Goal: Feedback & Contribution: Contribute content

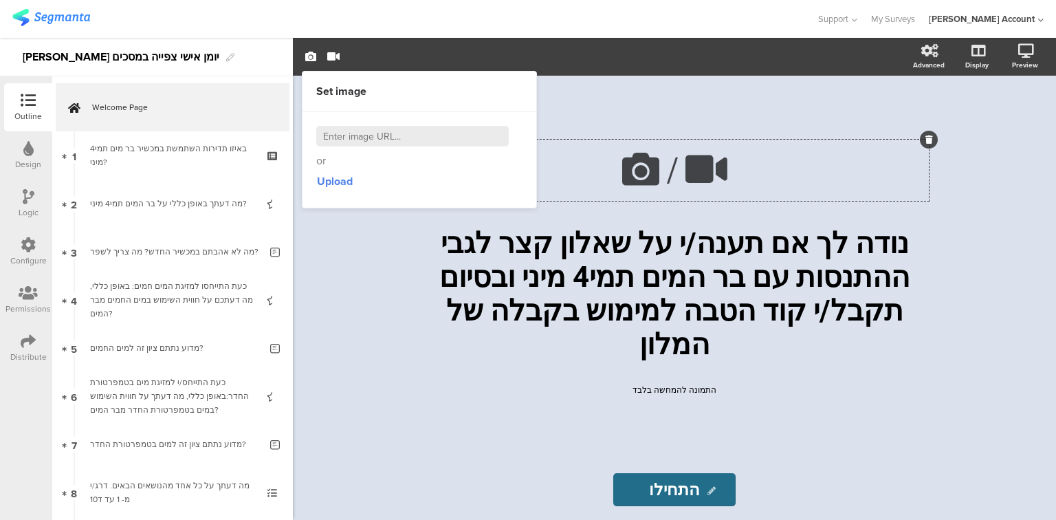
click at [928, 144] on icon at bounding box center [929, 139] width 8 height 8
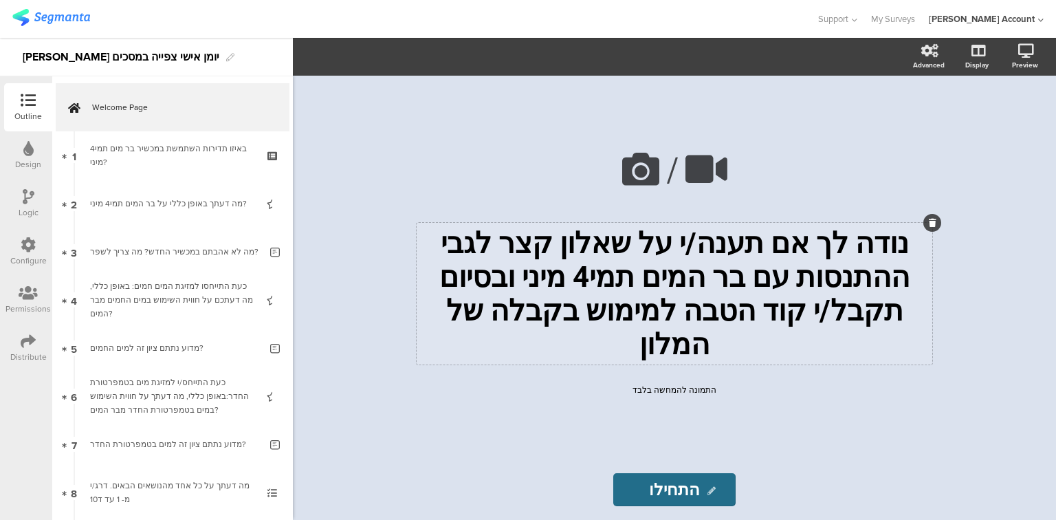
click at [833, 252] on div "נודה לך אם תענה/י על שאלון קצר לגבי ההתנסות עם בר המים תמי4 מיני ובסיום תקבל/י …" at bounding box center [675, 294] width 516 height 142
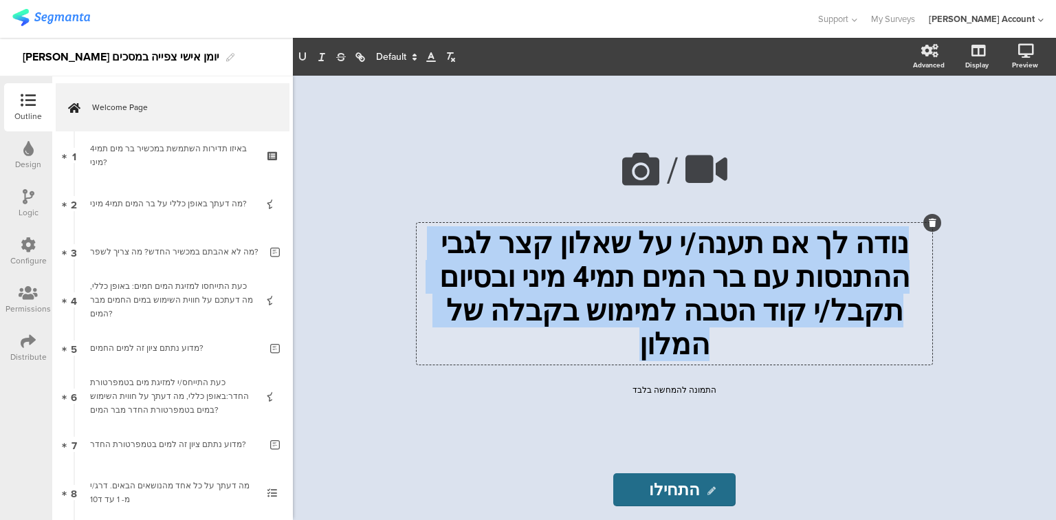
click at [833, 252] on p "נודה לך אם תענה/י על שאלון קצר לגבי ההתנסות עם בר המים תמי4 מיני ובסיום תקבל/י …" at bounding box center [674, 293] width 509 height 135
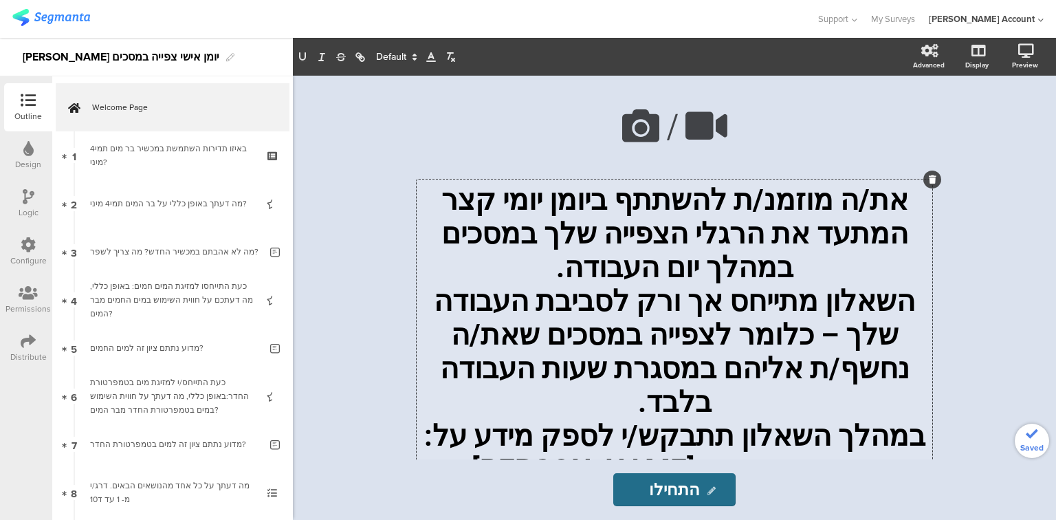
click at [692, 264] on p "את/ה מוזמנ/ת להשתתף ביומן יומי קצר המתעד את הרגלי הצפייה שלך במסכים במהלך יום ה…" at bounding box center [674, 233] width 509 height 101
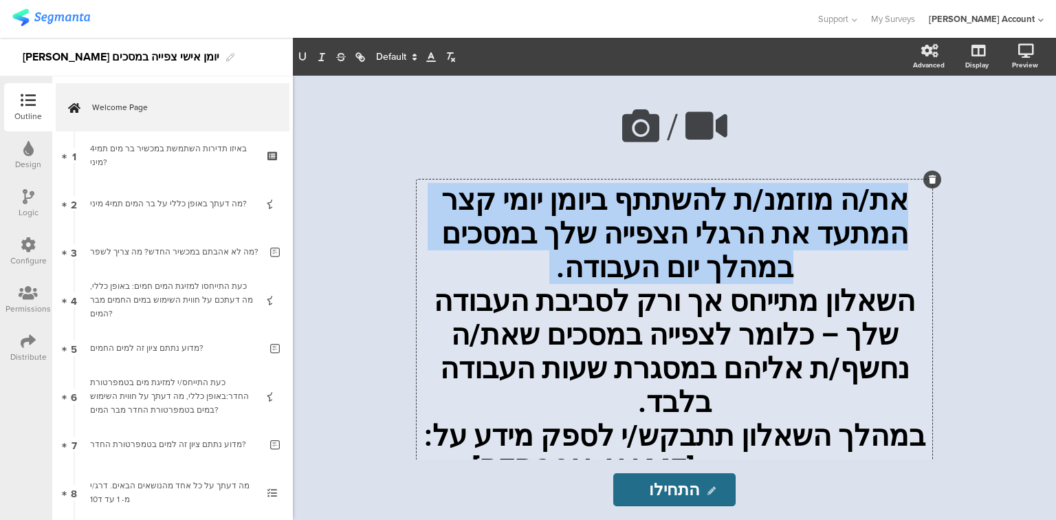
click at [692, 264] on p "את/ה מוזמנ/ת להשתתף ביומן יומי קצר המתעד את הרגלי הצפייה שלך במסכים במהלך יום ה…" at bounding box center [674, 233] width 509 height 101
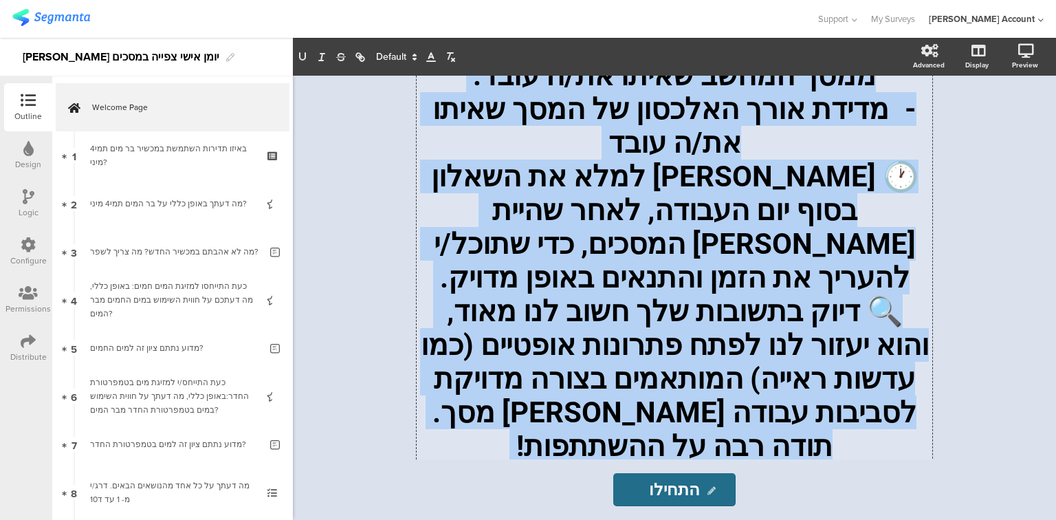
scroll to position [665, 0]
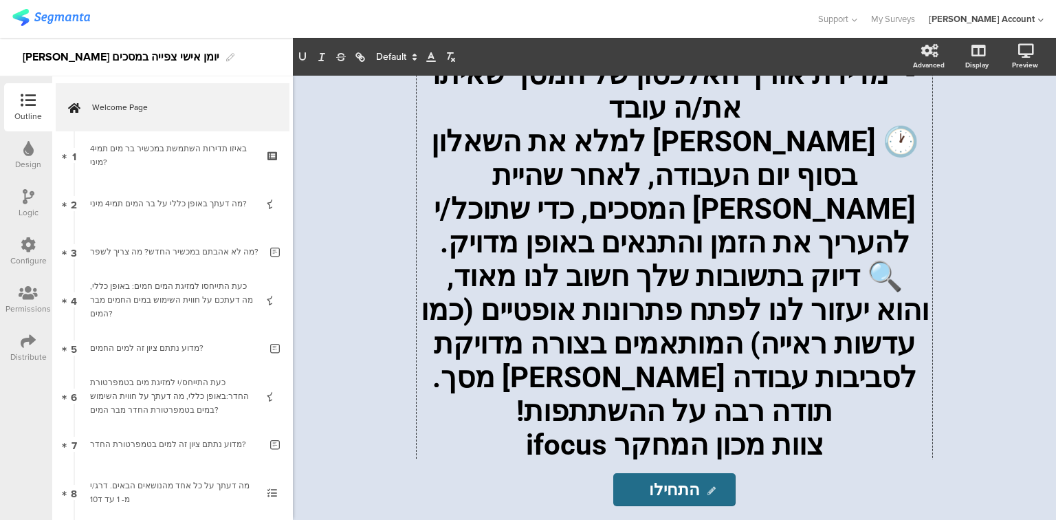
click at [392, 60] on span at bounding box center [396, 57] width 52 height 16
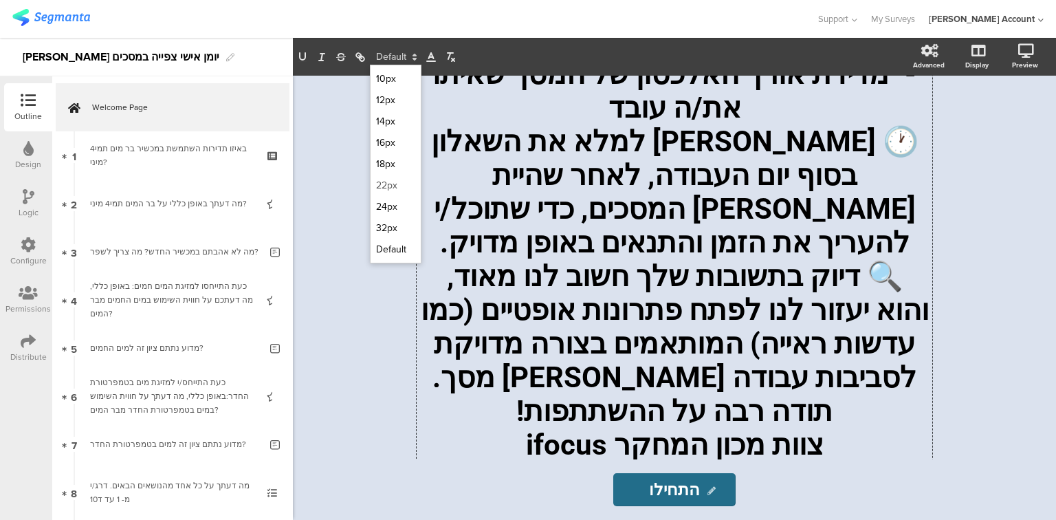
click at [384, 183] on span at bounding box center [395, 185] width 39 height 21
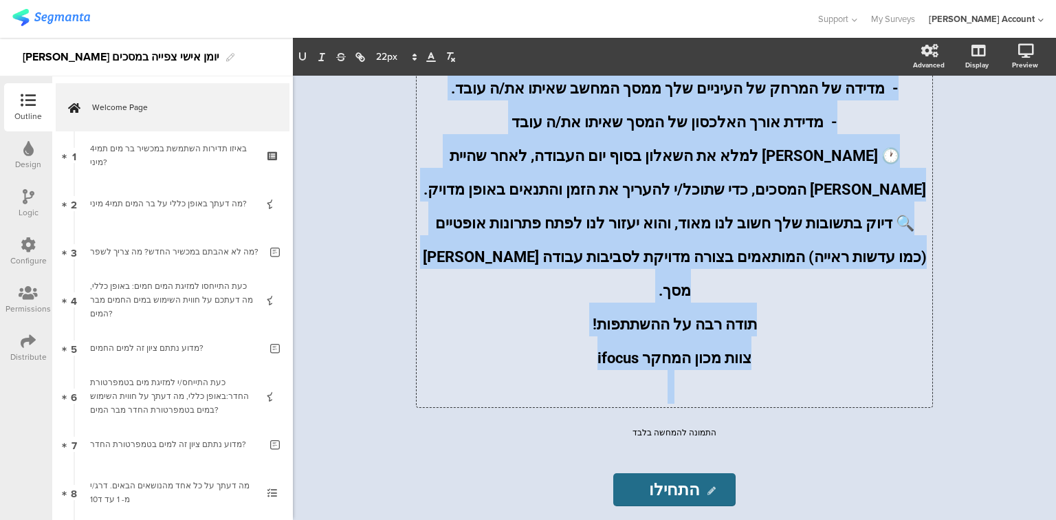
scroll to position [0, 0]
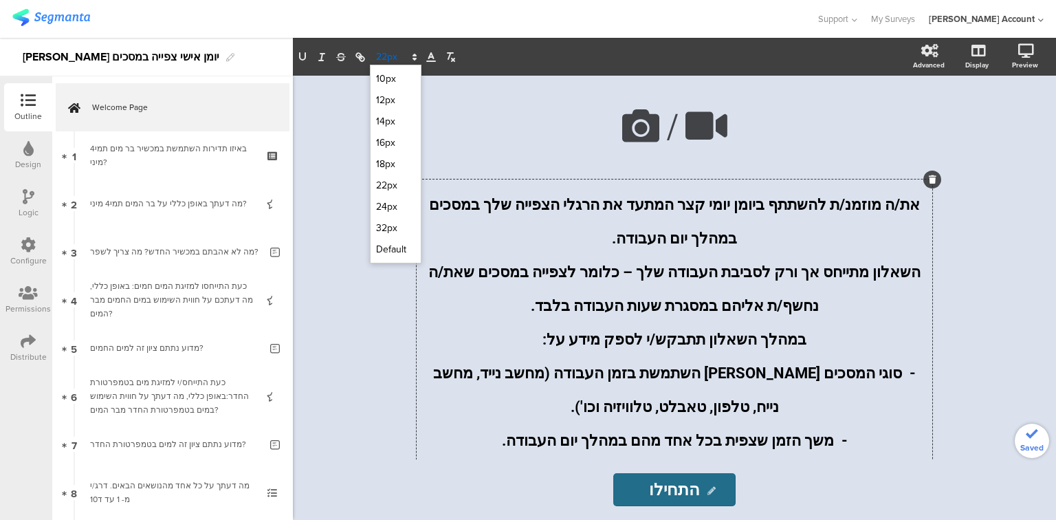
click at [383, 56] on span at bounding box center [396, 57] width 52 height 16
click at [398, 208] on span at bounding box center [395, 206] width 39 height 21
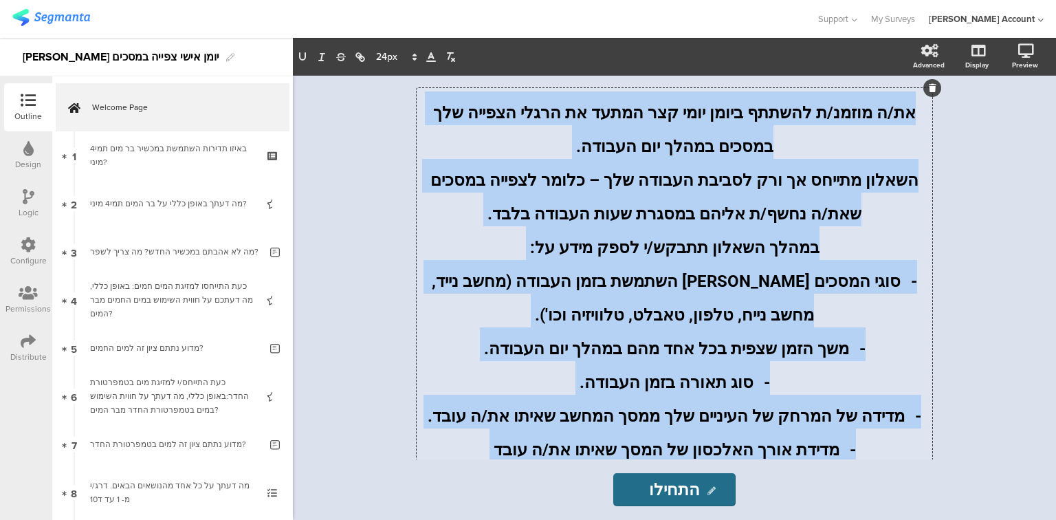
scroll to position [220, 0]
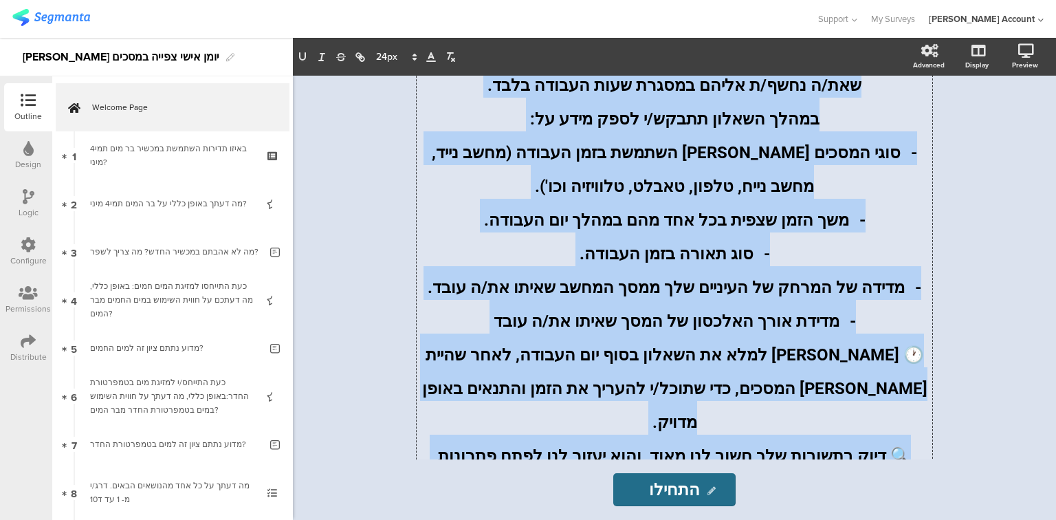
click at [462, 258] on p "- סוג תאורה בזמן העבודה." at bounding box center [674, 249] width 509 height 34
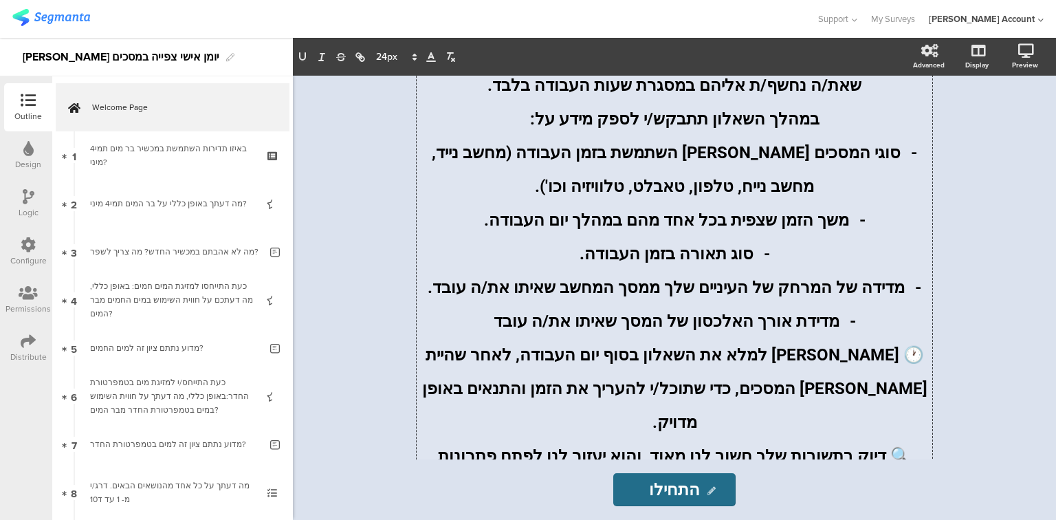
scroll to position [0, 0]
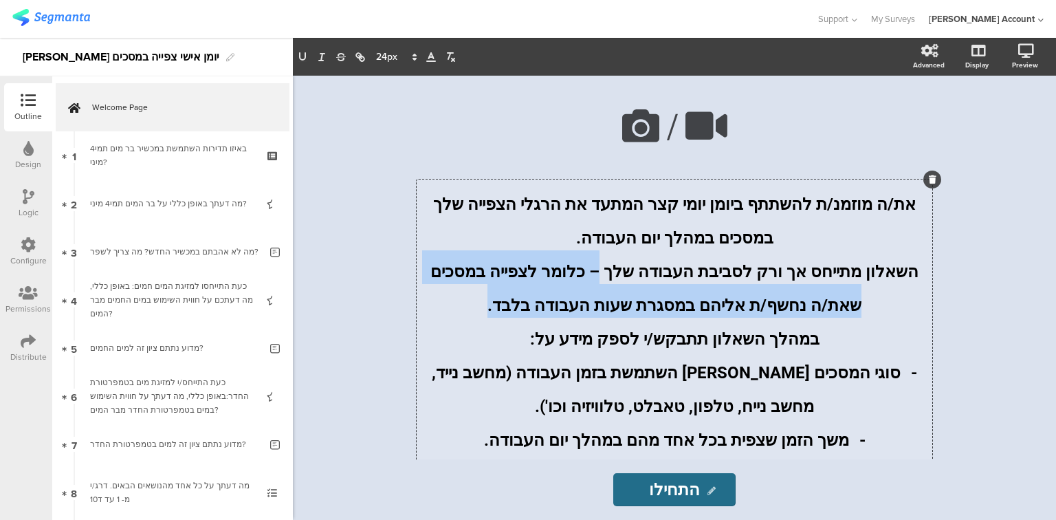
drag, startPoint x: 636, startPoint y: 276, endPoint x: 542, endPoint y: 300, distance: 96.5
click at [542, 300] on p "השאלון מתייחס אך ורק לסביבת העבודה שלך – כלומר לצפייה במסכים שאת/ה נחשף/ת אליהם…" at bounding box center [674, 283] width 509 height 67
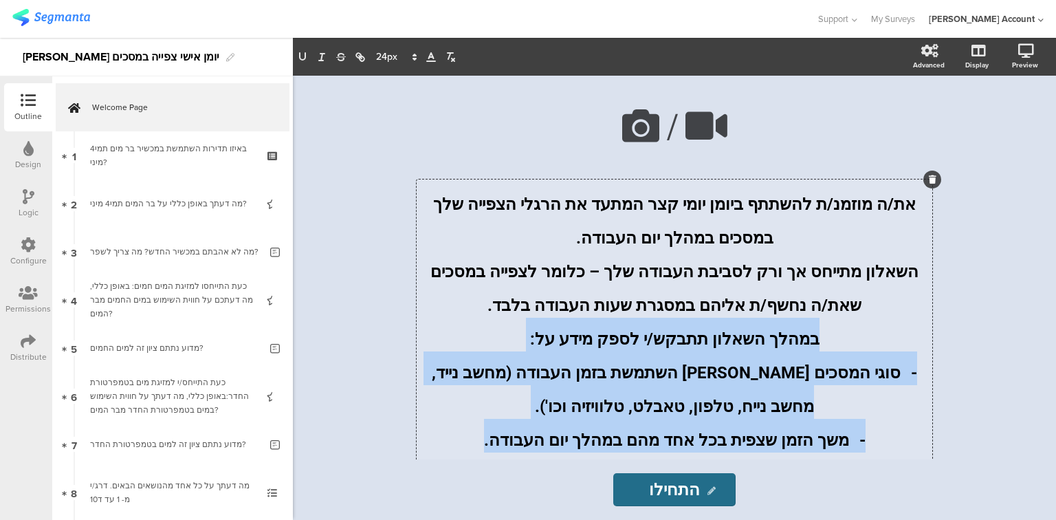
drag, startPoint x: 799, startPoint y: 345, endPoint x: 509, endPoint y: 443, distance: 306.1
click at [509, 443] on div "את/ה מוזמנ/ת להשתתף ביומן יומי קצר המתעד את הרגלי הצפייה שלך במסכים במהלך יום ה…" at bounding box center [674, 520] width 509 height 674
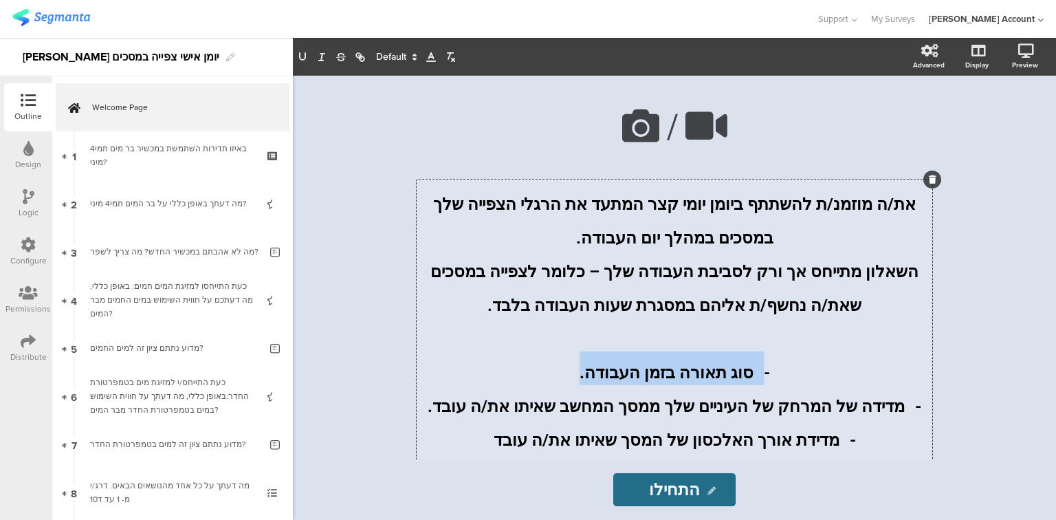
drag, startPoint x: 755, startPoint y: 366, endPoint x: 514, endPoint y: 373, distance: 240.7
click at [514, 373] on p "- סוג תאורה בזמן העבודה." at bounding box center [674, 368] width 509 height 34
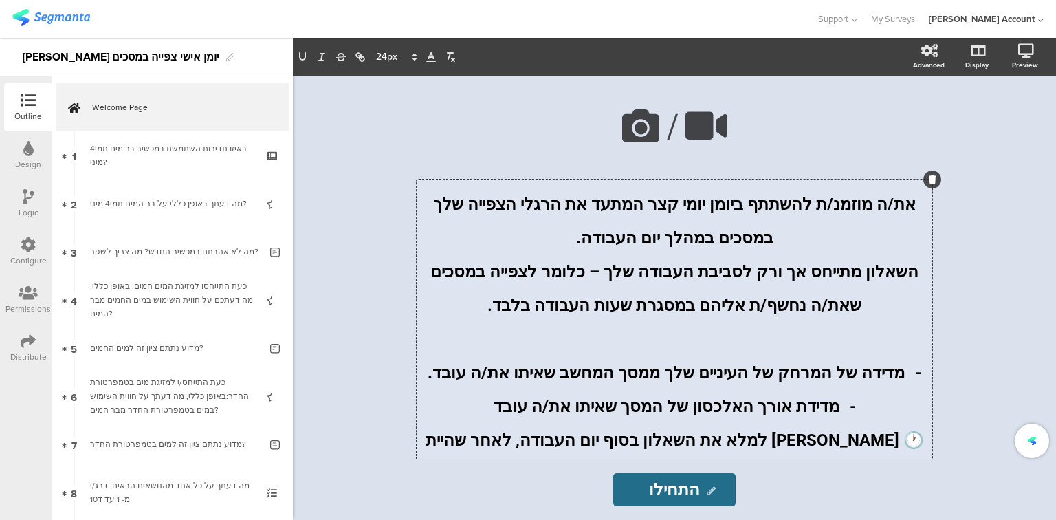
click at [687, 344] on p at bounding box center [674, 335] width 509 height 34
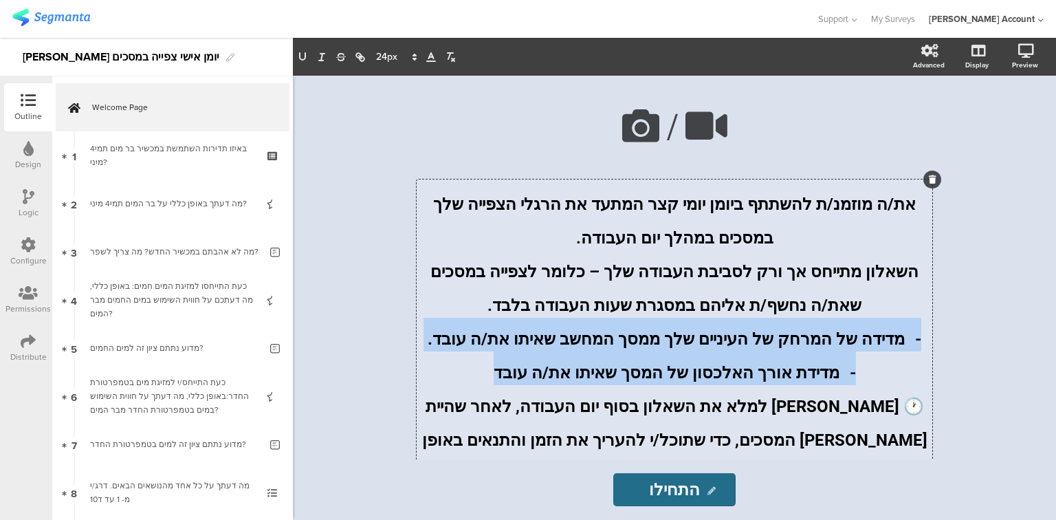
drag, startPoint x: 889, startPoint y: 340, endPoint x: 513, endPoint y: 379, distance: 378.1
click at [513, 379] on div "את/ה מוזמנ/ת להשתתף ביומן יומי קצר המתעד את הרגלי הצפייה שלך במסכים במהלך יום ה…" at bounding box center [674, 435] width 509 height 505
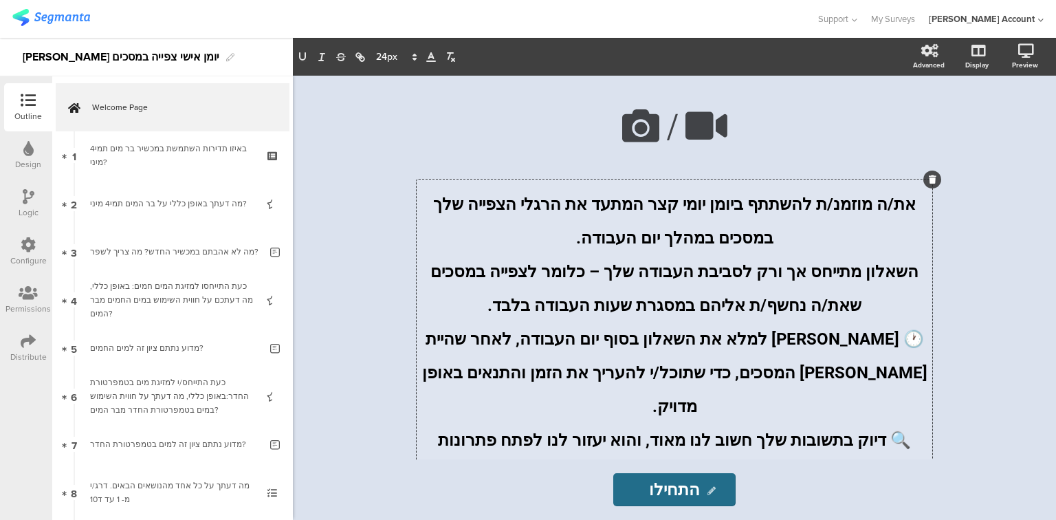
scroll to position [158, 0]
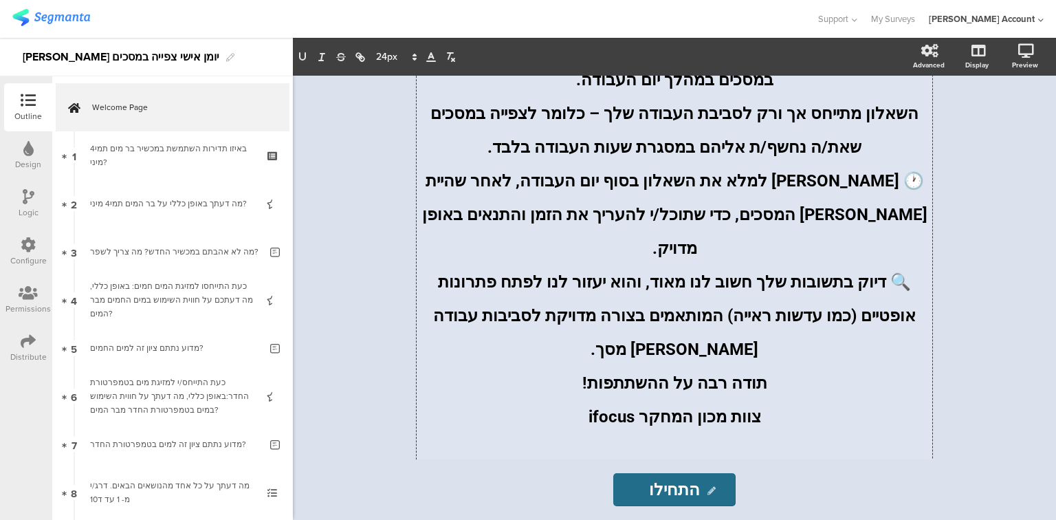
click at [701, 429] on p at bounding box center [674, 446] width 509 height 34
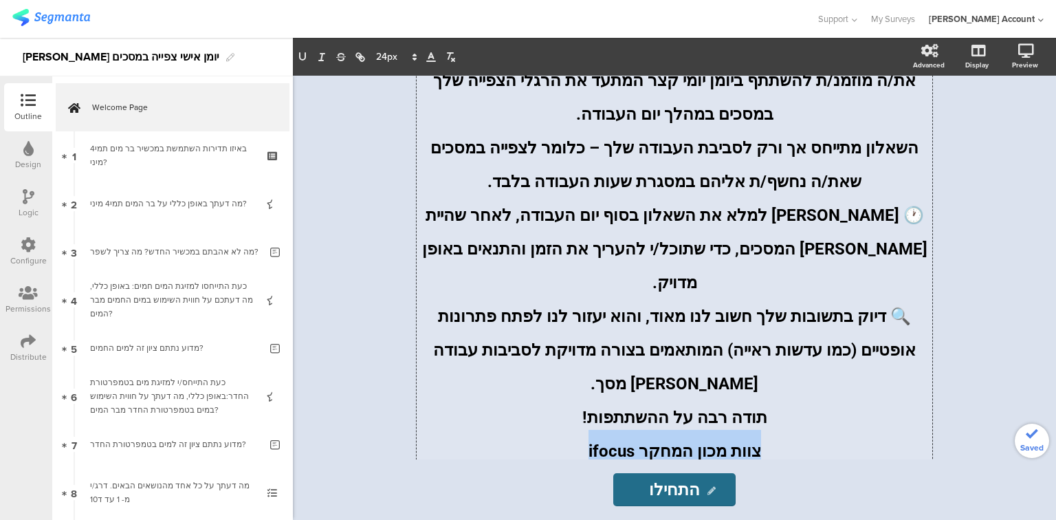
drag, startPoint x: 752, startPoint y: 390, endPoint x: 586, endPoint y: 399, distance: 166.6
click at [586, 430] on p "צוות מכון המחקר ifocus" at bounding box center [674, 447] width 509 height 34
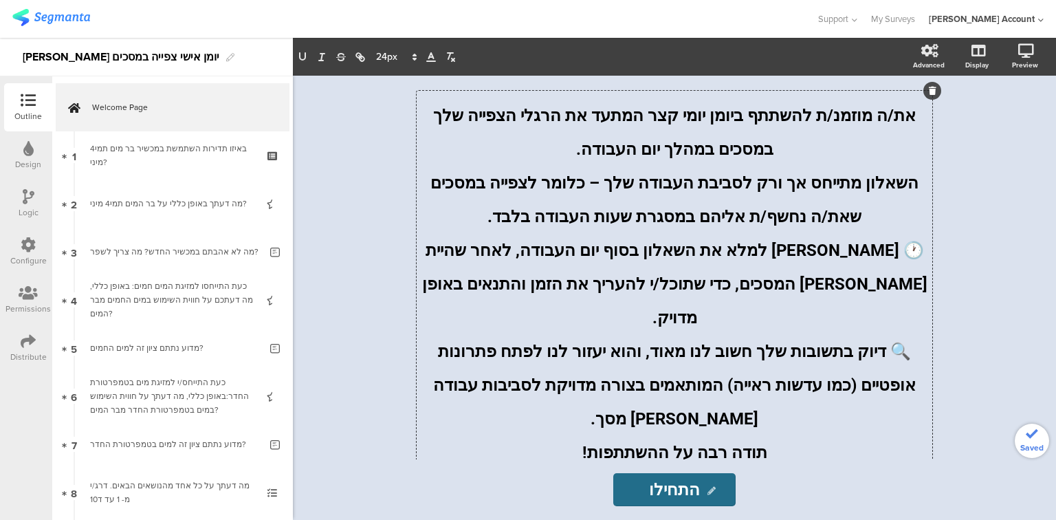
click at [682, 487] on p "התמונה להמחשה בלבד" at bounding box center [674, 493] width 481 height 12
click at [672, 393] on div "את/ה מוזמנ/ת להשתתף ביומן יומי קצר המתעד את הרגלי הצפייה שלך במסכים במהלך יום ה…" at bounding box center [675, 279] width 516 height 377
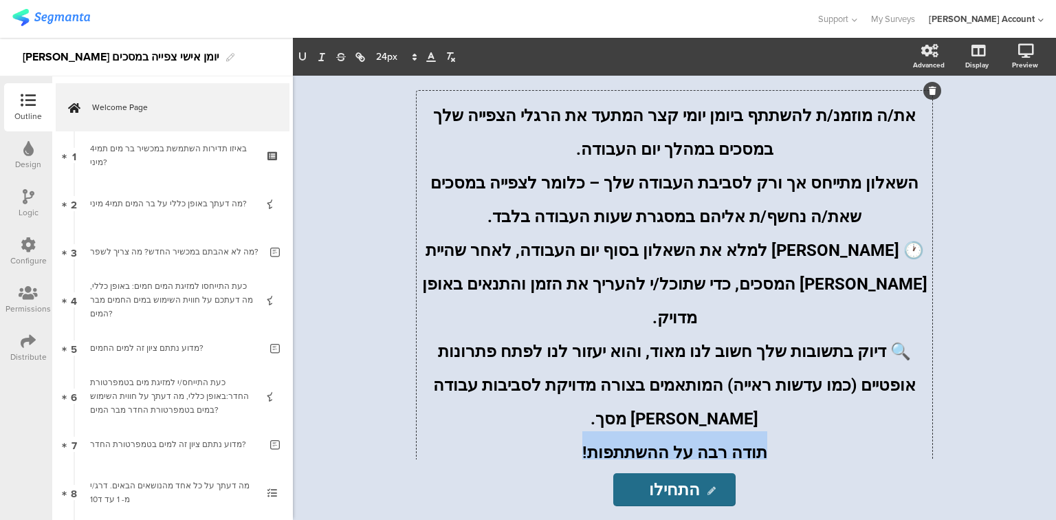
drag, startPoint x: 756, startPoint y: 393, endPoint x: 564, endPoint y: 387, distance: 192.6
click at [564, 431] on p "תודה רבה על ההשתתפות!" at bounding box center [674, 448] width 509 height 34
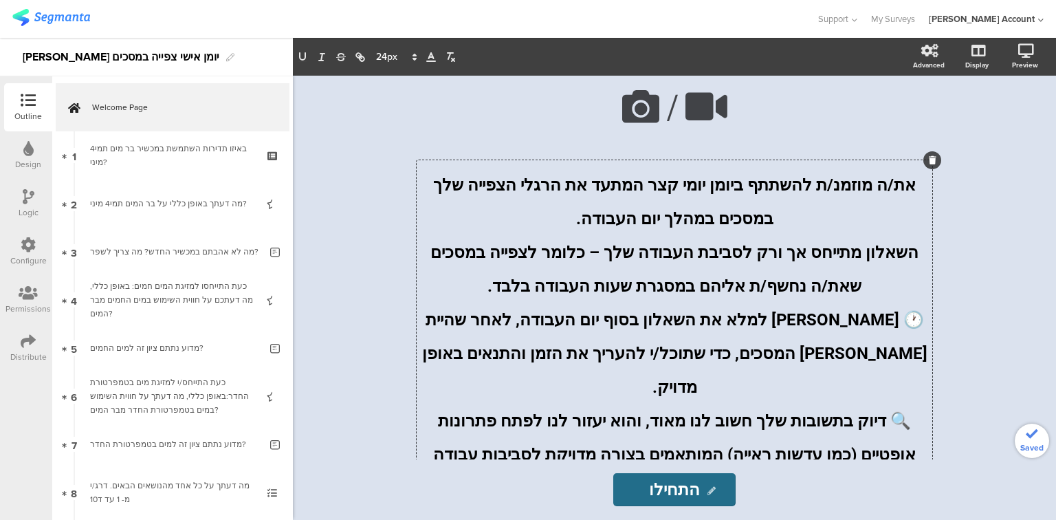
scroll to position [0, 0]
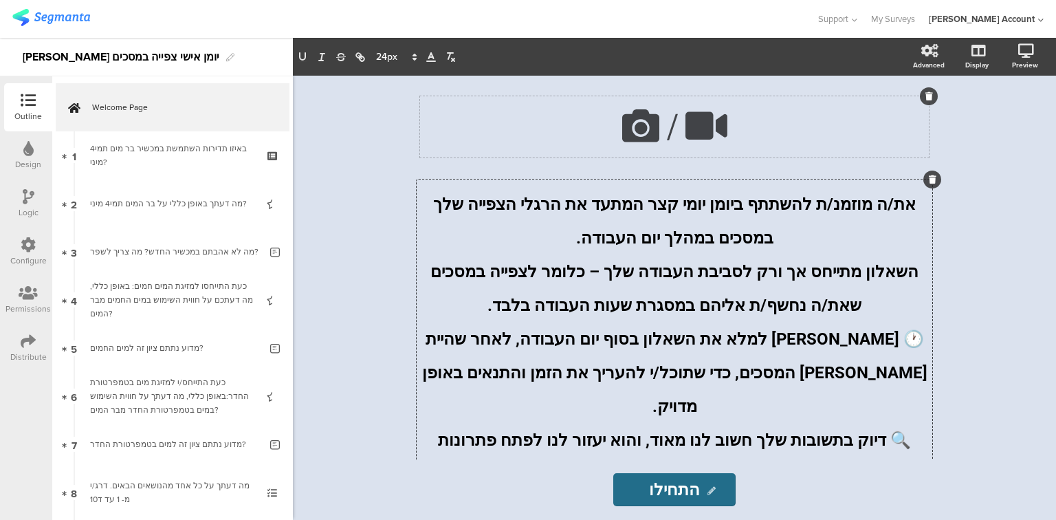
click at [927, 98] on icon at bounding box center [929, 96] width 8 height 8
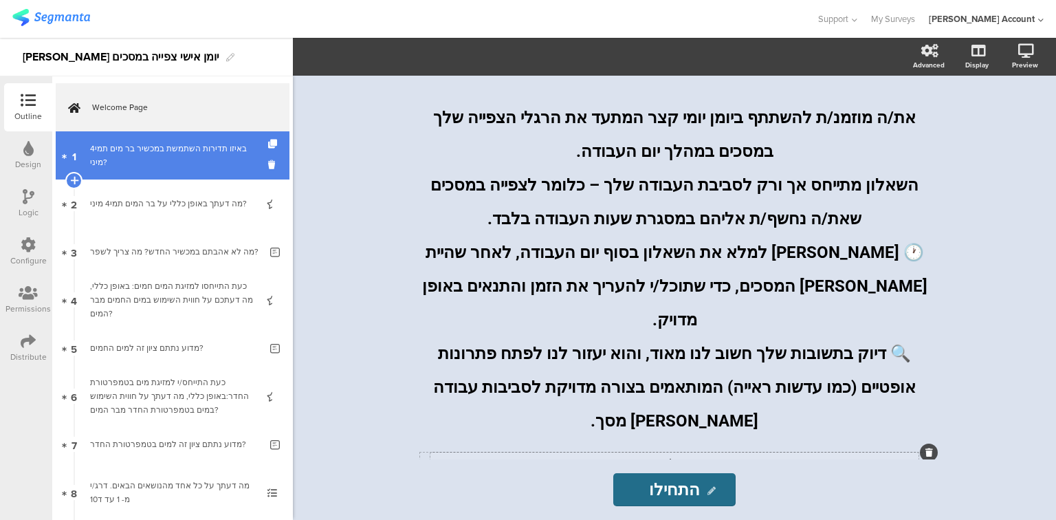
click at [189, 170] on link "1 באיזו תדירות השתמשת במכשיר בר מים תמי4 מיני?" at bounding box center [173, 155] width 234 height 48
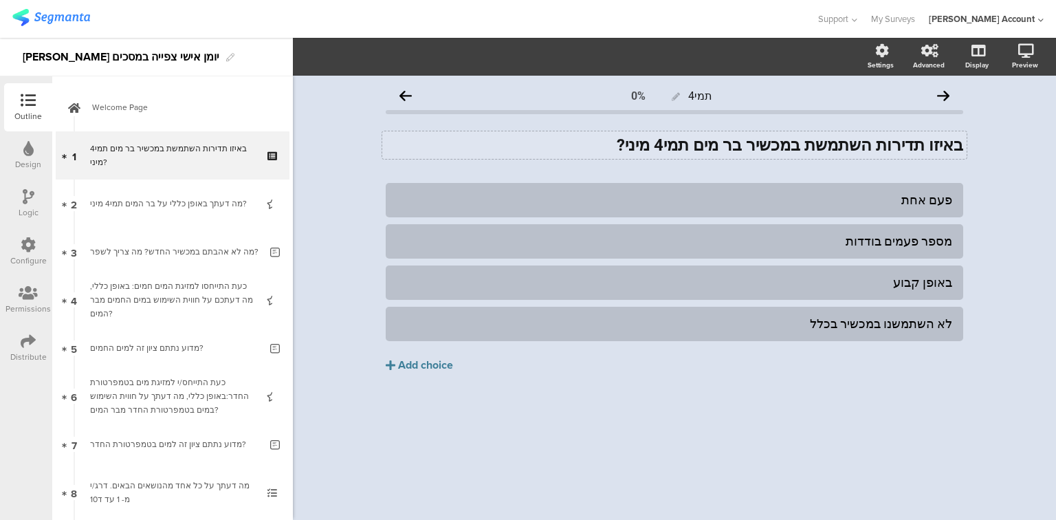
click at [885, 142] on div "באיזו תדירות השתמשת במכשיר בר מים תמי4 מיני? באיזו תדירות השתמשת במכשיר בר מים …" at bounding box center [674, 144] width 584 height 27
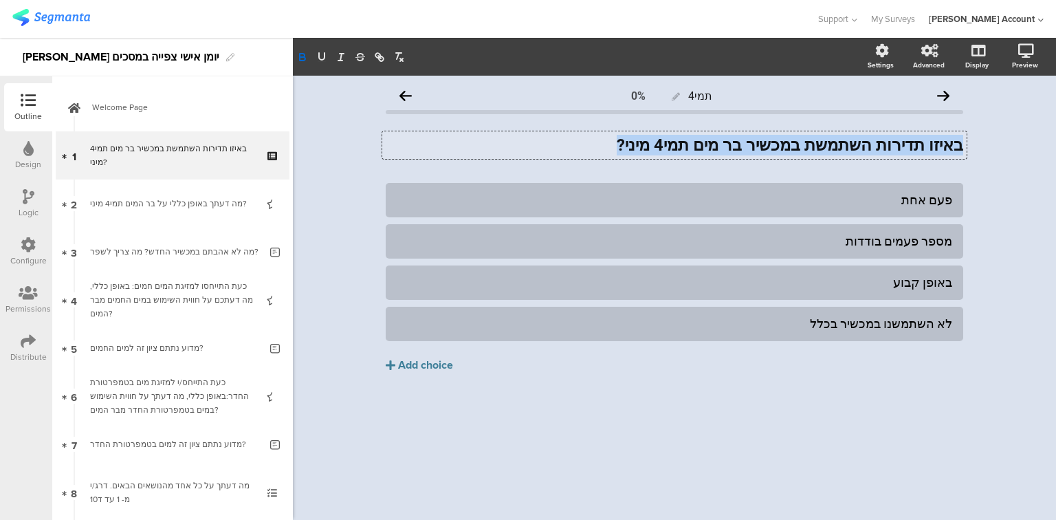
click at [885, 142] on strong "באיזו תדירות השתמשת במכשיר בר מים תמי4 מיני?" at bounding box center [790, 144] width 346 height 19
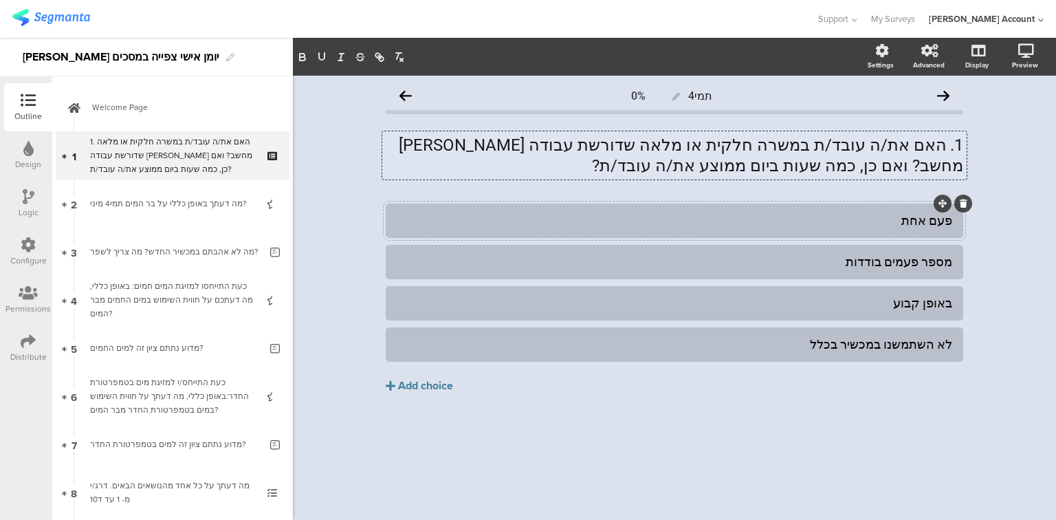
click at [923, 222] on div "פעם אחת" at bounding box center [674, 220] width 555 height 16
paste div
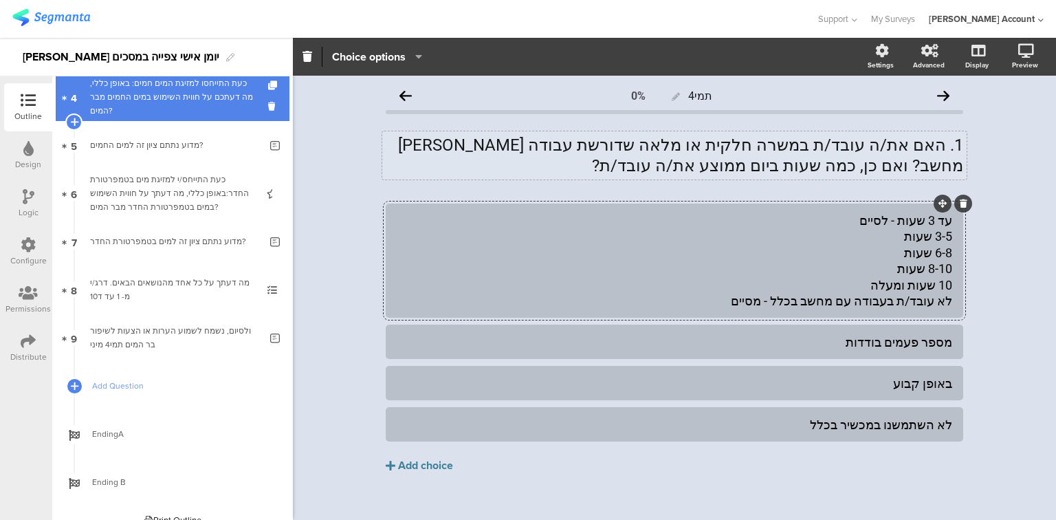
scroll to position [220, 0]
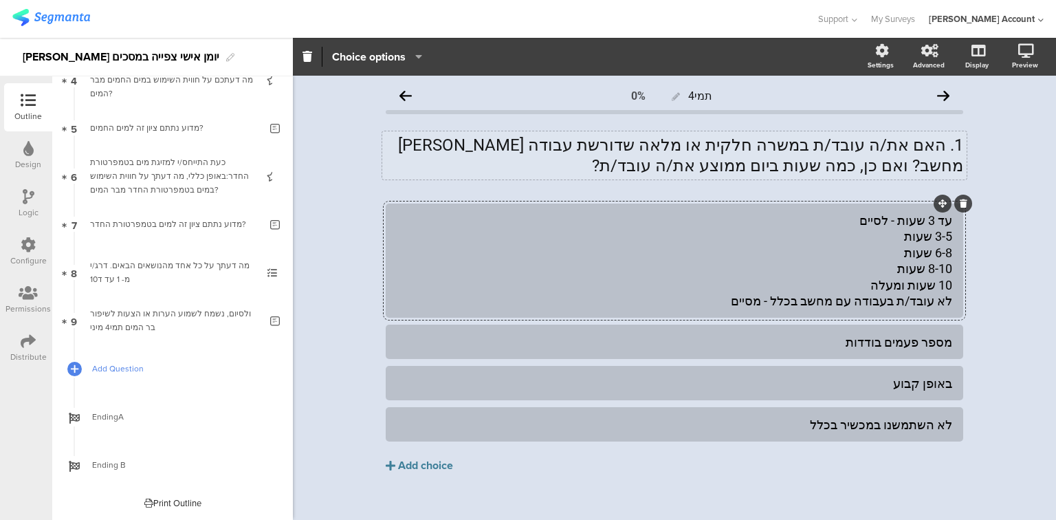
click at [97, 366] on span "Add Question" at bounding box center [180, 369] width 176 height 14
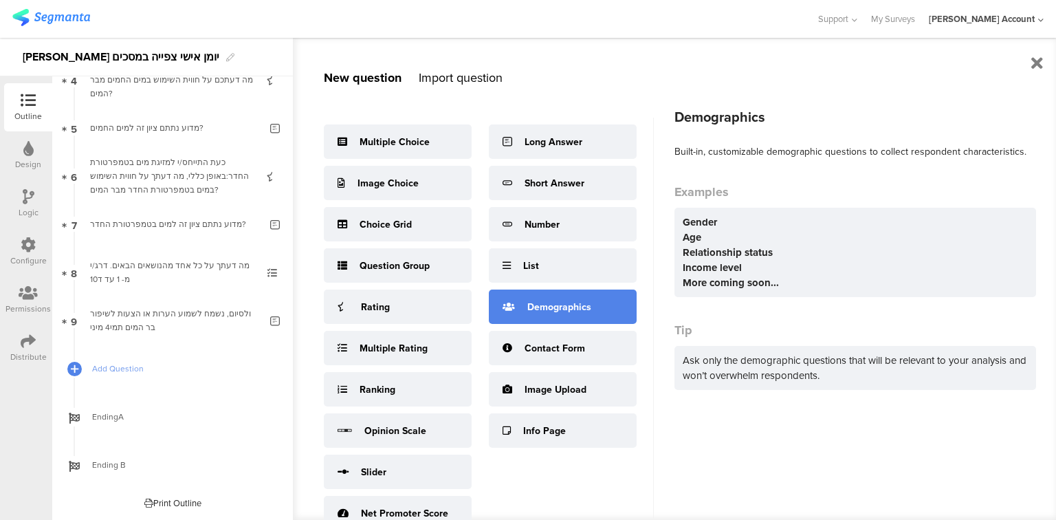
click at [506, 305] on icon at bounding box center [509, 307] width 12 height 10
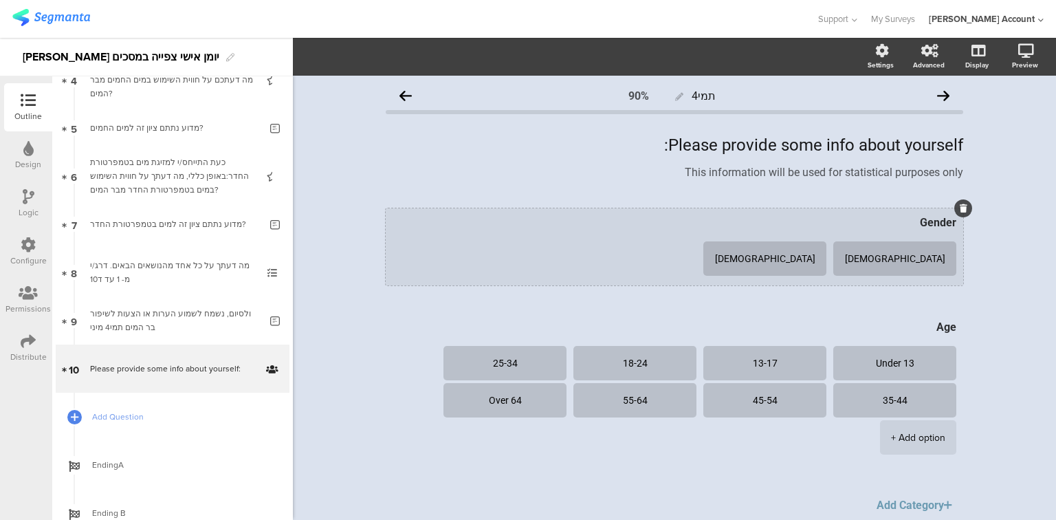
click at [839, 222] on textarea "Gender" at bounding box center [675, 222] width 564 height 13
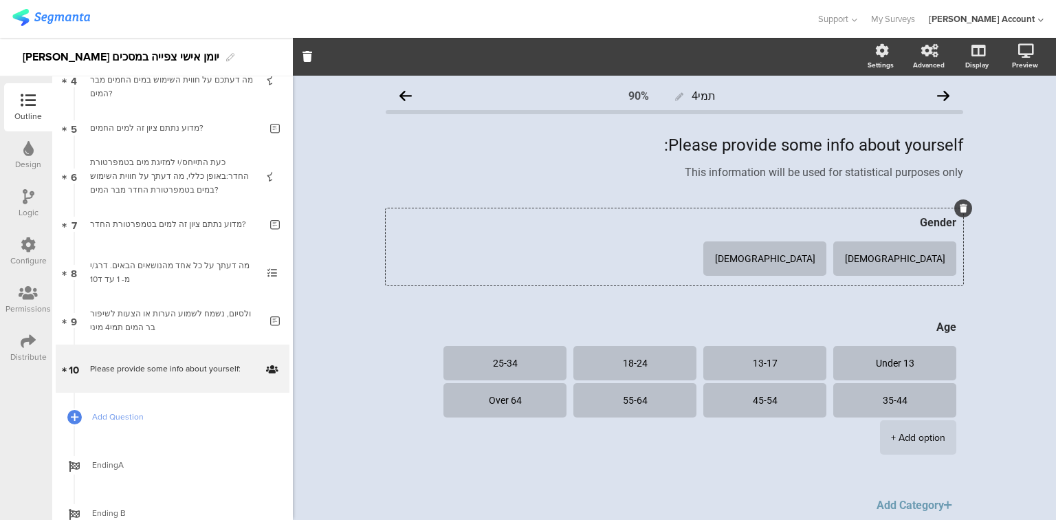
drag, startPoint x: 839, startPoint y: 222, endPoint x: 1055, endPoint y: 259, distance: 219.7
click at [1055, 259] on div "Settings Advanced Display Preview תמי4 90%" at bounding box center [674, 279] width 763 height 482
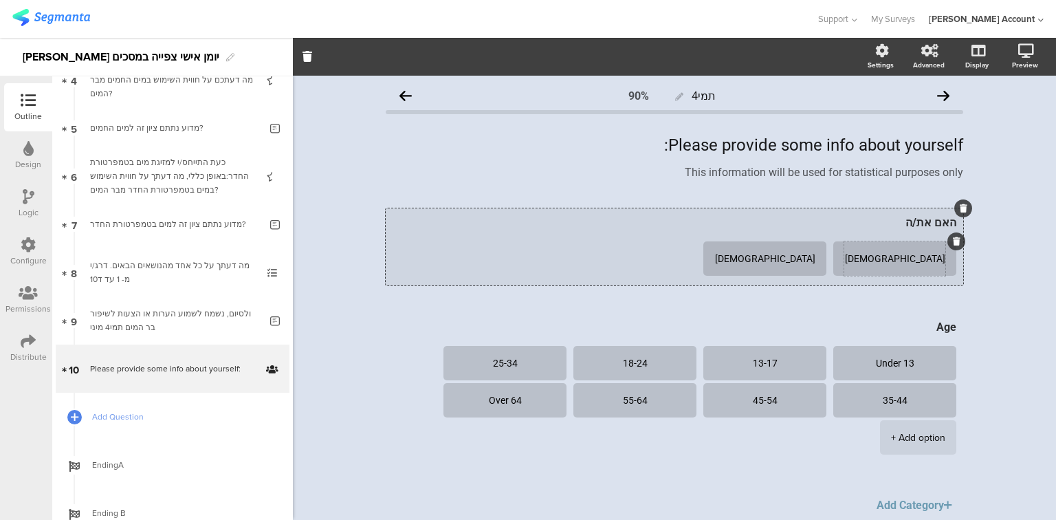
type textarea "האם את/ה"
click at [894, 261] on textarea "Male" at bounding box center [894, 259] width 101 height 10
click at [762, 265] on div "Female" at bounding box center [764, 258] width 101 height 34
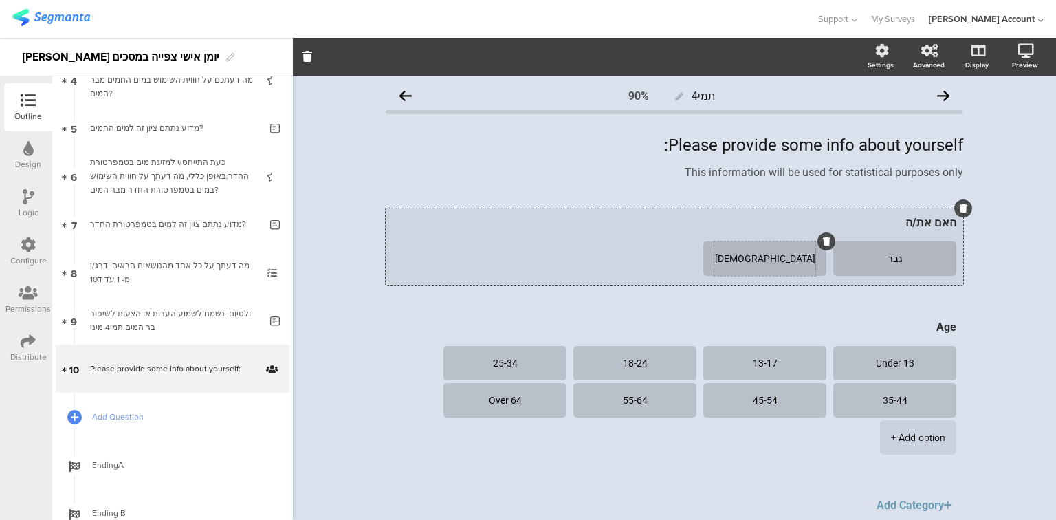
type textarea "גבר"
click at [762, 260] on textarea "Female" at bounding box center [764, 259] width 101 height 10
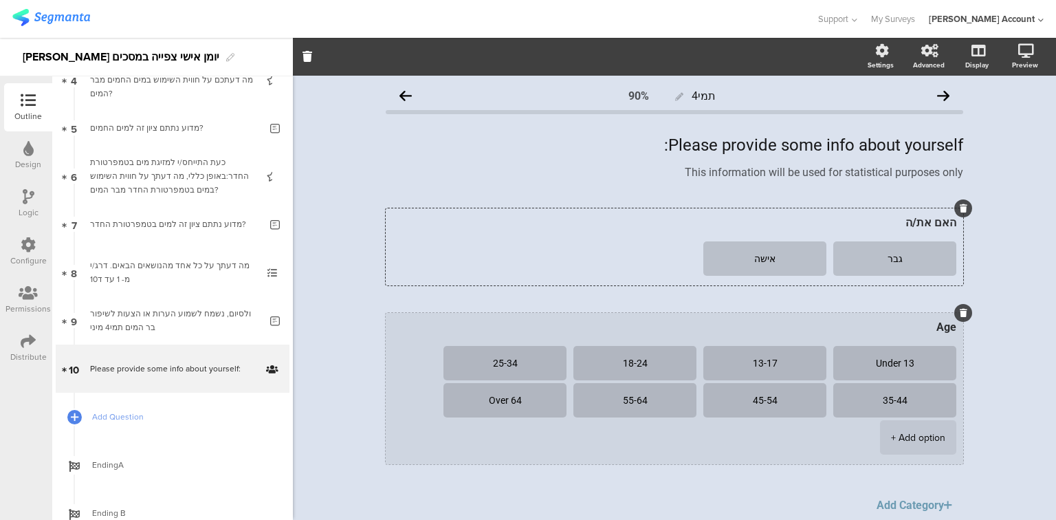
type textarea "אישה"
click at [940, 329] on textarea "Age" at bounding box center [675, 326] width 564 height 13
type textarea "מה גילך?"
click at [909, 364] on textarea "Under 13" at bounding box center [894, 363] width 101 height 10
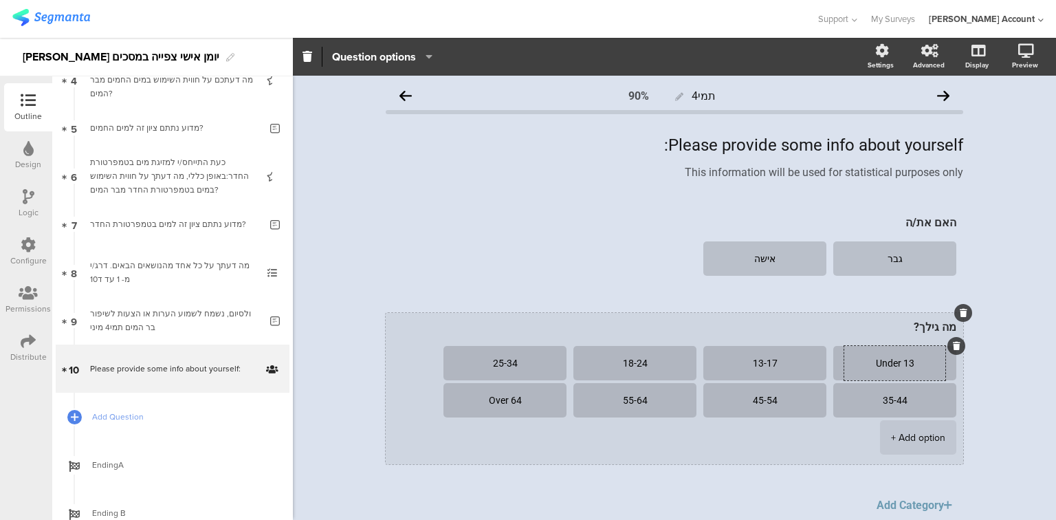
click at [909, 364] on textarea "Under 13" at bounding box center [894, 363] width 101 height 10
type textarea "עד גיל 24"
click at [762, 362] on textarea "13-17" at bounding box center [764, 363] width 101 height 10
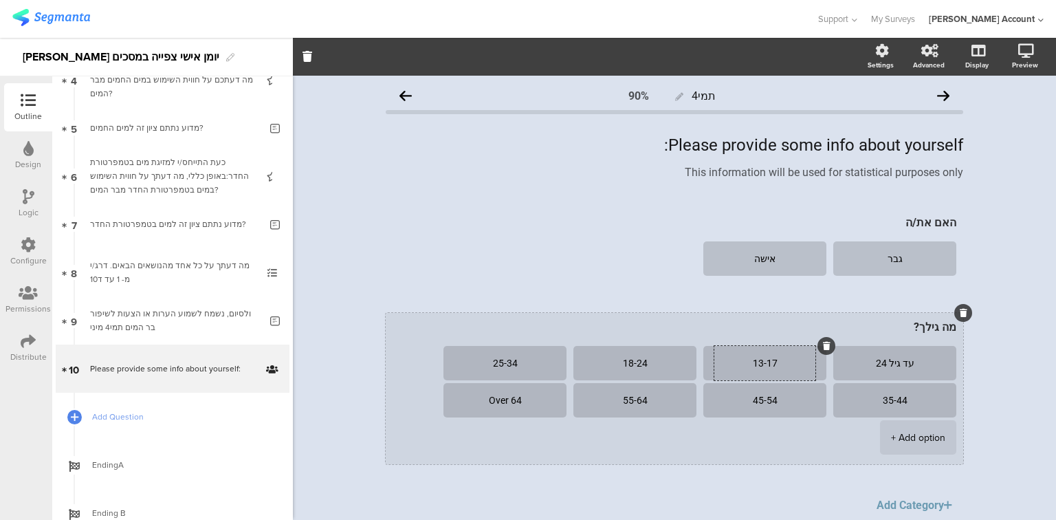
click at [762, 362] on textarea "13-17" at bounding box center [764, 363] width 101 height 10
click at [825, 350] on div at bounding box center [826, 346] width 18 height 18
click at [823, 346] on icon at bounding box center [827, 346] width 8 height 8
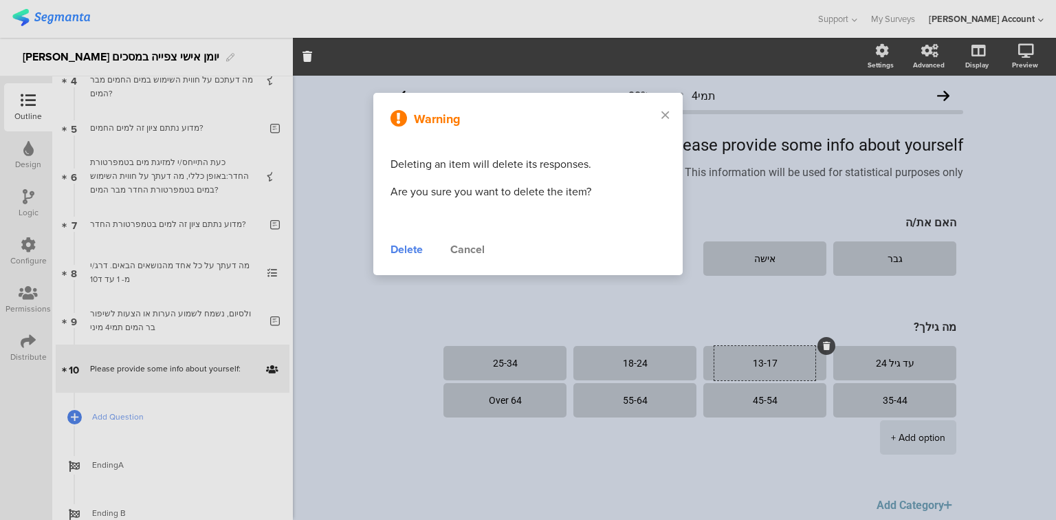
click at [410, 250] on div "Delete" at bounding box center [406, 249] width 32 height 16
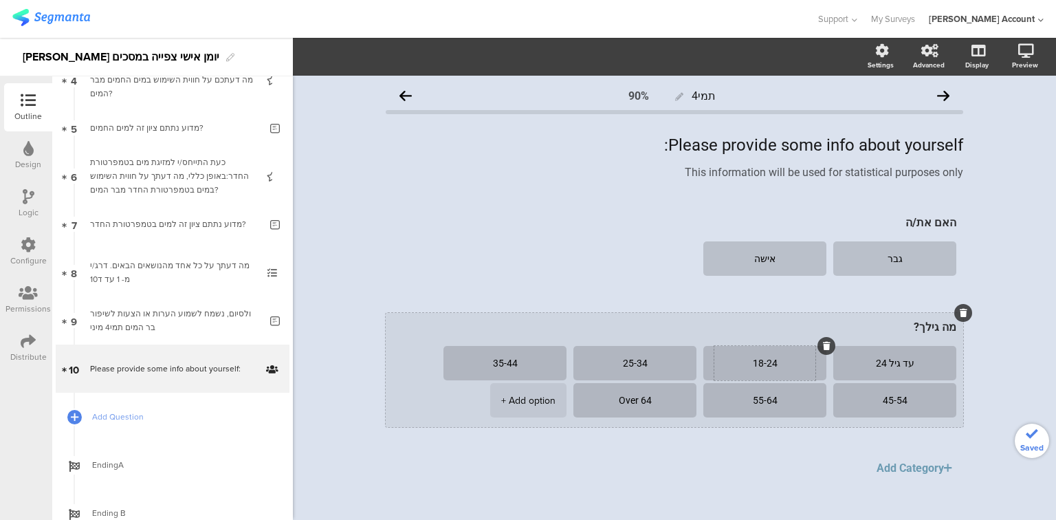
click at [823, 344] on icon at bounding box center [827, 346] width 8 height 8
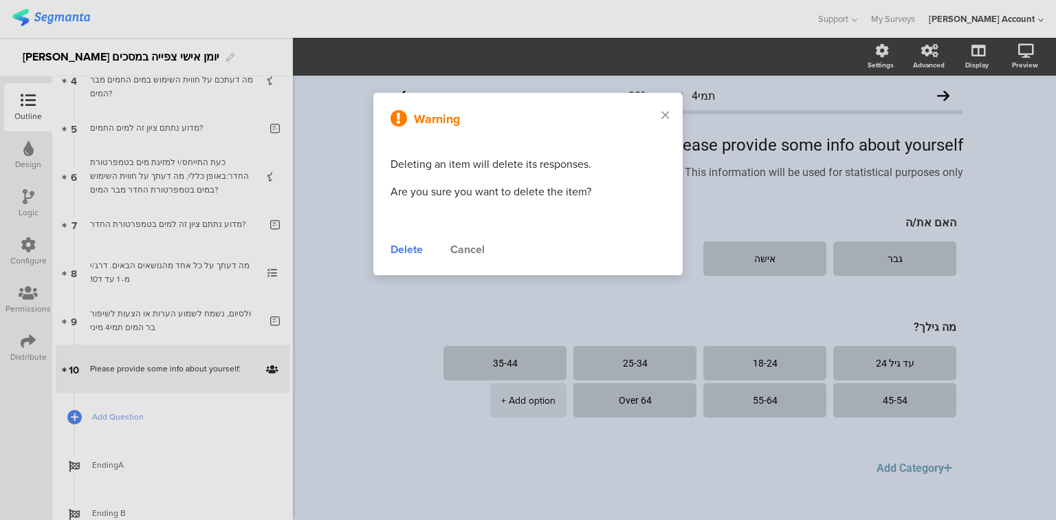
click at [396, 252] on div "Delete" at bounding box center [406, 249] width 32 height 16
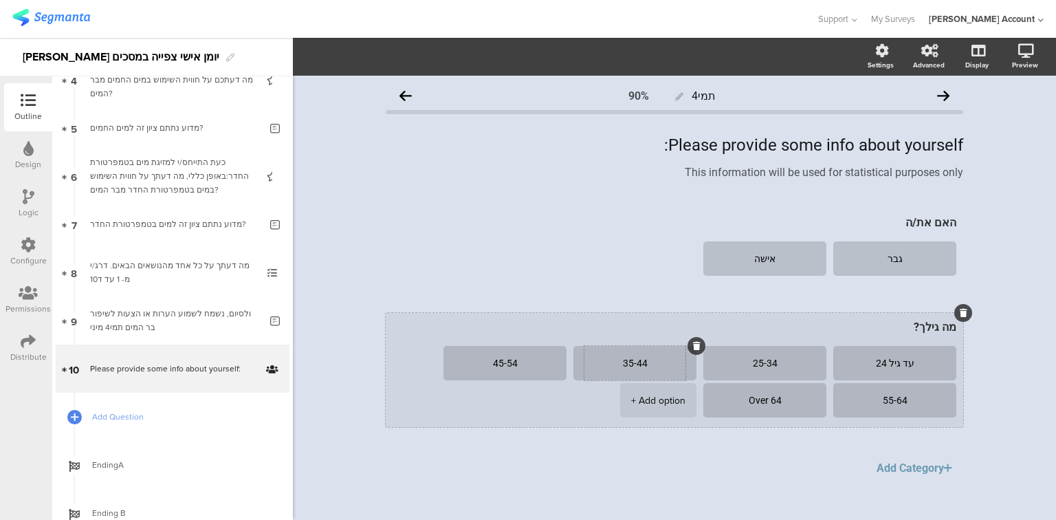
click at [632, 364] on textarea "35-44" at bounding box center [634, 363] width 101 height 10
click at [753, 401] on textarea "Over 64" at bounding box center [764, 400] width 101 height 10
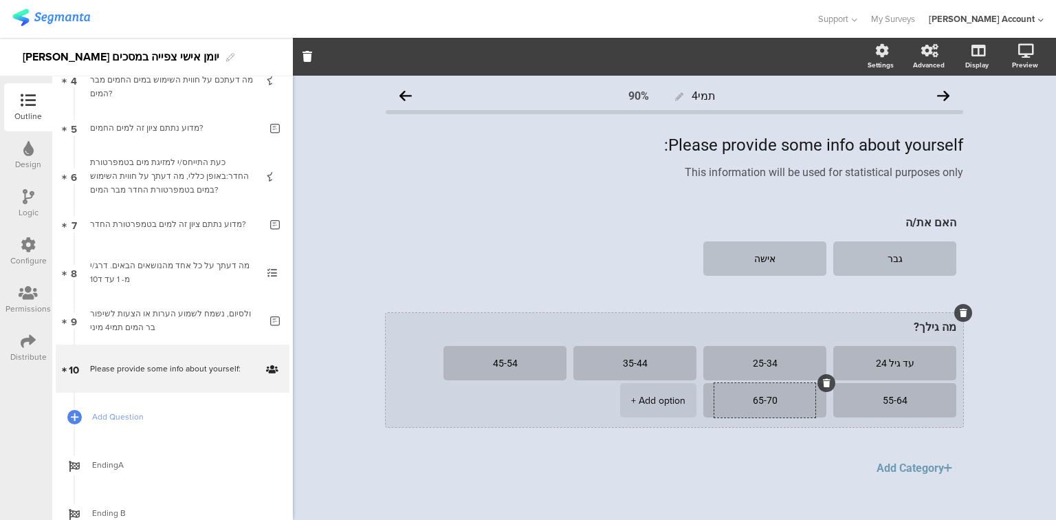
click at [663, 399] on div "+ Add option" at bounding box center [658, 400] width 54 height 34
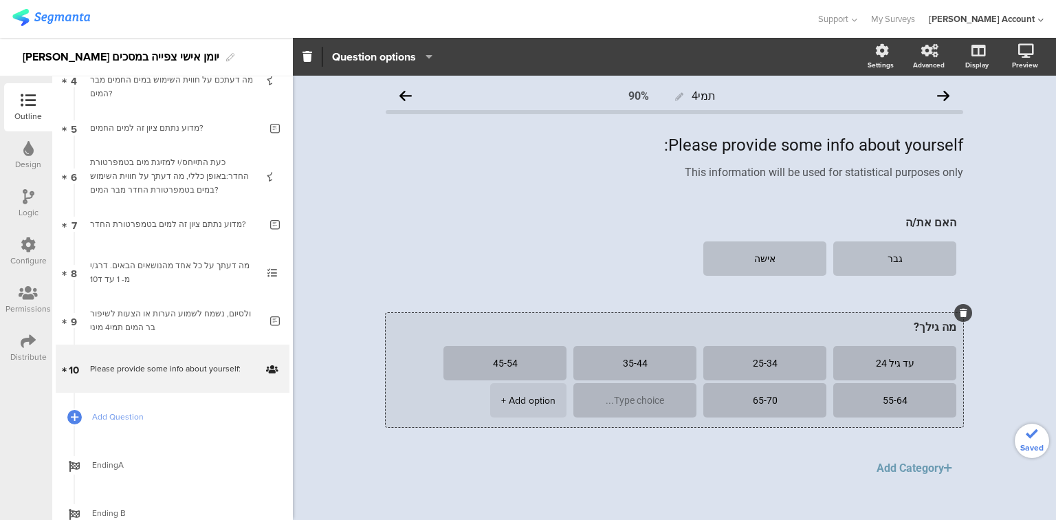
type textarea "65-70"
click at [663, 399] on textarea at bounding box center [634, 400] width 101 height 10
drag, startPoint x: 657, startPoint y: 399, endPoint x: 562, endPoint y: 397, distance: 94.9
click at [562, 397] on ul "עד גיל 24 25-34 35-44 45-54 55-64 65-70 מעל 71 + Add option" at bounding box center [671, 383] width 571 height 74
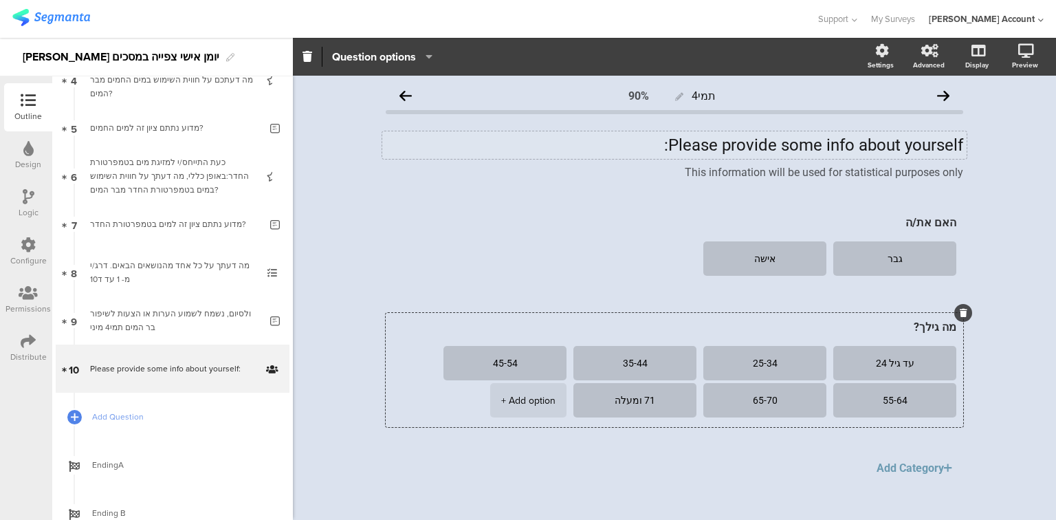
type textarea "71 ומעלה"
click at [761, 151] on div "Please provide some info about yourself: Please provide some info about yoursel…" at bounding box center [674, 144] width 584 height 27
click at [761, 151] on div "Please provide some info about yourself:" at bounding box center [674, 145] width 577 height 21
click at [761, 151] on p "Please provide some info about yourself:" at bounding box center [674, 145] width 577 height 21
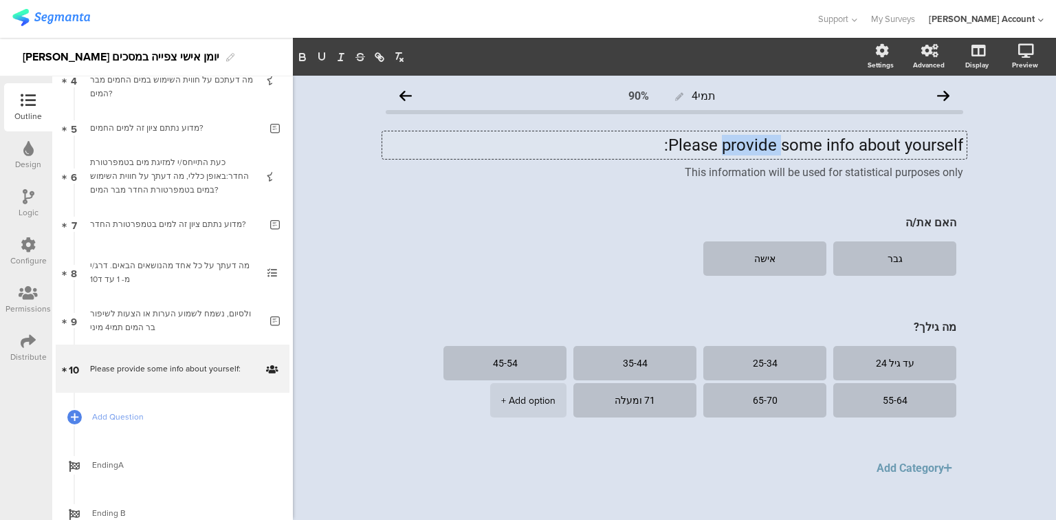
click at [761, 151] on p "Please provide some info about yourself:" at bounding box center [674, 145] width 577 height 21
click at [964, 163] on icon at bounding box center [967, 162] width 8 height 8
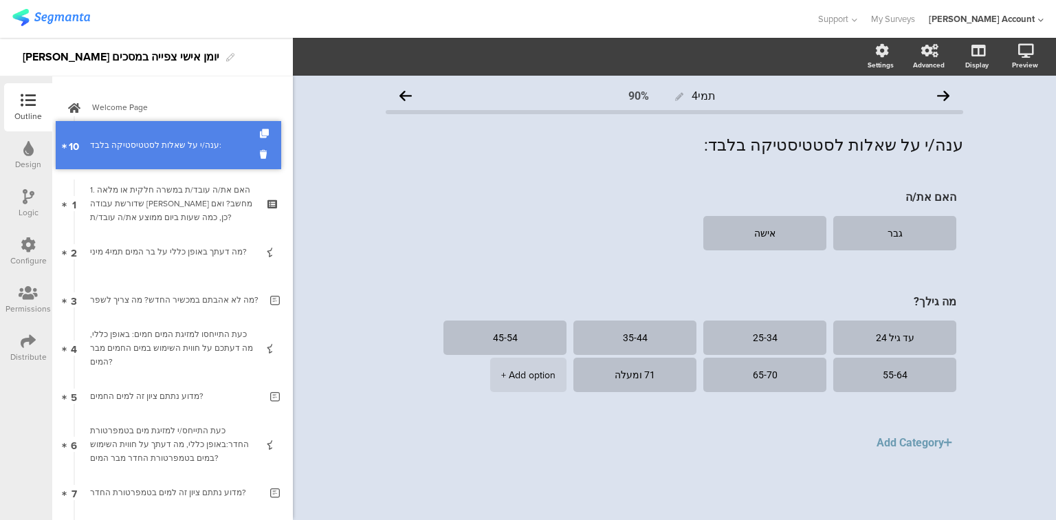
drag, startPoint x: 132, startPoint y: 378, endPoint x: 144, endPoint y: 155, distance: 223.8
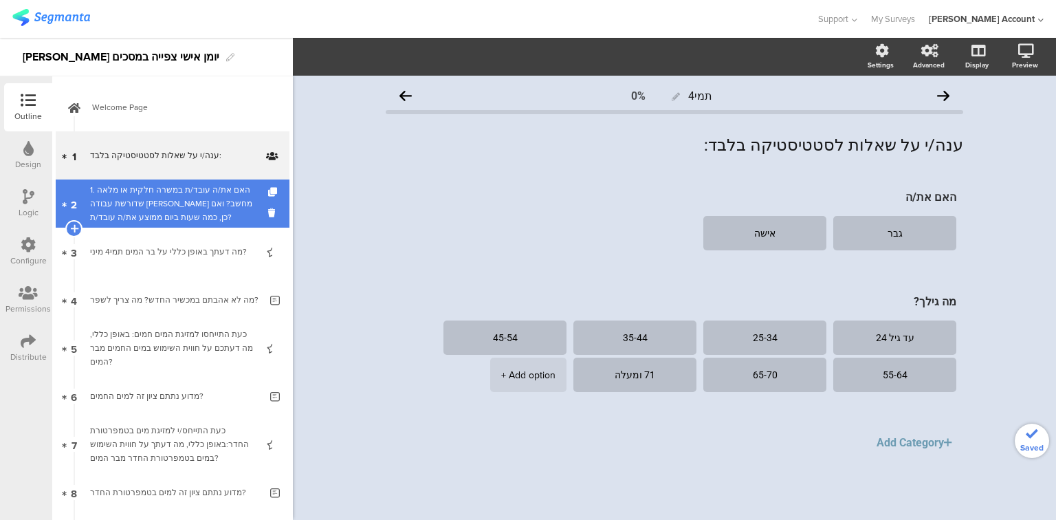
click at [137, 206] on div "1. האם את/ה עובד/ת במשרה חלקית או מלאה שדורשת עבודה מול מחשב? ואם כן, כמה שעות …" at bounding box center [172, 203] width 164 height 41
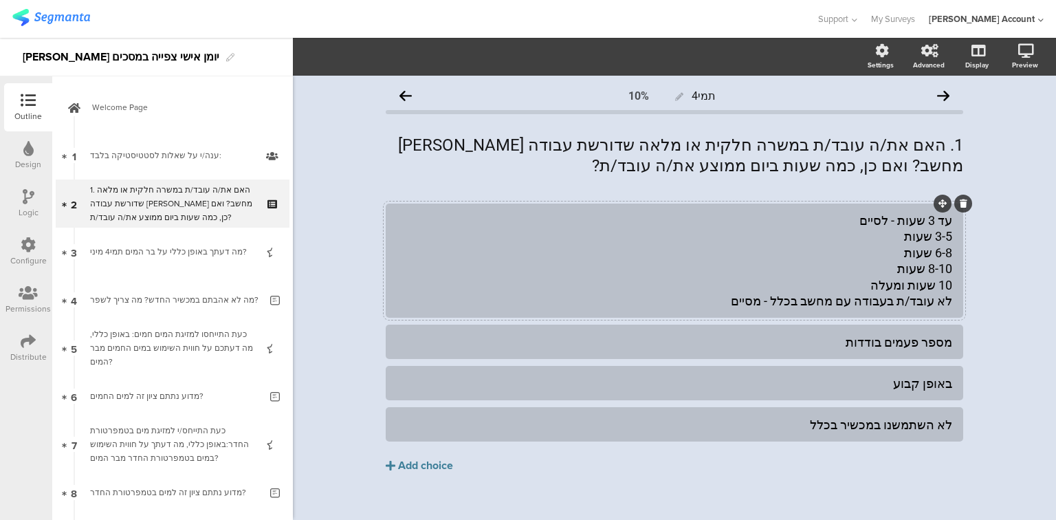
click at [924, 236] on div "עד 3 שעות - לסיים 3-5 שעות 6-8 שעות 8-10 שעות 10 שעות ומעלה לא עובד/ת בעבודה עם…" at bounding box center [674, 260] width 555 height 96
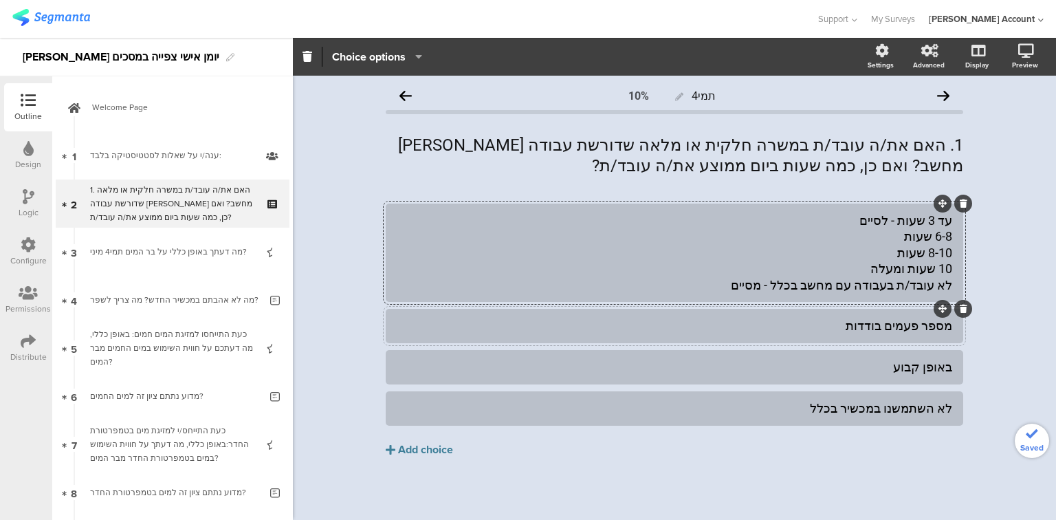
click at [914, 316] on div "מספר פעמים בודדות" at bounding box center [674, 325] width 555 height 23
click at [912, 318] on div "מספר פעמים בודדות" at bounding box center [674, 325] width 555 height 23
paste div
click at [925, 243] on div "עד 3 שעות - לסיים 6-8 שעות 8-10 שעות 10 שעות ומעלה לא עובד/ת בעבודה עם מחשב בכל…" at bounding box center [674, 252] width 555 height 80
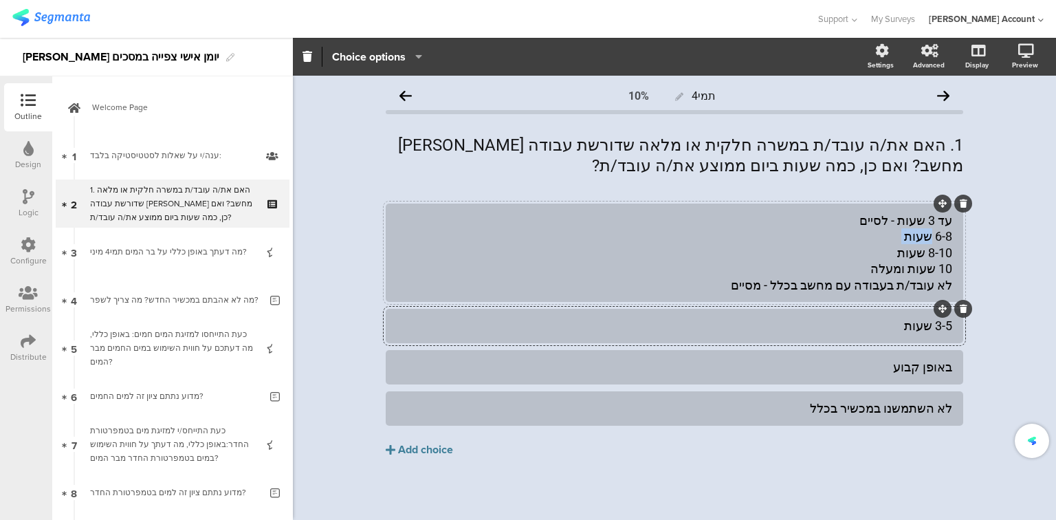
click at [925, 243] on div "עד 3 שעות - לסיים 6-8 שעות 8-10 שעות 10 שעות ומעלה לא עובד/ת בעבודה עם מחשב בכל…" at bounding box center [674, 252] width 555 height 80
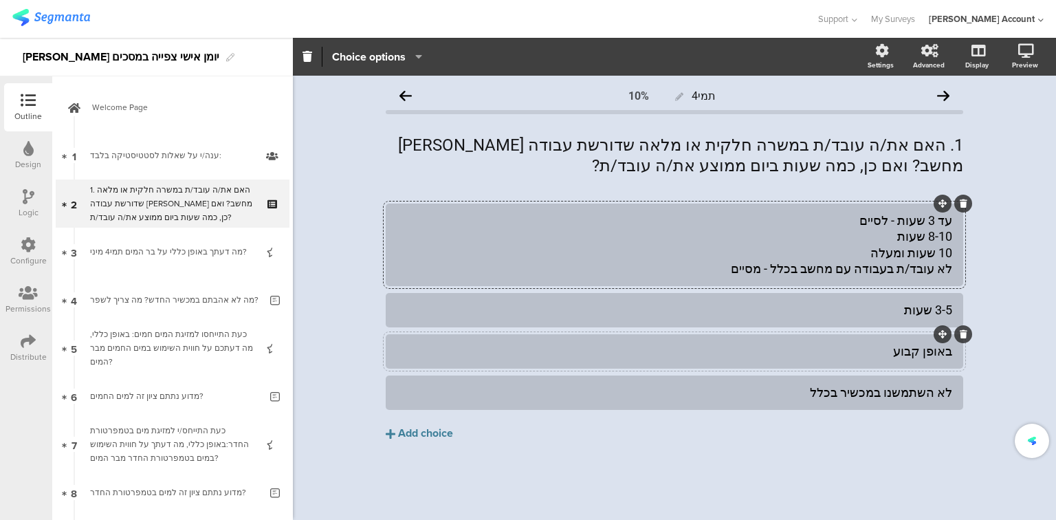
click at [907, 353] on div "באופן קבוע" at bounding box center [674, 351] width 555 height 16
paste div
click at [927, 238] on div "עד 3 שעות - לסיים 8-10 שעות 10 שעות ומעלה לא עובד/ת בעבודה עם מחשב בכלל - מסיים" at bounding box center [674, 244] width 555 height 65
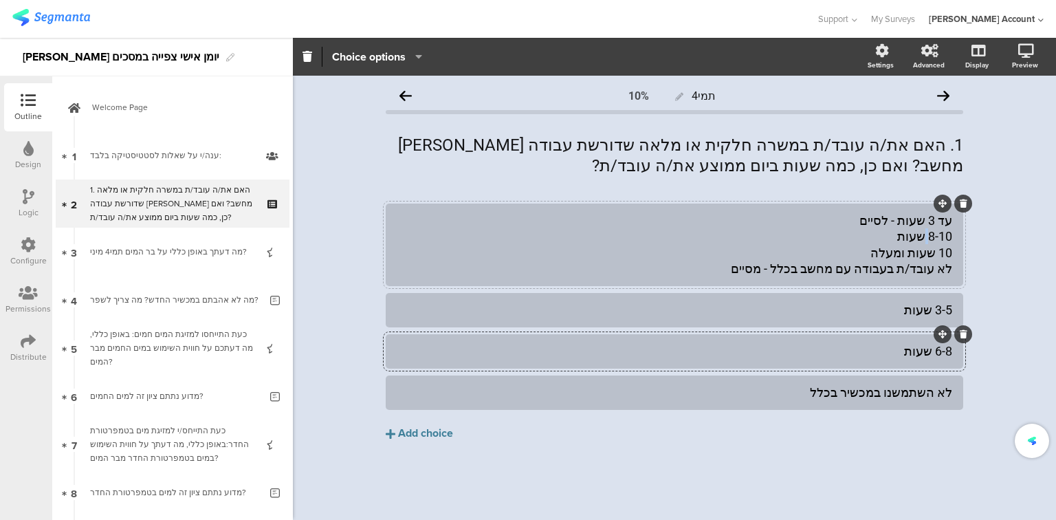
click at [927, 238] on div "עד 3 שעות - לסיים 8-10 שעות 10 שעות ומעלה לא עובד/ת בעבודה עם מחשב בכלל - מסיים" at bounding box center [674, 244] width 555 height 65
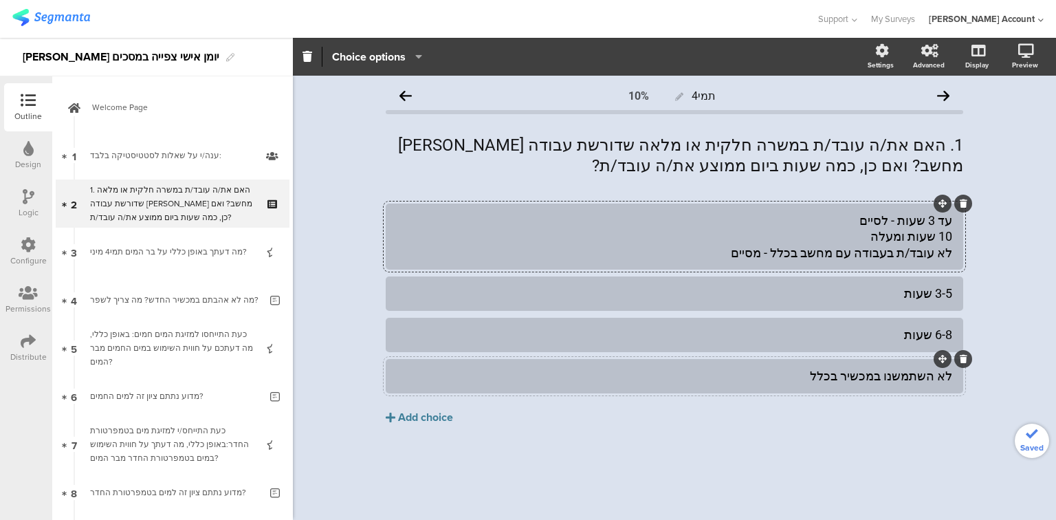
click at [881, 373] on div "לא השתמשנו במכשיר בכלל" at bounding box center [674, 376] width 555 height 16
paste div
click at [424, 416] on div "Add choice" at bounding box center [425, 417] width 55 height 14
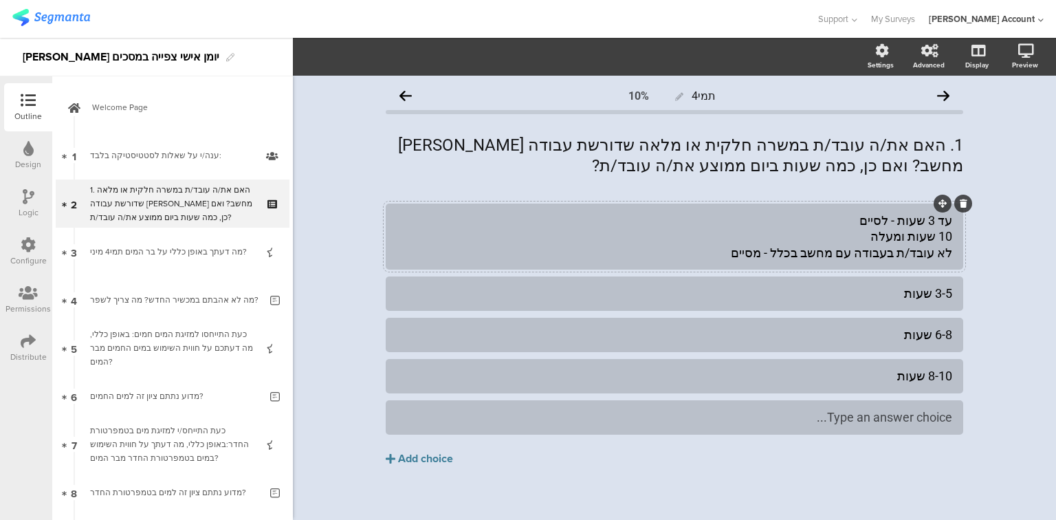
click at [883, 241] on div "עד 3 שעות - לסיים 10 שעות ומעלה לא עובד/ת בעבודה עם מחשב בכלל - מסיים" at bounding box center [674, 236] width 555 height 48
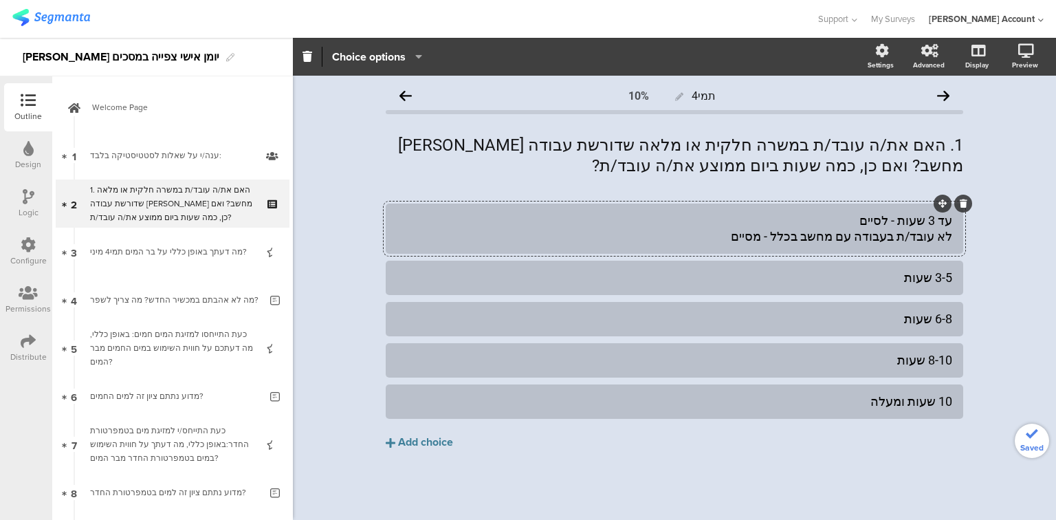
click at [920, 243] on div "עד 3 שעות - לסיים לא עובד/ת בעבודה עם מחשב בכלל - מסיים" at bounding box center [674, 228] width 555 height 32
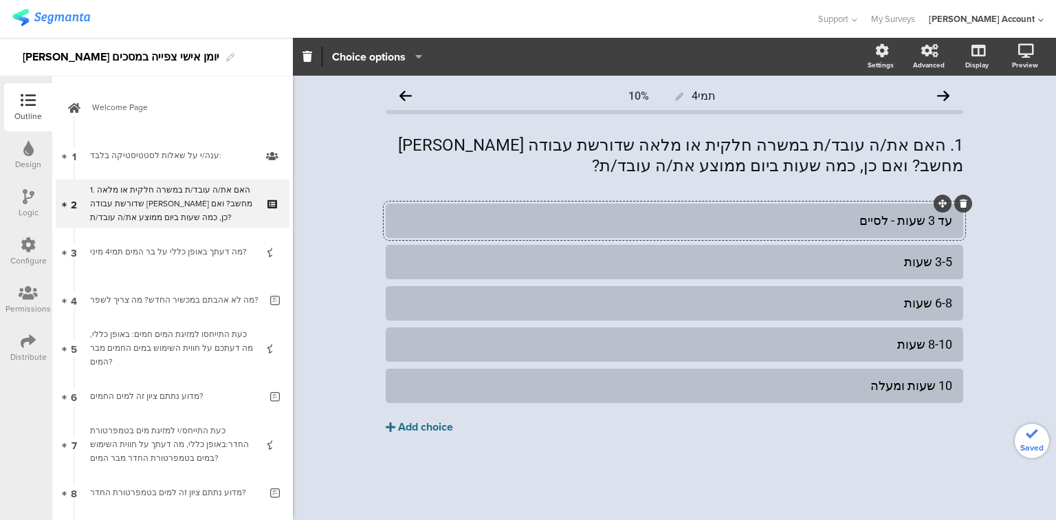
click at [439, 440] on button "Add choice" at bounding box center [674, 427] width 577 height 34
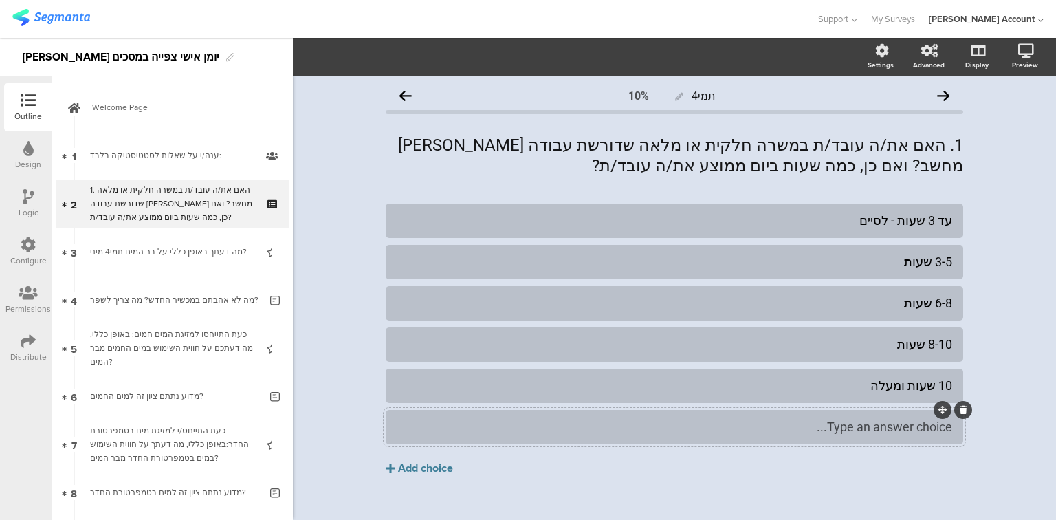
click at [676, 428] on div "Type an answer choice..." at bounding box center [674, 427] width 555 height 16
drag, startPoint x: 797, startPoint y: 426, endPoint x: 744, endPoint y: 426, distance: 52.9
click at [744, 426] on div "לא עובד/ת בעבודה עם מחשב בכלל - מסיים" at bounding box center [674, 427] width 555 height 16
click at [34, 210] on div "Logic" at bounding box center [29, 212] width 20 height 12
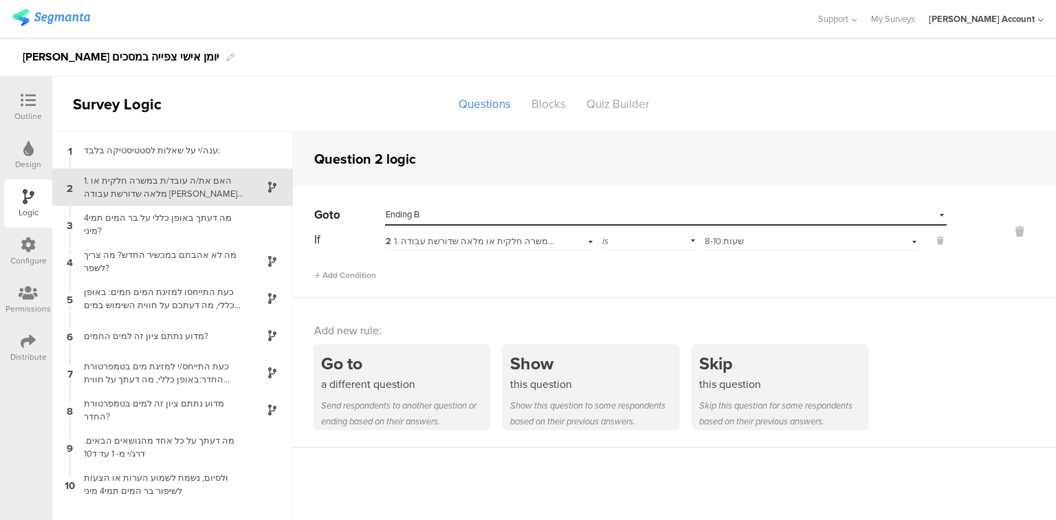
click at [553, 245] on span "2 1. האם את/ה עובד/ת במשרה חלקית או מלאה שדורשת עבודה מול מחשב? ואם כן, כמה שעו…" at bounding box center [644, 240] width 516 height 13
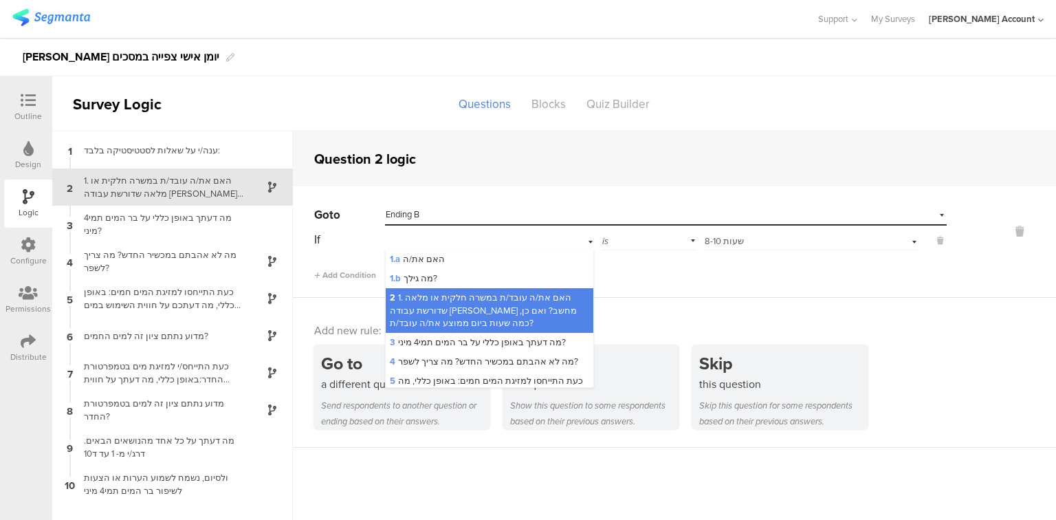
click at [553, 244] on div "2 1. האם את/ה עובד/ת במשרה חלקית או מלאה שדורשת עבודה מול מחשב? ואם כן, כמה שעו…" at bounding box center [489, 239] width 209 height 21
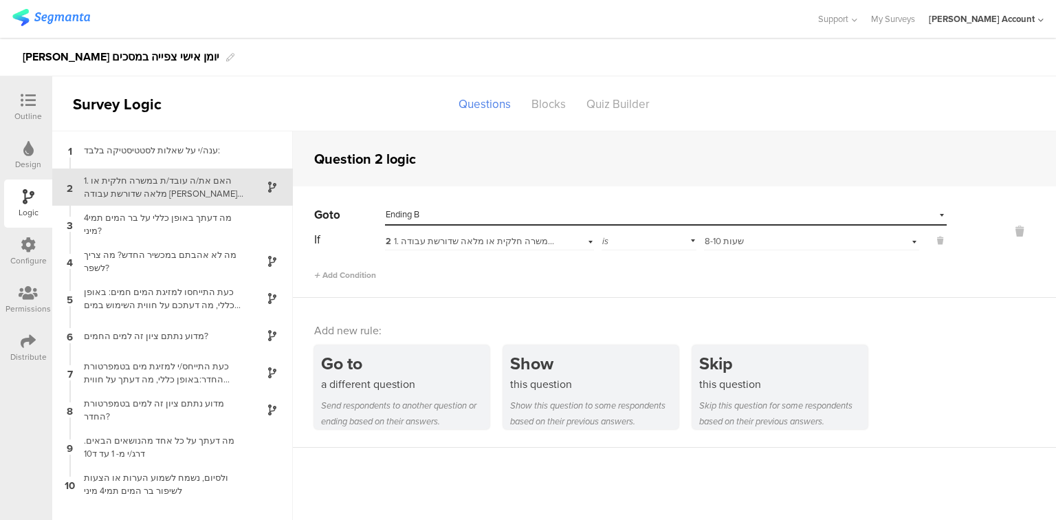
click at [736, 241] on span "8-10 שעות" at bounding box center [724, 240] width 39 height 13
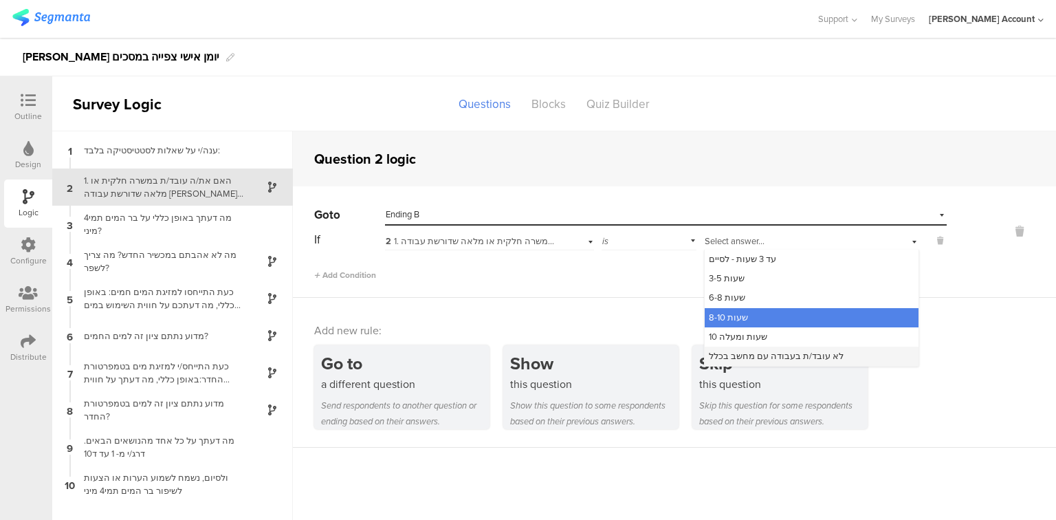
click at [760, 360] on span "לא עובד/ת בעבודה עם מחשב בכלל" at bounding box center [776, 355] width 135 height 13
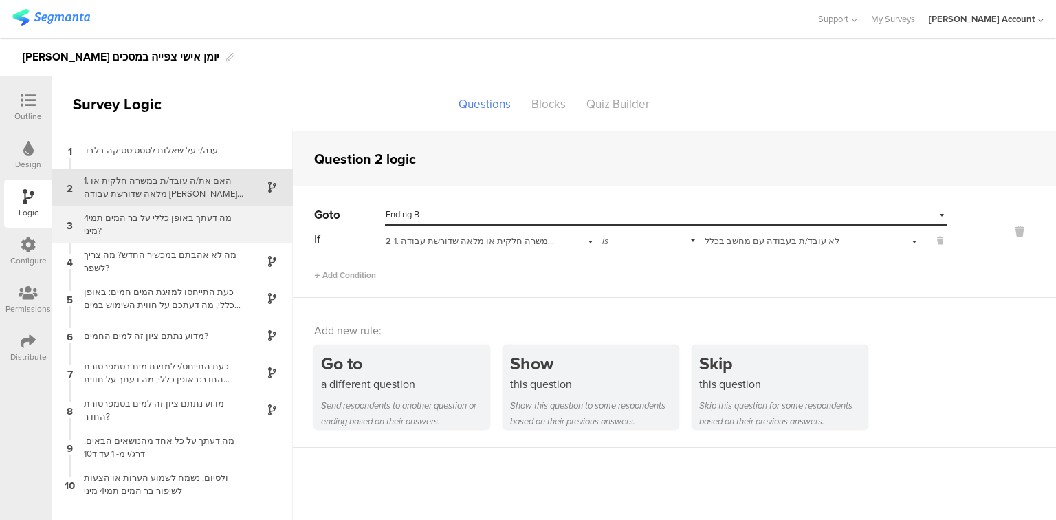
click at [144, 224] on div "מה דעתך באופן כללי על בר המים תמי4 מיני?" at bounding box center [162, 224] width 172 height 26
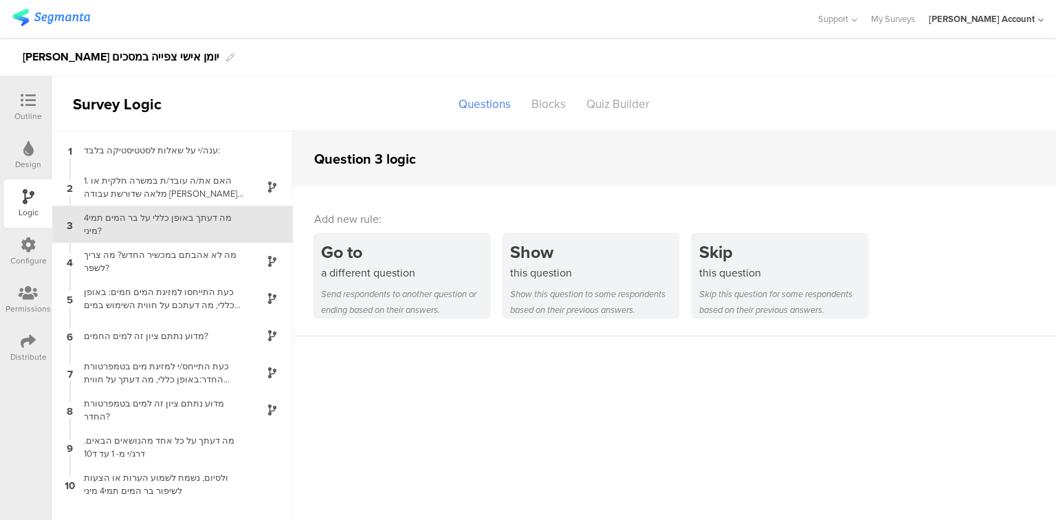
click at [30, 102] on icon at bounding box center [28, 100] width 15 height 15
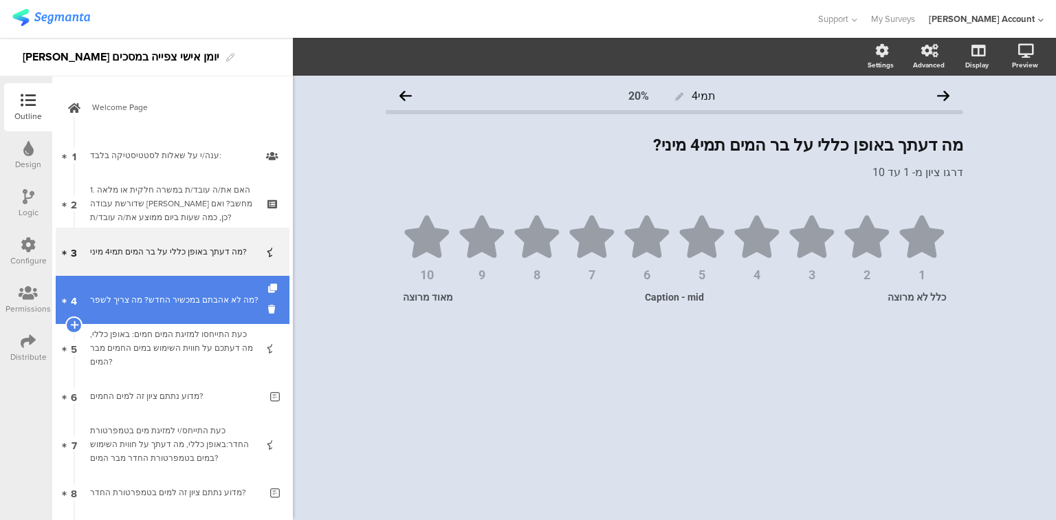
click at [132, 306] on div "מה לא אהבתם במכשיר החדש? מה צריך לשפר?" at bounding box center [175, 300] width 170 height 14
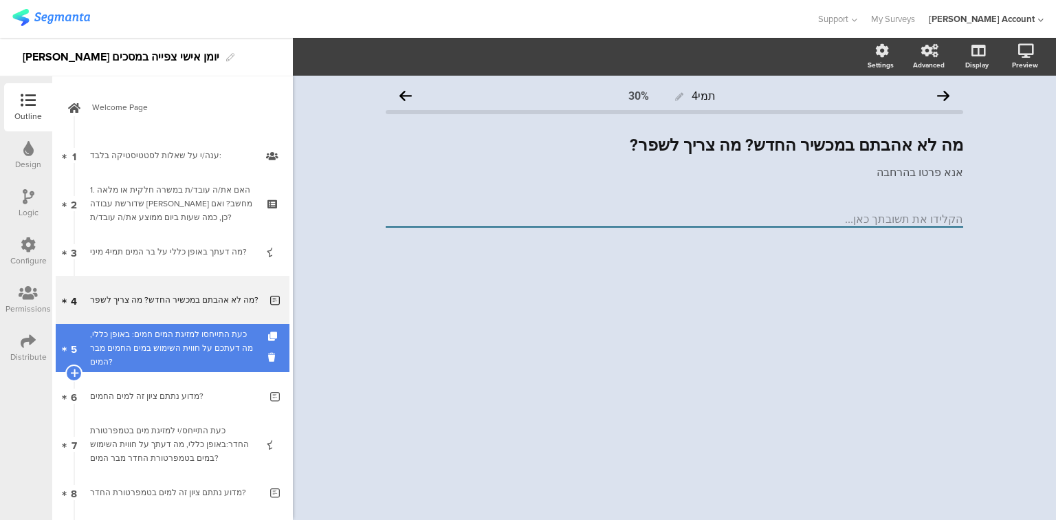
click at [153, 350] on div "כעת התייחסו למזיגת המים חמים: באופן כללי, מה דעתכם על חווית השימוש במים החמים מ…" at bounding box center [172, 347] width 164 height 41
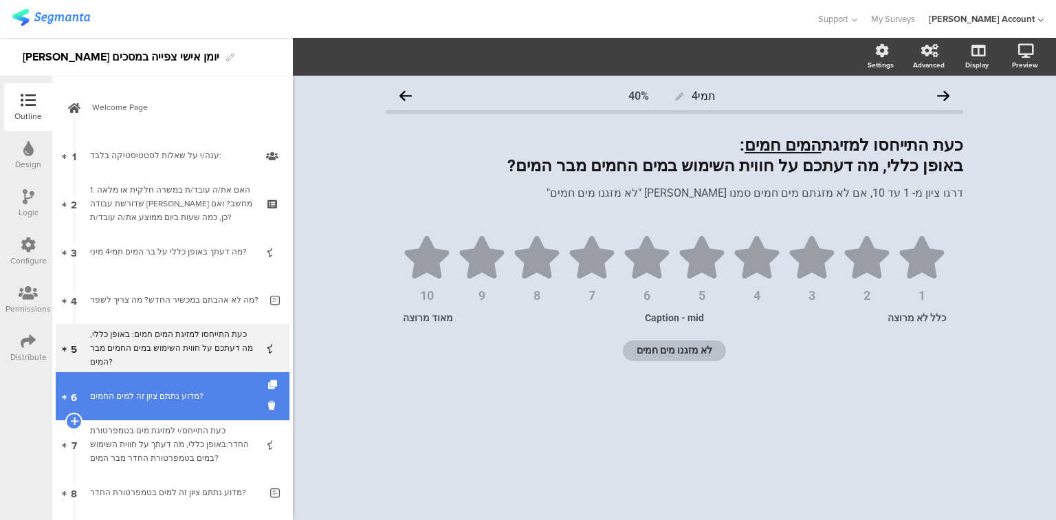
click at [158, 386] on link "6 מדוע נתתם ציון זה למים החמים?" at bounding box center [173, 396] width 234 height 48
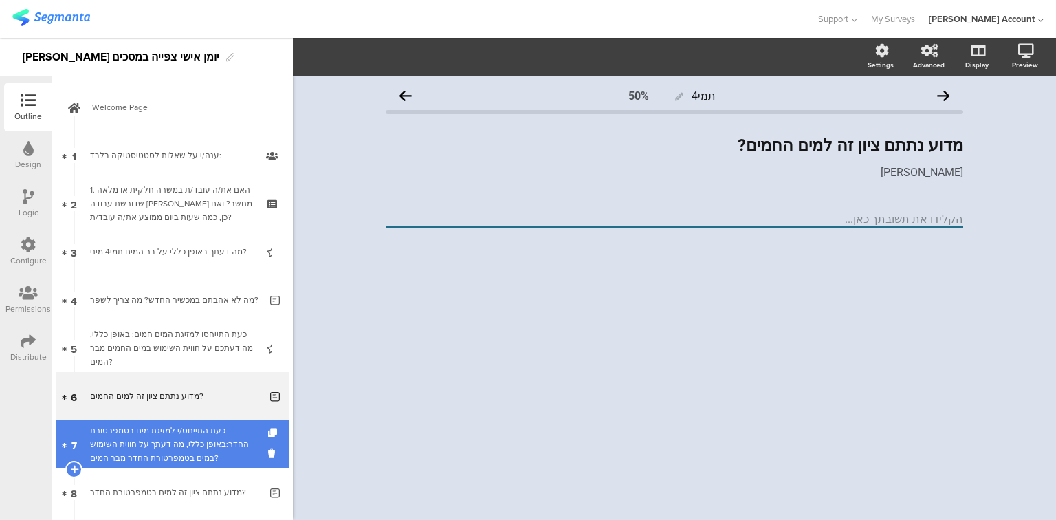
click at [170, 440] on div "כעת התייחס/י למזיגת מים בטמפרטורת החדר:באופן כללי, מה דעתך על חווית השימוש במים…" at bounding box center [172, 443] width 164 height 41
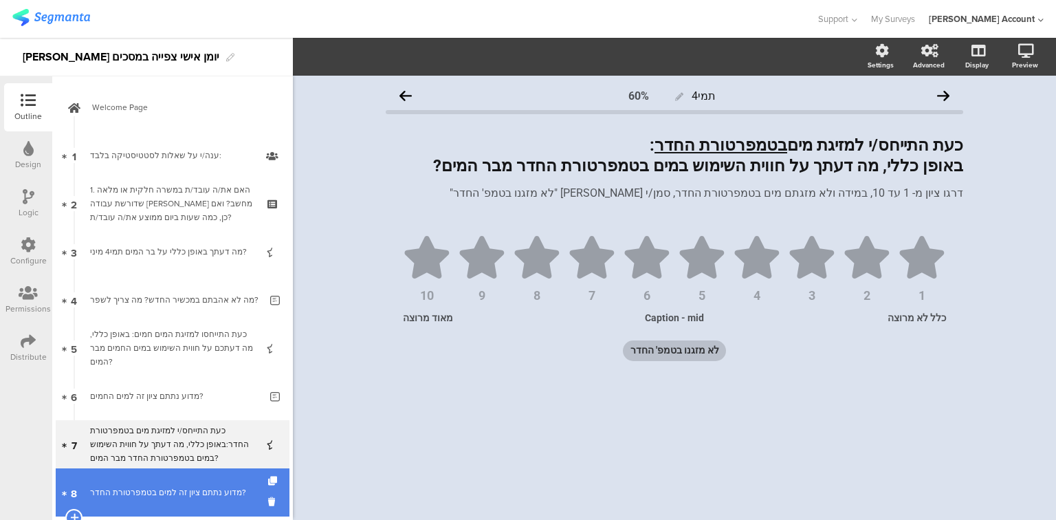
click at [177, 486] on div "מדוע נתתם ציון זה למים בטמפרטורת החדר?" at bounding box center [175, 492] width 170 height 14
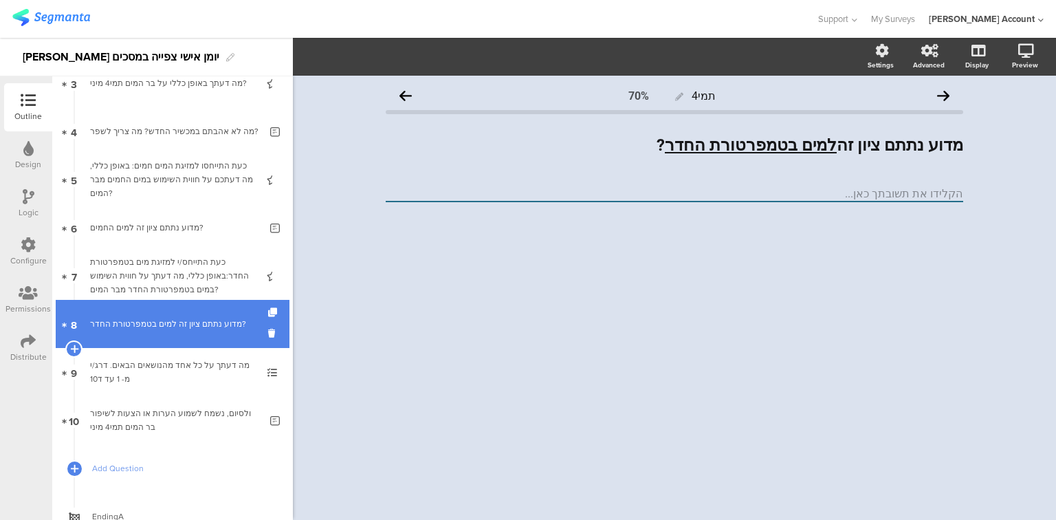
scroll to position [220, 0]
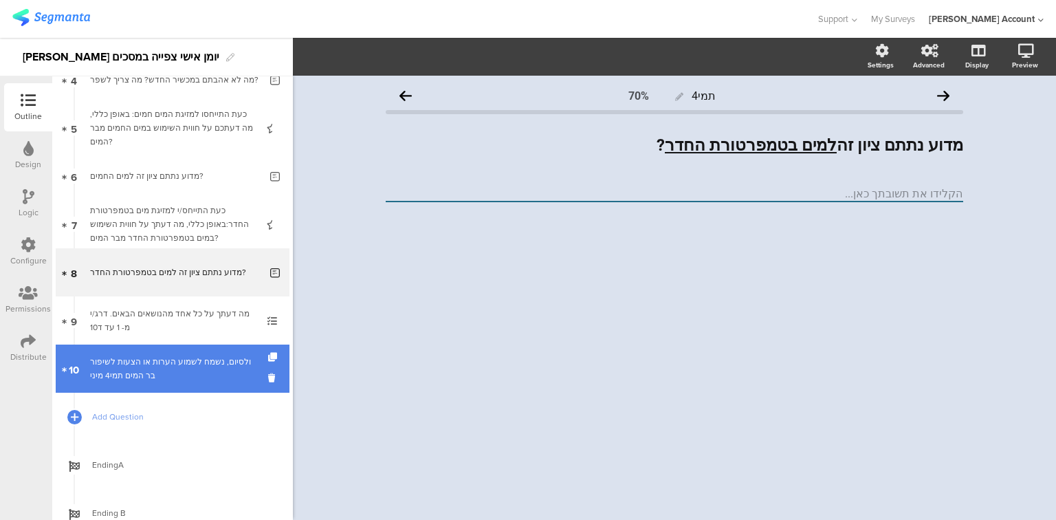
click at [151, 380] on div "ולסיום, נשמח לשמוע הערות או הצעות לשיפור בר המים תמי4 מיני" at bounding box center [175, 368] width 170 height 27
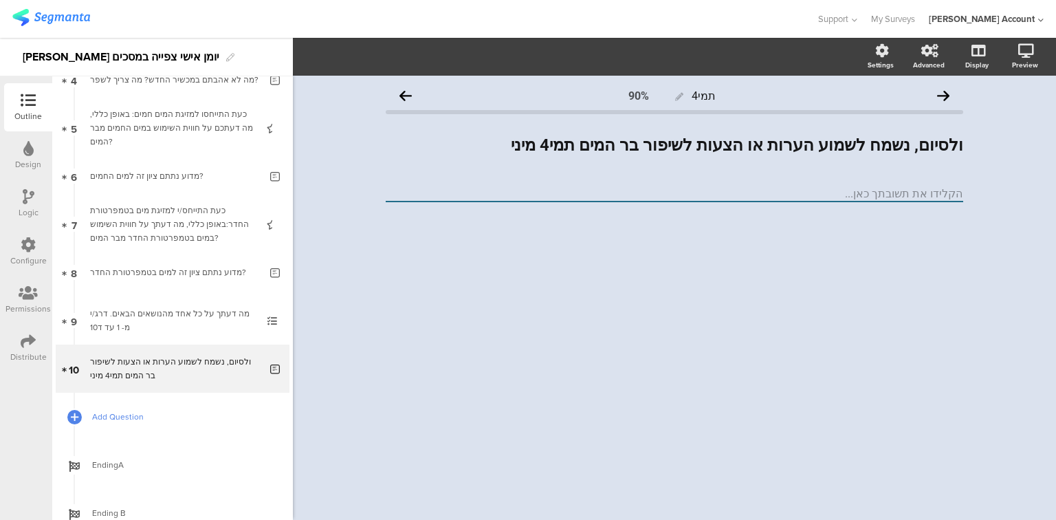
click at [121, 413] on span "Add Question" at bounding box center [180, 417] width 176 height 14
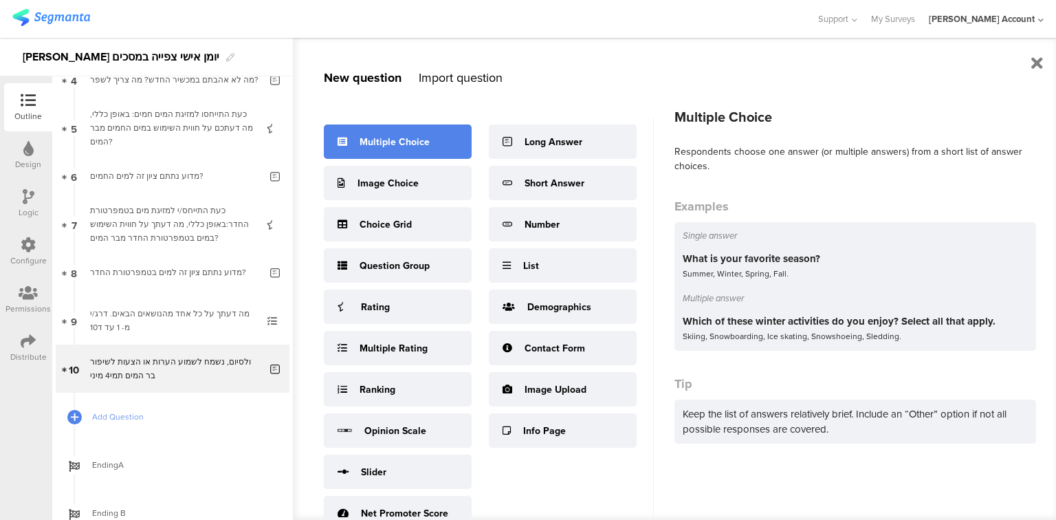
click at [421, 150] on div "Multiple Choice" at bounding box center [398, 141] width 148 height 34
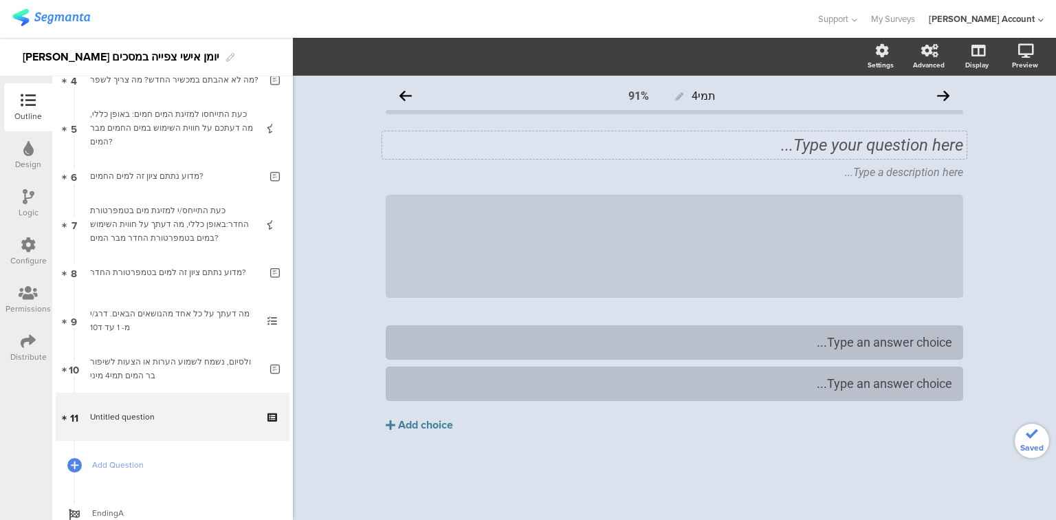
click at [704, 148] on div "Type your question here..." at bounding box center [674, 144] width 584 height 27
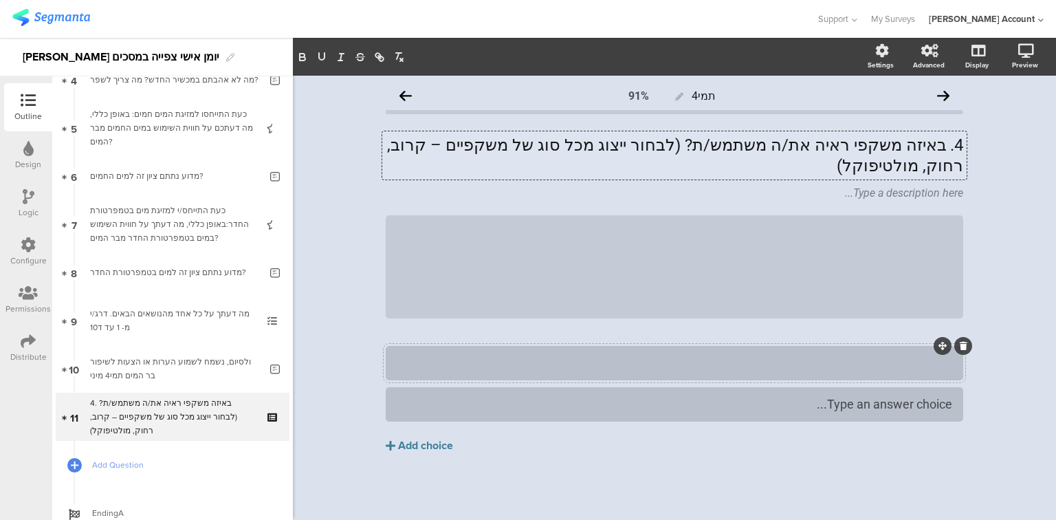
click at [778, 364] on div at bounding box center [674, 363] width 555 height 16
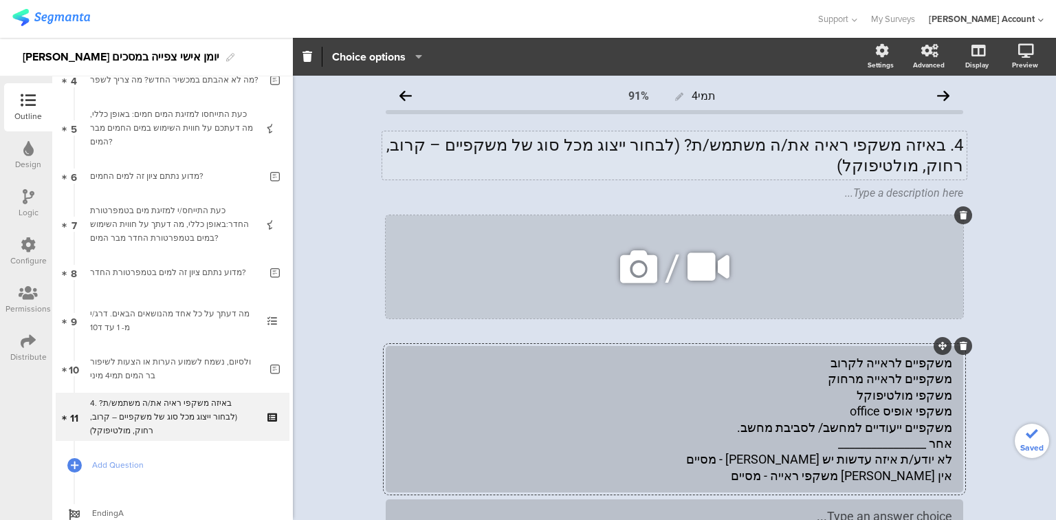
click at [961, 217] on icon at bounding box center [964, 215] width 8 height 8
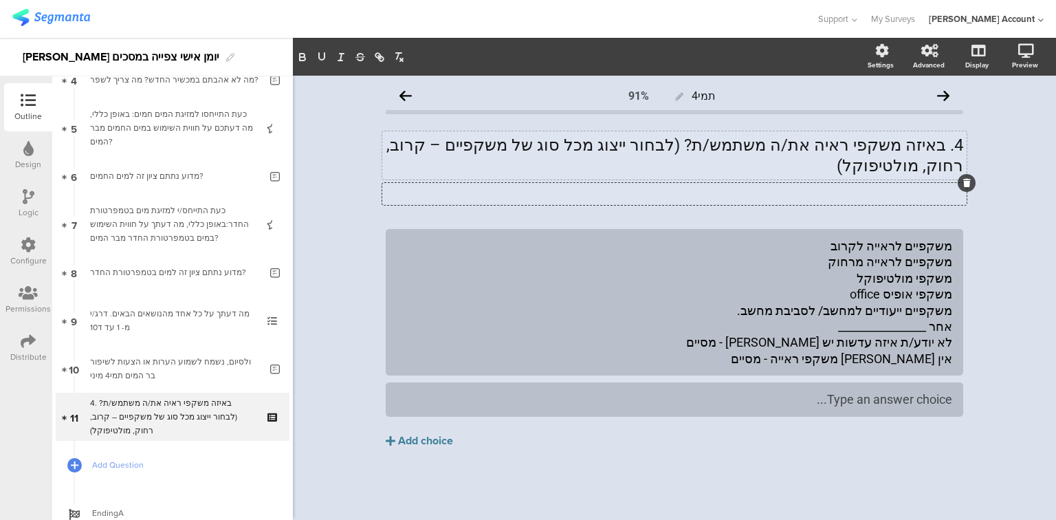
click at [963, 182] on icon at bounding box center [967, 183] width 8 height 8
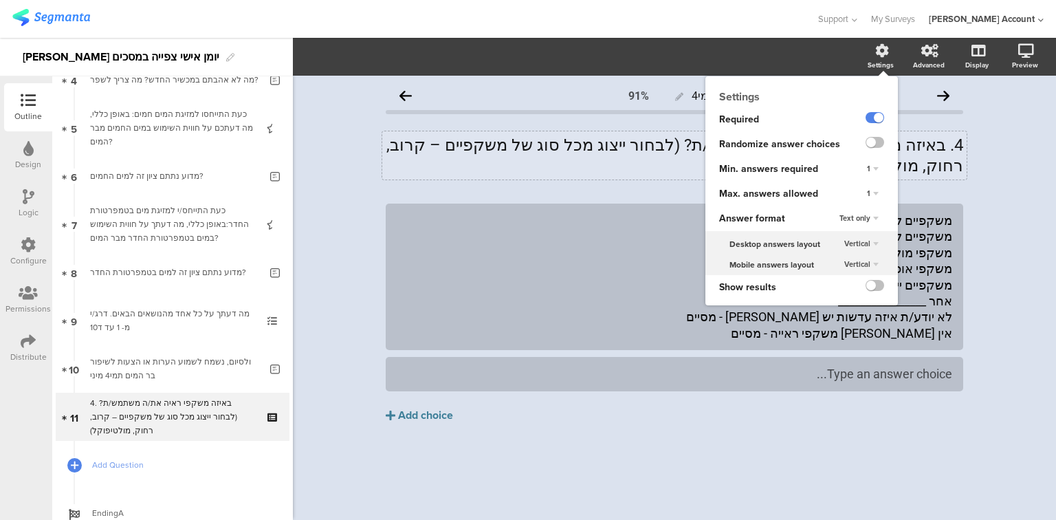
click at [869, 192] on span "1" at bounding box center [868, 193] width 3 height 11
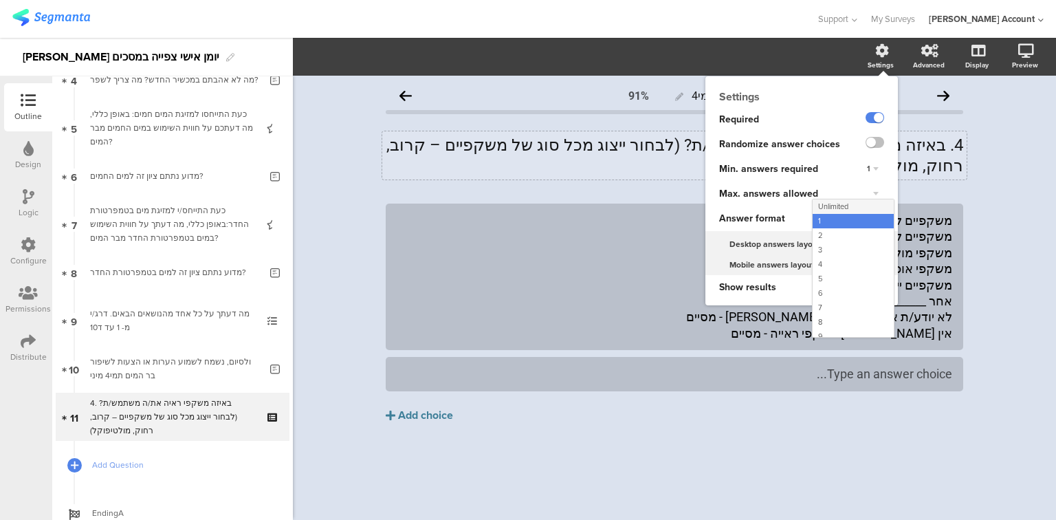
click at [865, 201] on div "Unlimited" at bounding box center [853, 206] width 81 height 14
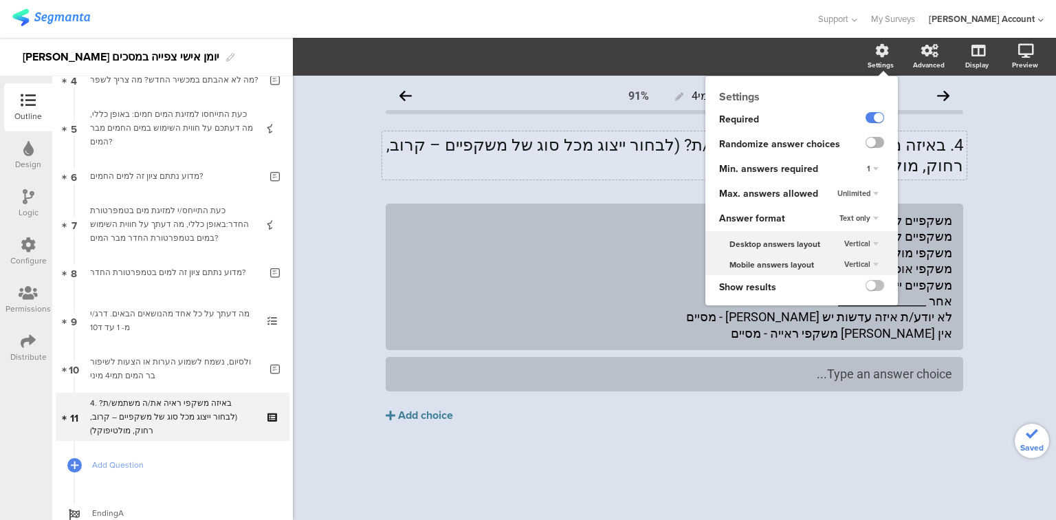
click at [879, 144] on label at bounding box center [874, 142] width 19 height 11
click at [0, 0] on input "checkbox" at bounding box center [0, 0] width 0 height 0
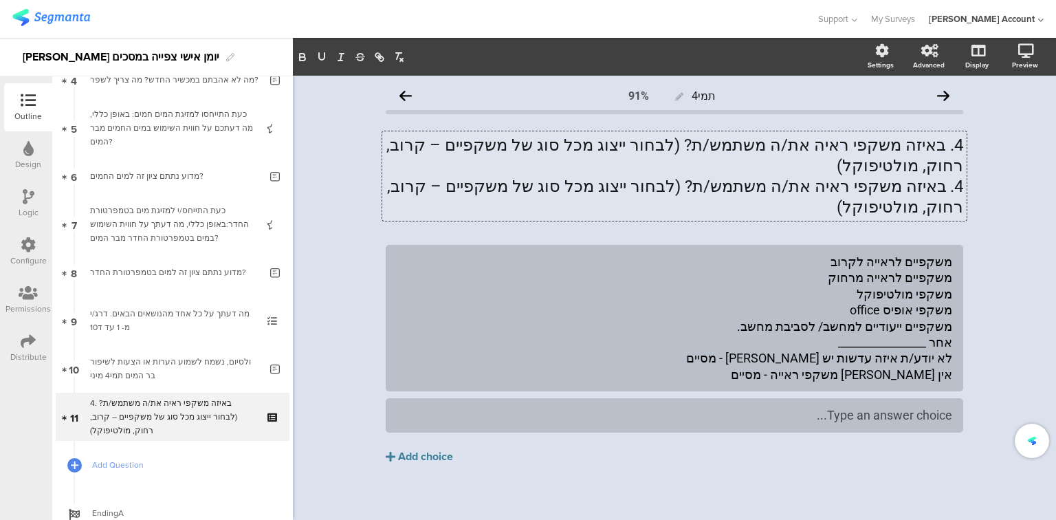
click at [945, 148] on div "4. באיזה משקפי ראיה את/ה משתמש/ת? (לבחור ייצוג מכל סוג של משקפיים – קרוב, רחוק,…" at bounding box center [674, 175] width 584 height 89
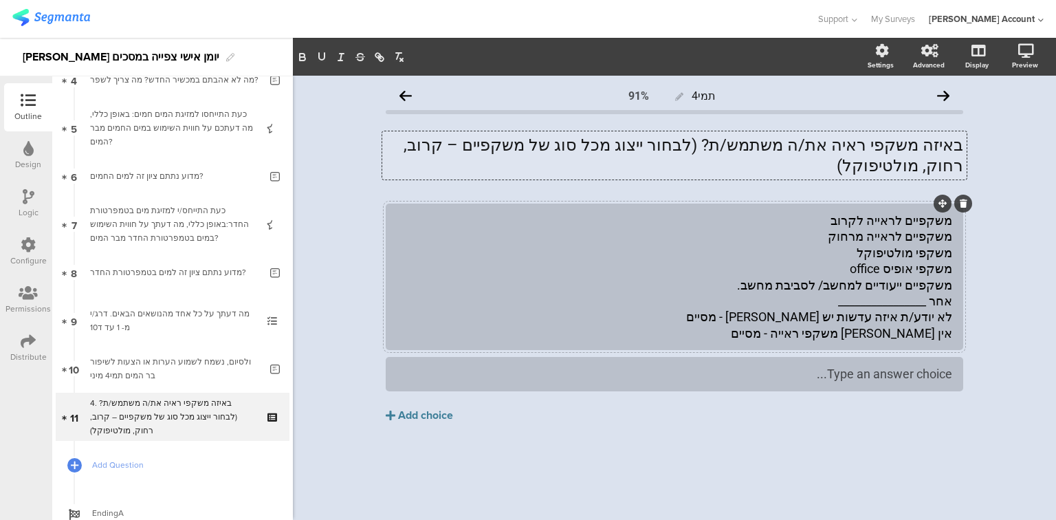
click at [903, 214] on div "משקפיים לראייה לקרוב משקפיים לראייה מרחוק משקפי מולטיפוקל משקפי אופיס office מש…" at bounding box center [674, 276] width 555 height 129
click at [901, 214] on div "משקפיים לראייה לקרוב משקפיים לראייה מרחוק משקפי מולטיפוקל משקפי אופיס office מש…" at bounding box center [674, 276] width 555 height 129
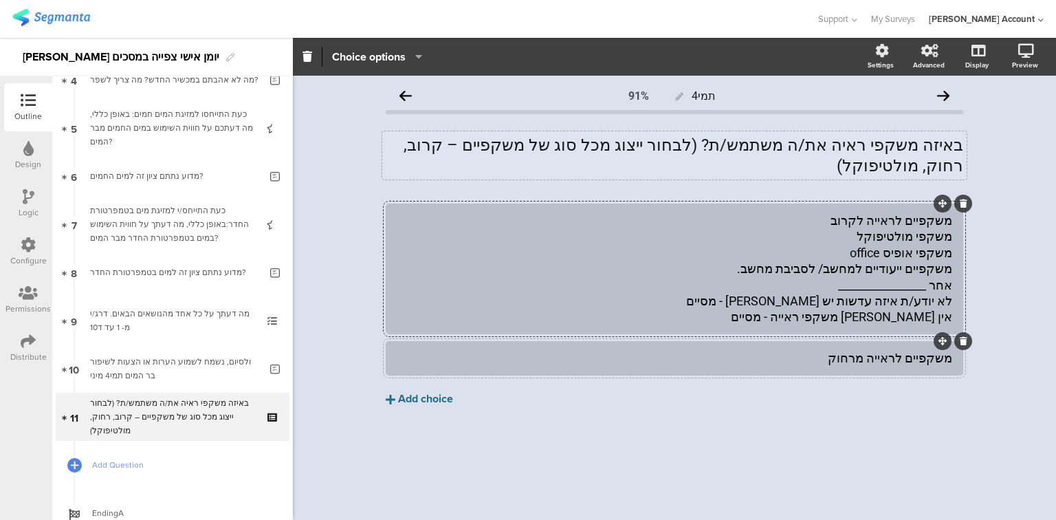
click at [438, 392] on div "Add choice" at bounding box center [425, 399] width 55 height 14
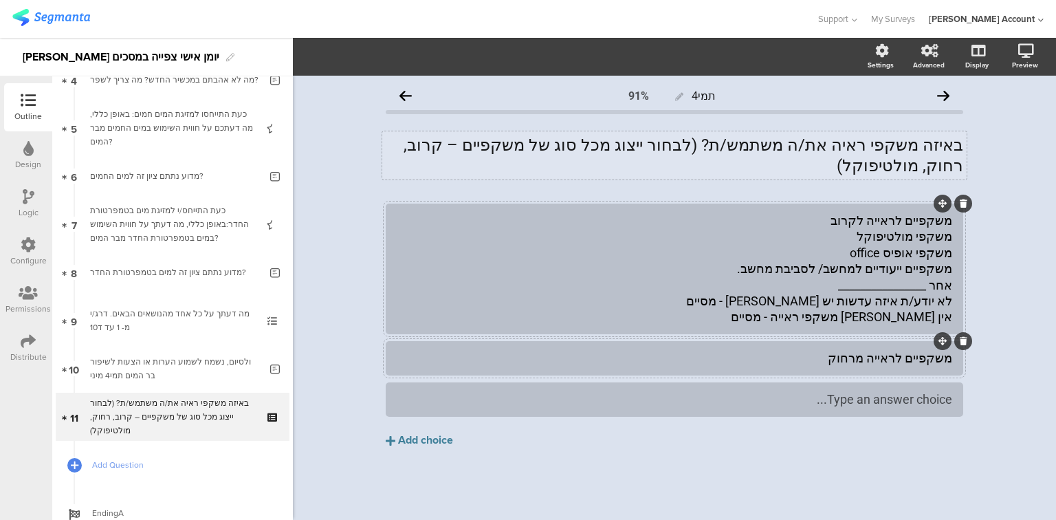
click at [903, 215] on div "משקפיים לראייה לקרוב משקפי מולטיפוקל משקפי אופיס office משקפיים ייעודיים למחשב/…" at bounding box center [674, 268] width 555 height 113
click at [909, 213] on div "משקפיים לראייה לקרוב משקפי מולטיפוקל משקפי אופיס office משקפיים ייעודיים למחשב/…" at bounding box center [674, 268] width 555 height 113
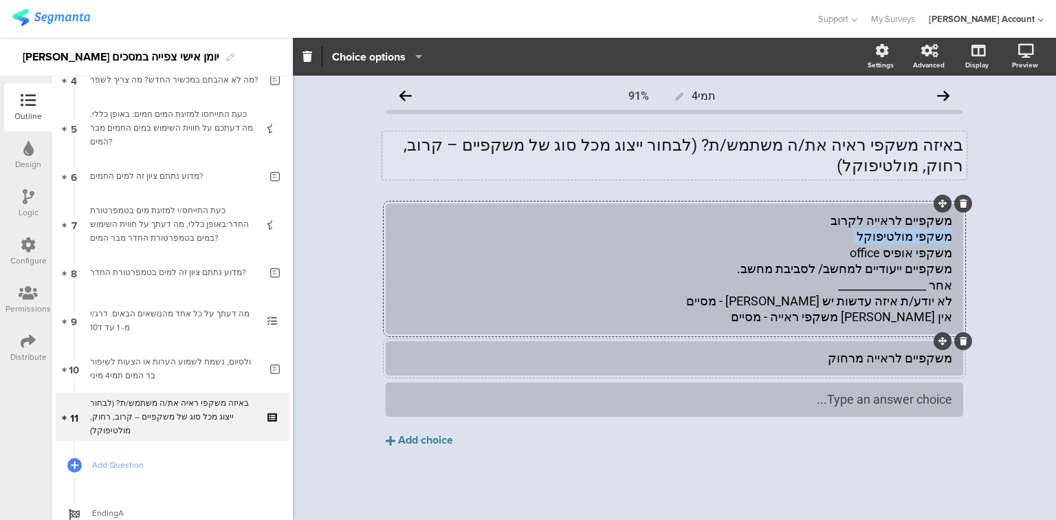
click at [909, 213] on div "משקפיים לראייה לקרוב משקפי מולטיפוקל משקפי אופיס office משקפיים ייעודיים למחשב/…" at bounding box center [674, 268] width 555 height 113
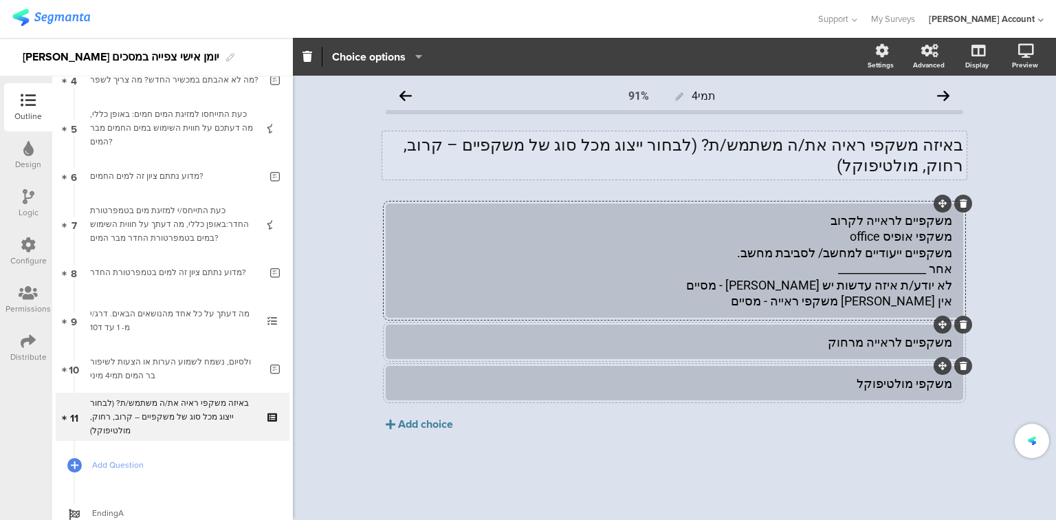
click at [918, 217] on div "משקפיים לראייה לקרוב משקפי אופיס office משקפיים ייעודיים למחשב/ לסביבת מחשב. אח…" at bounding box center [674, 260] width 555 height 96
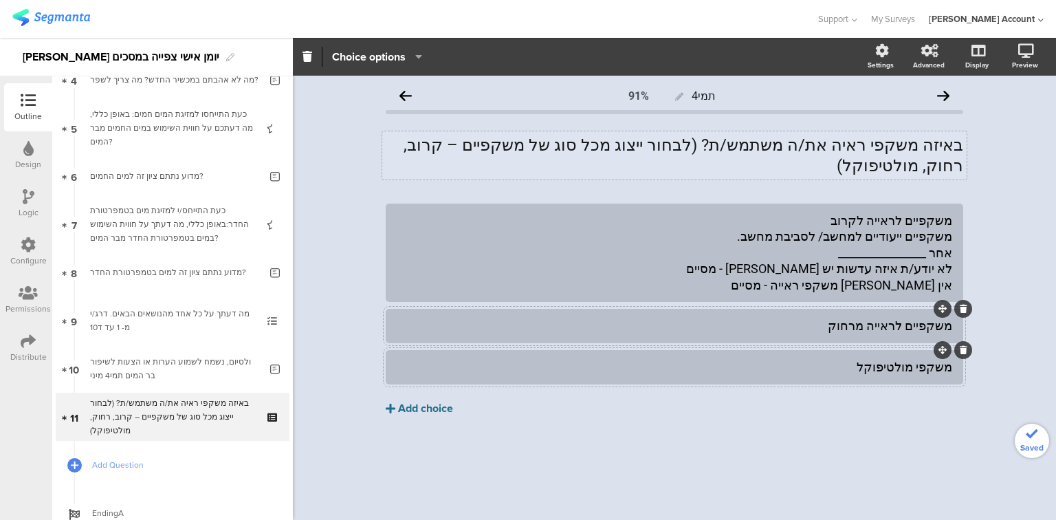
click at [441, 401] on div "Add choice" at bounding box center [425, 408] width 55 height 14
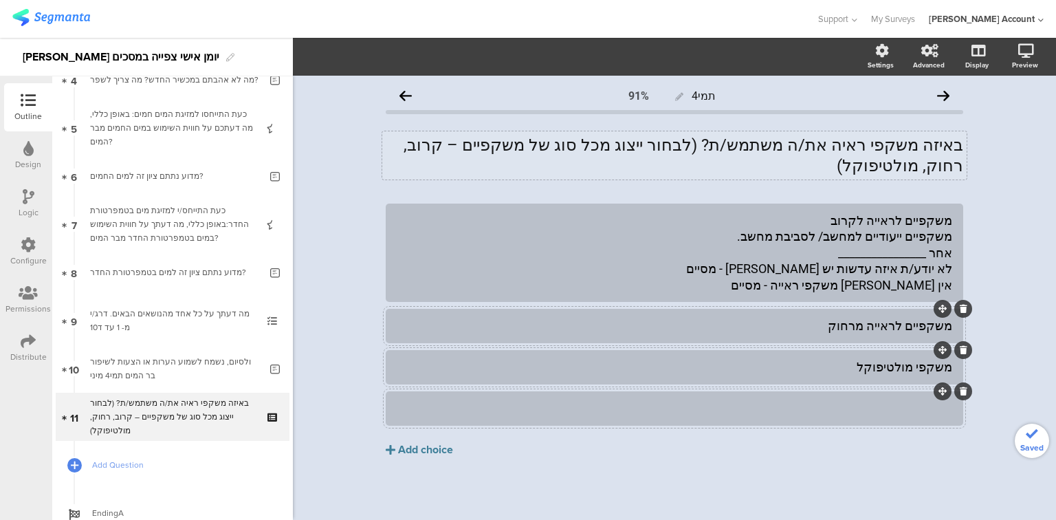
click at [674, 400] on div at bounding box center [674, 408] width 555 height 16
click at [914, 219] on div "משקפיים לראייה לקרוב משקפיים ייעודיים למחשב/ לסביבת מחשב. אחר ________________ …" at bounding box center [674, 252] width 555 height 80
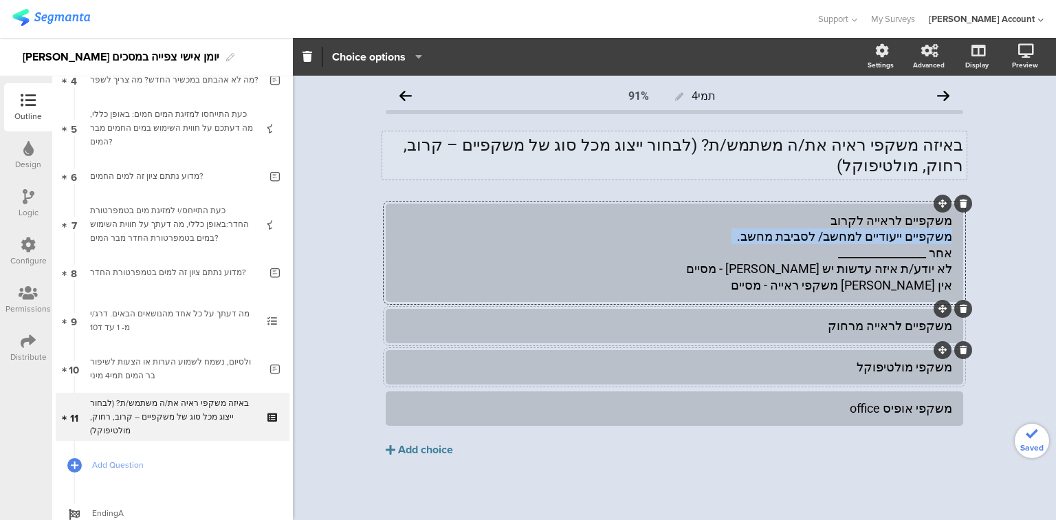
click at [914, 219] on div "משקפיים לראייה לקרוב משקפיים ייעודיים למחשב/ לסביבת מחשב. אחר ________________ …" at bounding box center [674, 252] width 555 height 80
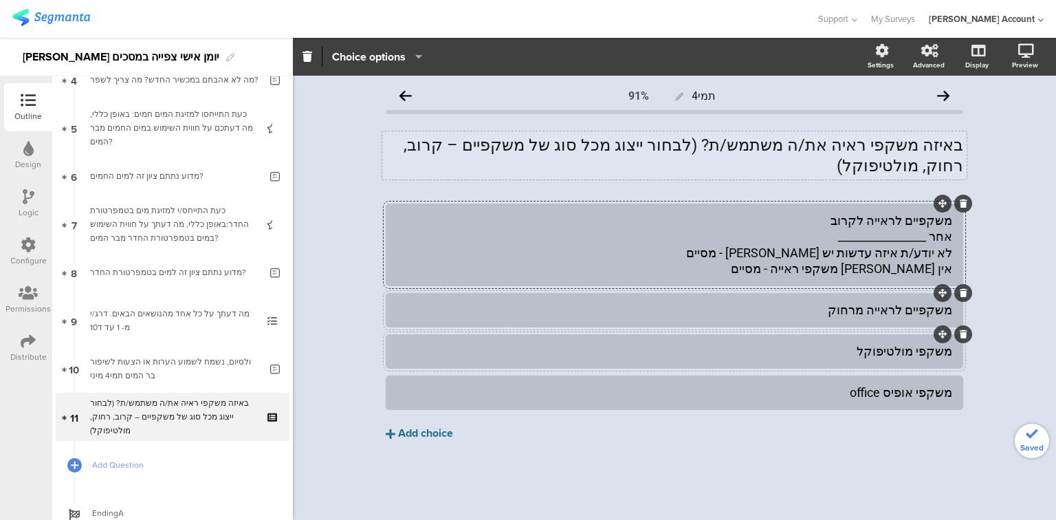
click at [425, 426] on div "Add choice" at bounding box center [425, 433] width 55 height 14
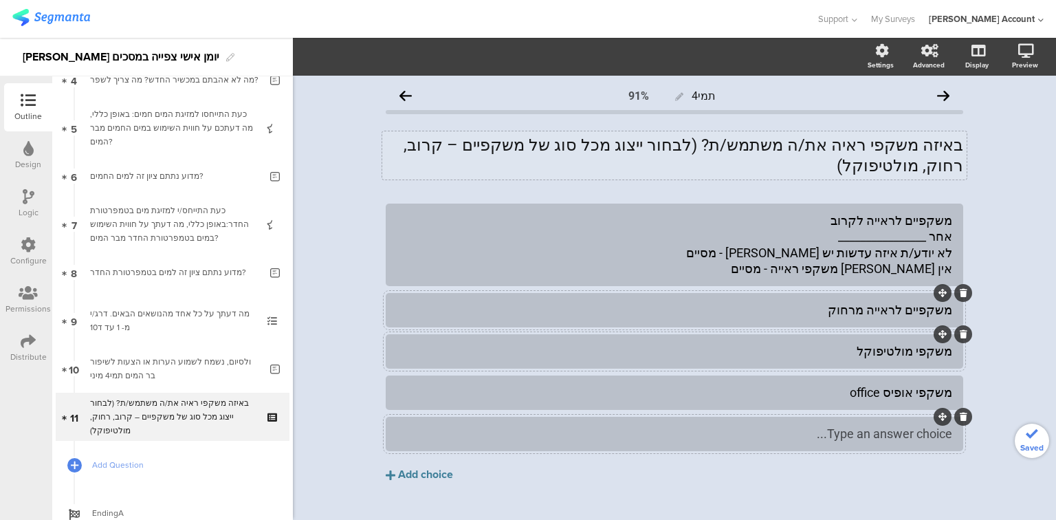
click at [779, 426] on div "Type an answer choice..." at bounding box center [674, 434] width 555 height 16
click at [937, 223] on div "משקפיים לראייה לקרוב אחר ________________ לא יודע/ת איזה עדשות יש לי - מסיים אי…" at bounding box center [674, 244] width 555 height 65
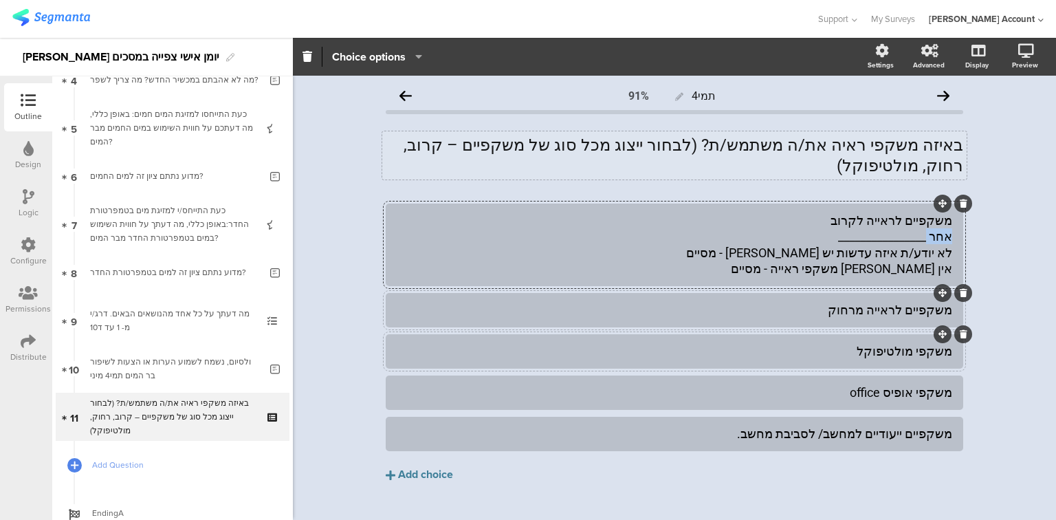
click at [937, 223] on div "משקפיים לראייה לקרוב אחר ________________ לא יודע/ת איזה עדשות יש לי - מסיים אי…" at bounding box center [674, 244] width 555 height 65
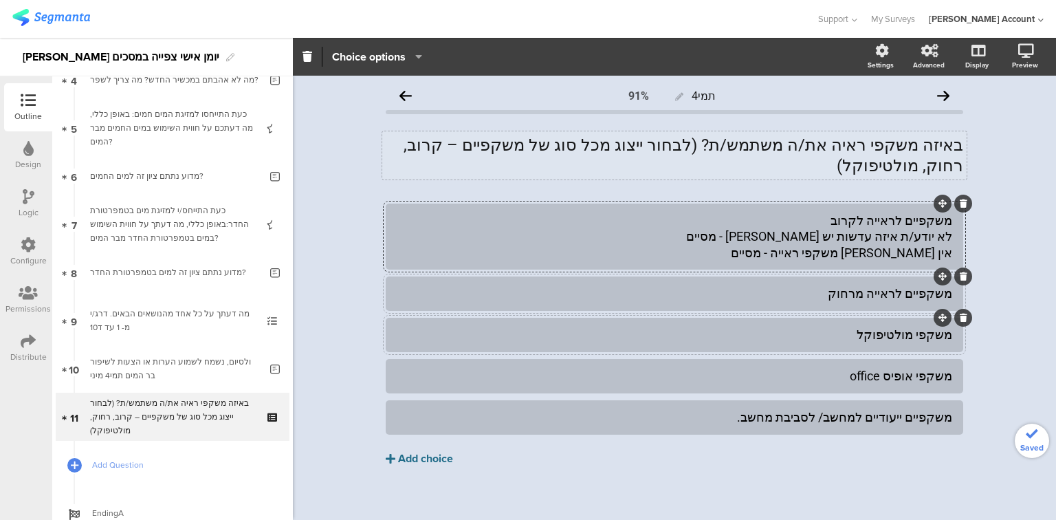
click at [415, 452] on div "Add choice" at bounding box center [425, 459] width 55 height 14
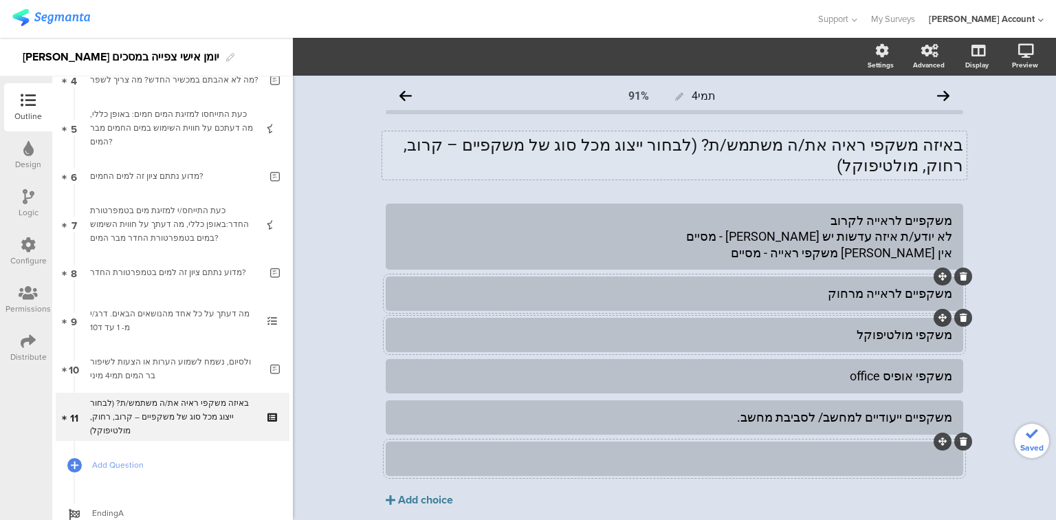
click at [729, 450] on div at bounding box center [674, 458] width 555 height 16
click at [756, 409] on div "משקפיים ייעודיים למחשב/ לסביבת מחשב." at bounding box center [674, 417] width 555 height 16
click at [883, 212] on div "משקפיים לראייה לקרוב לא יודע/ת איזה עדשות יש לי - מסיים אין לי משקפי ראייה - מס…" at bounding box center [674, 236] width 555 height 48
click at [888, 221] on div "משקפיים לראייה לקרוב לא יודע/ת איזה עדשות יש לי - מסיים אין לי משקפי ראייה - מס…" at bounding box center [674, 236] width 555 height 48
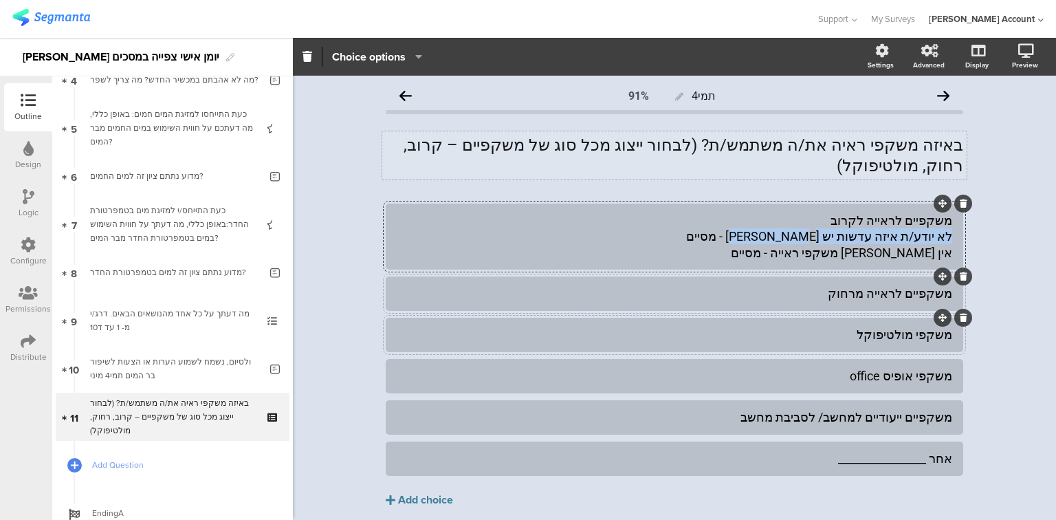
click at [888, 221] on div "משקפיים לראייה לקרוב לא יודע/ת איזה עדשות יש לי - מסיים אין לי משקפי ראייה - מס…" at bounding box center [674, 236] width 555 height 48
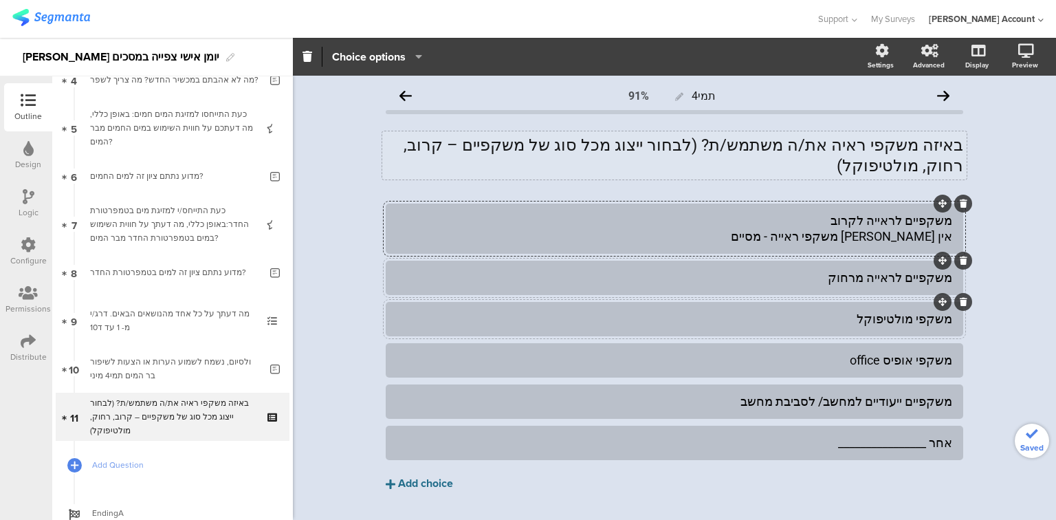
click at [428, 476] on div "Add choice" at bounding box center [425, 483] width 55 height 14
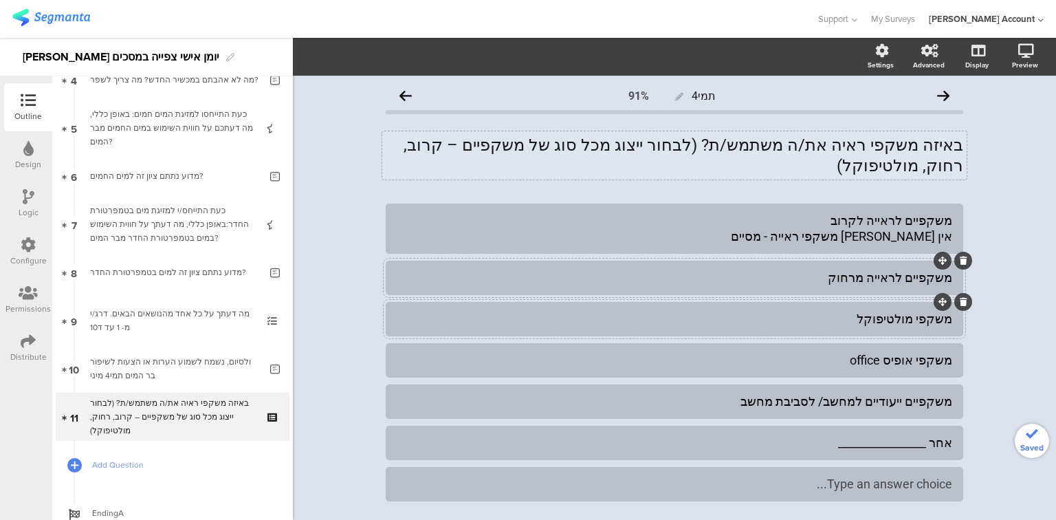
click at [564, 476] on div "Type an answer choice..." at bounding box center [674, 484] width 555 height 16
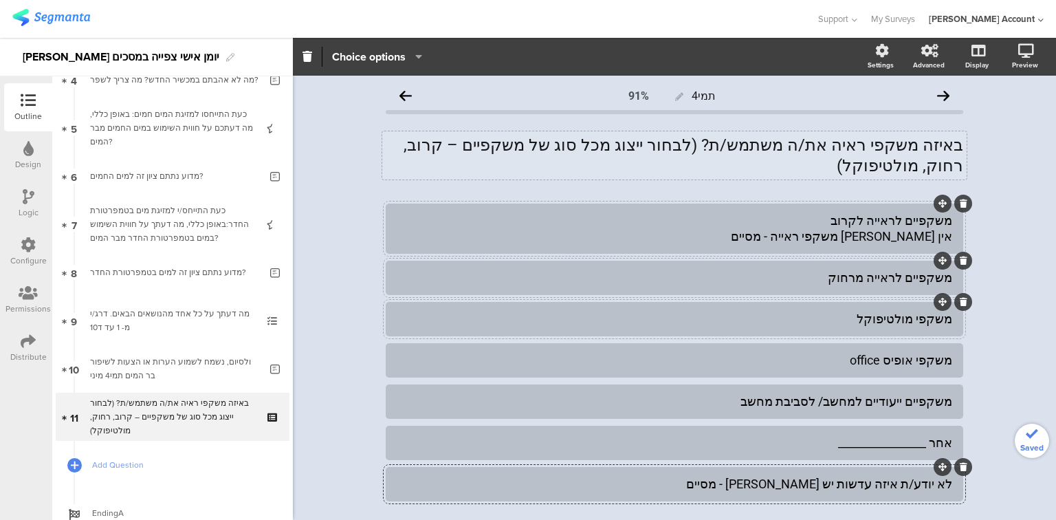
click at [870, 212] on div "משקפיים לראייה לקרוב אין לי משקפי ראייה - מסיים" at bounding box center [674, 228] width 555 height 32
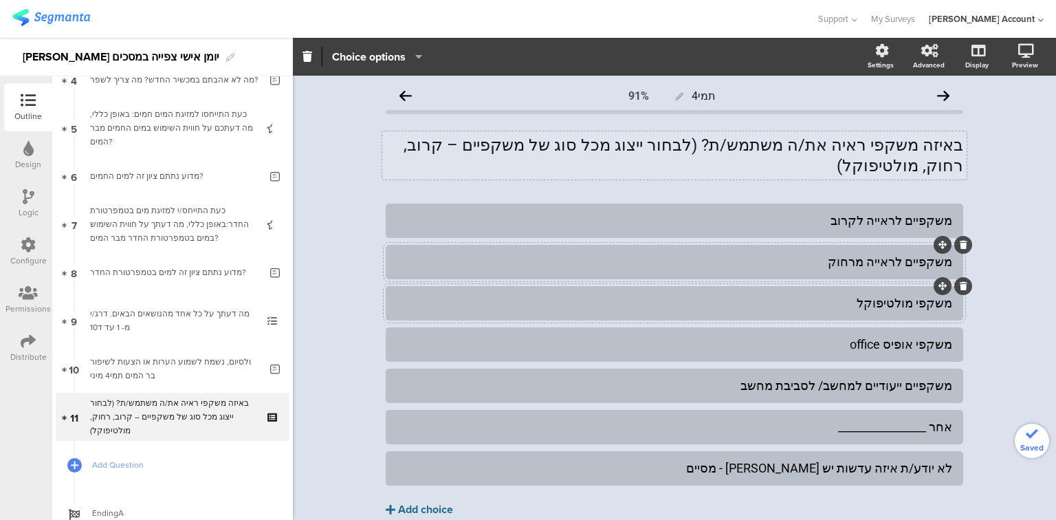
click at [439, 498] on button "Add choice" at bounding box center [674, 509] width 577 height 34
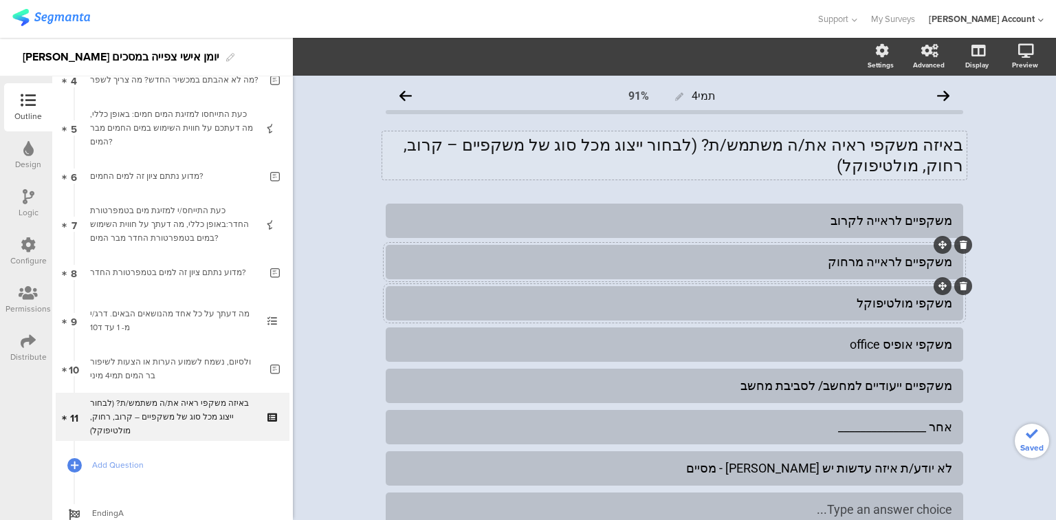
click at [580, 501] on div "Type an answer choice..." at bounding box center [674, 509] width 555 height 16
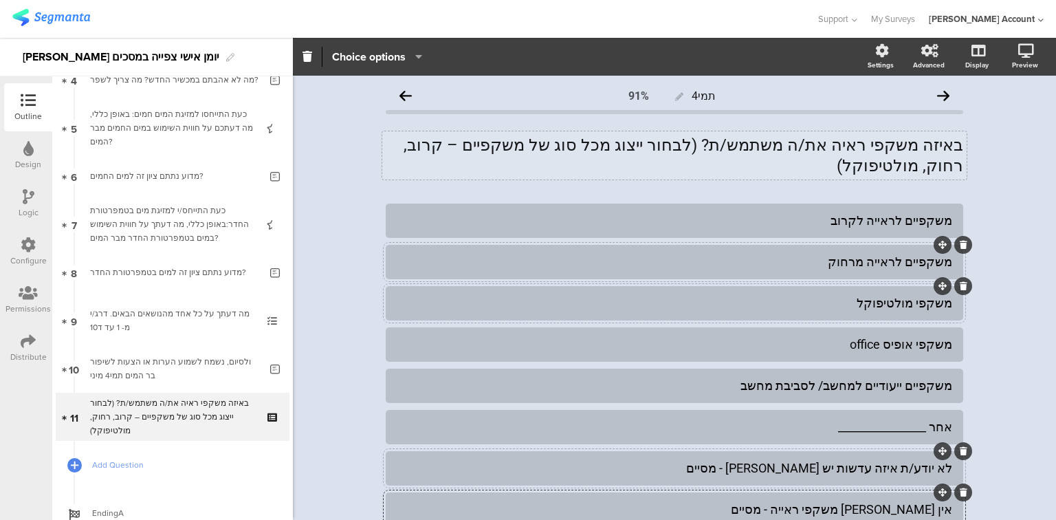
click at [825, 460] on div "לא יודע/ת איזה עדשות יש לי - מסיים" at bounding box center [674, 468] width 555 height 16
click at [23, 192] on icon at bounding box center [29, 196] width 12 height 15
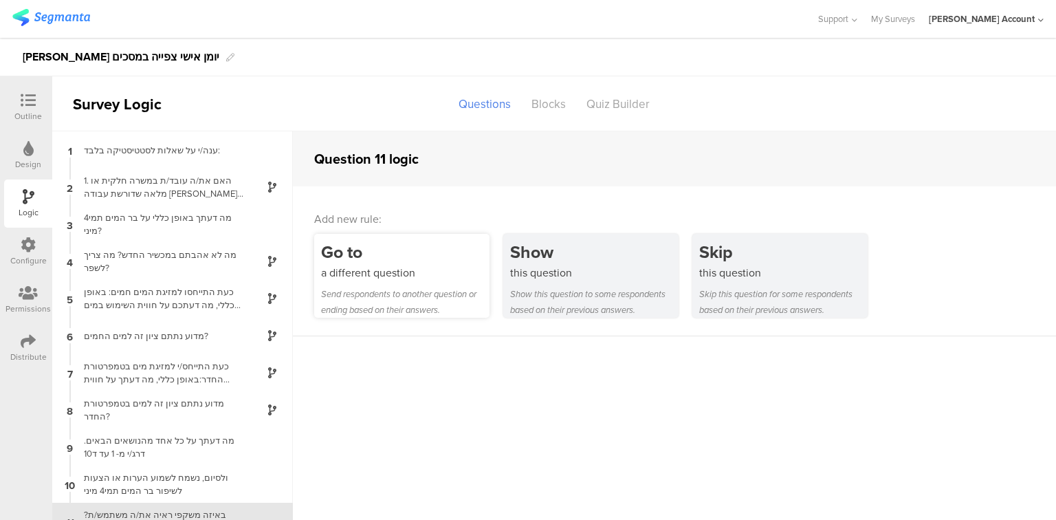
scroll to position [19, 0]
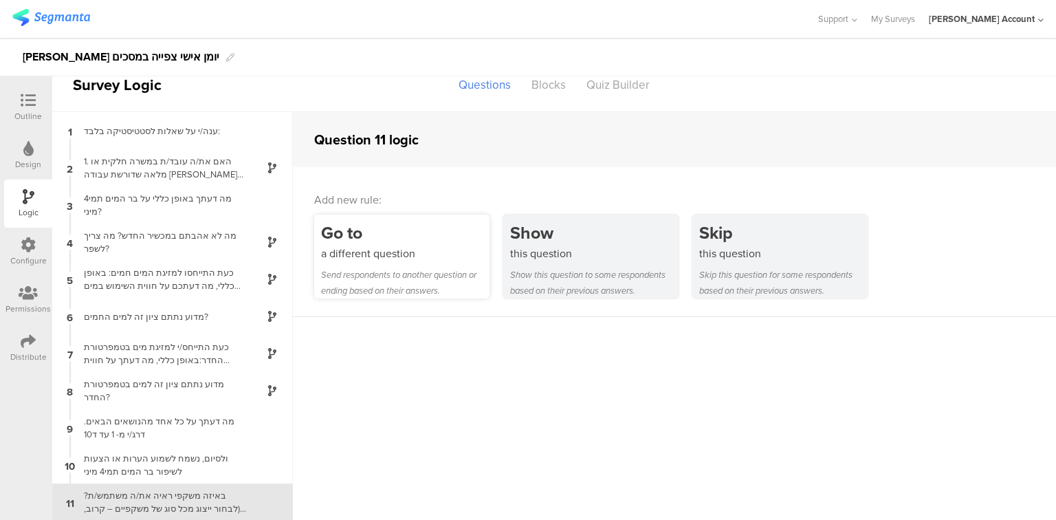
click at [459, 255] on div "a different question" at bounding box center [405, 253] width 168 height 16
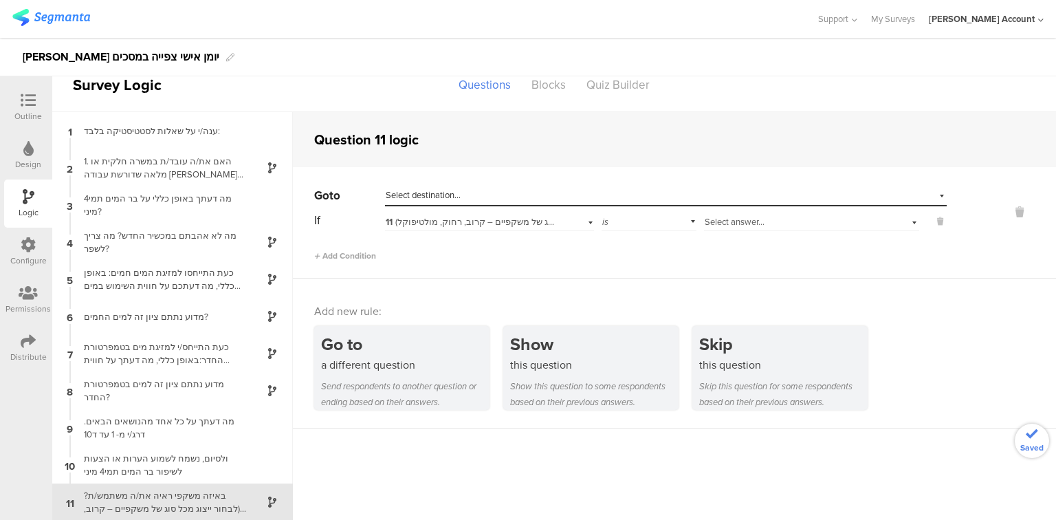
click at [782, 218] on div "Select answer..." at bounding box center [793, 222] width 177 height 12
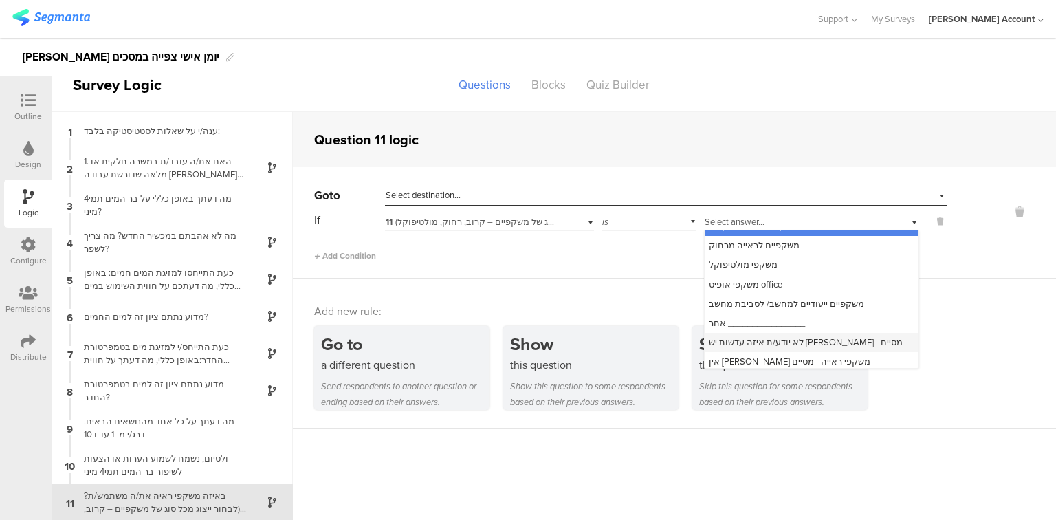
scroll to position [17, 0]
click at [800, 342] on span "לא יודע/ת איזה עדשות יש לי - מסיים" at bounding box center [806, 338] width 194 height 13
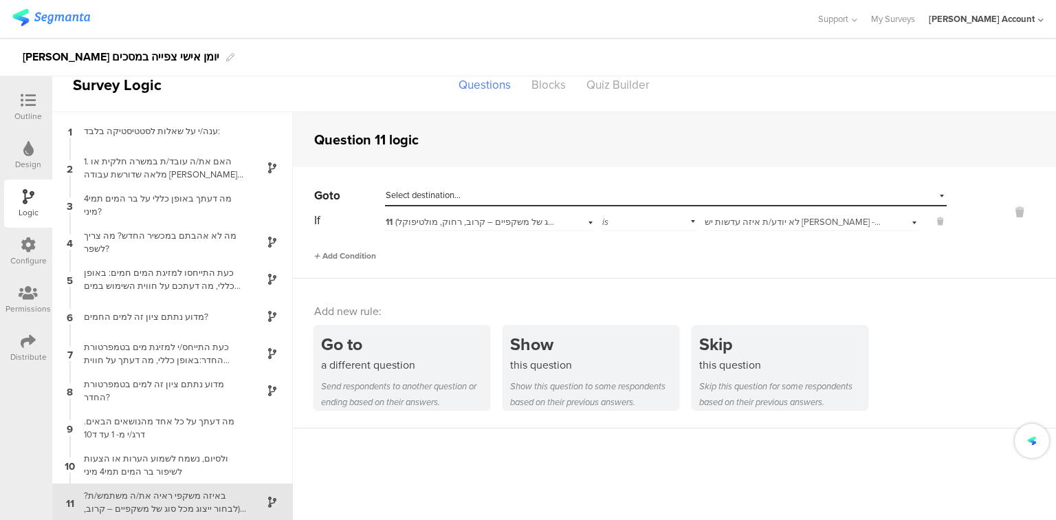
click at [333, 255] on span "Add Condition" at bounding box center [345, 256] width 62 height 12
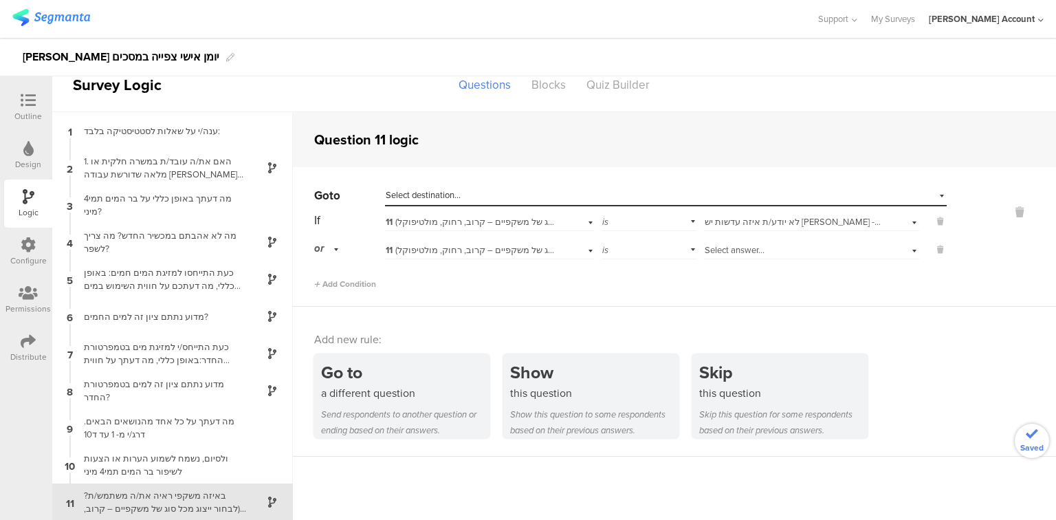
click at [736, 249] on span "Select answer..." at bounding box center [735, 249] width 60 height 13
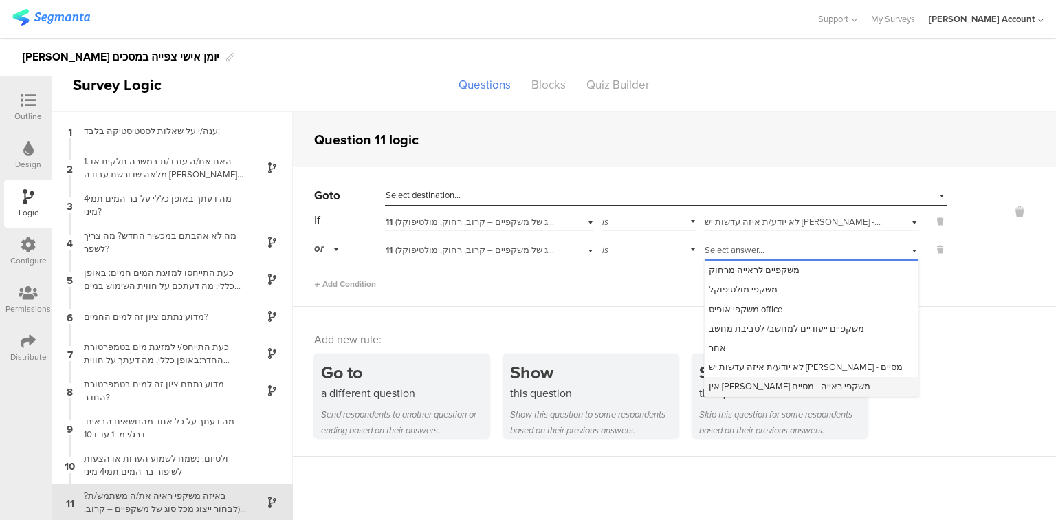
click at [782, 381] on span "אין לי משקפי ראייה - מסיים" at bounding box center [790, 385] width 162 height 13
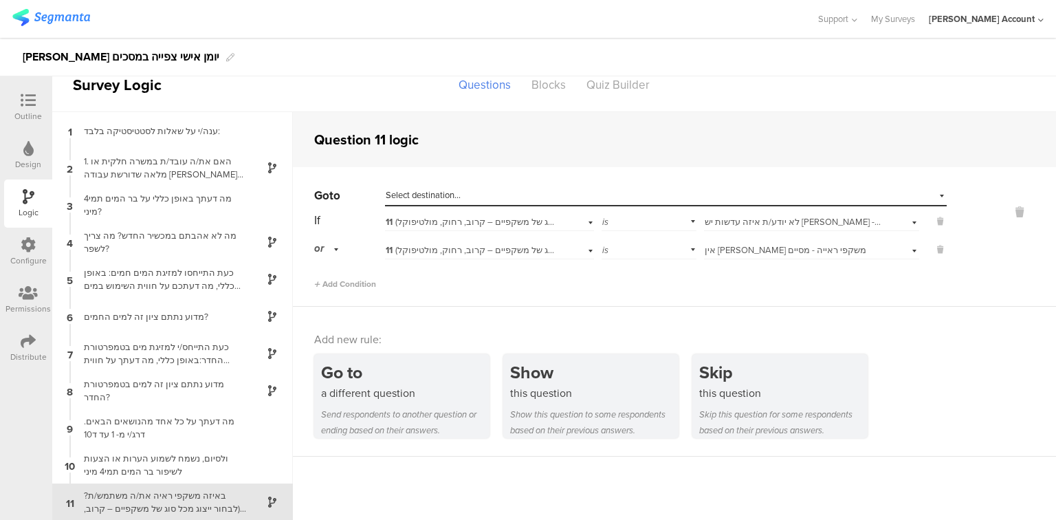
scroll to position [0, 0]
click at [442, 182] on div "Go to Select destination... If 11 באיזה משקפי ראיה את/ה משתמש/ת? (לבחור ייצוג מ…" at bounding box center [674, 237] width 763 height 140
click at [440, 192] on span "Select destination..." at bounding box center [423, 194] width 75 height 13
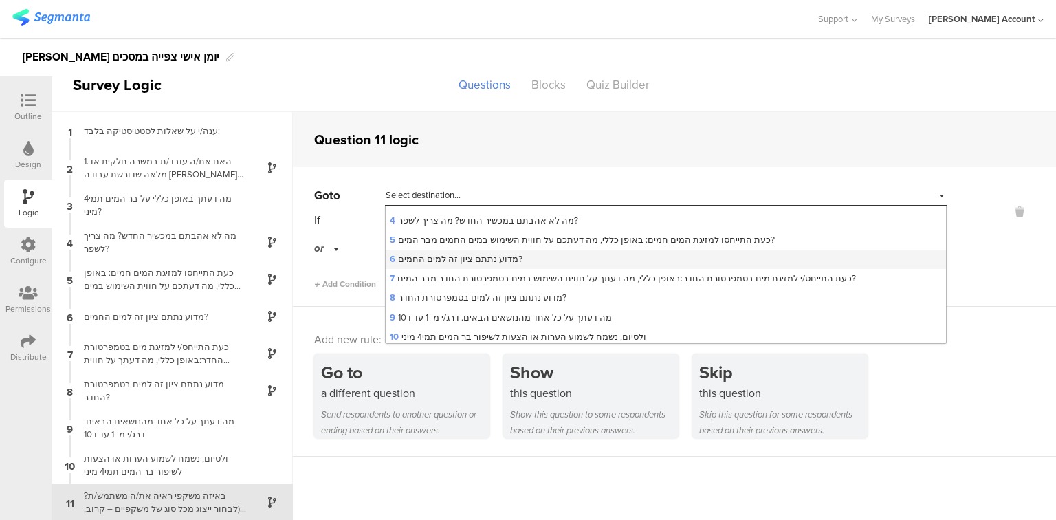
scroll to position [114, 0]
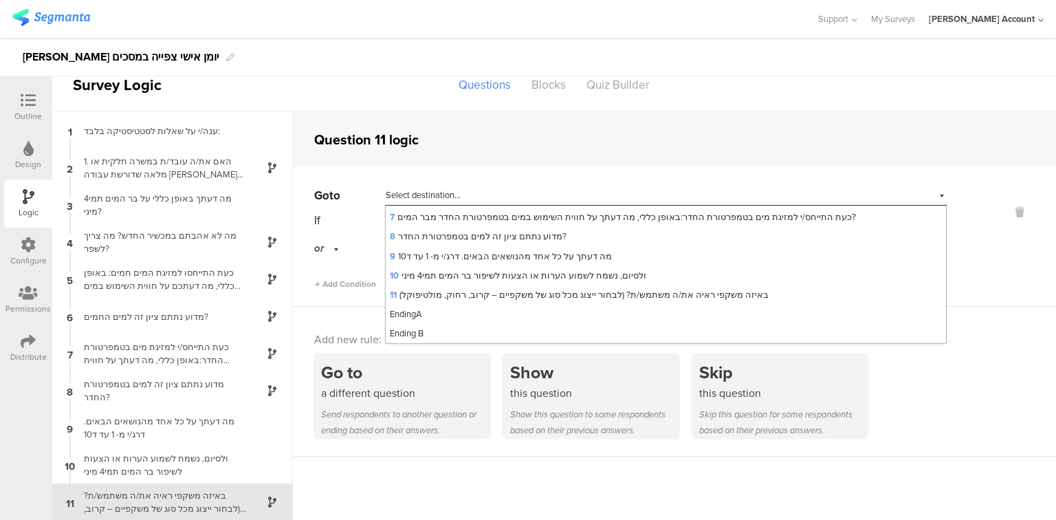
click at [474, 329] on div "Ending B" at bounding box center [666, 333] width 560 height 19
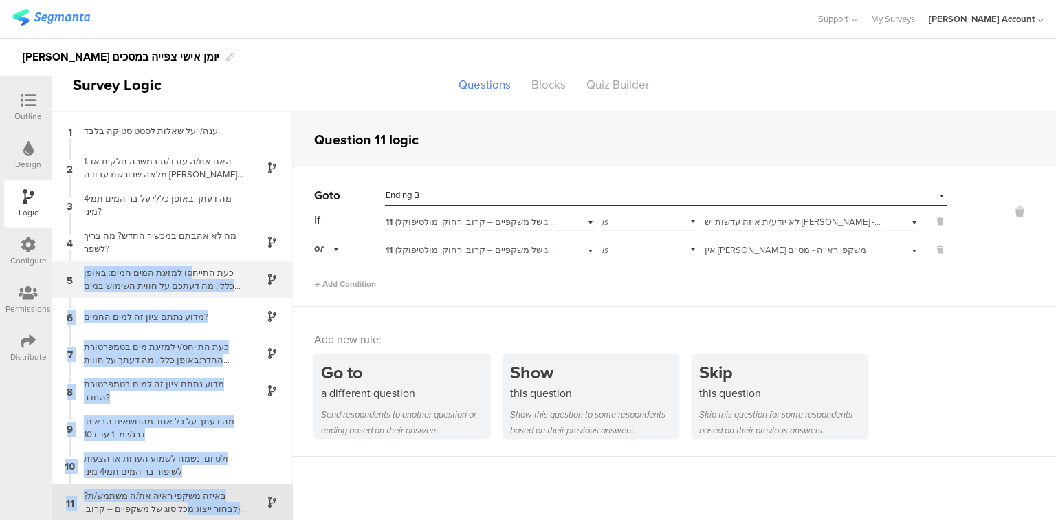
drag, startPoint x: 202, startPoint y: 512, endPoint x: 199, endPoint y: 275, distance: 237.2
click at [199, 275] on div "1 ענה/י על שאלות לסטטיסטיקה בלבד: 2 1. האם את/ה עובד/ת במשרה חלקית או מלאה שדור…" at bounding box center [172, 316] width 241 height 408
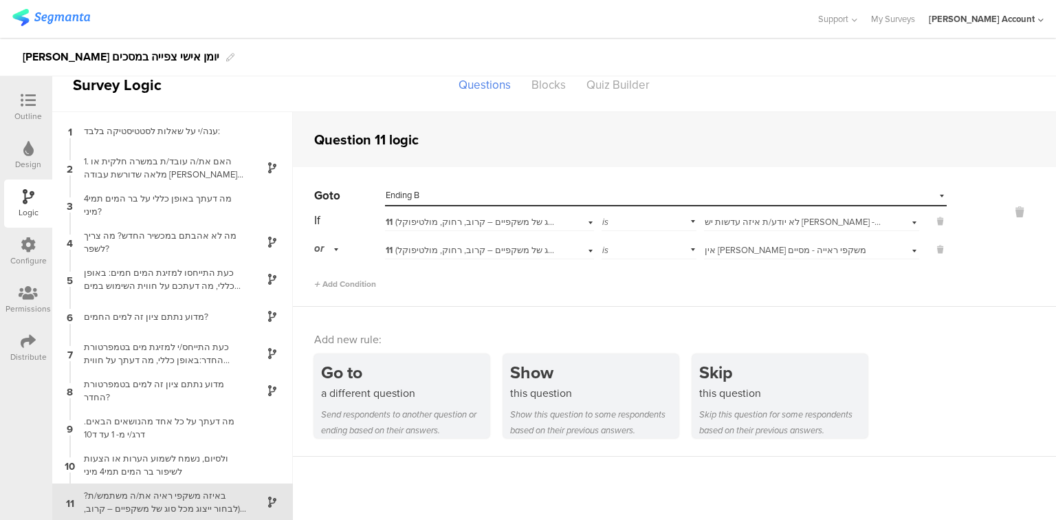
click at [40, 104] on div at bounding box center [27, 101] width 27 height 17
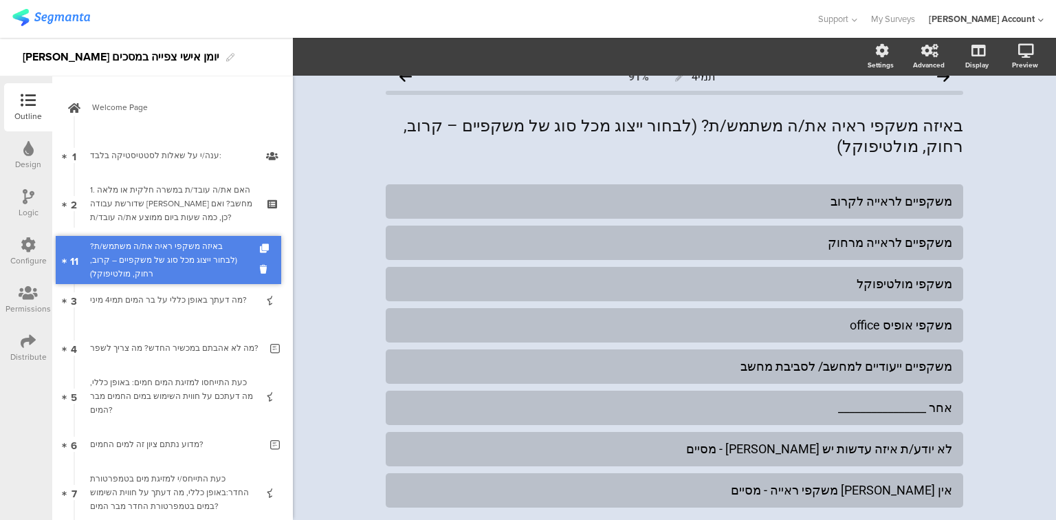
drag, startPoint x: 197, startPoint y: 313, endPoint x: 126, endPoint y: 253, distance: 92.7
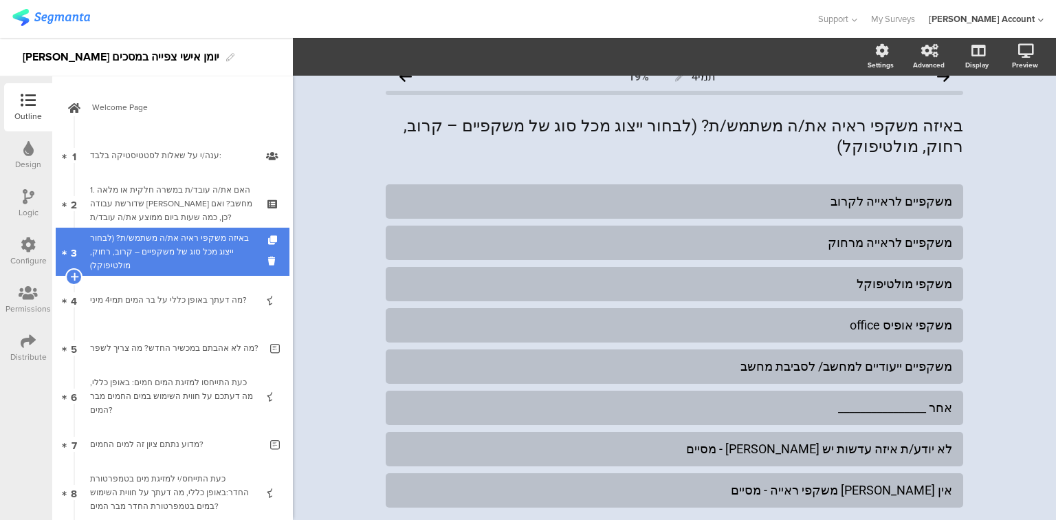
click at [132, 247] on div "באיזה משקפי ראיה את/ה משתמש/ת? (לבחור ייצוג מכל סוג של משקפיים – קרוב, רחוק, מו…" at bounding box center [172, 251] width 164 height 41
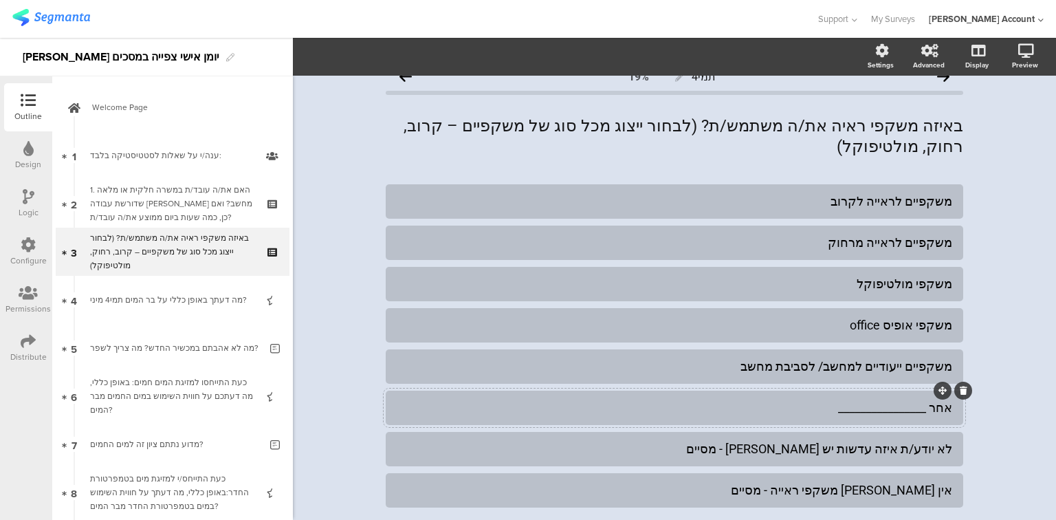
drag, startPoint x: 948, startPoint y: 384, endPoint x: 867, endPoint y: 377, distance: 81.4
click at [867, 390] on div "אחר ________________" at bounding box center [674, 407] width 577 height 34
click at [896, 396] on div "אחר ________________" at bounding box center [674, 407] width 555 height 23
click at [896, 399] on div "אחר ________________" at bounding box center [674, 407] width 555 height 16
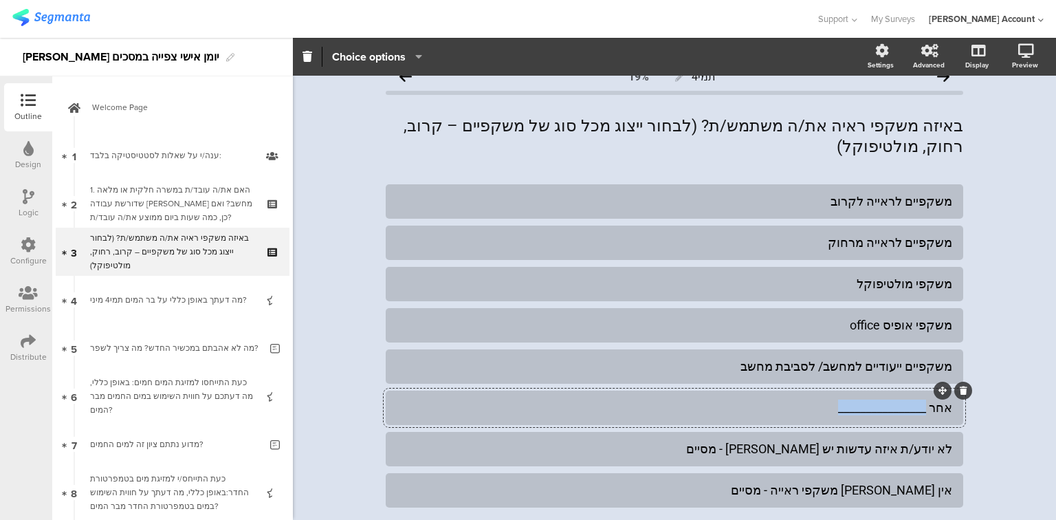
click at [896, 399] on div "אחר ________________" at bounding box center [674, 407] width 555 height 16
click at [824, 441] on div "לא יודע/ת איזה עדשות יש לי - מסיים" at bounding box center [674, 449] width 555 height 16
drag, startPoint x: 824, startPoint y: 429, endPoint x: 768, endPoint y: 428, distance: 56.4
click at [767, 441] on div "לא יודע/ת איזה עדשות יש לי - מסיים" at bounding box center [674, 449] width 555 height 16
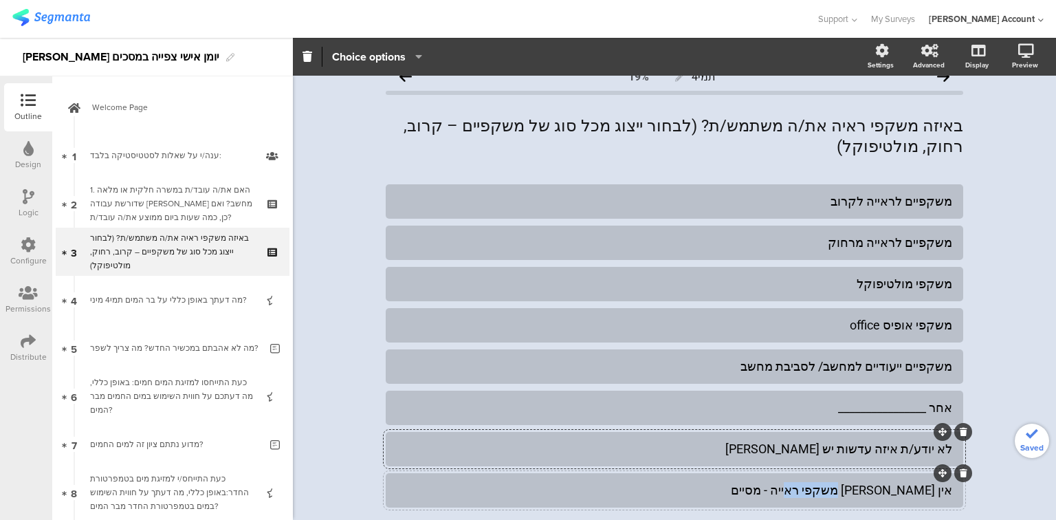
drag, startPoint x: 863, startPoint y: 467, endPoint x: 804, endPoint y: 467, distance: 59.1
click at [804, 482] on div "אין לי משקפי ראייה - מסיים" at bounding box center [674, 490] width 555 height 16
drag, startPoint x: 946, startPoint y: 385, endPoint x: 768, endPoint y: 389, distance: 178.1
click at [768, 399] on div "אחר ________________" at bounding box center [674, 407] width 555 height 16
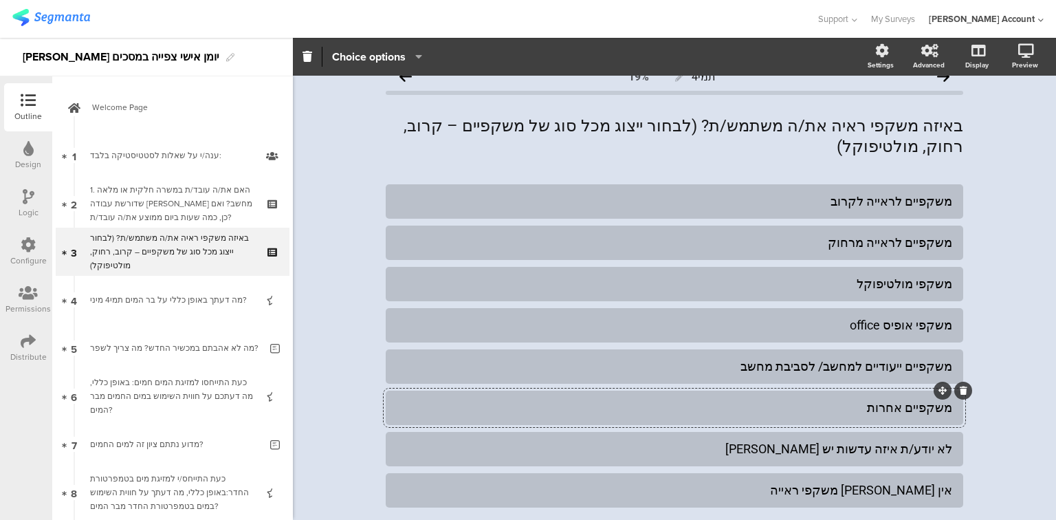
click at [740, 399] on div "משקפיים אחרות" at bounding box center [674, 407] width 555 height 16
drag, startPoint x: 742, startPoint y: 120, endPoint x: 346, endPoint y: 120, distance: 395.3
click at [346, 120] on div "תמי4 19% באיזה משקפי ראיה את/ה משתמש/ת? (לבחור ייצוג מכל סוג של משקפיים – קרוב,…" at bounding box center [674, 329] width 763 height 547
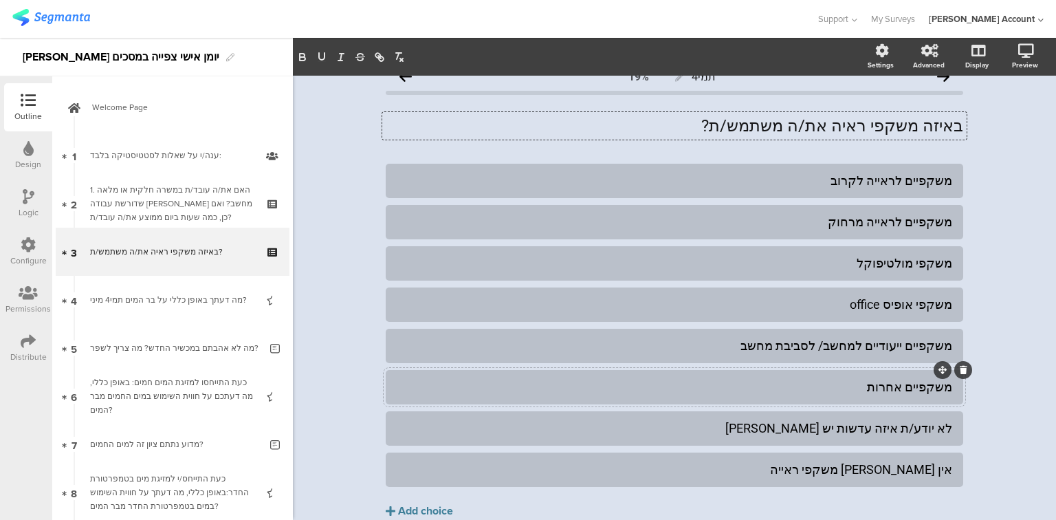
click at [907, 386] on div "משקפיים אחרות" at bounding box center [674, 387] width 555 height 16
click at [718, 131] on div "באיזה משקפי ראיה את/ה משתמש/ת? באיזה משקפי ראיה את/ה משתמש/ת?" at bounding box center [674, 125] width 584 height 27
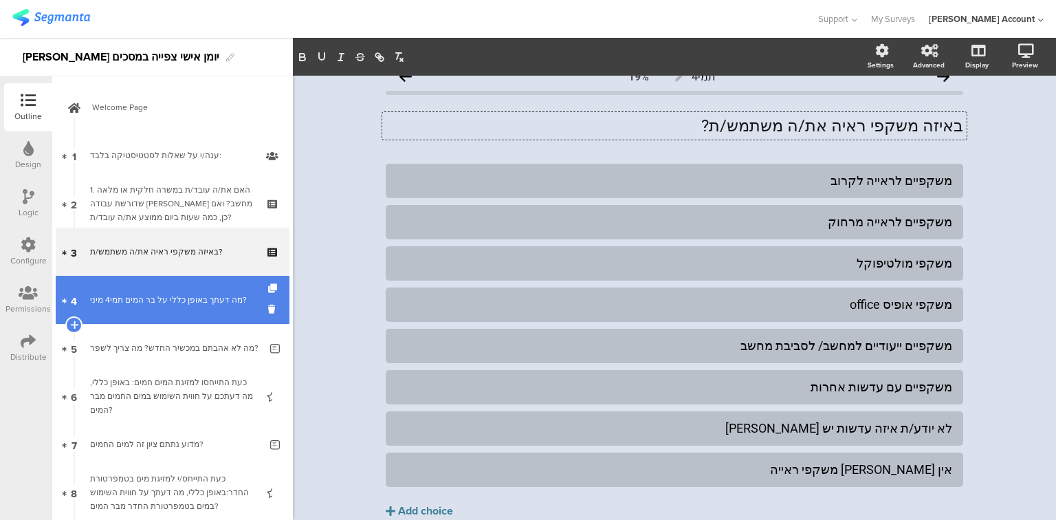
click at [164, 297] on div "מה דעתך באופן כללי על בר המים תמי4 מיני?" at bounding box center [172, 300] width 164 height 14
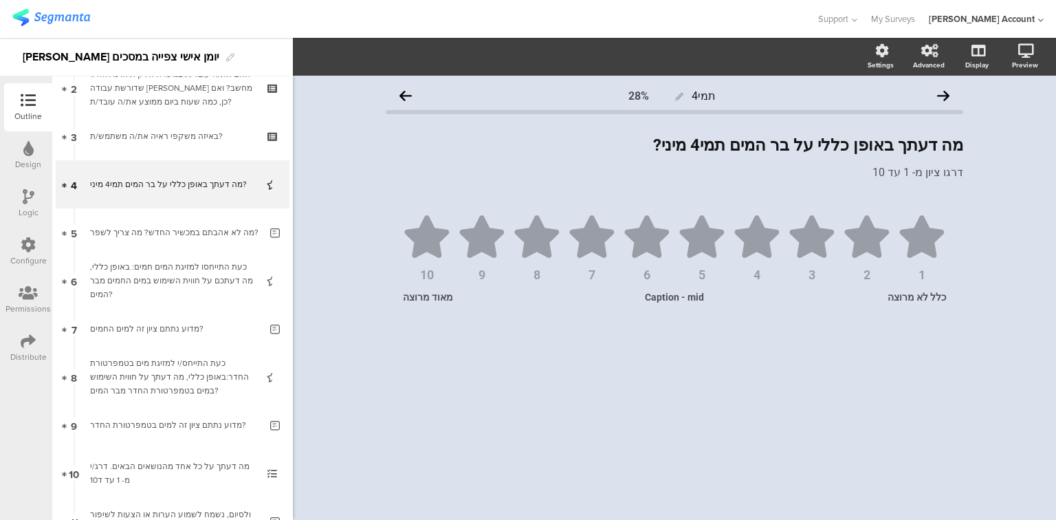
scroll to position [316, 0]
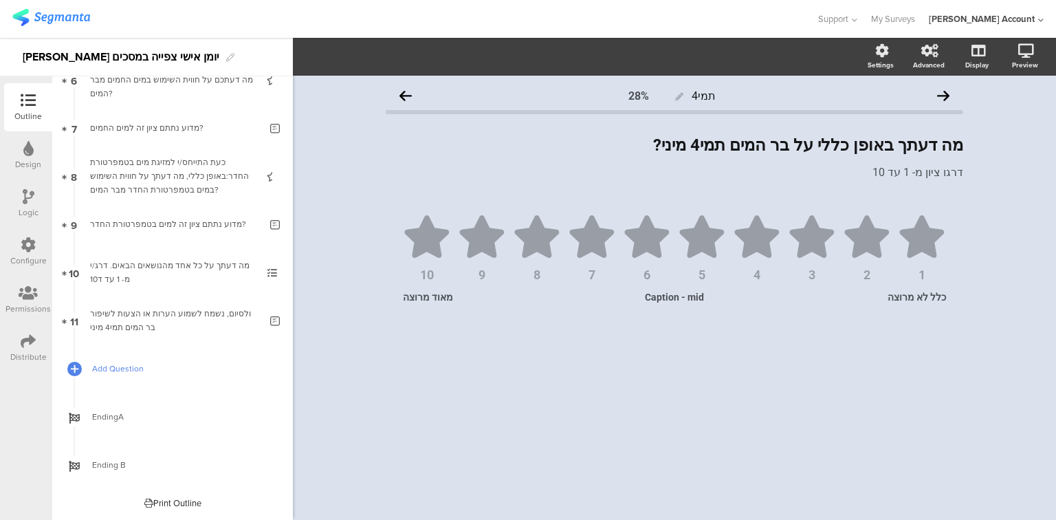
click at [115, 373] on span "Add Question" at bounding box center [180, 369] width 176 height 14
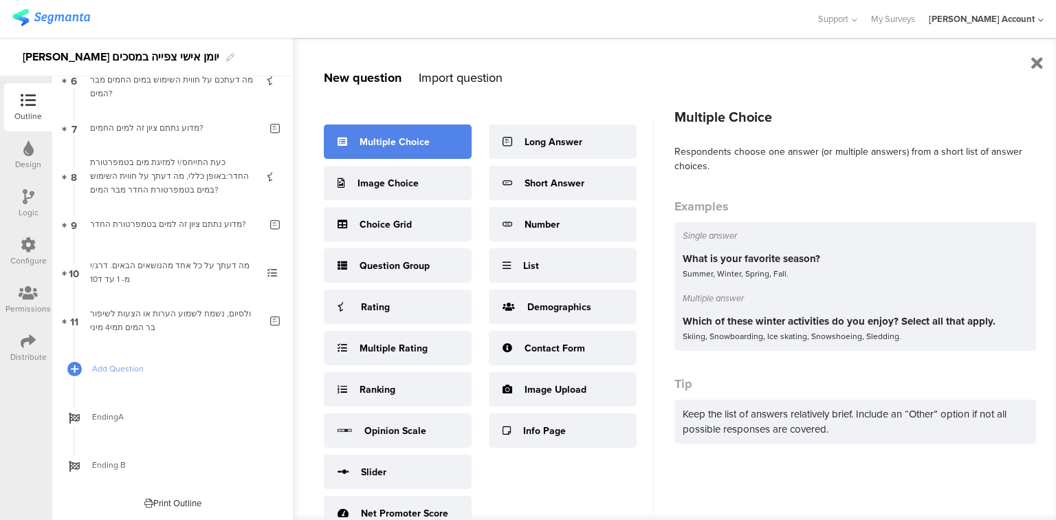
click at [428, 143] on div "Multiple Choice" at bounding box center [398, 141] width 148 height 34
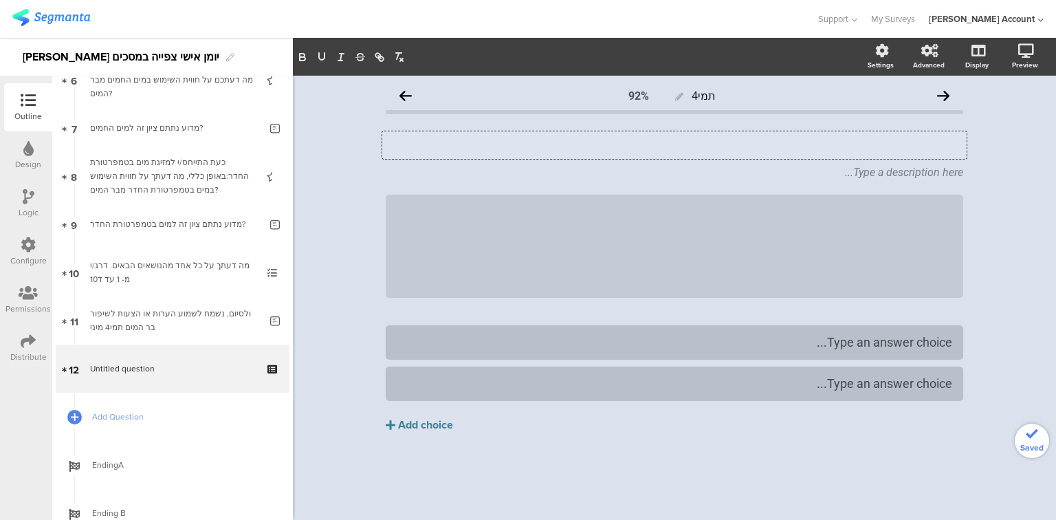
click at [763, 153] on div "Type your question here..." at bounding box center [674, 144] width 584 height 27
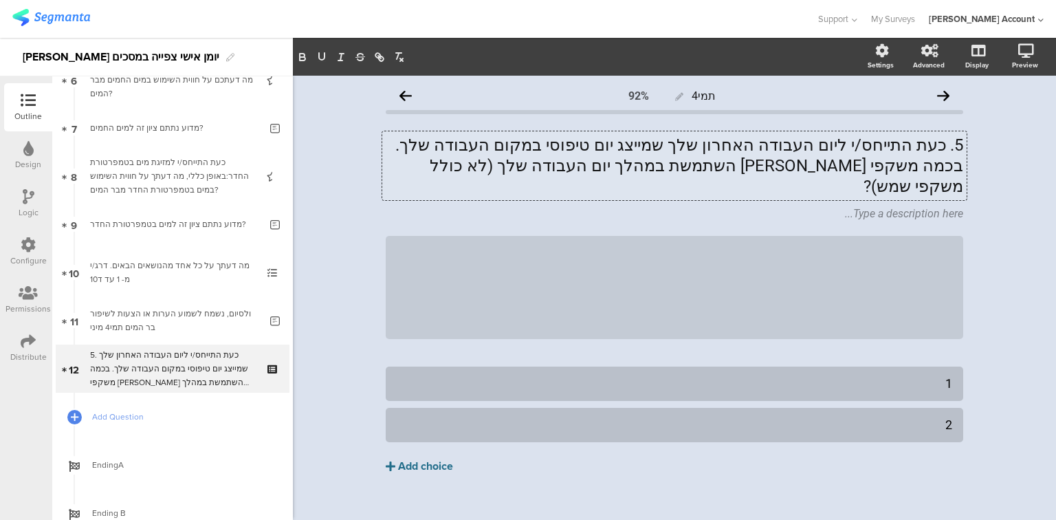
click at [413, 459] on div "Add choice" at bounding box center [425, 466] width 55 height 14
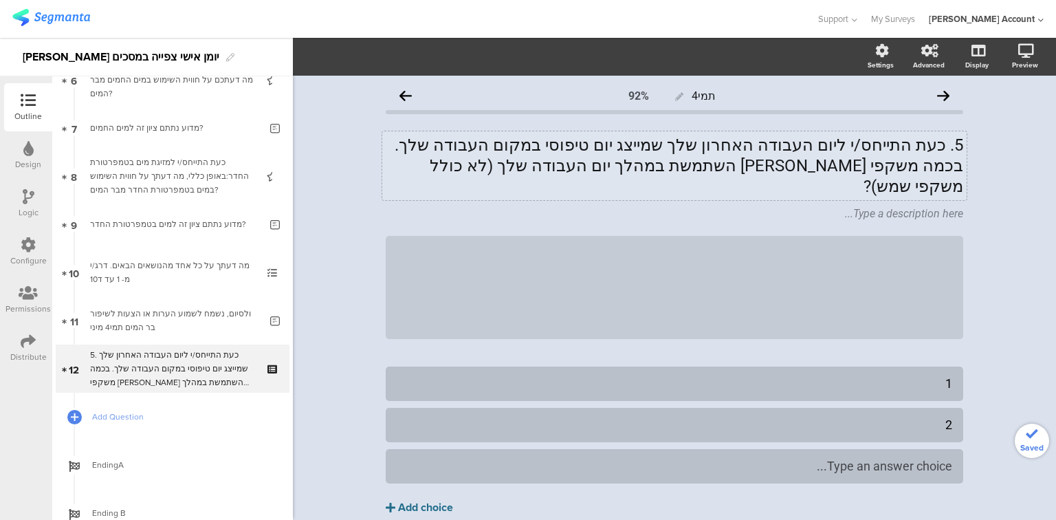
click at [430, 500] on div "Add choice" at bounding box center [425, 507] width 55 height 14
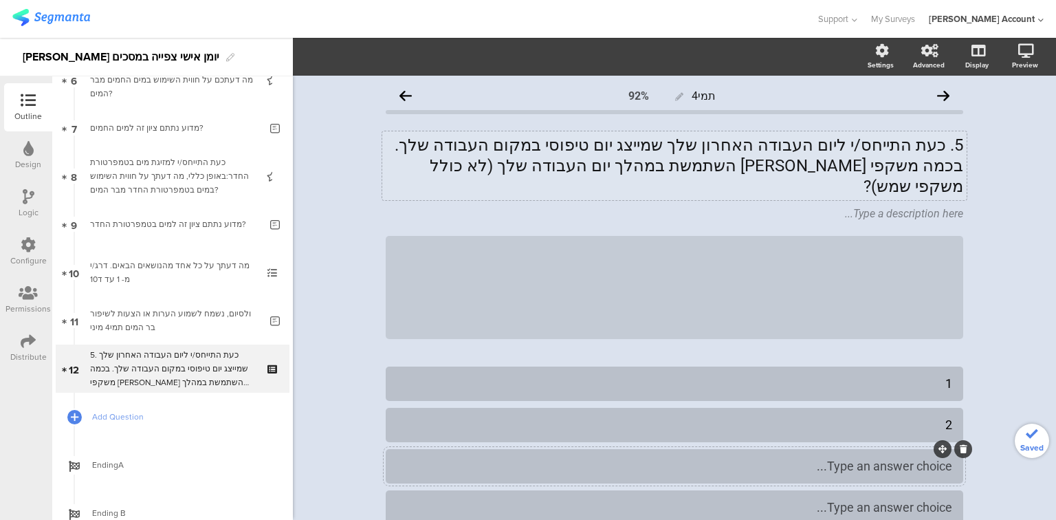
click at [777, 458] on div "Type an answer choice..." at bounding box center [674, 466] width 555 height 16
click at [802, 499] on div at bounding box center [674, 507] width 555 height 16
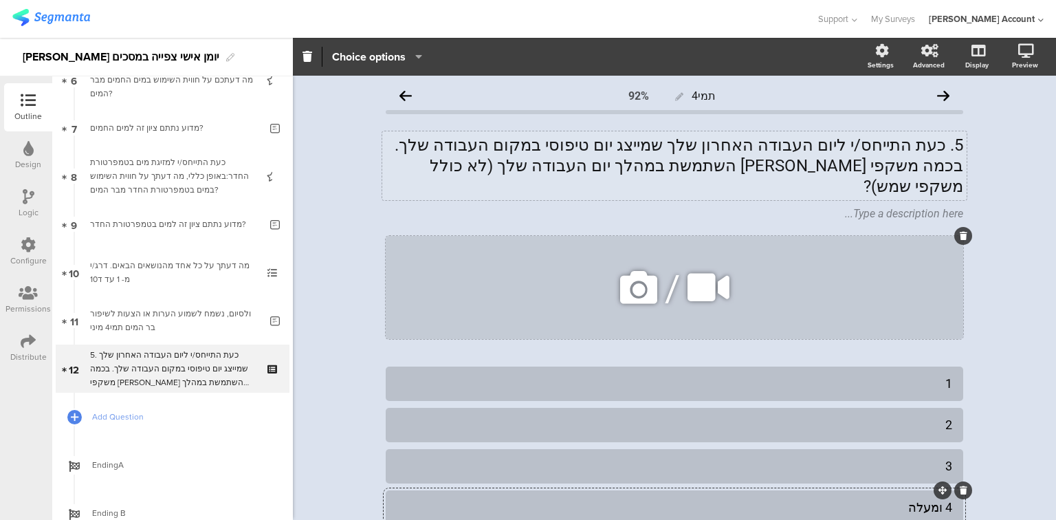
click at [960, 232] on icon at bounding box center [964, 236] width 8 height 8
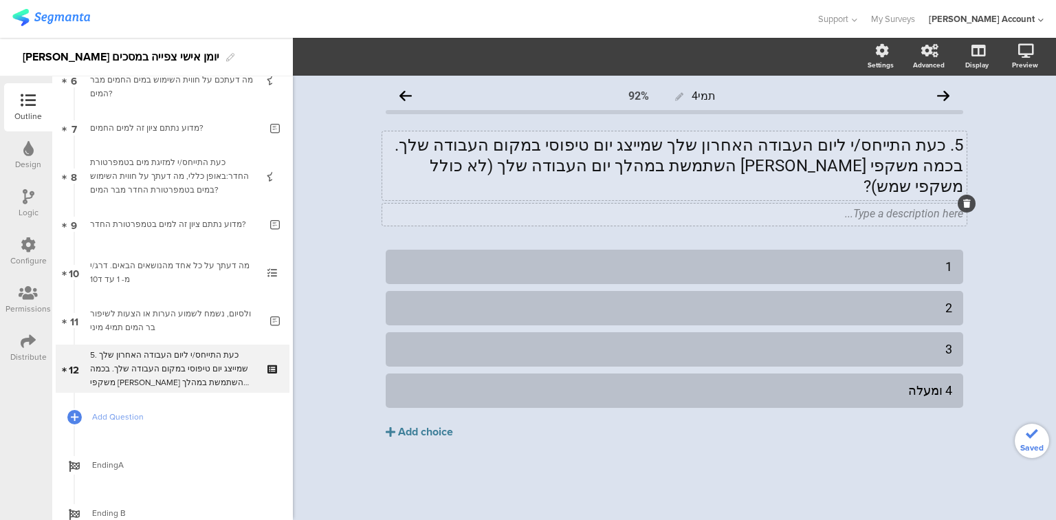
click at [966, 199] on icon at bounding box center [967, 203] width 8 height 8
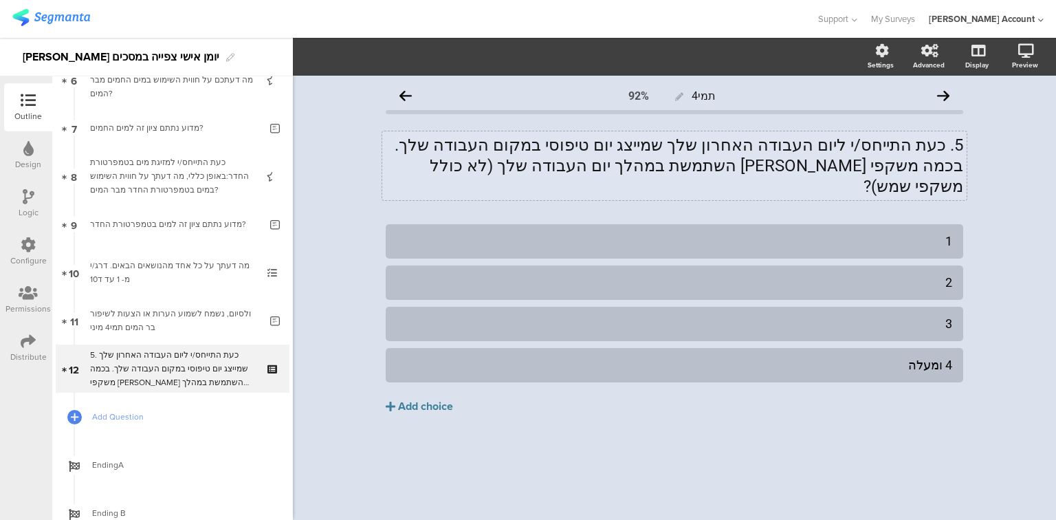
click at [944, 142] on div "5. כעת התייחס/י ליום העבודה האחרון שלך שמייצג יום טיפוסי במקום העבודה שלך. בכמה…" at bounding box center [674, 165] width 584 height 69
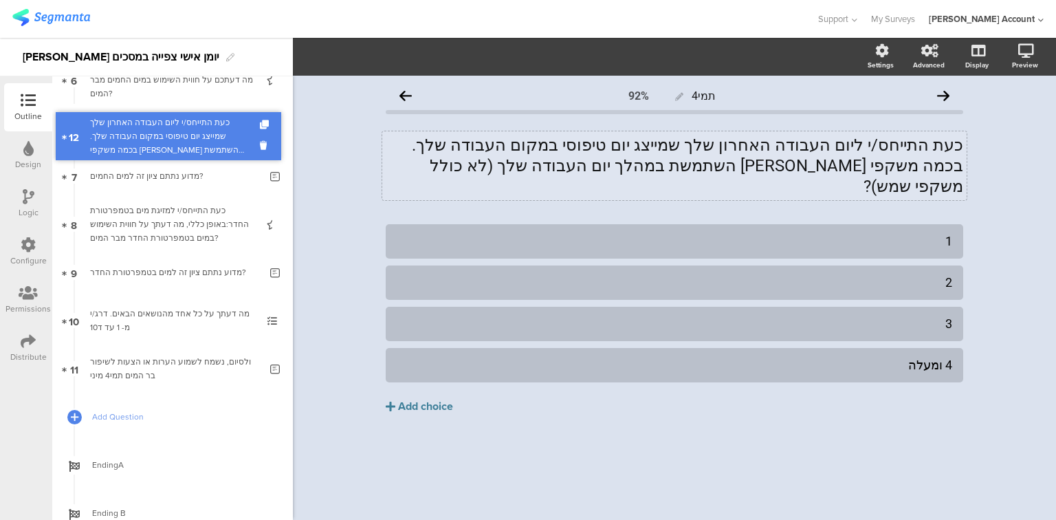
drag, startPoint x: 220, startPoint y: 379, endPoint x: 157, endPoint y: 147, distance: 240.6
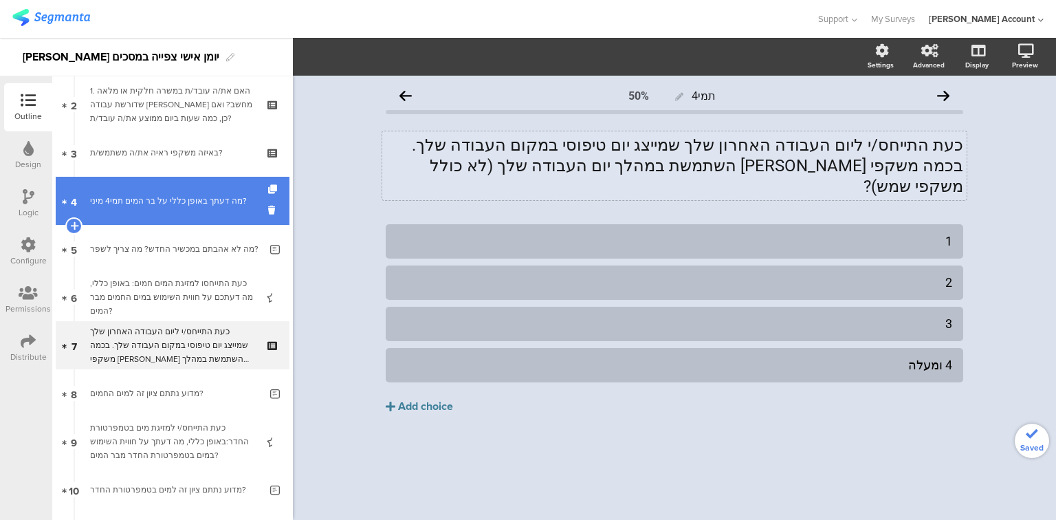
scroll to position [96, 0]
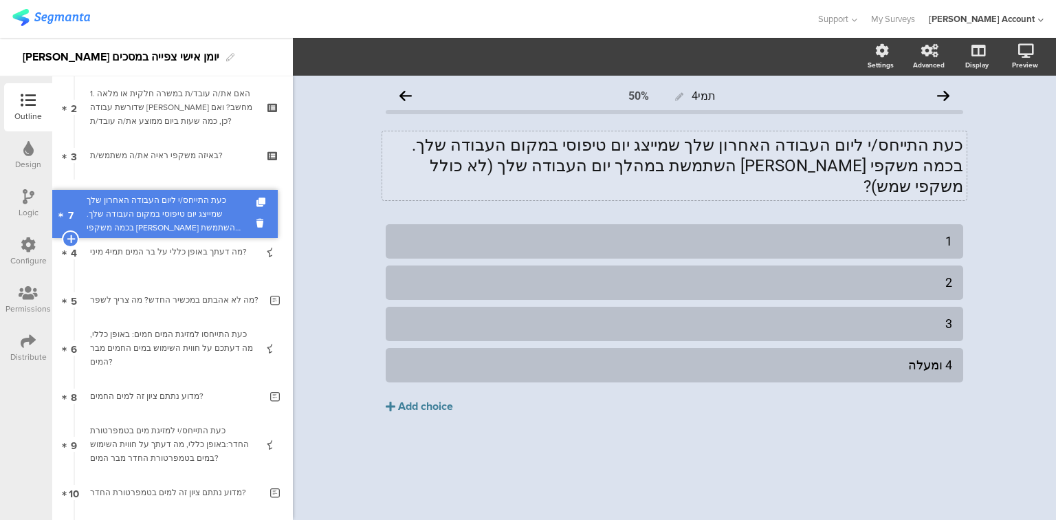
drag, startPoint x: 184, startPoint y: 357, endPoint x: 181, endPoint y: 223, distance: 134.1
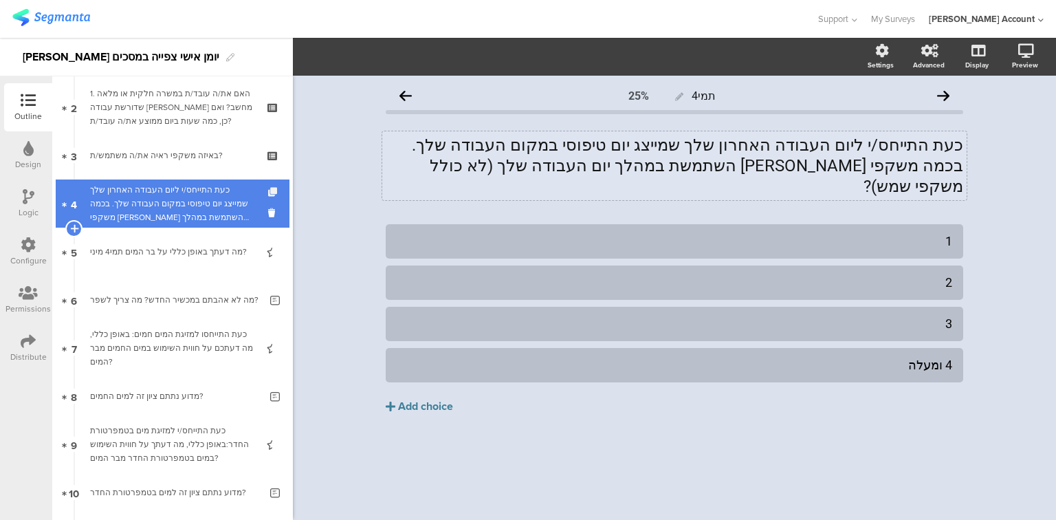
click at [268, 191] on icon at bounding box center [274, 192] width 12 height 9
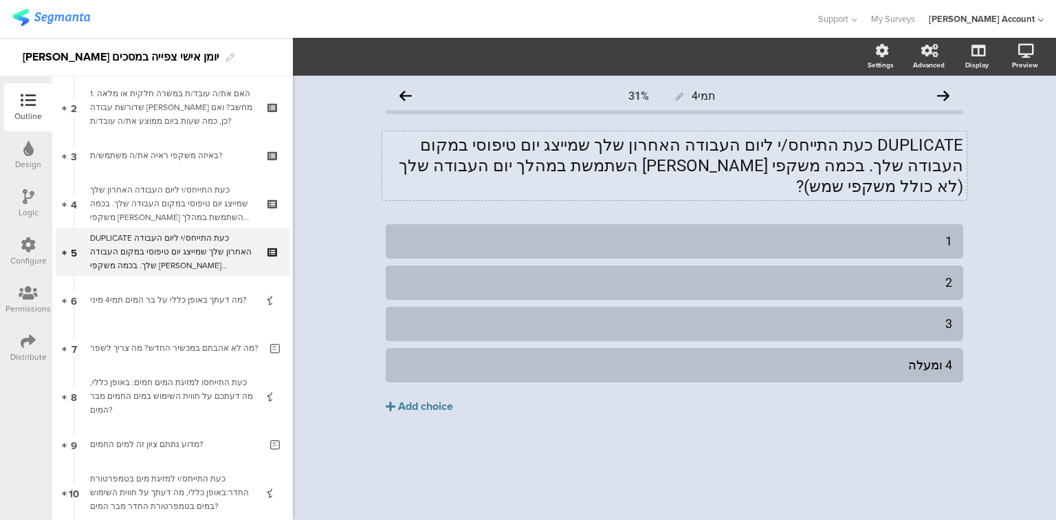
click at [596, 154] on p "DUPLICATE כעת התייחס/י ליום העבודה האחרון שלך שמייצג יום טיפוסי במקום העבודה של…" at bounding box center [674, 166] width 577 height 62
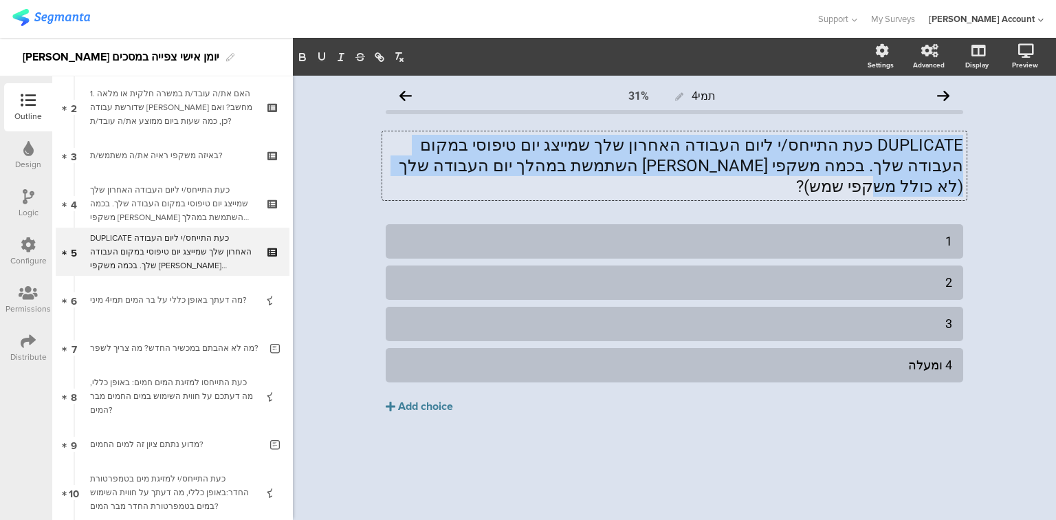
click at [596, 153] on p "DUPLICATE כעת התייחס/י ליום העבודה האחרון שלך שמייצג יום טיפוסי במקום העבודה של…" at bounding box center [674, 166] width 577 height 62
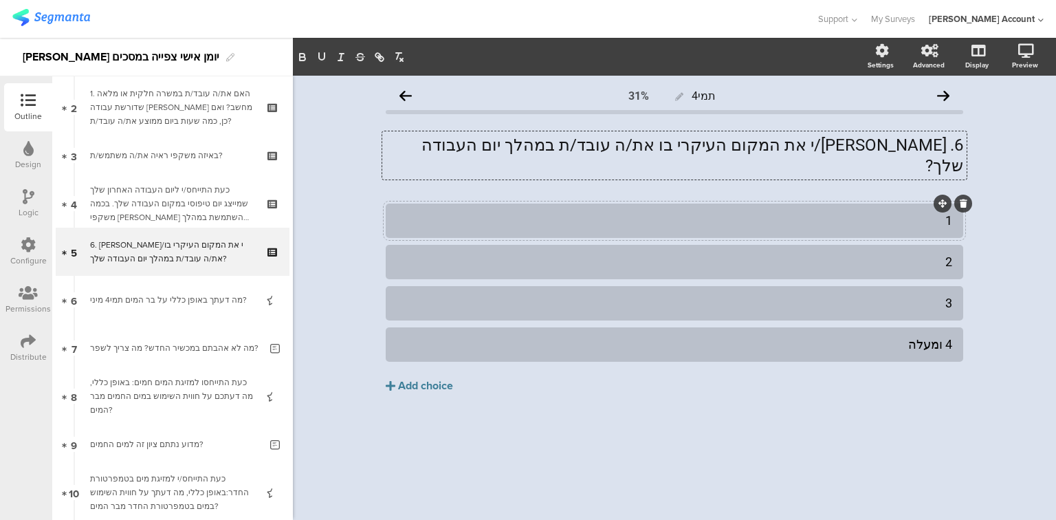
click at [870, 212] on div "1" at bounding box center [674, 220] width 555 height 16
drag, startPoint x: 912, startPoint y: 198, endPoint x: 979, endPoint y: 206, distance: 67.9
click at [979, 206] on div "תמי4 31% 6. סמן/י את המקום העיקרי בו את/ה עובד/ת במהלך יום העבודה שלך? 6. סמן/י…" at bounding box center [674, 298] width 763 height 444
click at [893, 212] on div "1" at bounding box center [674, 220] width 555 height 16
drag, startPoint x: 893, startPoint y: 201, endPoint x: 958, endPoint y: 204, distance: 64.7
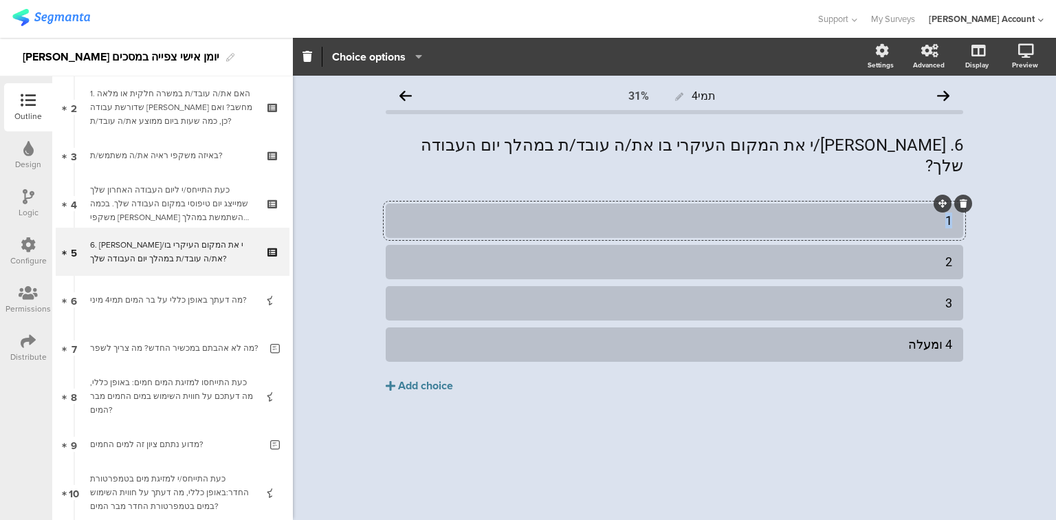
click at [958, 204] on div "1" at bounding box center [674, 220] width 577 height 34
paste div
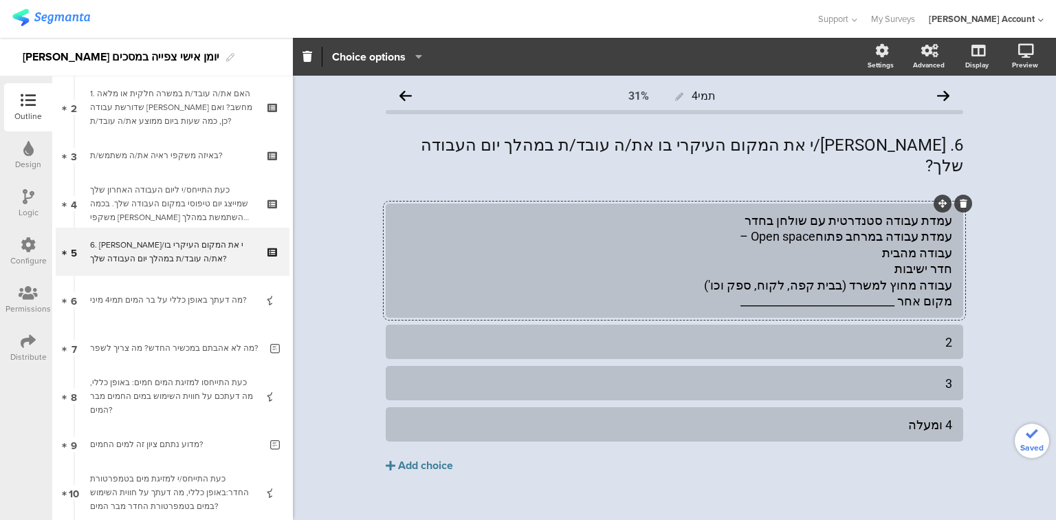
click at [931, 217] on div "עמדת עבודה סטנדרטית עם שולחן בחדר עמדת עבודה במרחב פתוחOpen space – עבודה מהבית…" at bounding box center [674, 260] width 555 height 96
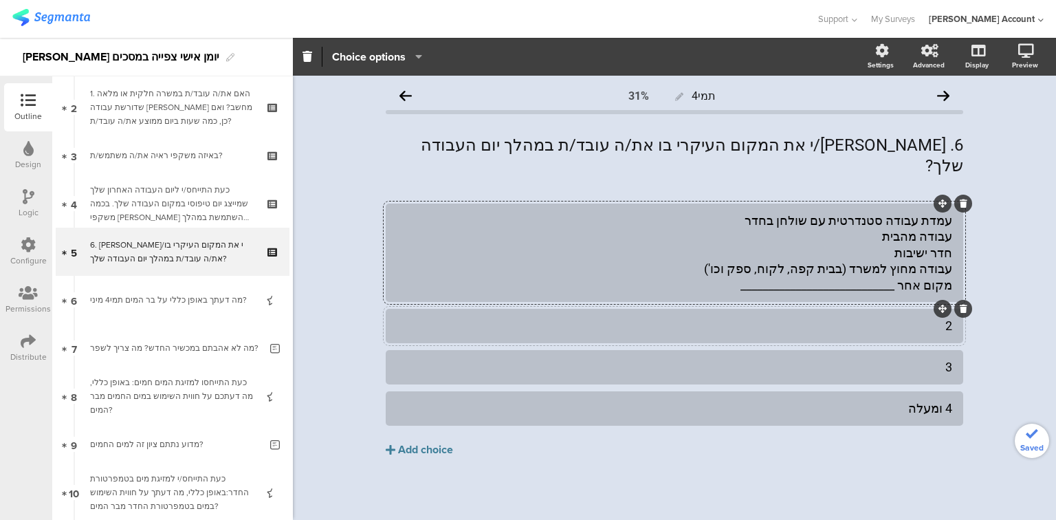
click at [948, 318] on div "2" at bounding box center [674, 326] width 555 height 16
paste div
click at [939, 219] on div "עמדת עבודה סטנדרטית עם שולחן בחדר עבודה מהבית חדר ישיבות עבודה מחוץ למשרד (בבית…" at bounding box center [674, 252] width 555 height 80
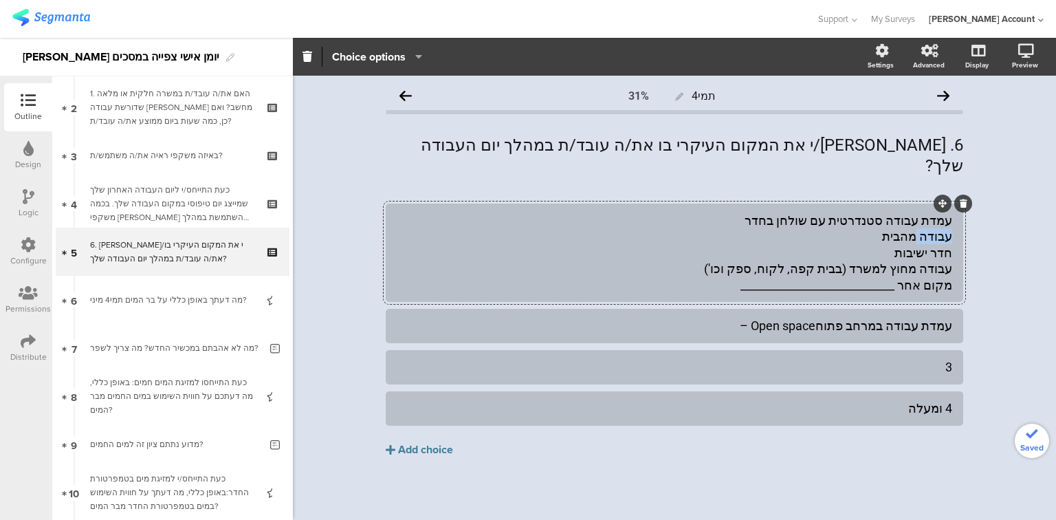
click at [939, 219] on div "עמדת עבודה סטנדרטית עם שולחן בחדר עבודה מהבית חדר ישיבות עבודה מחוץ למשרד (בבית…" at bounding box center [674, 252] width 555 height 80
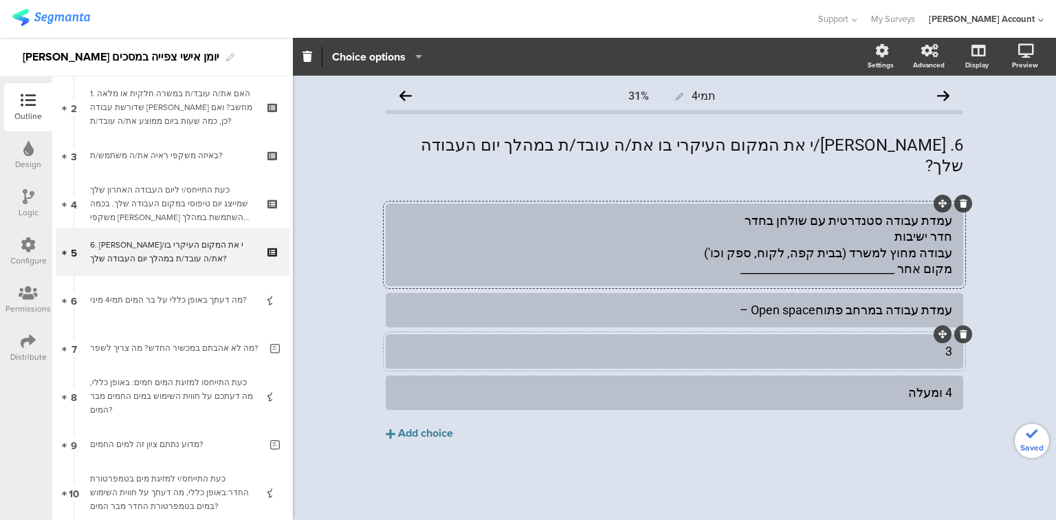
click at [946, 343] on div "3" at bounding box center [674, 351] width 555 height 16
paste div
click at [936, 212] on div "עמדת עבודה סטנדרטית עם שולחן בחדר חדר ישיבות עבודה מחוץ למשרד (בבית קפה, לקוח, …" at bounding box center [674, 244] width 555 height 65
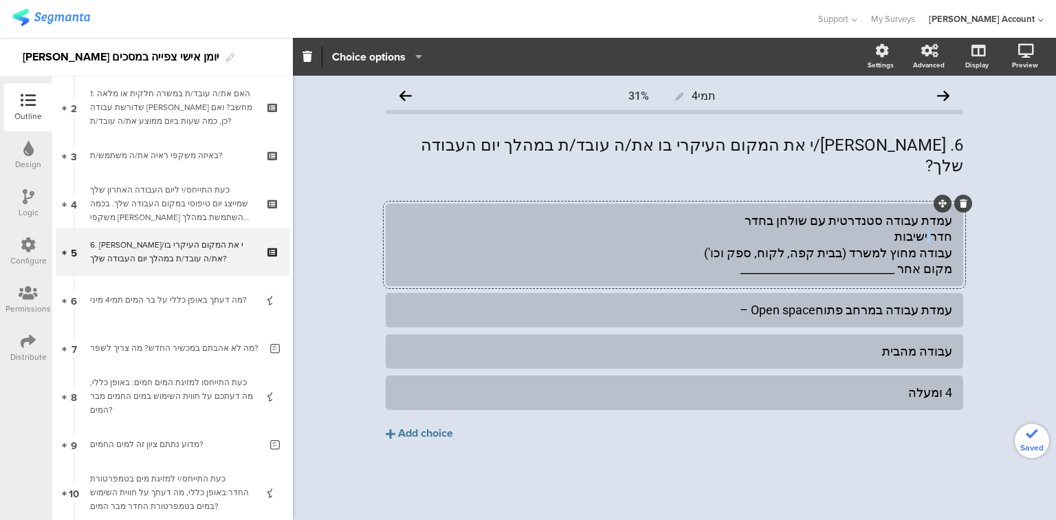
click at [936, 212] on div "עמדת עבודה סטנדרטית עם שולחן בחדר חדר ישיבות עבודה מחוץ למשרד (בבית קפה, לקוח, …" at bounding box center [674, 244] width 555 height 65
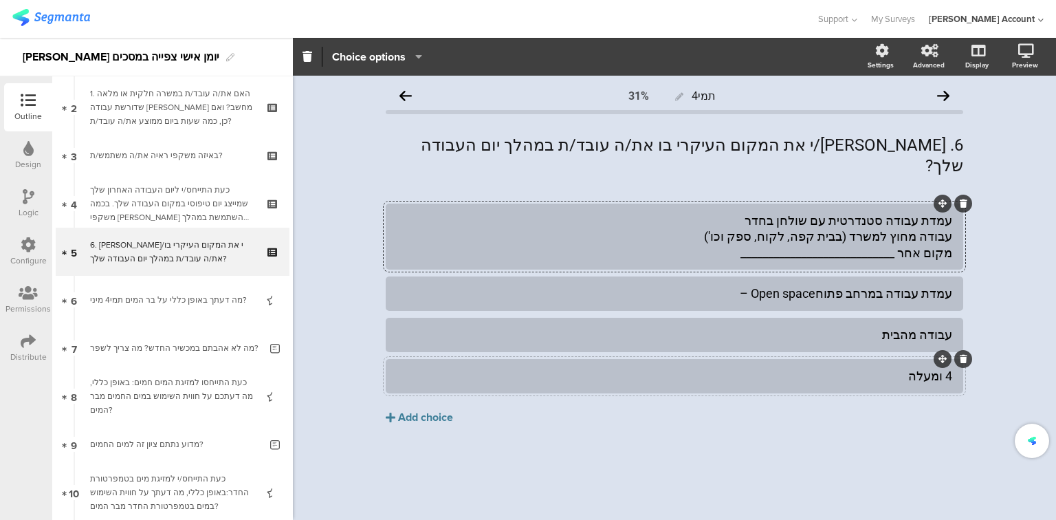
click at [927, 368] on div "4 ומעלה" at bounding box center [674, 376] width 555 height 16
paste div
click at [438, 410] on div "Add choice" at bounding box center [425, 417] width 55 height 14
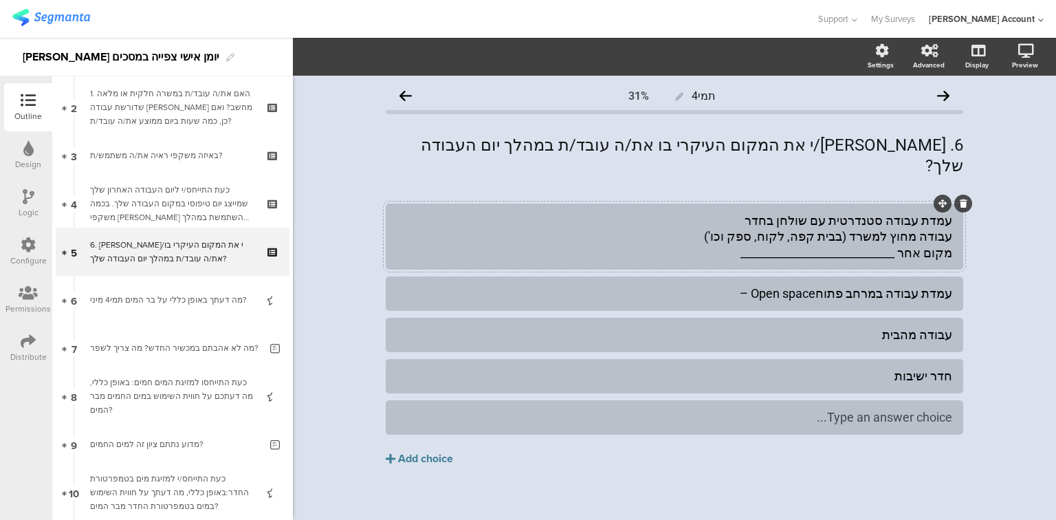
click at [766, 214] on div "עמדת עבודה סטנדרטית עם שולחן בחדר עבודה מחוץ למשרד (בבית קפה, לקוח, ספק וכו') מ…" at bounding box center [674, 236] width 555 height 48
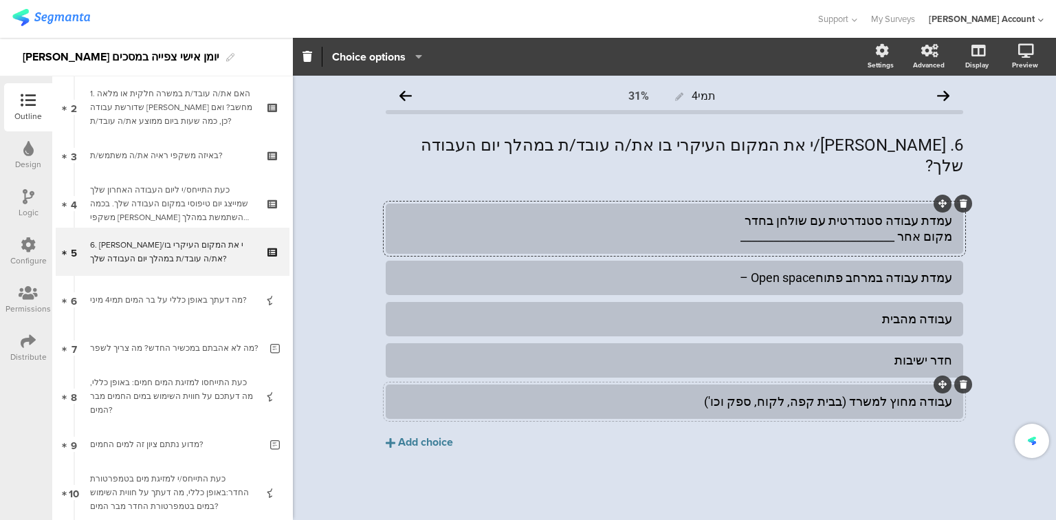
click at [874, 218] on div "עמדת עבודה סטנדרטית עם שולחן בחדר מקום אחר ____________________________" at bounding box center [674, 228] width 555 height 32
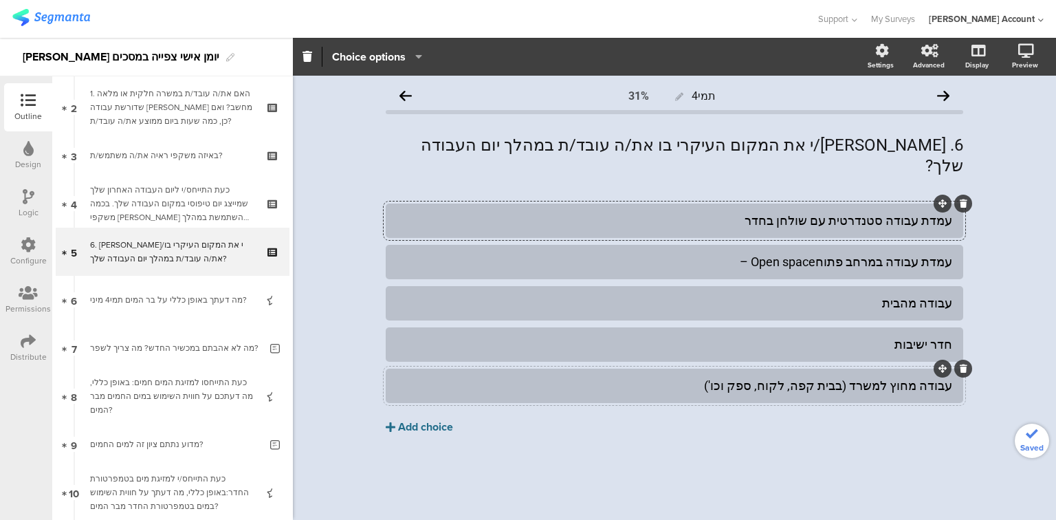
click at [441, 425] on div "עמדת עבודה סטנדרטית עם שולחן בחדר עמדת עבודה במרחב פתוחOpen space – עבודה מהבית" at bounding box center [674, 347] width 577 height 289
click at [446, 420] on div "Add choice" at bounding box center [425, 427] width 55 height 14
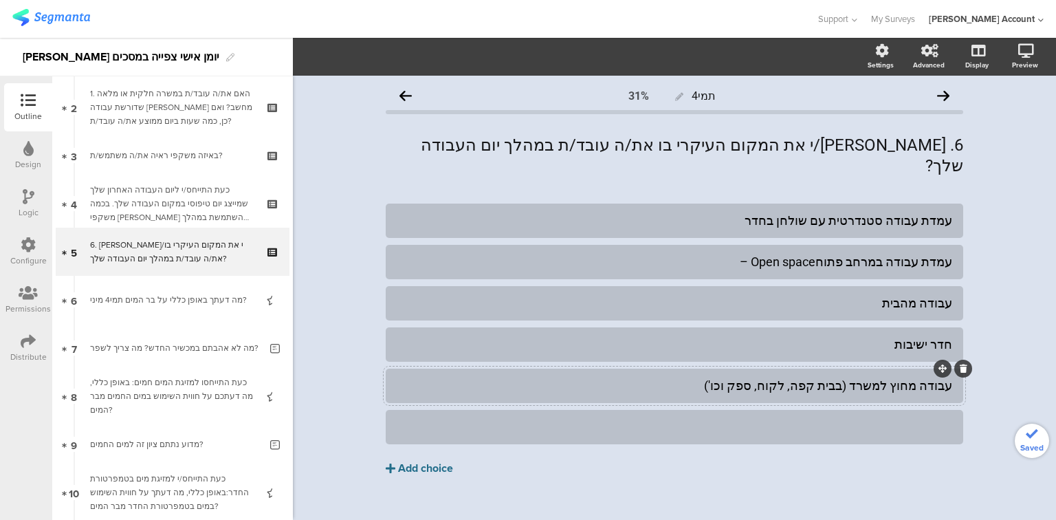
click at [600, 419] on div at bounding box center [674, 427] width 555 height 16
drag, startPoint x: 907, startPoint y: 404, endPoint x: 665, endPoint y: 410, distance: 242.0
click at [665, 419] on div "מקום אחר ____________________________" at bounding box center [674, 427] width 555 height 16
click at [357, 65] on button "Choice options" at bounding box center [376, 57] width 91 height 30
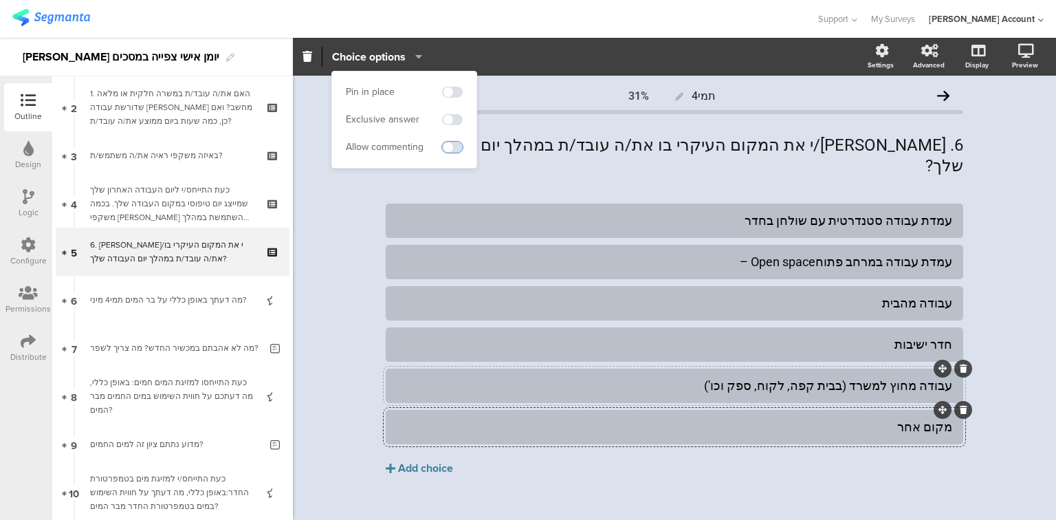
click at [454, 146] on span at bounding box center [452, 147] width 21 height 11
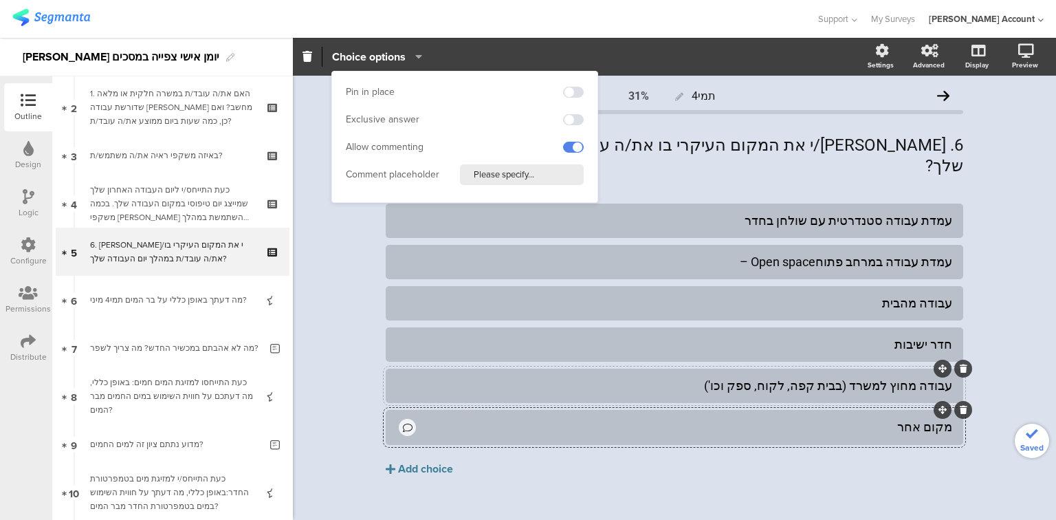
click at [489, 175] on input "Please specify..." at bounding box center [522, 174] width 124 height 21
type input "פרט/י"
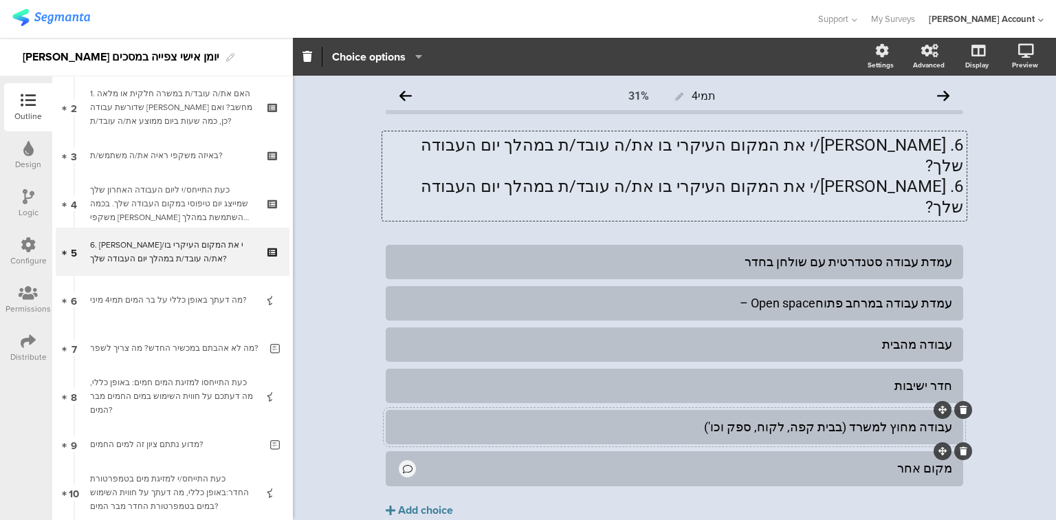
click at [942, 144] on div "6. סמן/י את המקום העיקרי בו את/ה עובד/ת במהלך יום העבודה שלך? 6. סמן/י את המקום…" at bounding box center [674, 175] width 584 height 89
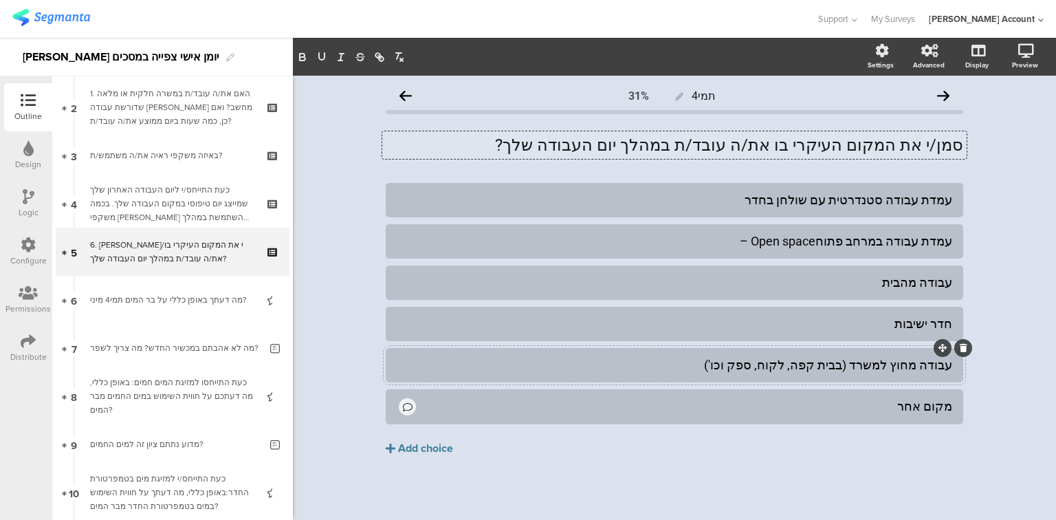
click at [846, 146] on p "סמן/י את המקום העיקרי בו את/ה עובד/ת במהלך יום העבודה שלך?" at bounding box center [674, 145] width 577 height 21
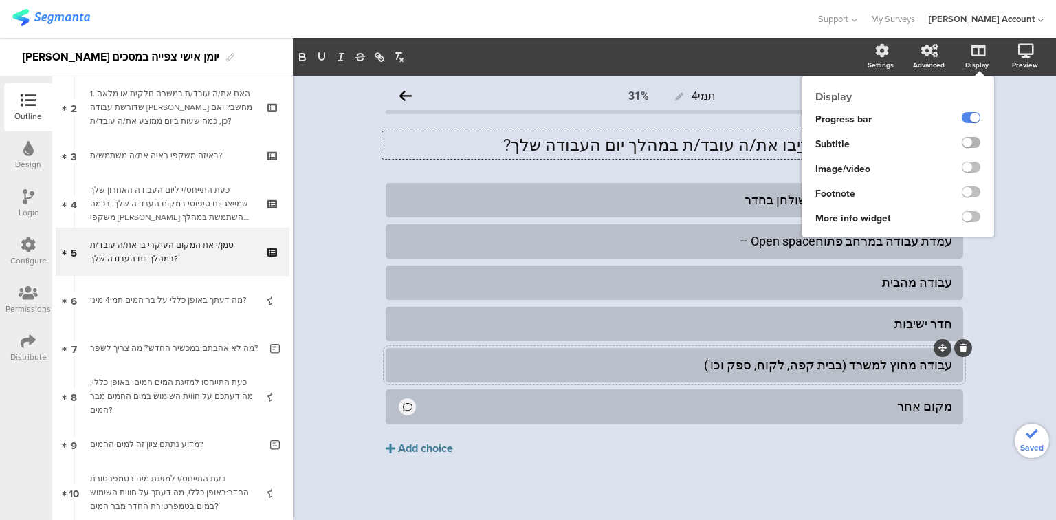
click at [964, 140] on label at bounding box center [971, 142] width 19 height 11
click at [0, 0] on input "checkbox" at bounding box center [0, 0] width 0 height 0
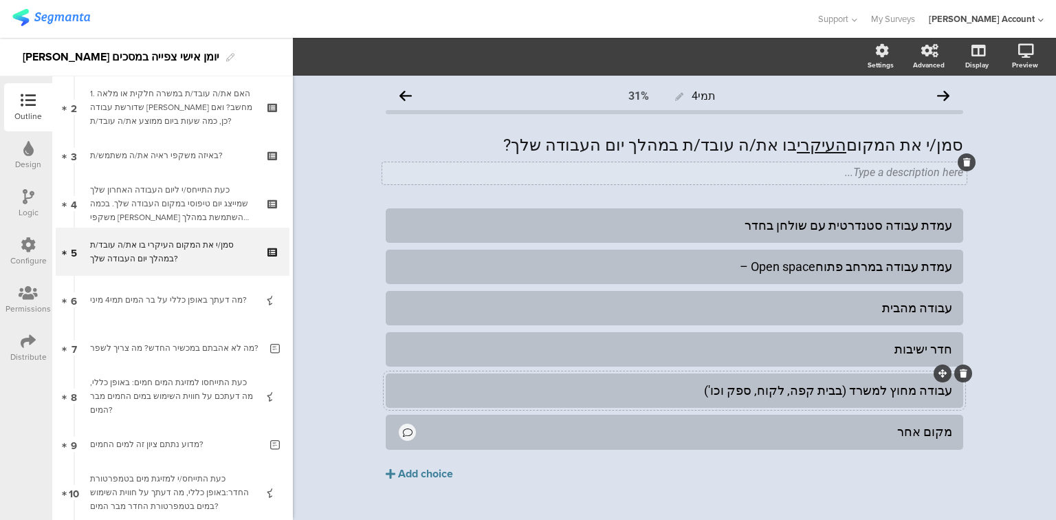
click at [755, 175] on div "Type a description here..." at bounding box center [674, 173] width 584 height 22
click at [817, 148] on div "סמן/י את המקום העיקרי בו את/ה עובד/ת במהלך יום העבודה שלך? סמן/י את המקום העיקר…" at bounding box center [674, 144] width 584 height 27
click at [764, 142] on p "סמן/י את המקום העיקרי בו את/ה עובד/ת במהלך יום העבודה שלך?" at bounding box center [674, 145] width 577 height 21
click at [819, 146] on p "סמן/י את המקום העיקרי בו את/ה עובד/ת במהלך יום העבודה שלך?" at bounding box center [674, 145] width 577 height 21
click at [808, 147] on p "סמן/י את המקום העיקרי בו את/ה עובד/ת במהלך יום העבודה שלך?" at bounding box center [674, 145] width 577 height 21
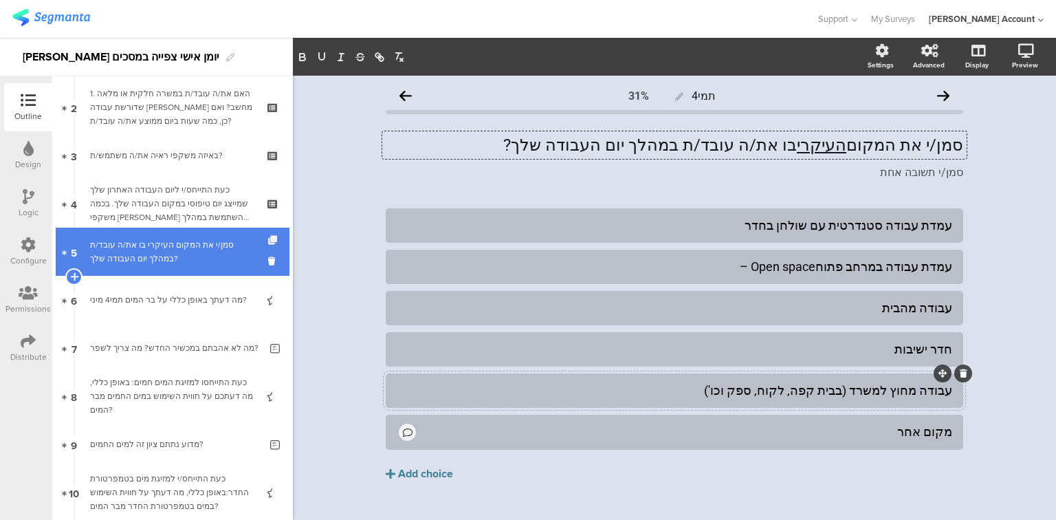
click at [268, 241] on icon at bounding box center [274, 240] width 12 height 9
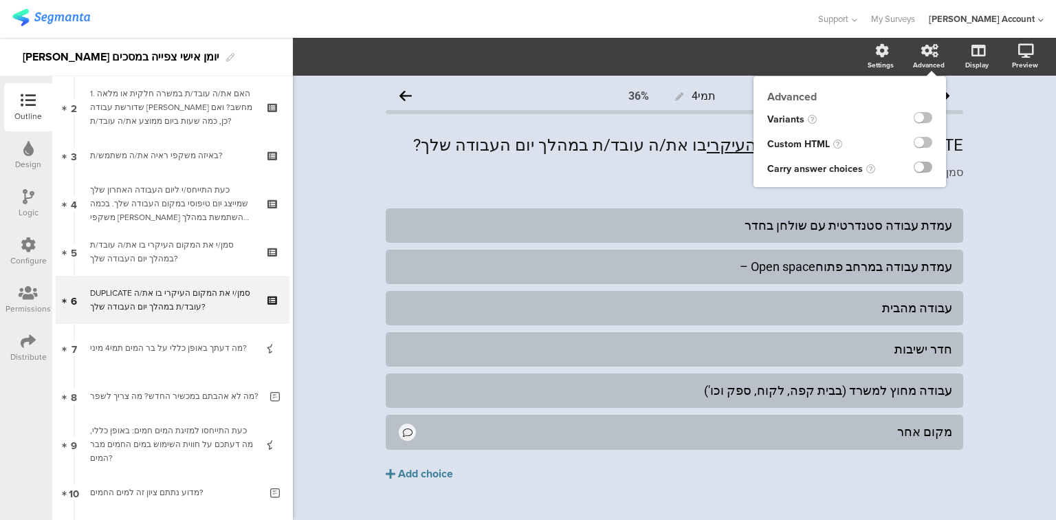
click at [914, 165] on label at bounding box center [923, 167] width 19 height 11
click at [0, 0] on input "checkbox" at bounding box center [0, 0] width 0 height 0
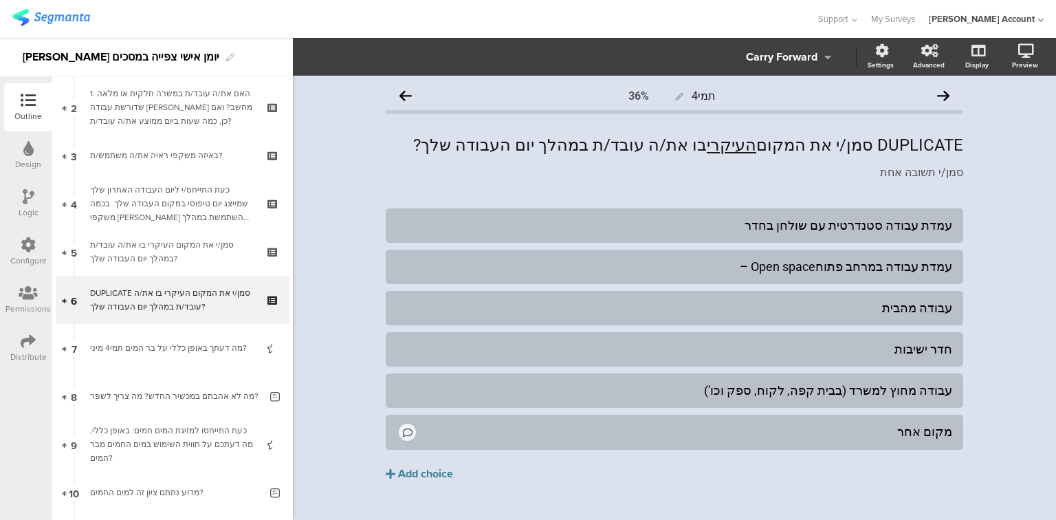
click at [747, 59] on div "Carry Forward" at bounding box center [781, 56] width 71 height 19
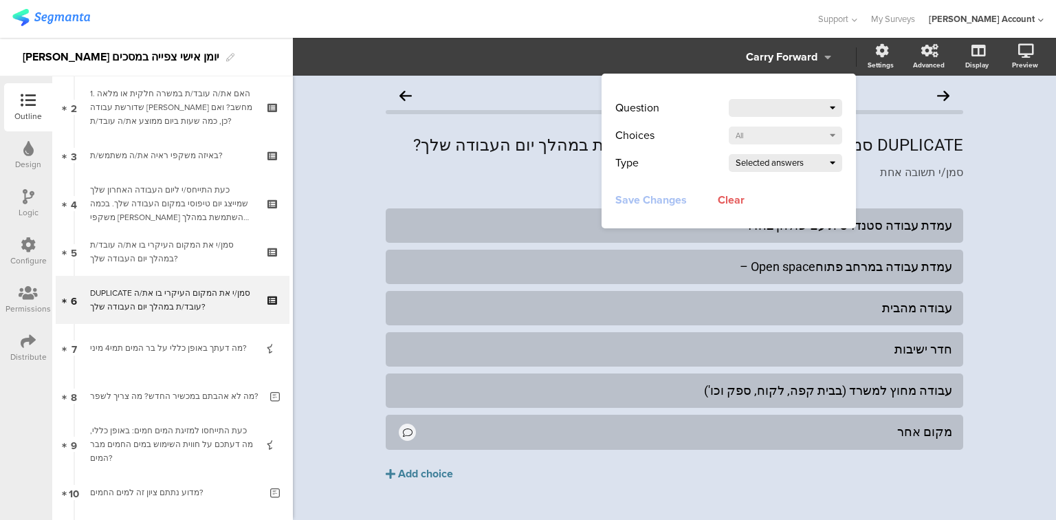
click at [759, 98] on div at bounding box center [783, 107] width 94 height 19
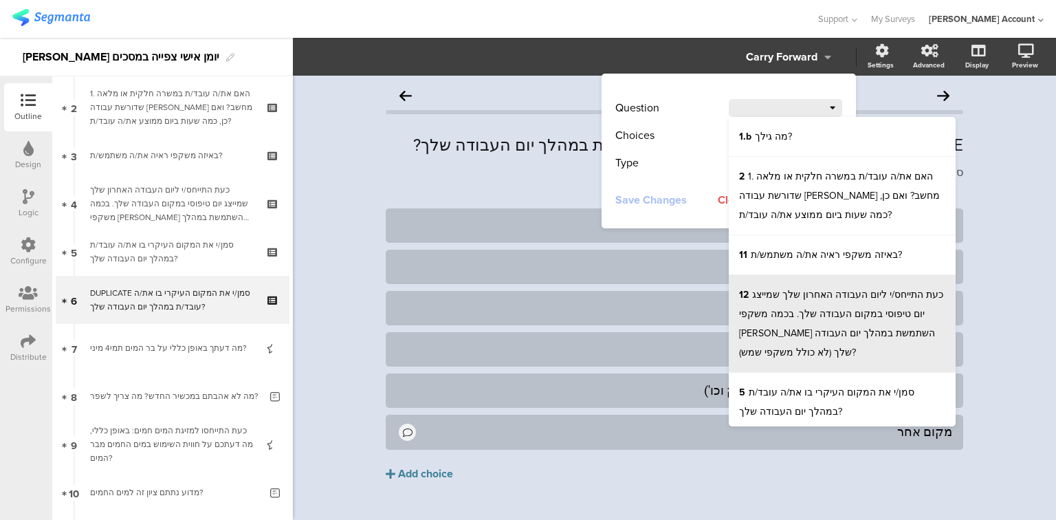
scroll to position [5, 0]
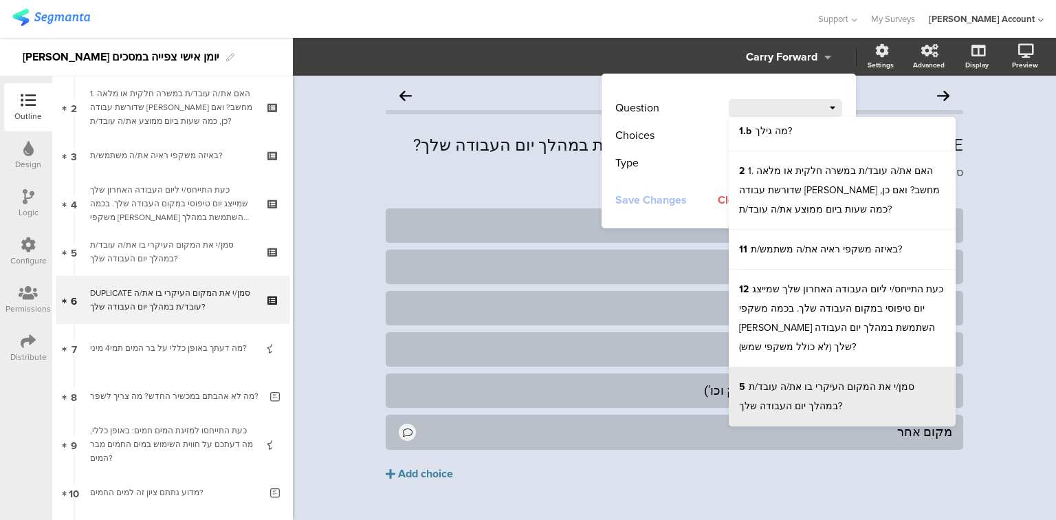
click at [793, 390] on sg-question-line "5 סמן/י את המקום העיקרי בו את/ה עובד/ת במהלך יום העבודה שלך?" at bounding box center [826, 396] width 175 height 34
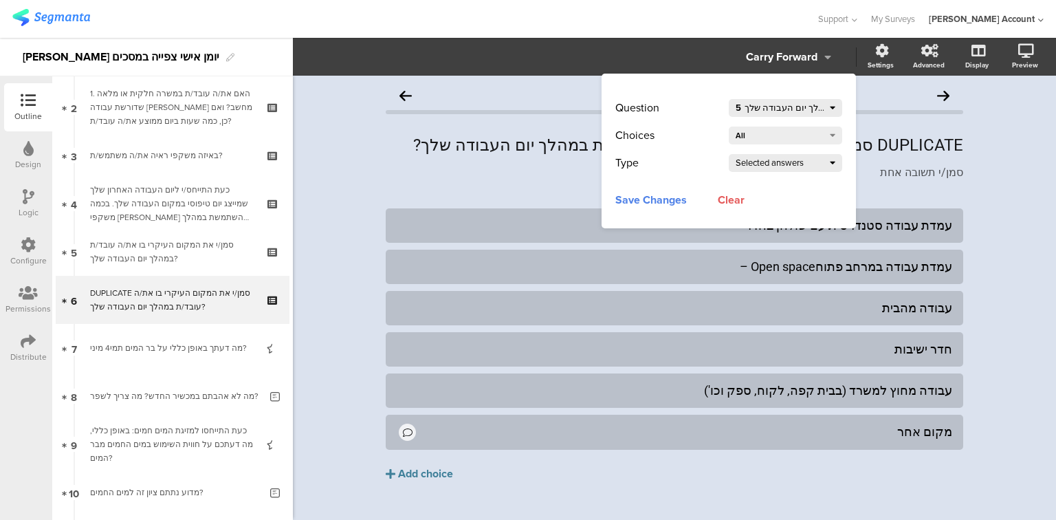
click at [739, 160] on div "Selected answers" at bounding box center [783, 162] width 94 height 19
click at [749, 236] on li "Unselected Answers" at bounding box center [797, 232] width 137 height 40
click at [637, 201] on span "Save Changes" at bounding box center [650, 198] width 71 height 17
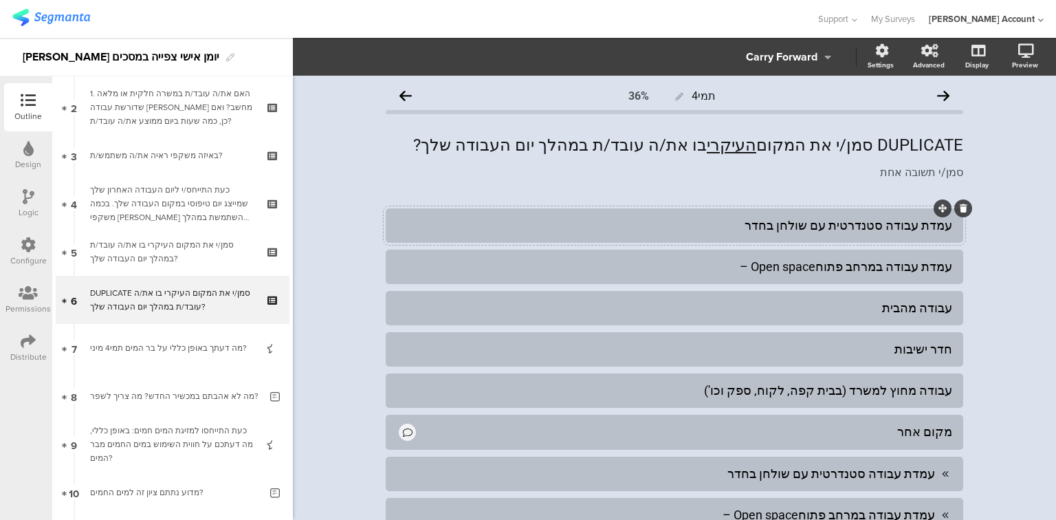
click at [960, 208] on icon at bounding box center [964, 208] width 8 height 8
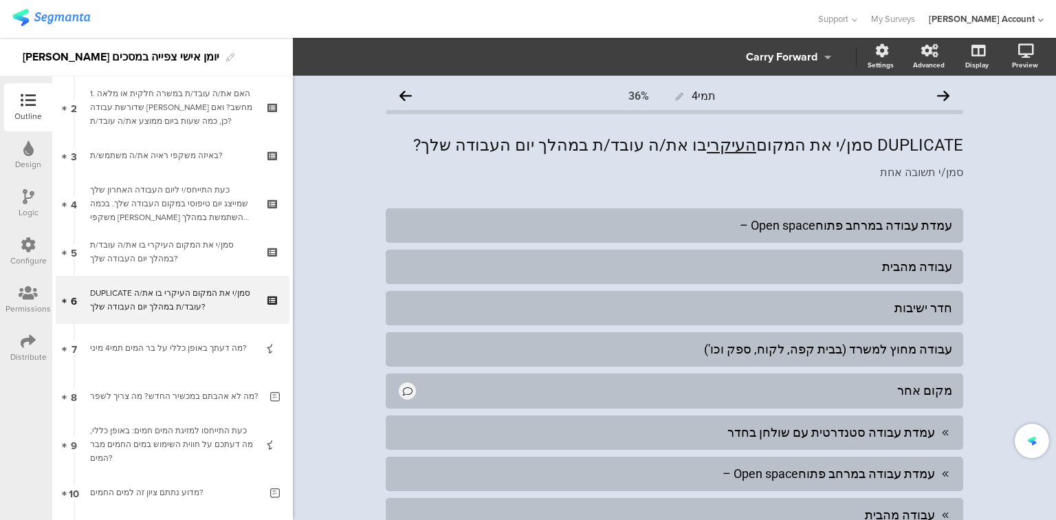
click at [0, 0] on icon at bounding box center [0, 0] width 0 height 0
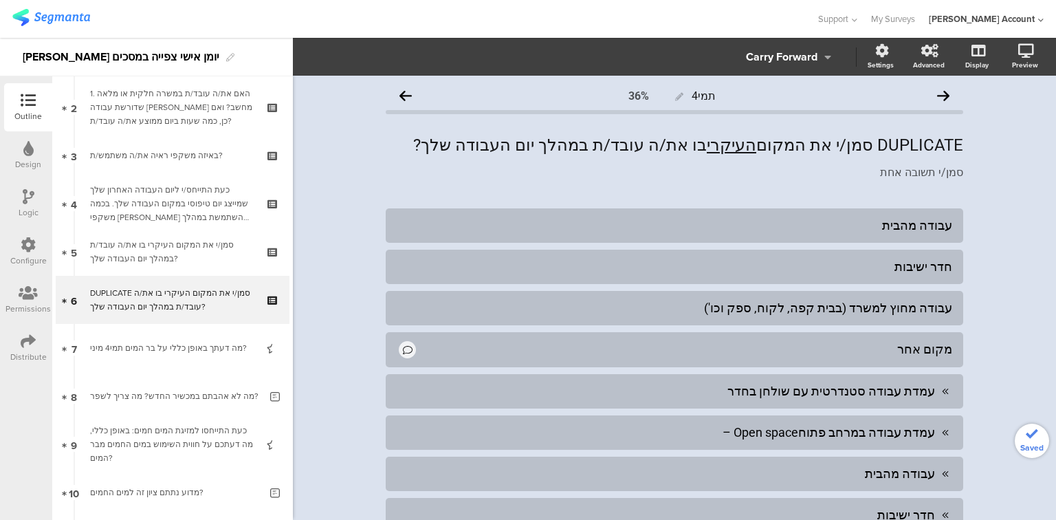
click at [0, 0] on icon at bounding box center [0, 0] width 0 height 0
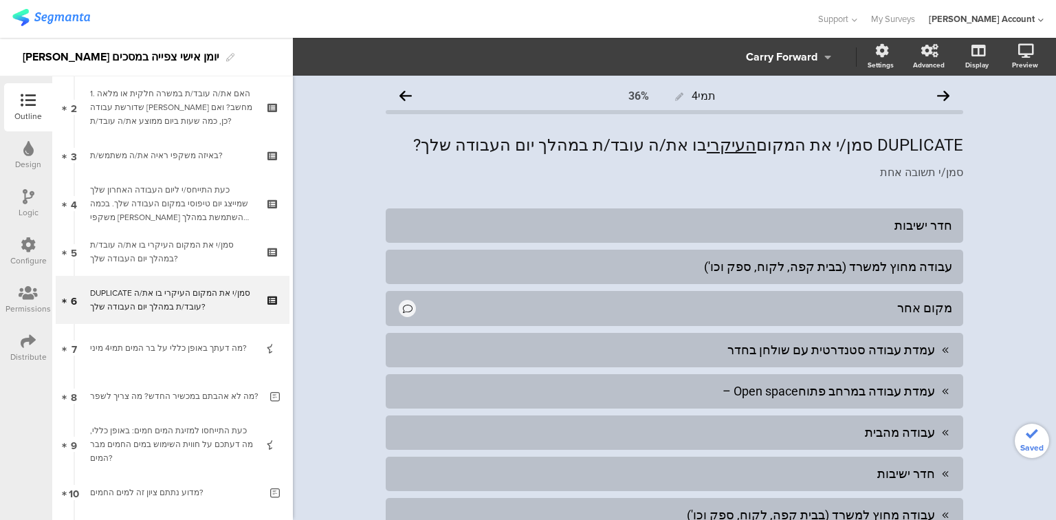
click at [0, 0] on icon at bounding box center [0, 0] width 0 height 0
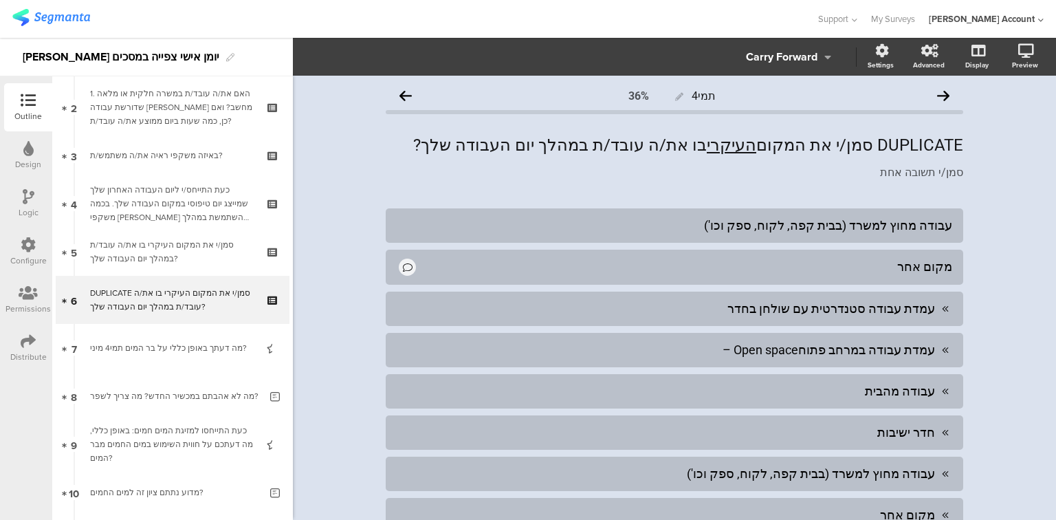
click at [0, 0] on icon at bounding box center [0, 0] width 0 height 0
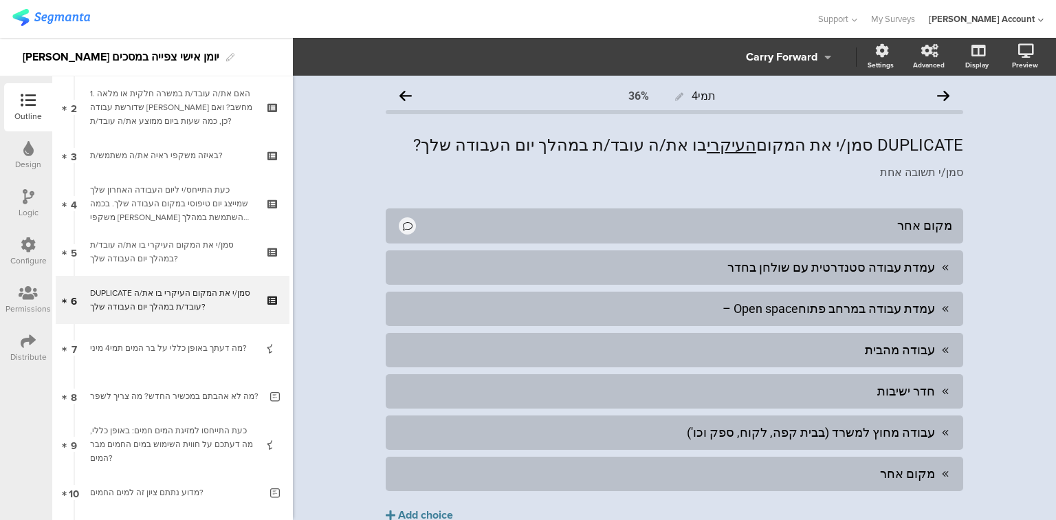
click at [0, 0] on icon at bounding box center [0, 0] width 0 height 0
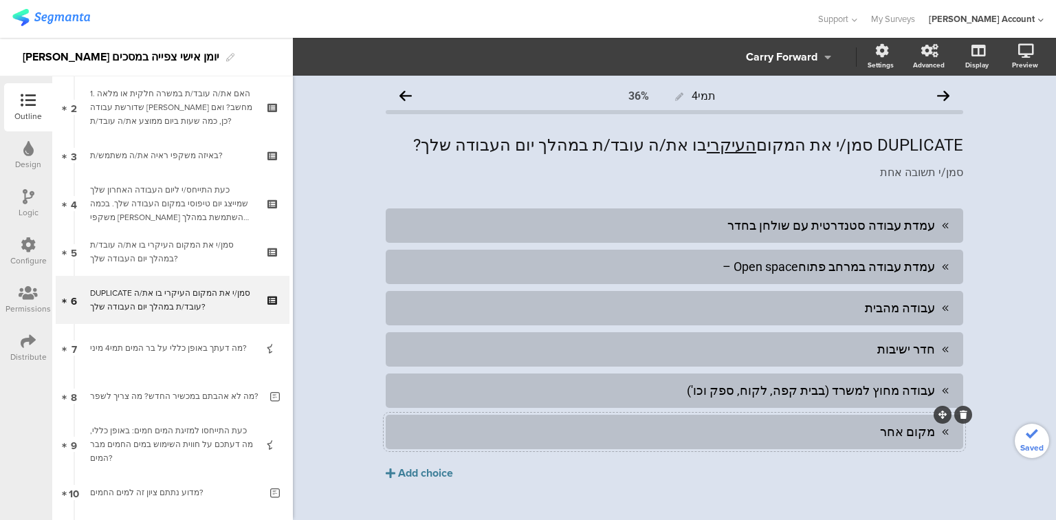
click at [863, 438] on div "מקום אחר" at bounding box center [666, 431] width 538 height 16
click at [355, 60] on span "Choice options" at bounding box center [369, 57] width 74 height 16
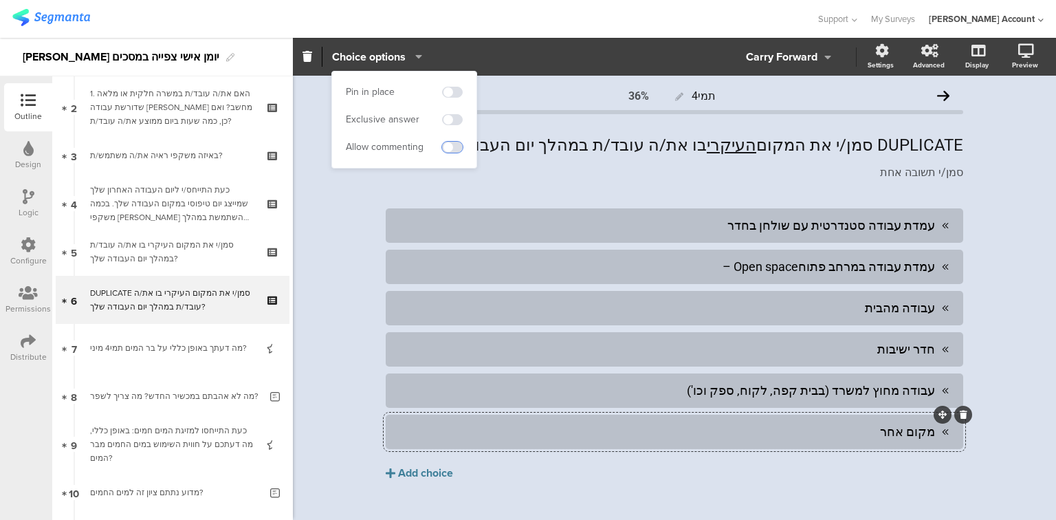
click at [452, 148] on span at bounding box center [452, 147] width 21 height 11
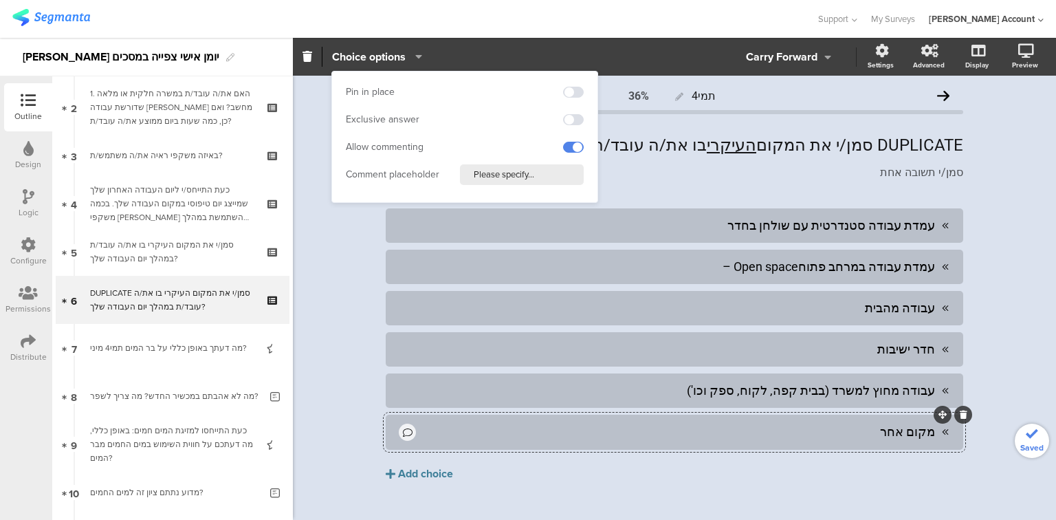
click at [508, 170] on input "Please specify..." at bounding box center [522, 174] width 124 height 21
type input "פרט/י"
click at [905, 150] on div "DUPLICATE סמן/י את המקום העיקרי בו את/ה עובד/ת במהלך יום העבודה שלך? DUPLICATE …" at bounding box center [674, 144] width 584 height 27
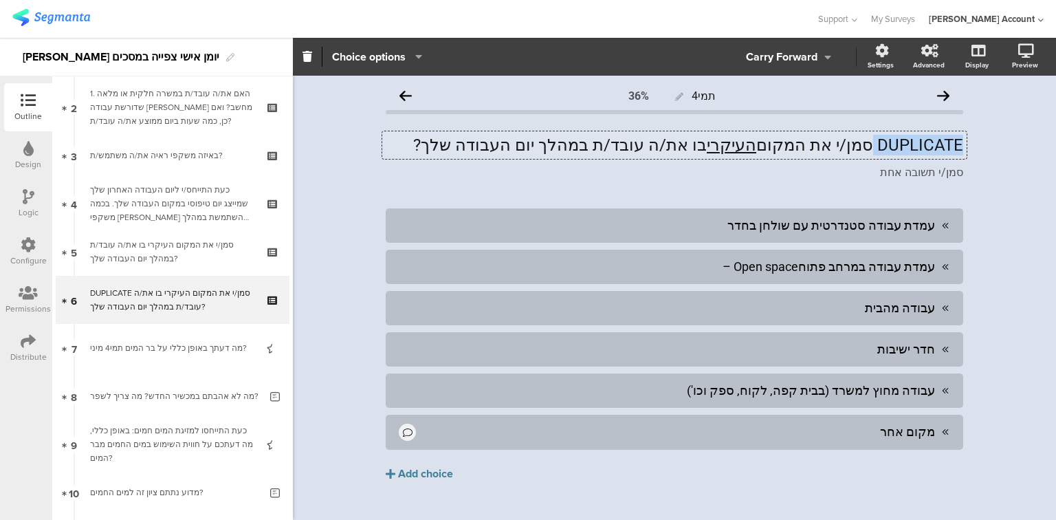
click at [905, 150] on p "DUPLICATE סמן/י את המקום העיקרי בו את/ה עובד/ת במהלך יום העבודה שלך?" at bounding box center [674, 145] width 577 height 21
click at [905, 150] on p "DUPICATE סמן/י את המקום העיקרי בו את/ה עובד/ת במהלך יום העבודה שלך?" at bounding box center [674, 145] width 577 height 21
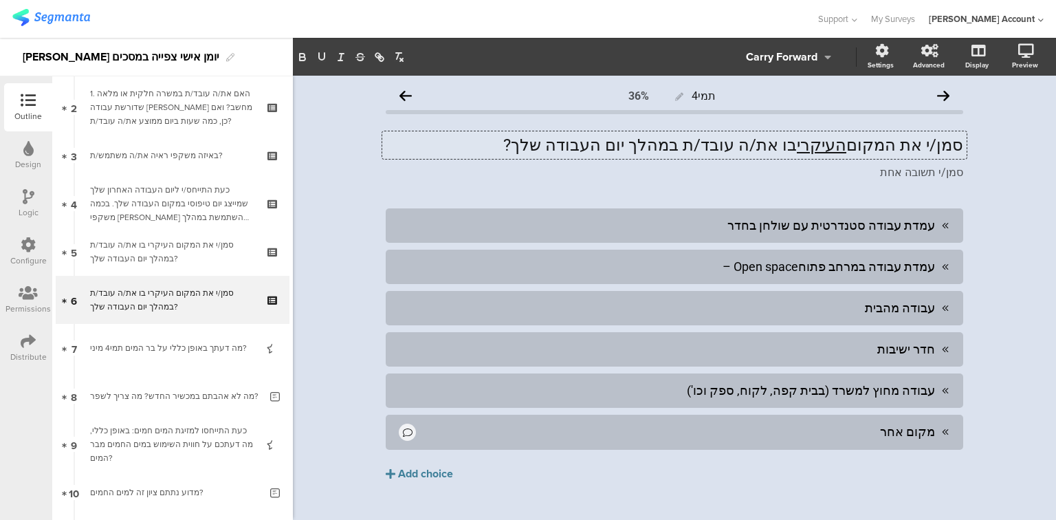
click at [766, 144] on p "סמן/י את המקום העיקרי בו את/ה עובד/ת במהלך יום העבודה שלך?" at bounding box center [674, 145] width 577 height 21
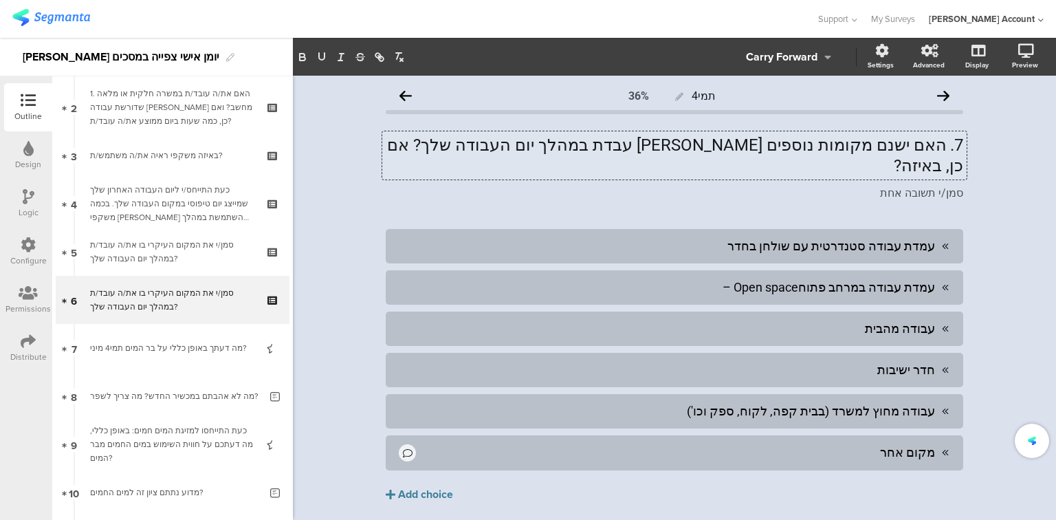
click at [940, 144] on p "7. האם ישנם מקומות נוספים בהם עבדת במהלך יום העבודה שלך? אם כן, באיזה?" at bounding box center [674, 155] width 577 height 41
click at [430, 487] on div "Add choice" at bounding box center [425, 494] width 55 height 14
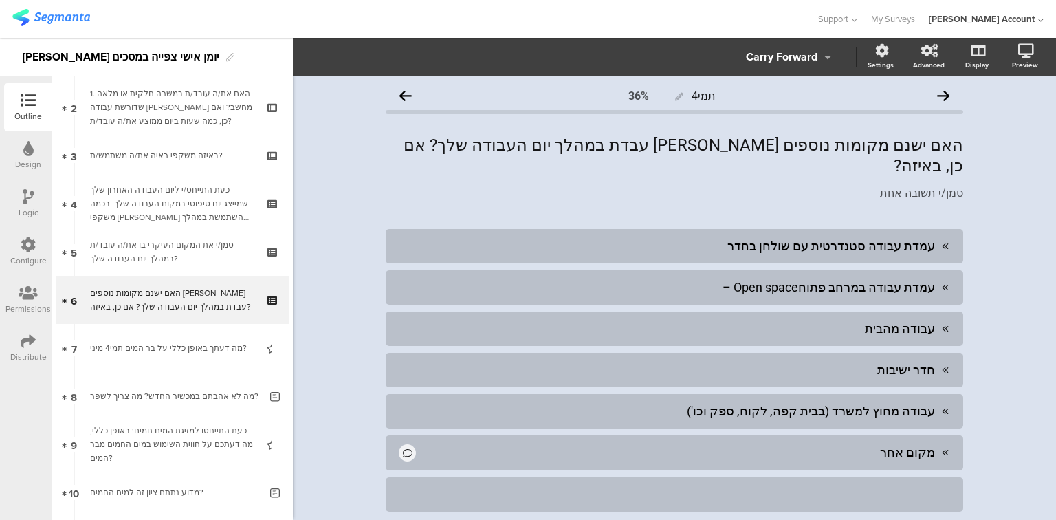
click at [430, 486] on div at bounding box center [674, 494] width 555 height 16
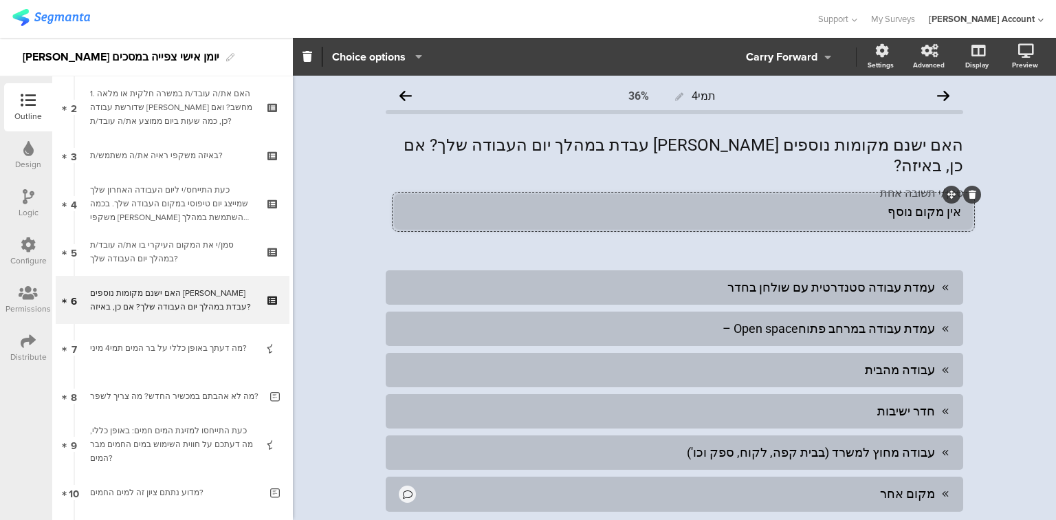
drag, startPoint x: 940, startPoint y: 456, endPoint x: 948, endPoint y: 196, distance: 260.6
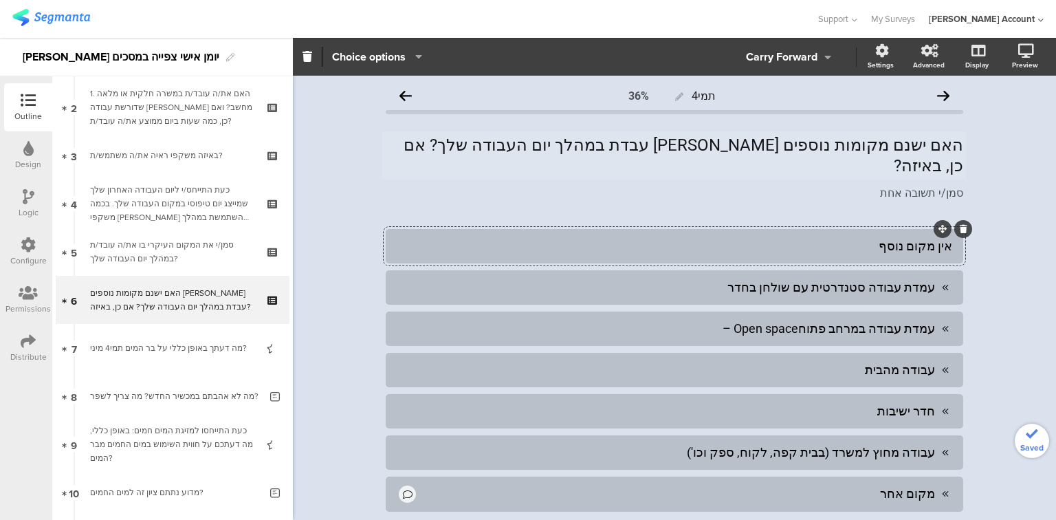
click at [748, 137] on p "האם ישנם מקומות נוספים בהם עבדת במהלך יום העבודה שלך? אם כן, באיזה?" at bounding box center [674, 155] width 577 height 41
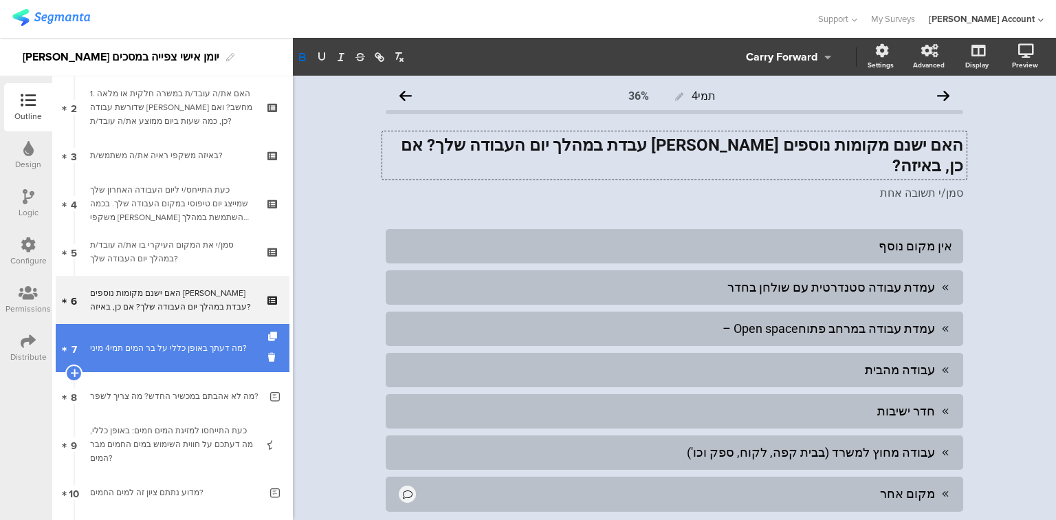
click at [197, 347] on div "מה דעתך באופן כללי על בר המים תמי4 מיני?" at bounding box center [172, 348] width 164 height 14
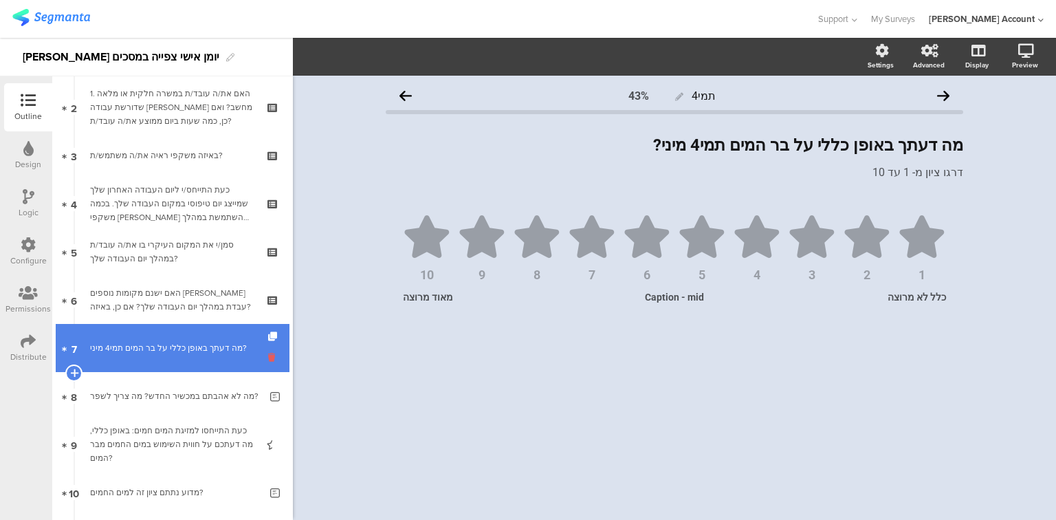
click at [268, 355] on icon at bounding box center [274, 357] width 12 height 13
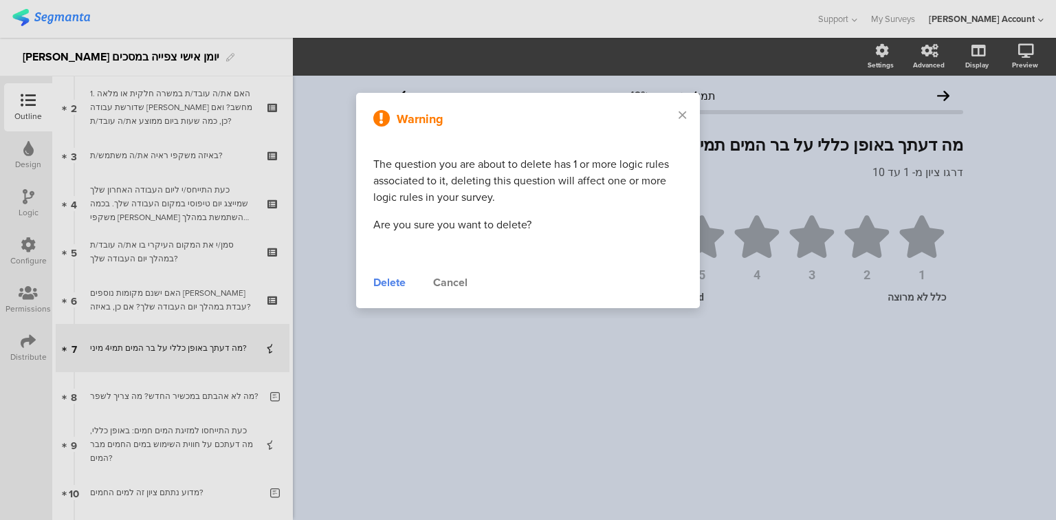
click at [396, 289] on div "Delete" at bounding box center [389, 282] width 32 height 16
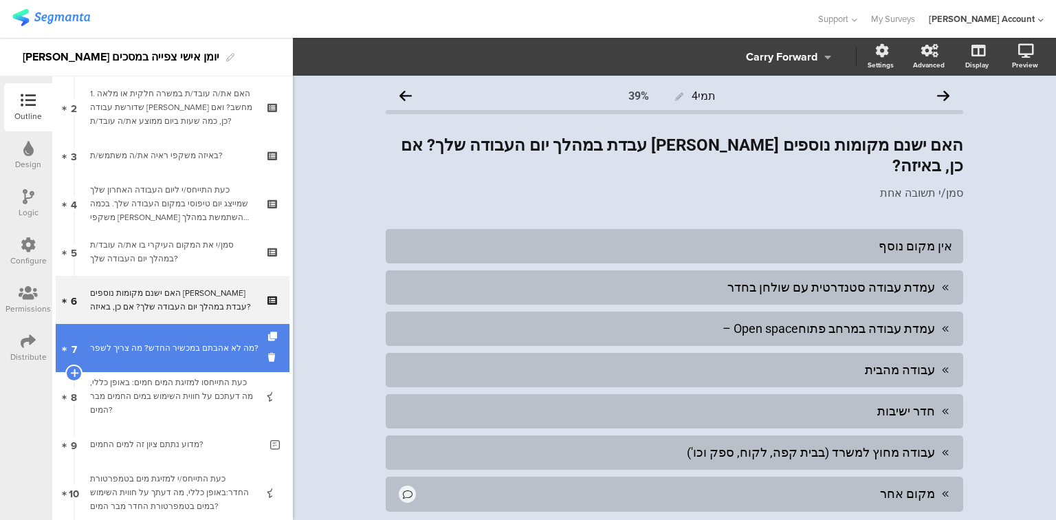
click at [190, 354] on div "מה לא אהבתם במכשיר החדש? מה צריך לשפר?" at bounding box center [175, 348] width 170 height 14
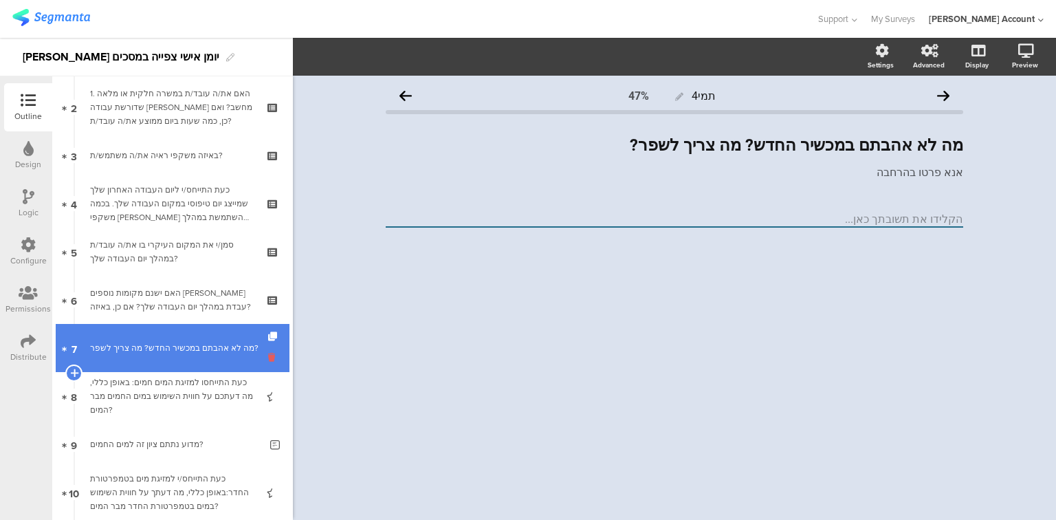
click at [268, 355] on icon at bounding box center [274, 357] width 12 height 13
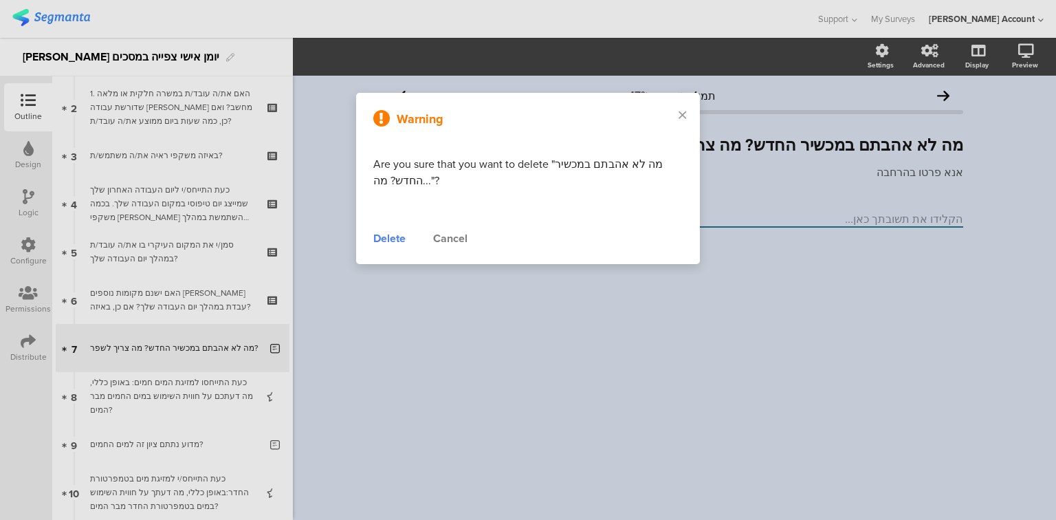
click at [390, 243] on div "Delete" at bounding box center [389, 238] width 32 height 16
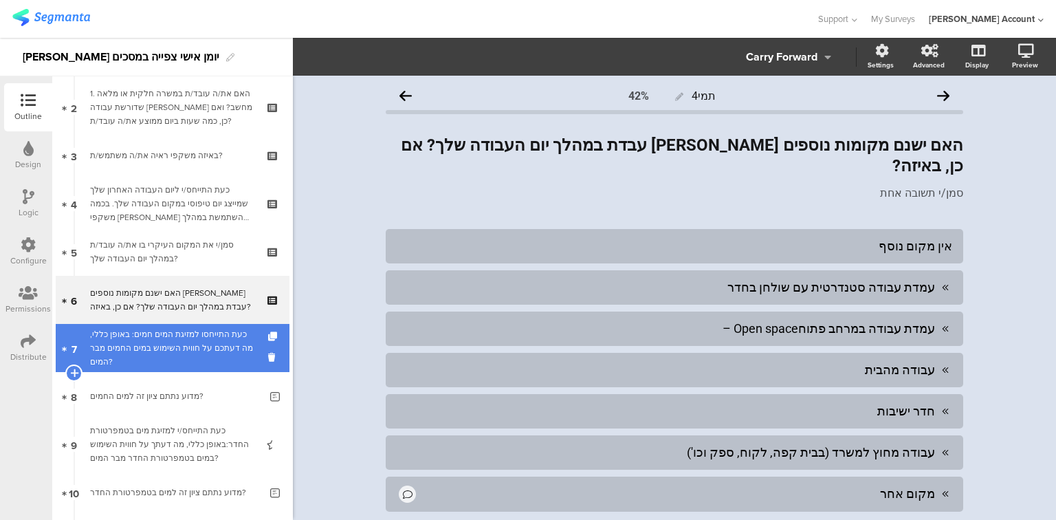
click at [220, 340] on div "כעת התייחסו למזיגת המים חמים: באופן כללי, מה דעתכם על חווית השימוש במים החמים מ…" at bounding box center [172, 347] width 164 height 41
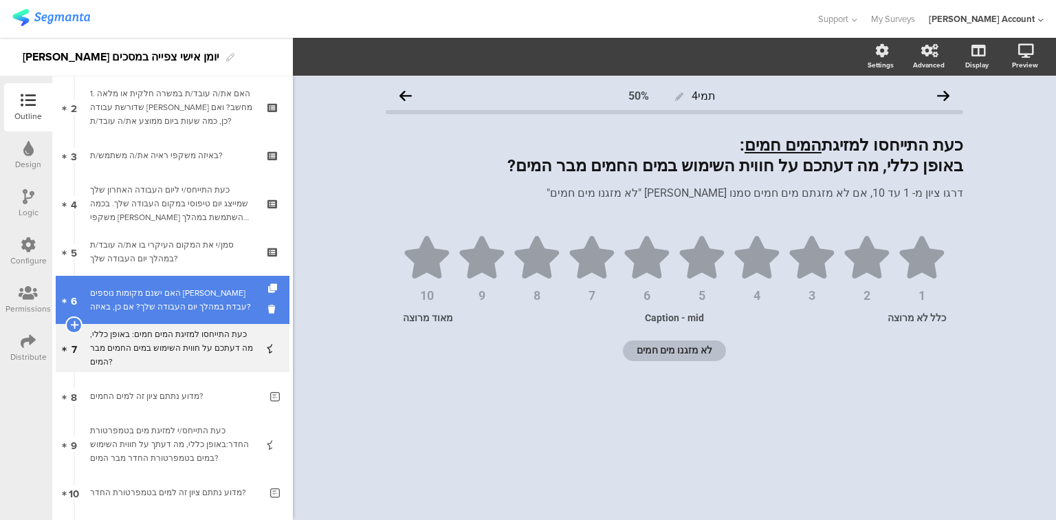
click at [228, 302] on div "האם ישנם מקומות נוספים בהם עבדת במהלך יום העבודה שלך? אם כן, באיזה?" at bounding box center [172, 299] width 164 height 27
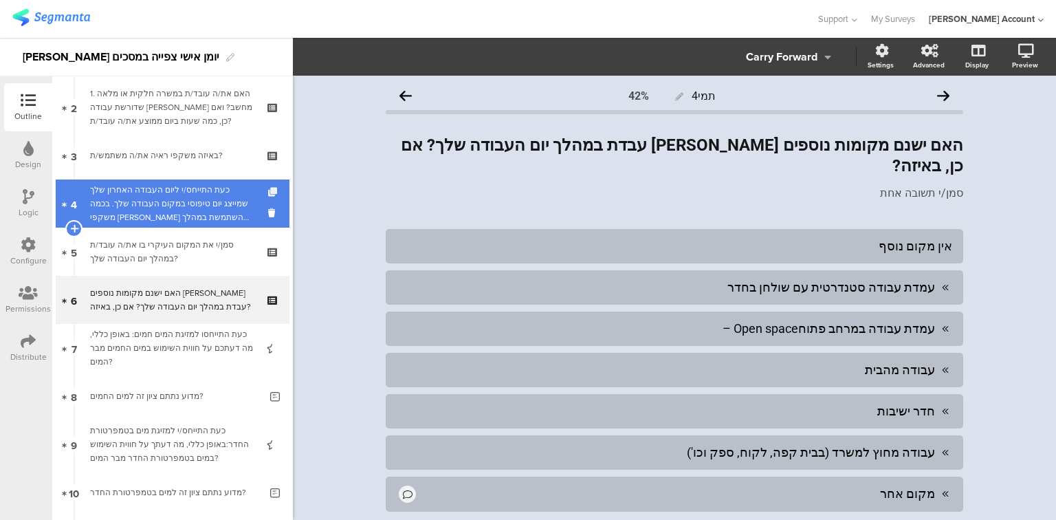
click at [268, 195] on icon at bounding box center [274, 192] width 12 height 9
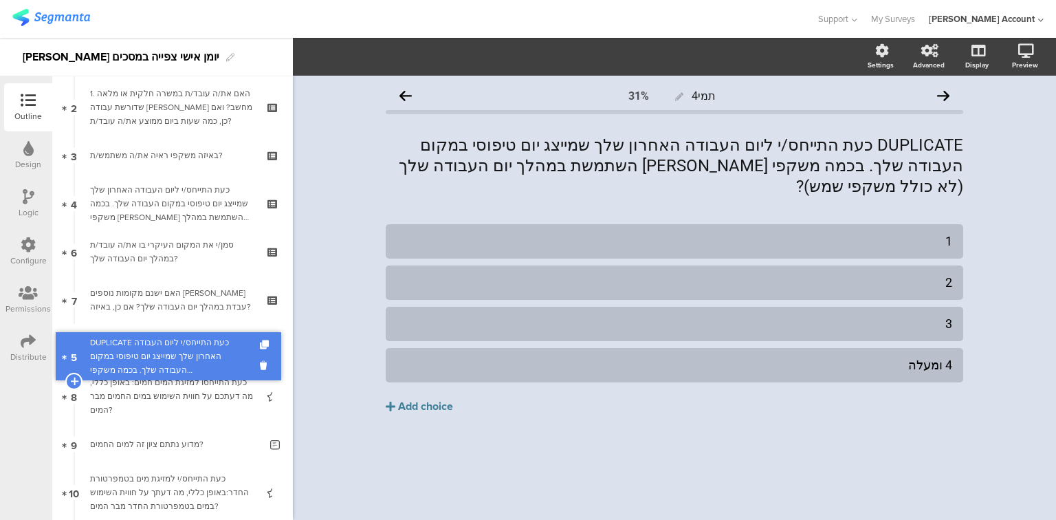
drag, startPoint x: 223, startPoint y: 242, endPoint x: 210, endPoint y: 346, distance: 105.3
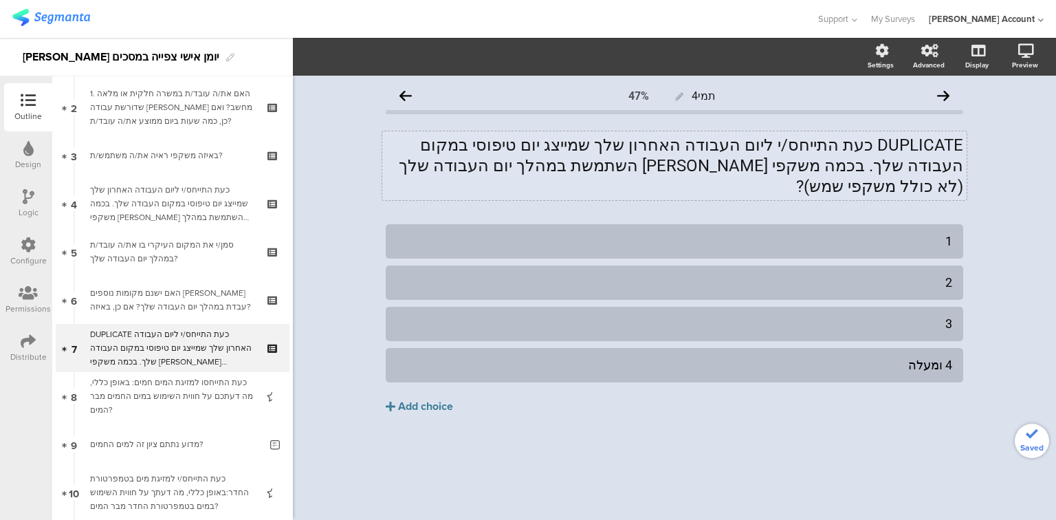
click at [674, 135] on div "DUPLICATE כעת התייחס/י ליום העבודה האחרון שלך שמייצג יום טיפוסי במקום העבודה של…" at bounding box center [674, 165] width 584 height 69
click at [674, 135] on p "DUPLICATE כעת התייחס/י ליום העבודה האחרון שלך שמייצג יום טיפוסי במקום העבודה של…" at bounding box center [674, 166] width 577 height 62
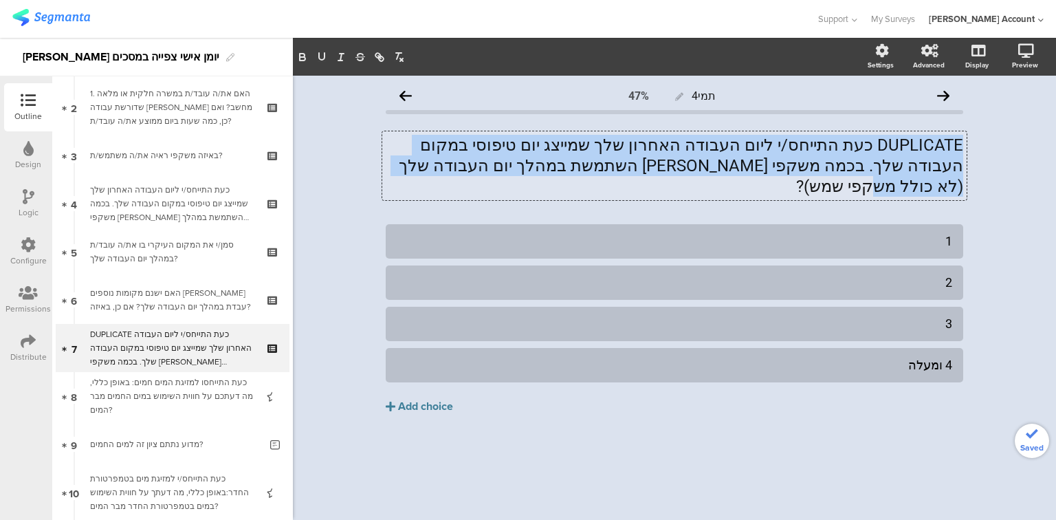
click at [674, 135] on p "DUPLICATE כעת התייחס/י ליום העבודה האחרון שלך שמייצג יום טיפוסי במקום העבודה של…" at bounding box center [674, 166] width 577 height 62
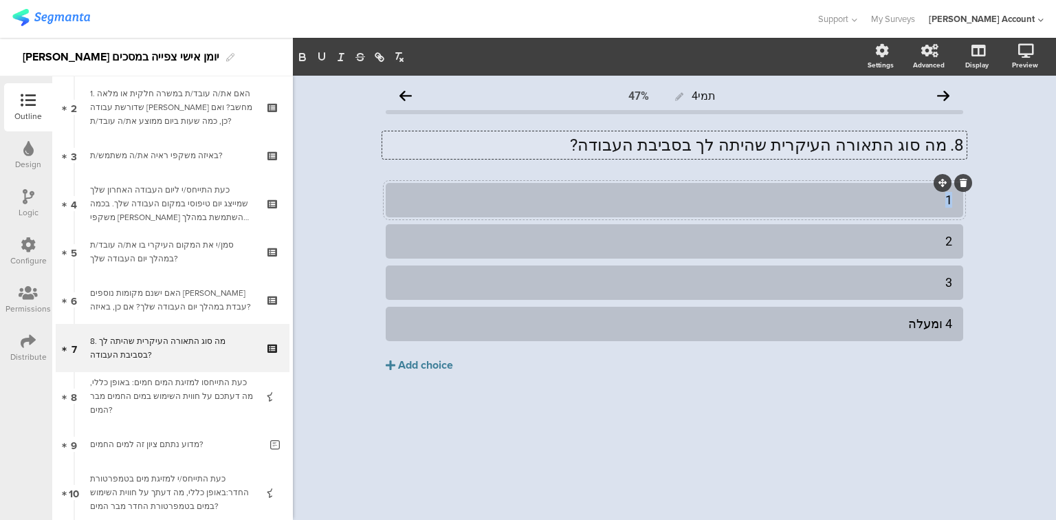
drag, startPoint x: 937, startPoint y: 201, endPoint x: 951, endPoint y: 201, distance: 14.5
click at [951, 201] on div "1" at bounding box center [674, 200] width 555 height 16
paste div
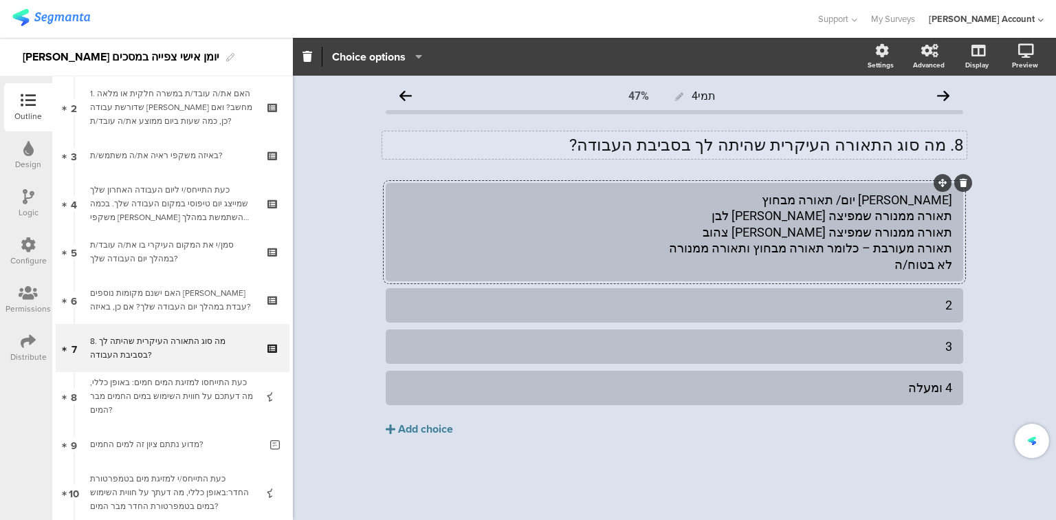
click at [910, 214] on div "אור יום/ תאורה מבחוץ תאורה ממנורה שמפיצה אור לבן תאורה ממנורה שמפיצה אור צהוב ת…" at bounding box center [674, 232] width 555 height 80
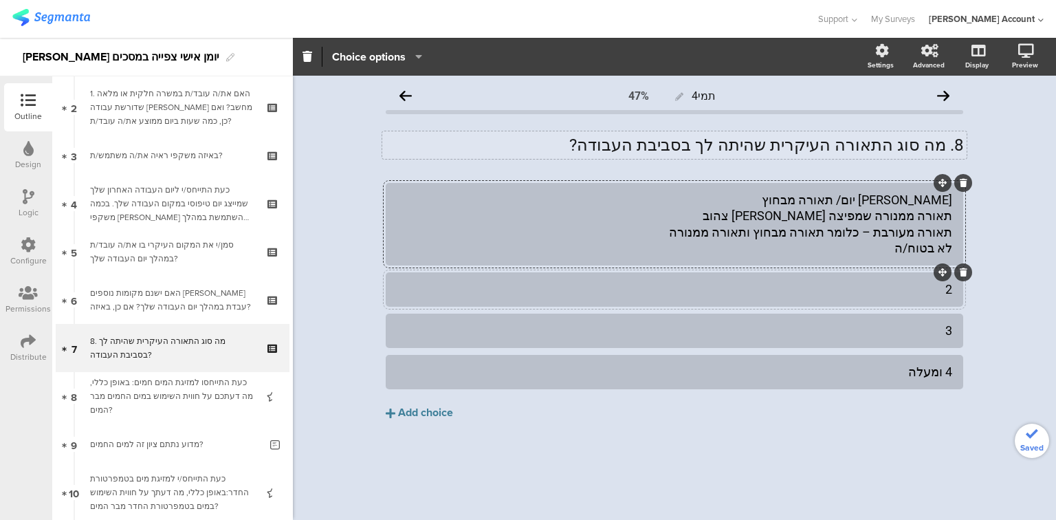
click at [940, 289] on div "2" at bounding box center [674, 289] width 555 height 16
paste div
click at [905, 223] on div "אור יום/ תאורה מבחוץ תאורה ממנורה שמפיצה אור צהוב תאורה מעורבת – כלומר תאורה מב…" at bounding box center [674, 224] width 555 height 65
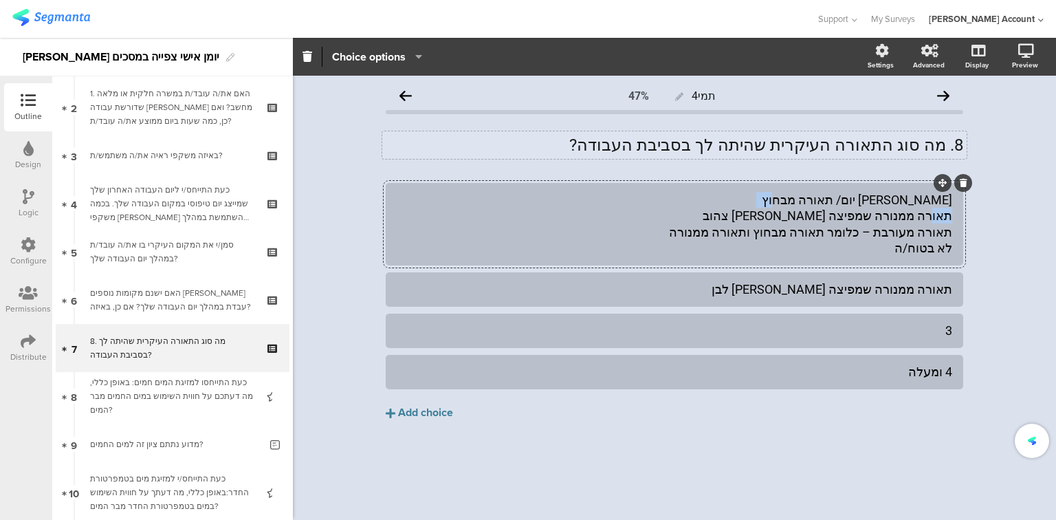
click at [905, 223] on div "אור יום/ תאורה מבחוץ תאורה ממנורה שמפיצה אור צהוב תאורה מעורבת – כלומר תאורה מב…" at bounding box center [674, 224] width 555 height 65
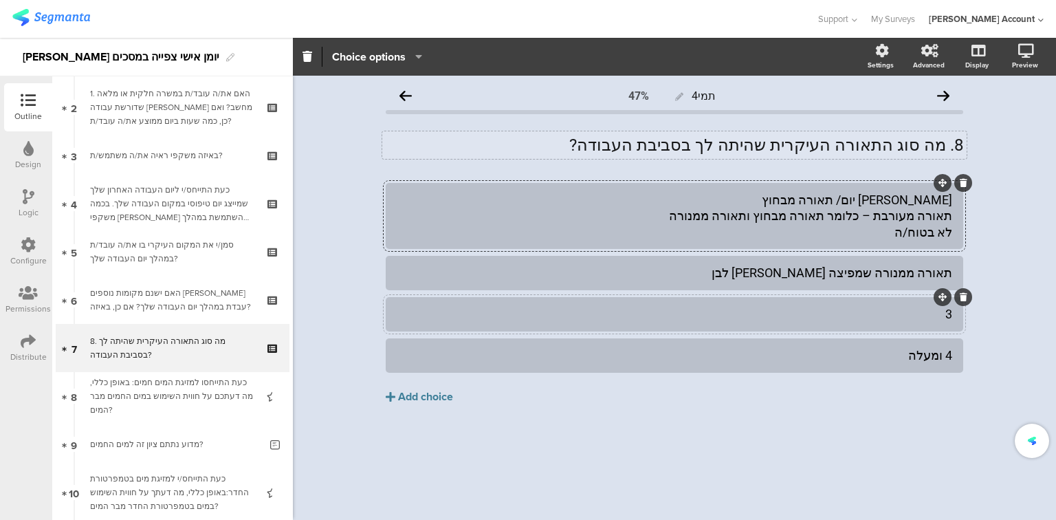
click at [920, 318] on div "3" at bounding box center [674, 314] width 555 height 16
paste div
click at [891, 216] on div "אור יום/ תאורה מבחוץ תאורה מעורבת – כלומר תאורה מבחוץ ותאורה ממנורה לא בטוח/ה" at bounding box center [674, 216] width 555 height 48
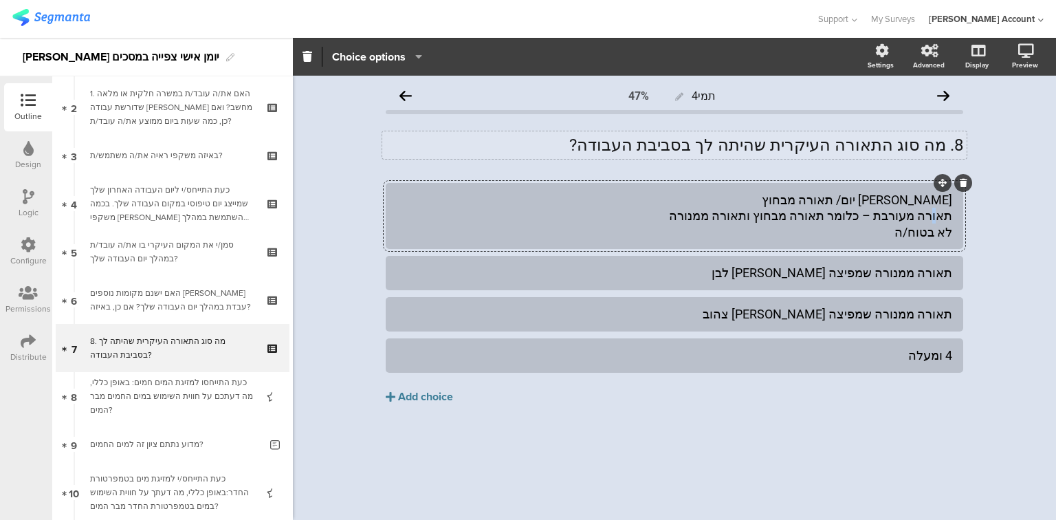
click at [891, 216] on div "אור יום/ תאורה מבחוץ תאורה מעורבת – כלומר תאורה מבחוץ ותאורה ממנורה לא בטוח/ה" at bounding box center [674, 216] width 555 height 48
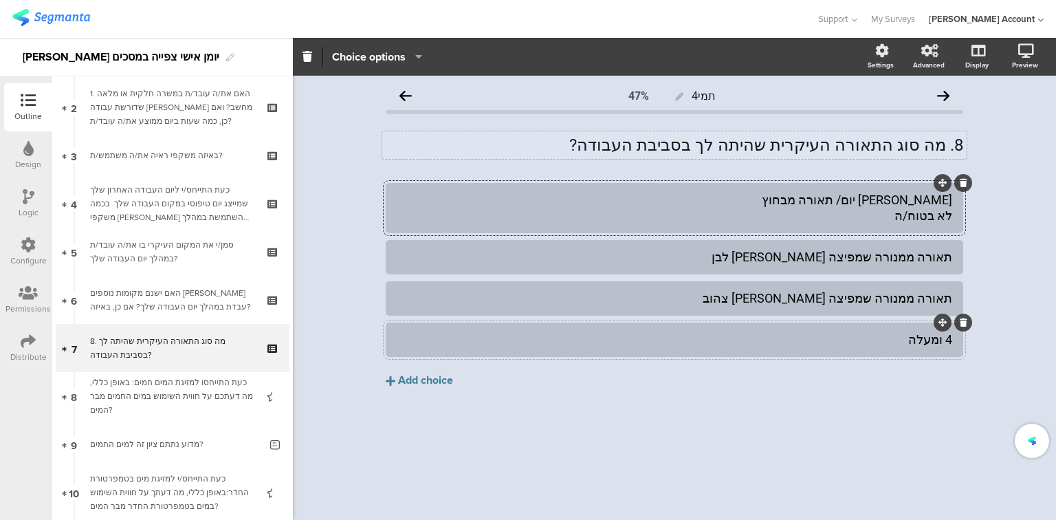
click at [920, 338] on div "4 ומעלה" at bounding box center [674, 339] width 555 height 16
paste div
click at [883, 196] on div "אור יום/ תאורה מבחוץ לא בטוח/ה" at bounding box center [674, 208] width 555 height 32
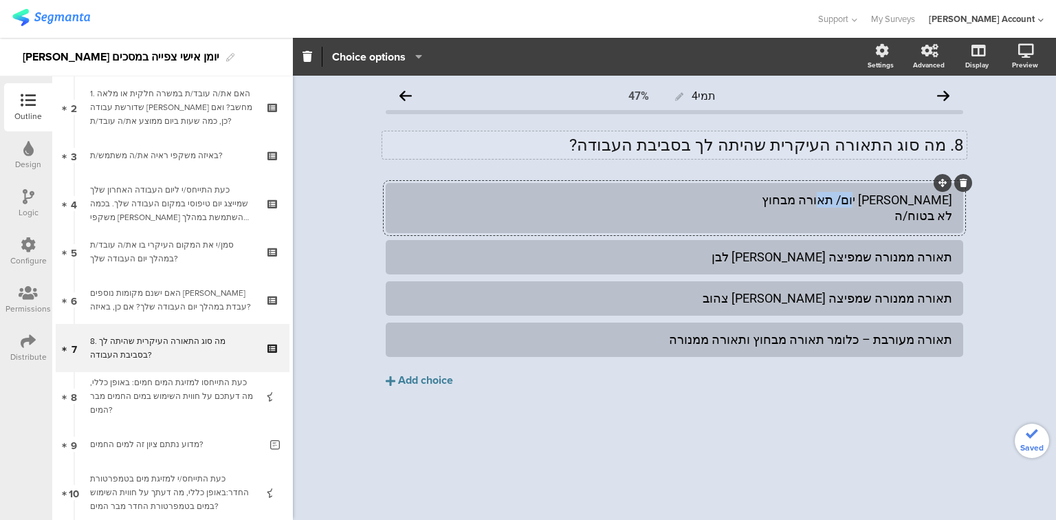
click at [883, 196] on div "אור יום/ תאורה מבחוץ לא בטוח/ה" at bounding box center [674, 208] width 555 height 32
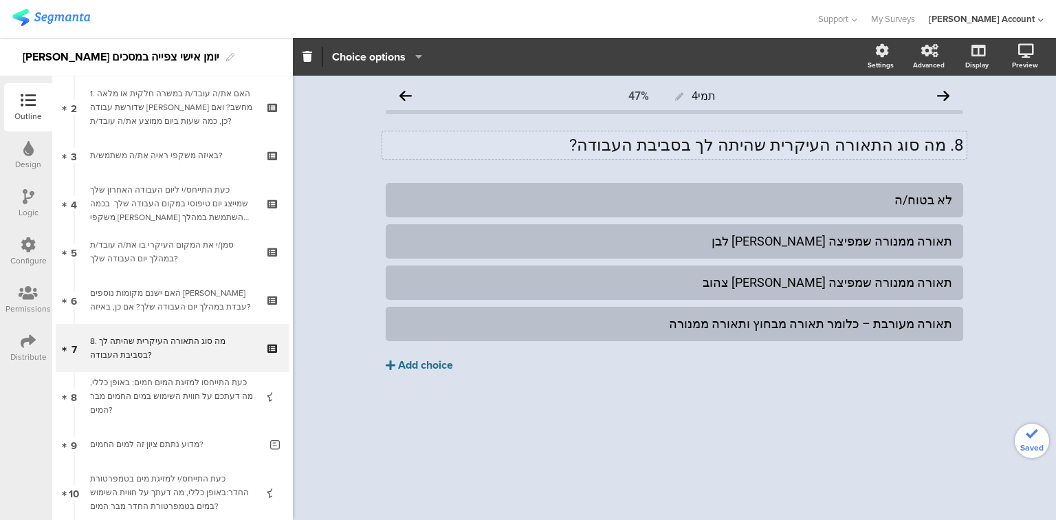
click at [443, 365] on div "Add choice" at bounding box center [425, 365] width 55 height 14
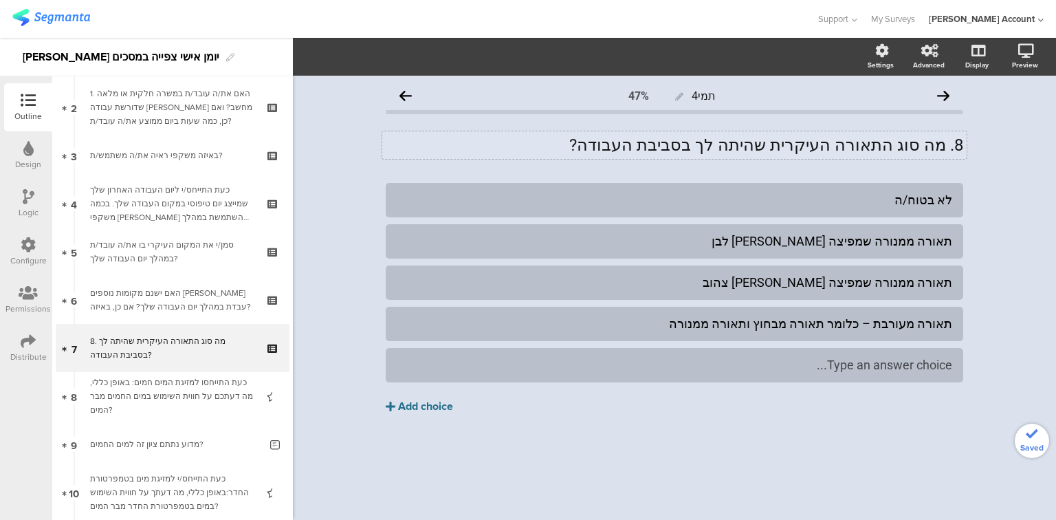
click at [568, 366] on div "Type an answer choice..." at bounding box center [674, 365] width 555 height 16
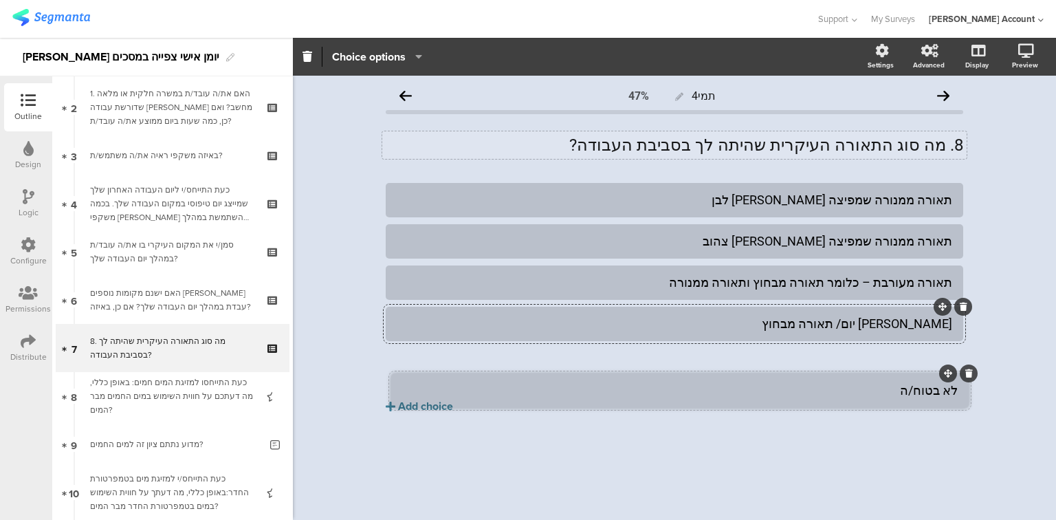
drag, startPoint x: 943, startPoint y: 184, endPoint x: 949, endPoint y: 375, distance: 190.5
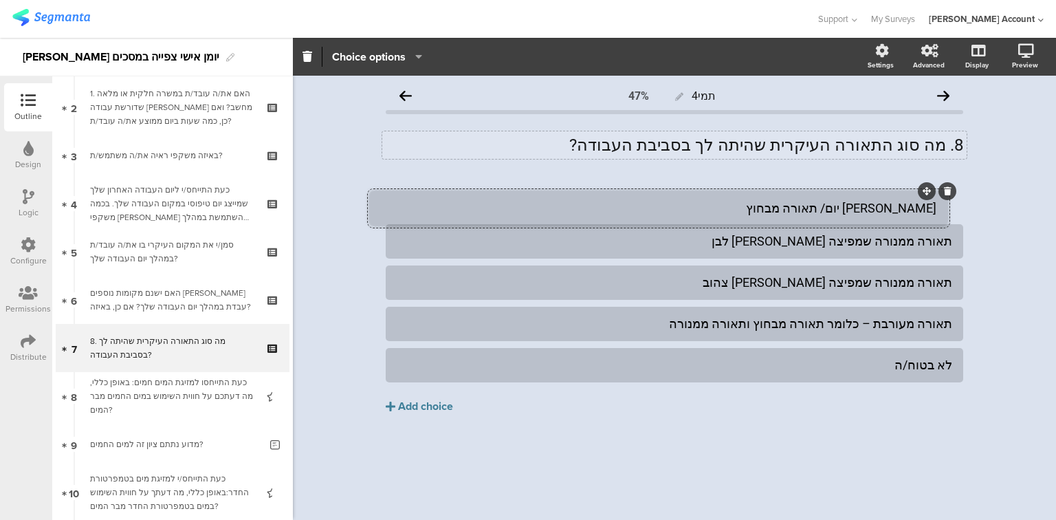
drag, startPoint x: 943, startPoint y: 305, endPoint x: 927, endPoint y: 190, distance: 116.6
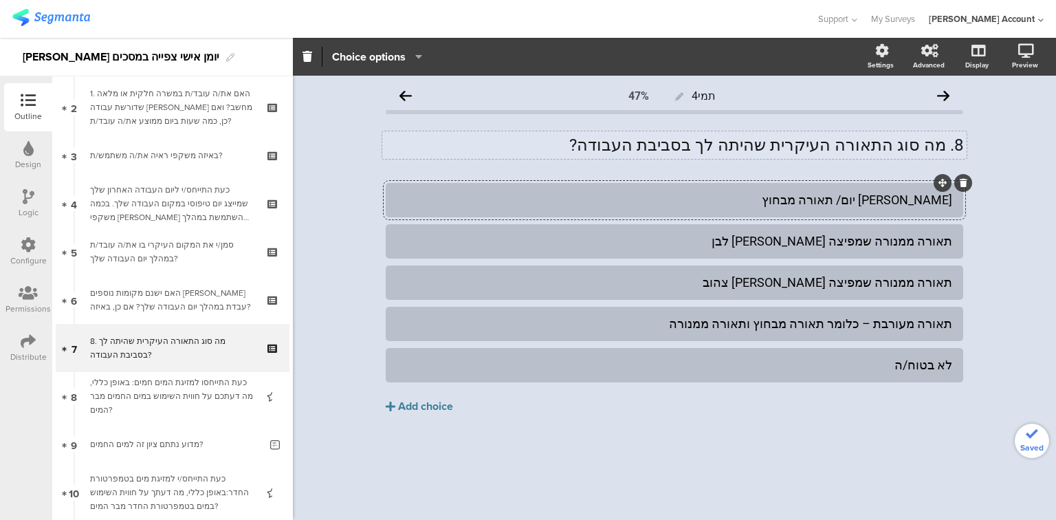
click at [825, 201] on div "אור יום/ תאורה מבחוץ" at bounding box center [674, 200] width 555 height 16
click at [843, 327] on div "תאורה מעורבת – כלומר תאורה מבחוץ ותאורה ממנורה" at bounding box center [674, 324] width 555 height 16
click at [797, 242] on div "תאורה ממנורה שמפיצה אור לבן" at bounding box center [674, 241] width 555 height 16
click at [713, 280] on div "תאורה ממנורה שמפיצה אור צהוב" at bounding box center [674, 282] width 555 height 16
click at [942, 146] on div "8. מה סוג התאורה העיקרית שהיתה לך בסביבת העבודה? 8. מה סוג התאורה העיקרית שהיתה…" at bounding box center [674, 144] width 584 height 27
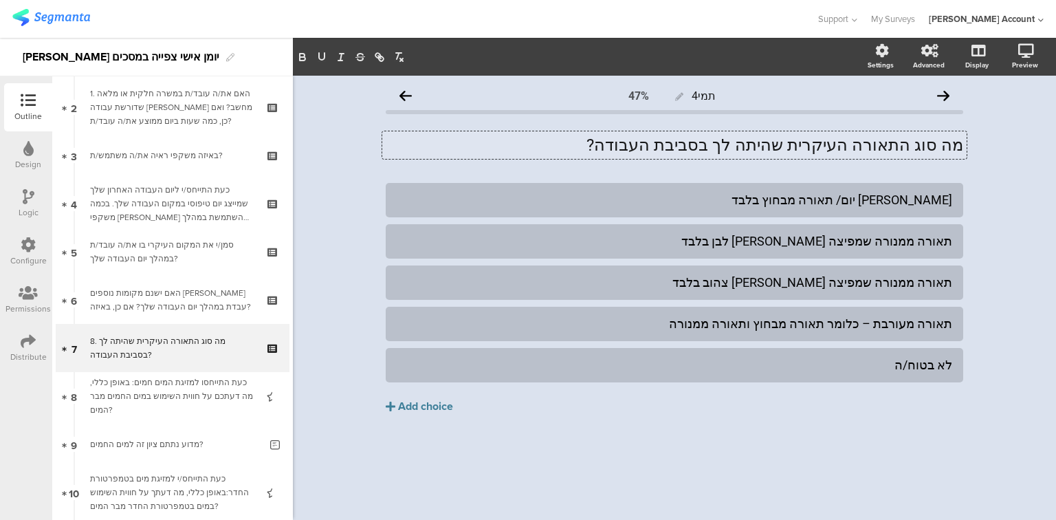
click at [864, 144] on p "מה סוג התאורה העיקרית שהיתה לך בסביבת העבודה?" at bounding box center [674, 145] width 577 height 21
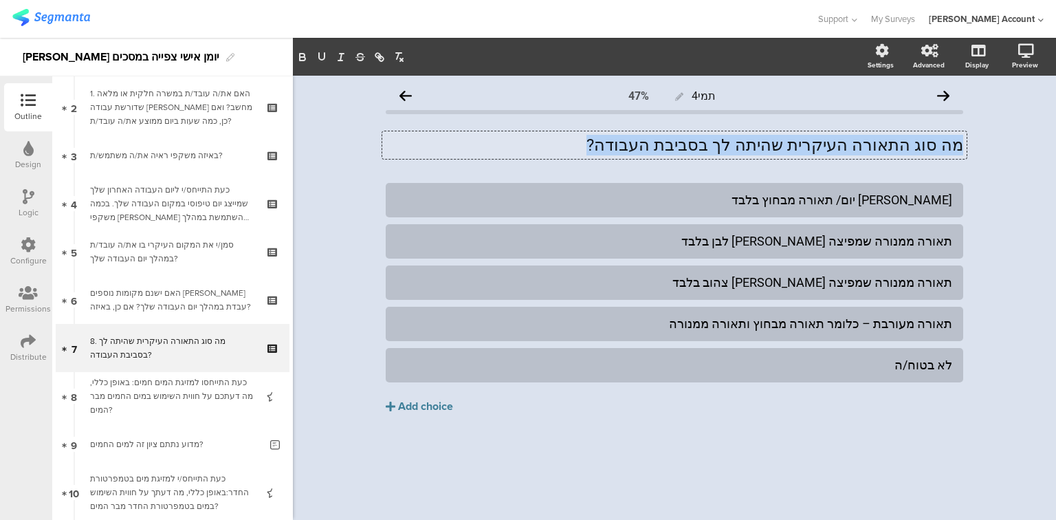
click at [864, 144] on p "מה סוג התאורה העיקרית שהיתה לך בסביבת העבודה?" at bounding box center [674, 145] width 577 height 21
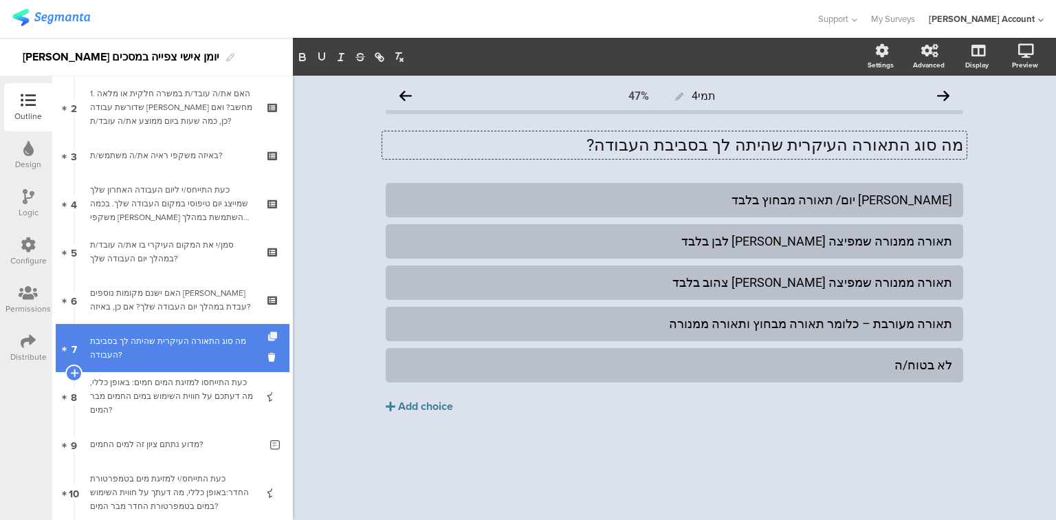
click at [268, 338] on icon at bounding box center [274, 336] width 12 height 9
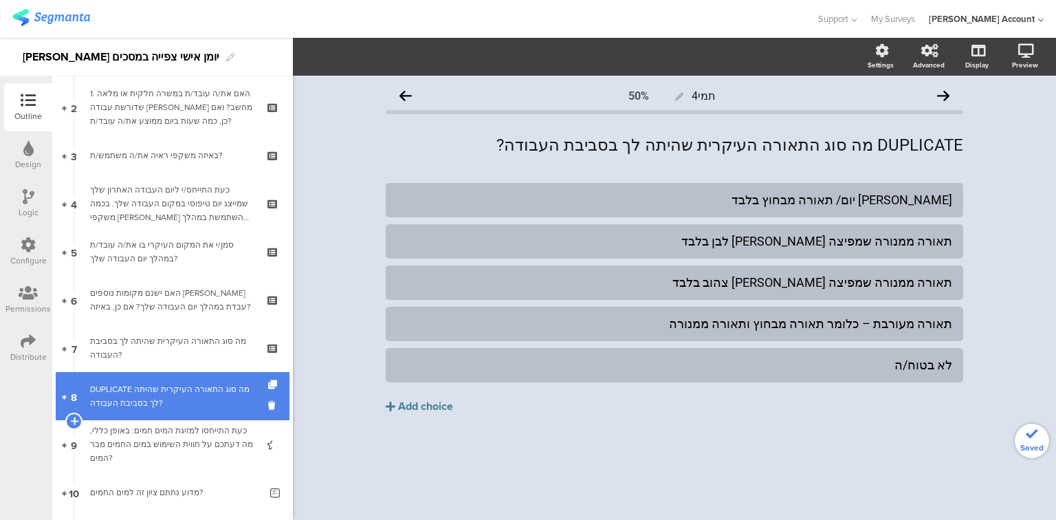
click at [220, 395] on div "DUPLICATE מה סוג התאורה העיקרית שהיתה לך בסביבת העבודה?" at bounding box center [172, 395] width 164 height 27
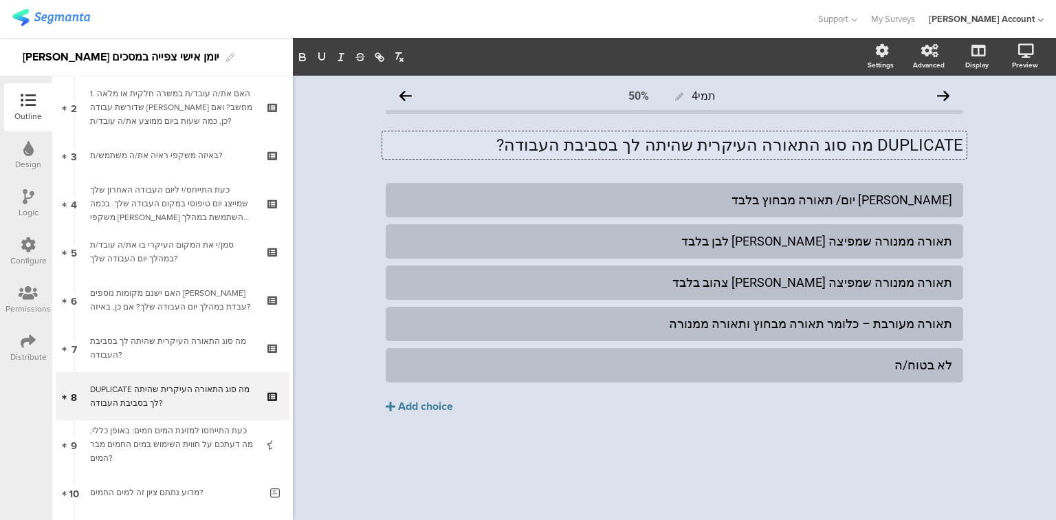
click at [693, 142] on div "DUPLICATE מה סוג התאורה העיקרית שהיתה לך בסביבת העבודה? DUPLICATE מה סוג התאורה…" at bounding box center [674, 144] width 584 height 27
click at [693, 142] on p "DUPLICATE מה סוג התאורה העיקרית שהיתה לך בסביבת העבודה?" at bounding box center [674, 145] width 577 height 21
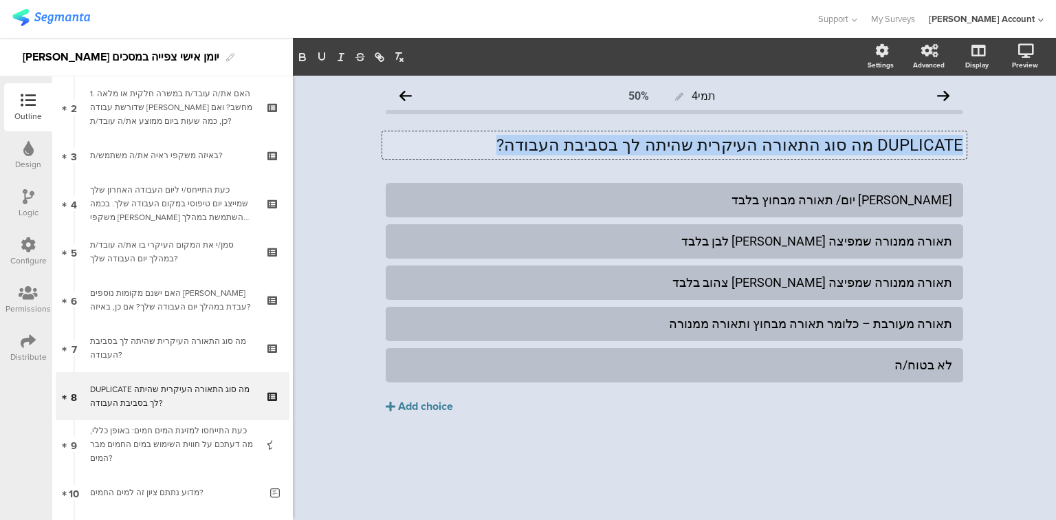
click at [693, 142] on p "DUPLICATE מה סוג התאורה העיקרית שהיתה לך בסביבת העבודה?" at bounding box center [674, 145] width 577 height 21
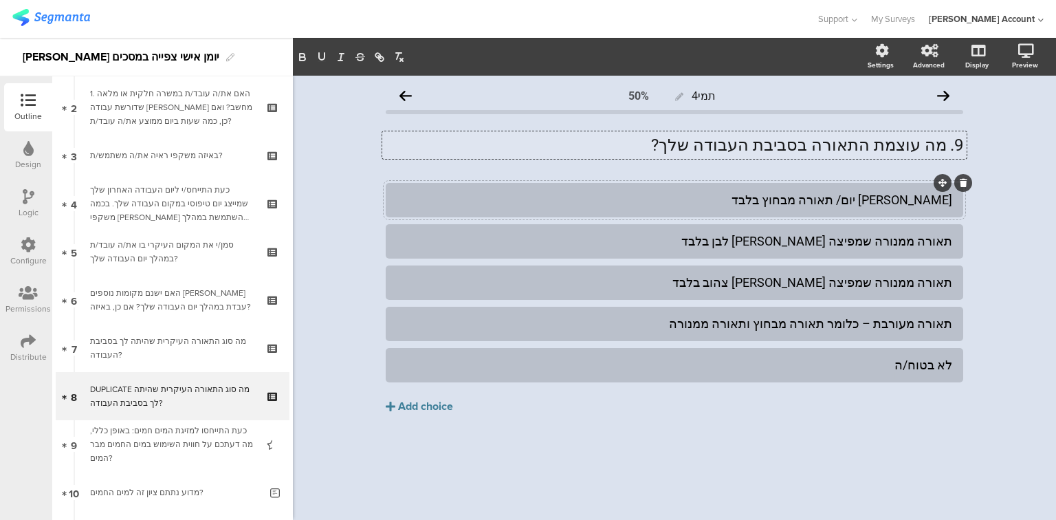
click at [906, 203] on div "אור יום/ תאורה מבחוץ בלבד" at bounding box center [674, 200] width 555 height 16
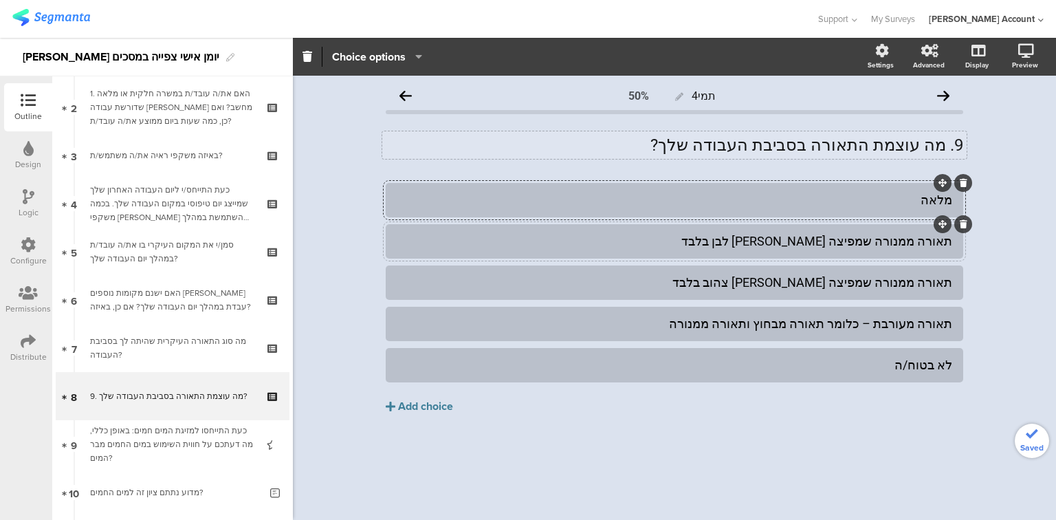
click at [868, 236] on div "תאורה ממנורה שמפיצה אור לבן בלבד" at bounding box center [674, 241] width 555 height 16
click at [851, 277] on div "תאורה ממנורה שמפיצה אור צהוב בלבד" at bounding box center [674, 282] width 555 height 16
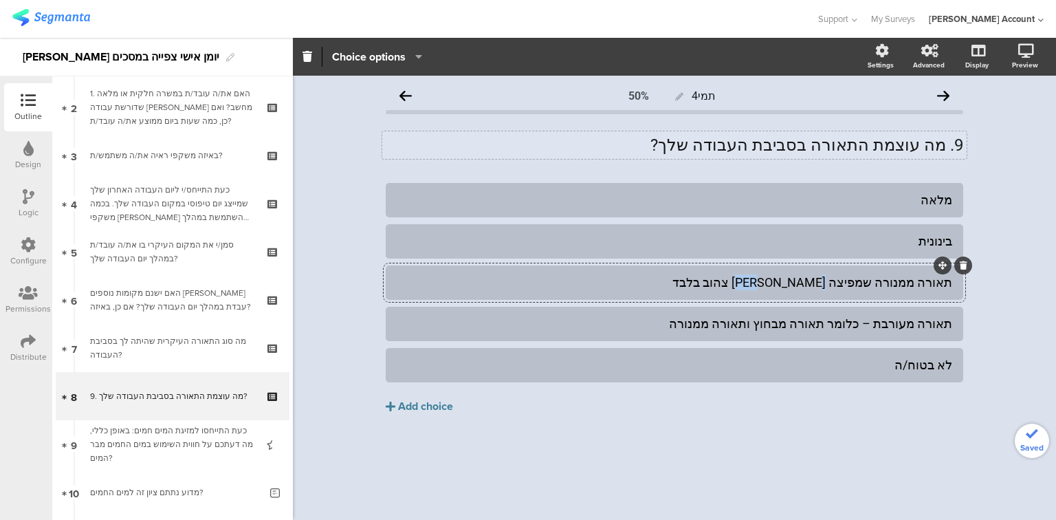
click at [851, 277] on div "תאורה ממנורה שמפיצה אור צהוב בלבד" at bounding box center [674, 282] width 555 height 16
click at [921, 330] on div "תאורה מעורבת – כלומר תאורה מבחוץ ותאורה ממנורה" at bounding box center [674, 324] width 555 height 16
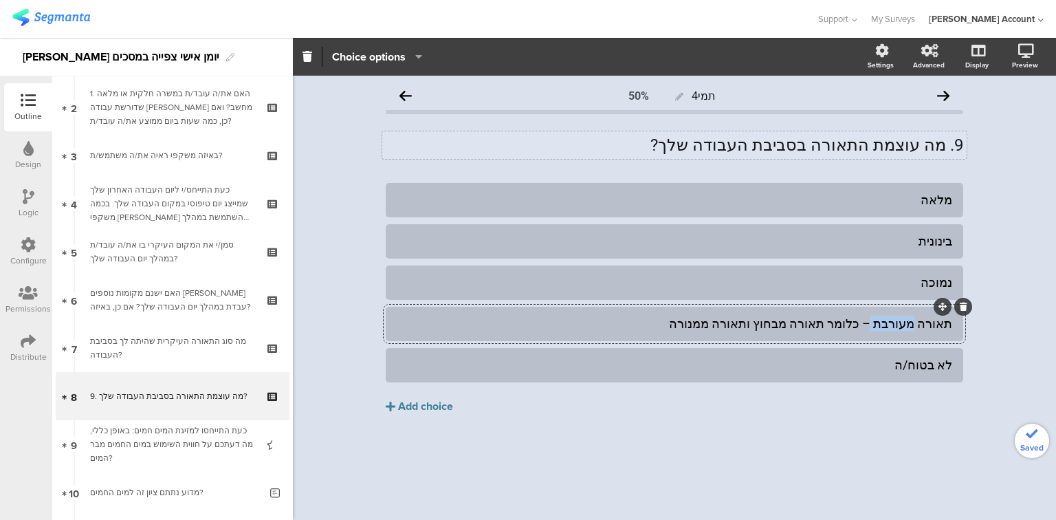
click at [921, 330] on div "תאורה מעורבת – כלומר תאורה מבחוץ ותאורה ממנורה" at bounding box center [674, 324] width 555 height 16
click at [962, 347] on icon at bounding box center [964, 348] width 8 height 8
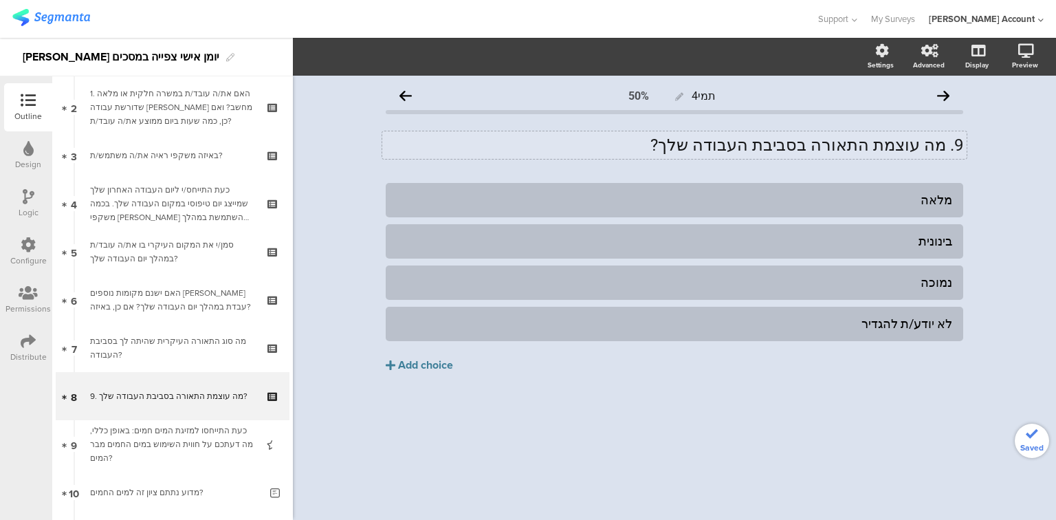
click at [946, 142] on div "9. מה עוצמת התאורה בסביבת העבודה שלך? 9. מה עוצמת התאורה בסביבת העבודה שלך?" at bounding box center [674, 144] width 584 height 27
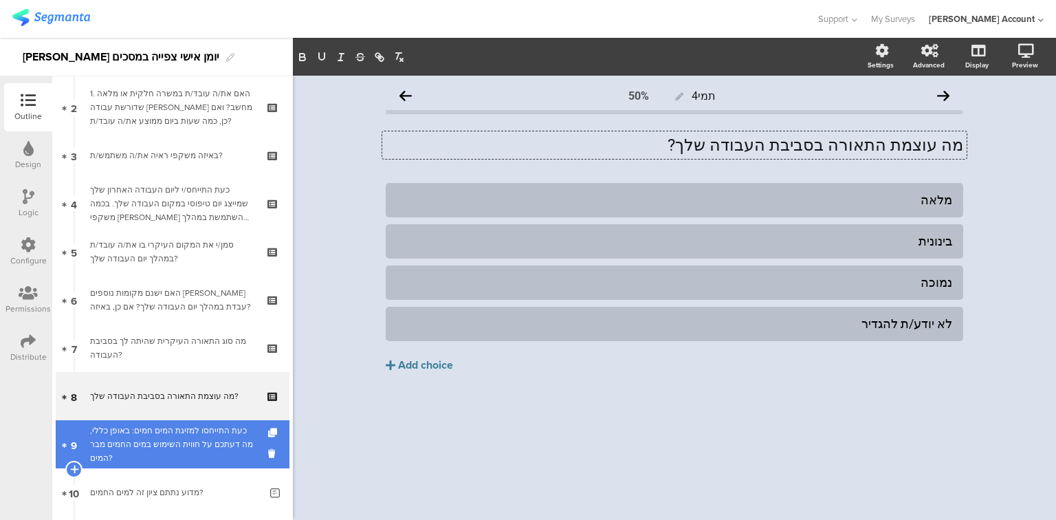
click at [155, 437] on div "כעת התייחסו למזיגת המים חמים: באופן כללי, מה דעתכם על חווית השימוש במים החמים מ…" at bounding box center [172, 443] width 164 height 41
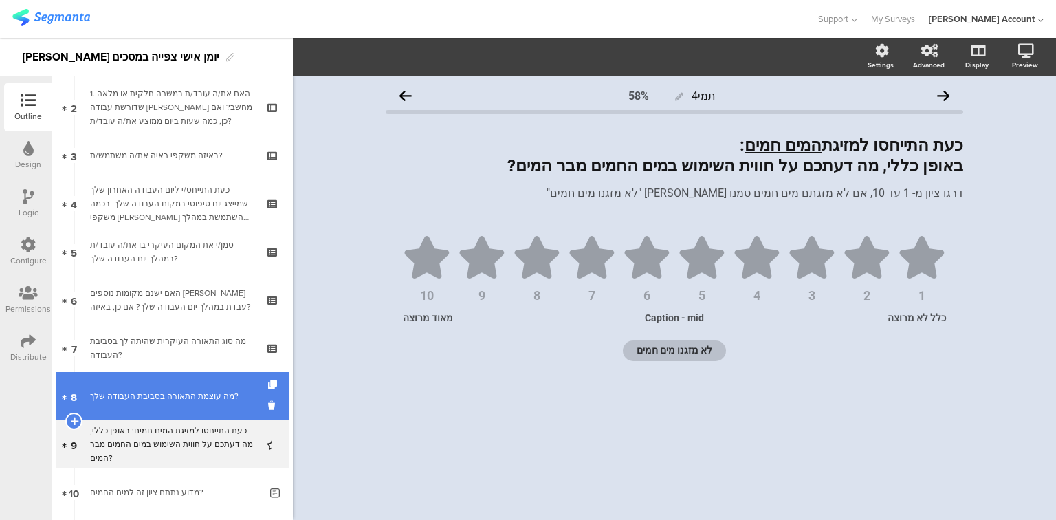
click at [154, 412] on link "8 מה עוצמת התאורה בסביבת העבודה שלך?" at bounding box center [173, 396] width 234 height 48
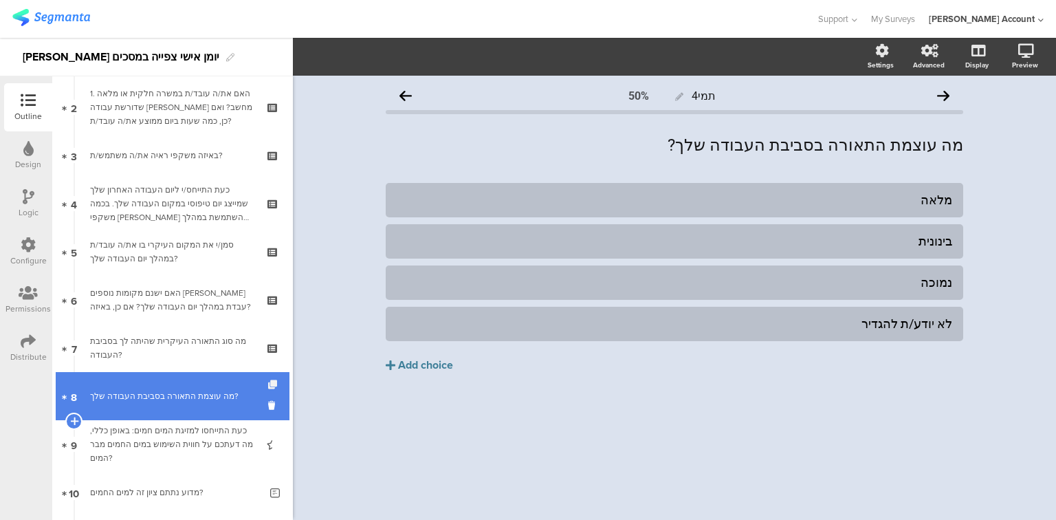
click at [268, 382] on icon at bounding box center [274, 384] width 12 height 9
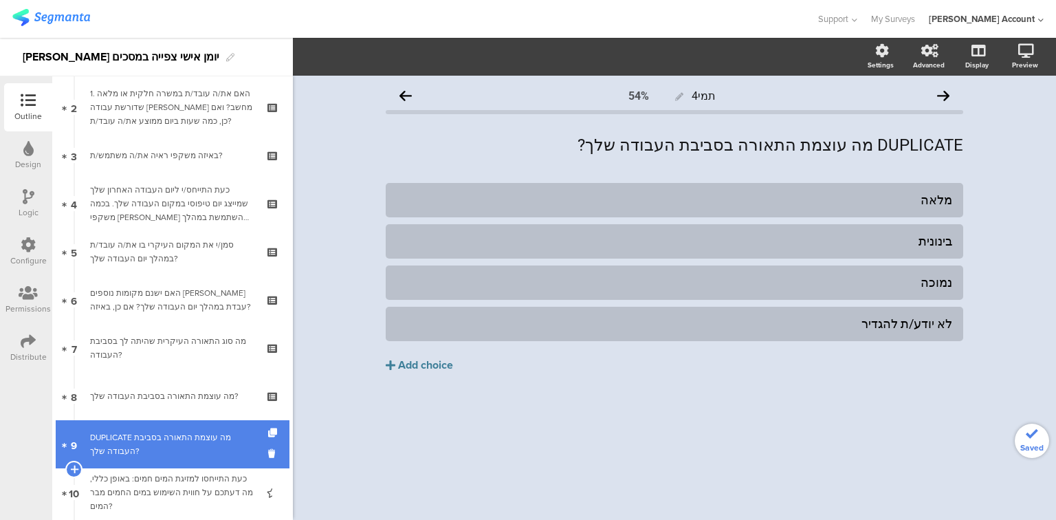
click at [223, 440] on div "DUPLICATE מה עוצמת התאורה בסביבת העבודה שלך?" at bounding box center [172, 443] width 164 height 27
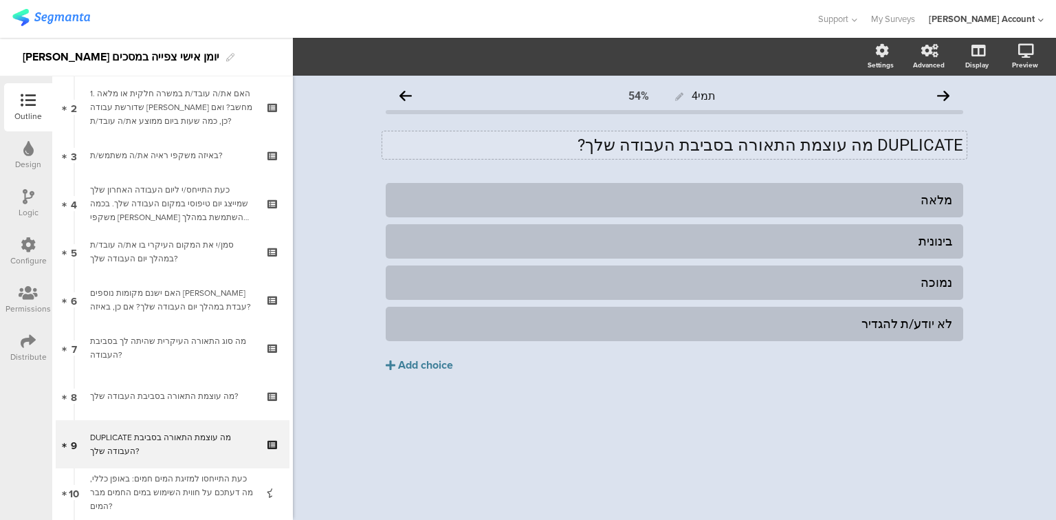
click at [698, 146] on div "DUPLICATE מה עוצמת התאורה בסביבת העבודה שלך? DUPLICATE מה עוצמת התאורה בסביבת ה…" at bounding box center [674, 144] width 584 height 27
click at [698, 146] on p "DUPLICATE מה עוצמת התאורה בסביבת העבודה שלך?" at bounding box center [674, 145] width 577 height 21
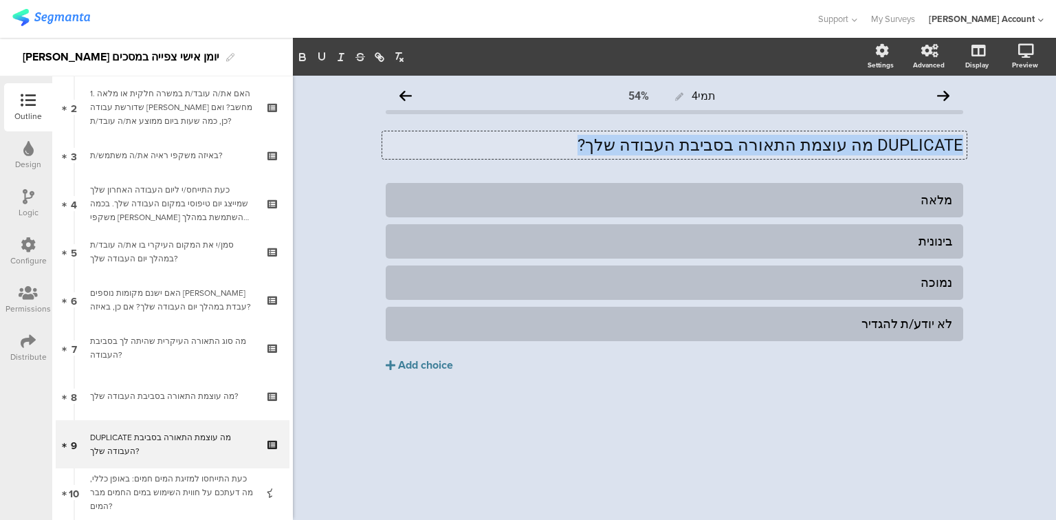
click at [698, 146] on p "DUPLICATE מה עוצמת התאורה בסביבת העבודה שלך?" at bounding box center [674, 145] width 577 height 21
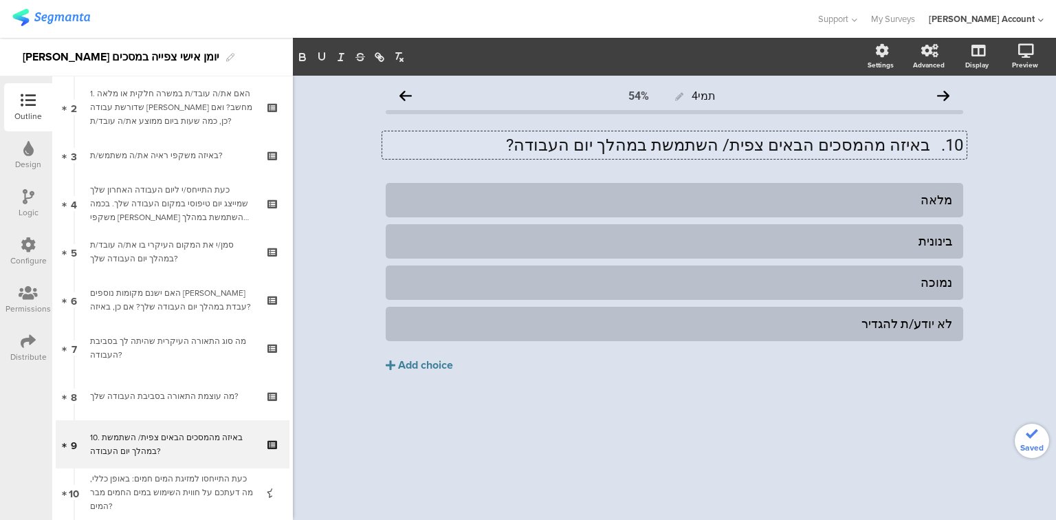
click at [934, 146] on p "10. באיזה מהמסכים הבאים צפית/ השתמשת במהלך יום העבודה?" at bounding box center [674, 145] width 577 height 21
click at [932, 199] on div "מלאה" at bounding box center [674, 200] width 555 height 16
paste div
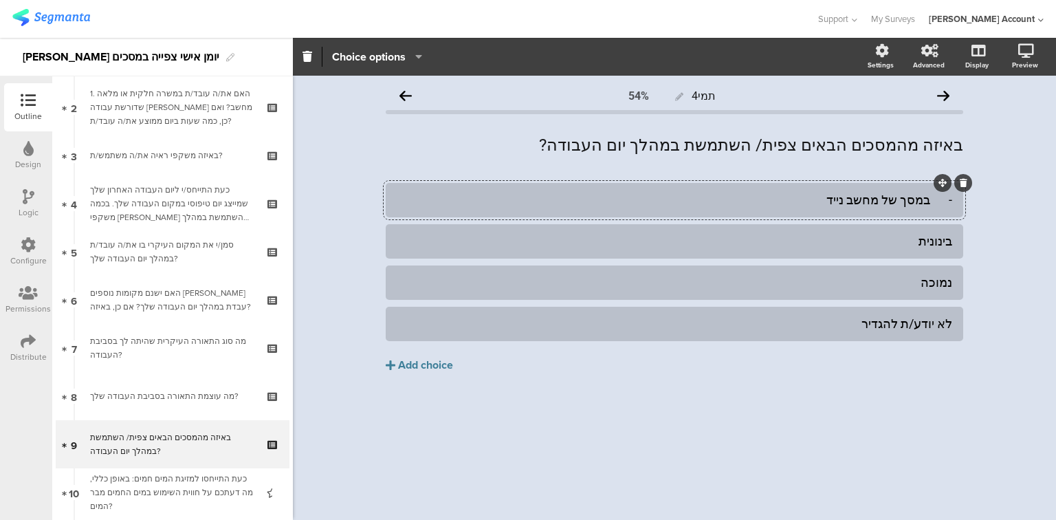
click at [879, 196] on div "- במסך של מחשב נייד" at bounding box center [674, 200] width 555 height 16
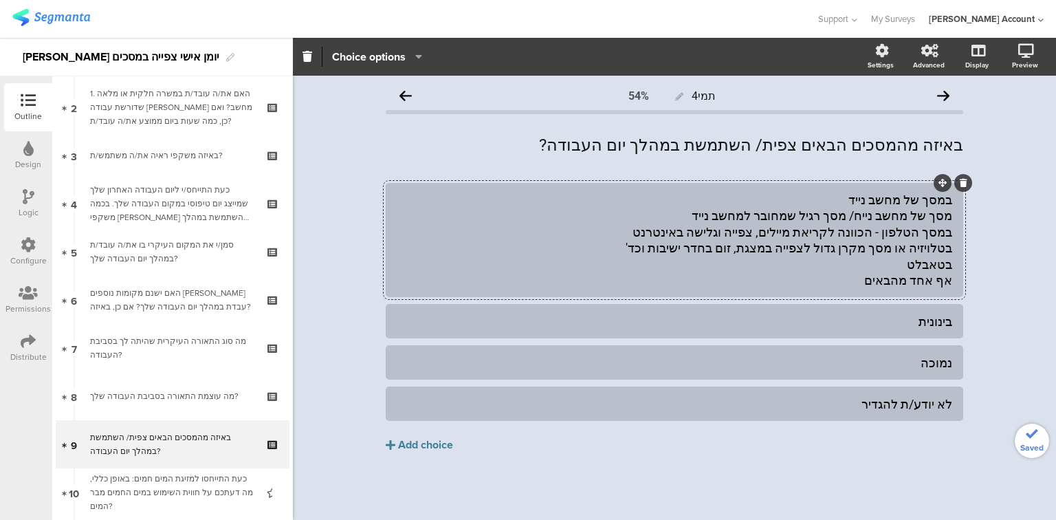
click at [861, 216] on div "במסך של מחשב נייד מסך של מחשב נייח/ מסך רגיל שמחובר למחשב נייד במסך הטלפון - הכ…" at bounding box center [674, 240] width 555 height 96
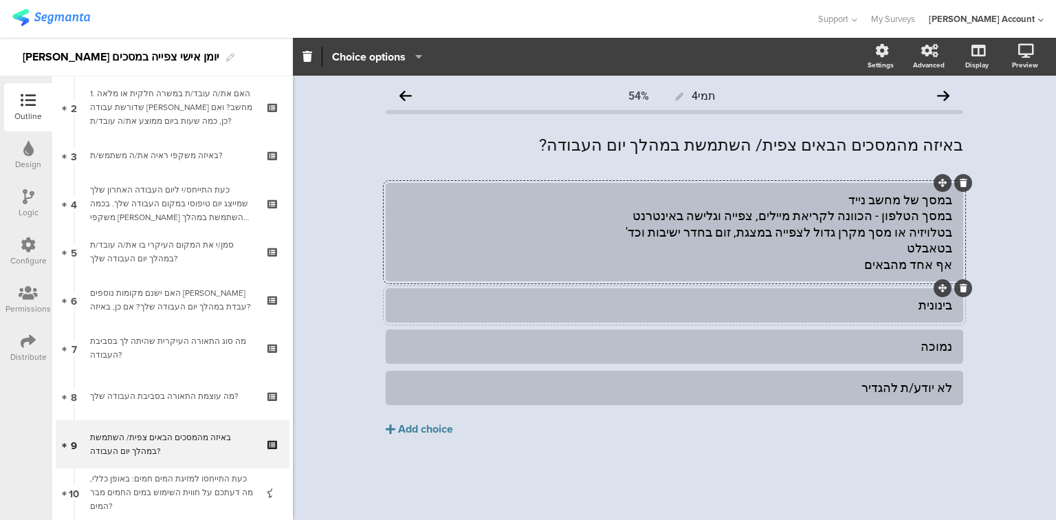
click at [943, 309] on div "בינונית" at bounding box center [674, 305] width 555 height 16
paste div
click at [877, 219] on div "במסך של מחשב נייד במסך הטלפון - הכוונה לקריאת מיילים, צפייה וגלישה באינטרנט בטל…" at bounding box center [674, 232] width 555 height 80
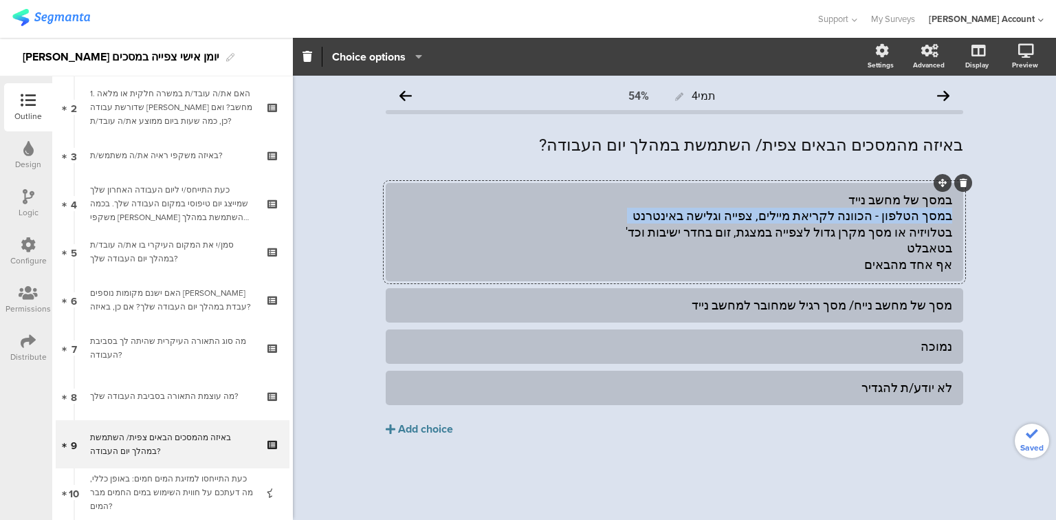
click at [877, 219] on div "במסך של מחשב נייד במסך הטלפון - הכוונה לקריאת מיילים, צפייה וגלישה באינטרנט בטל…" at bounding box center [674, 232] width 555 height 80
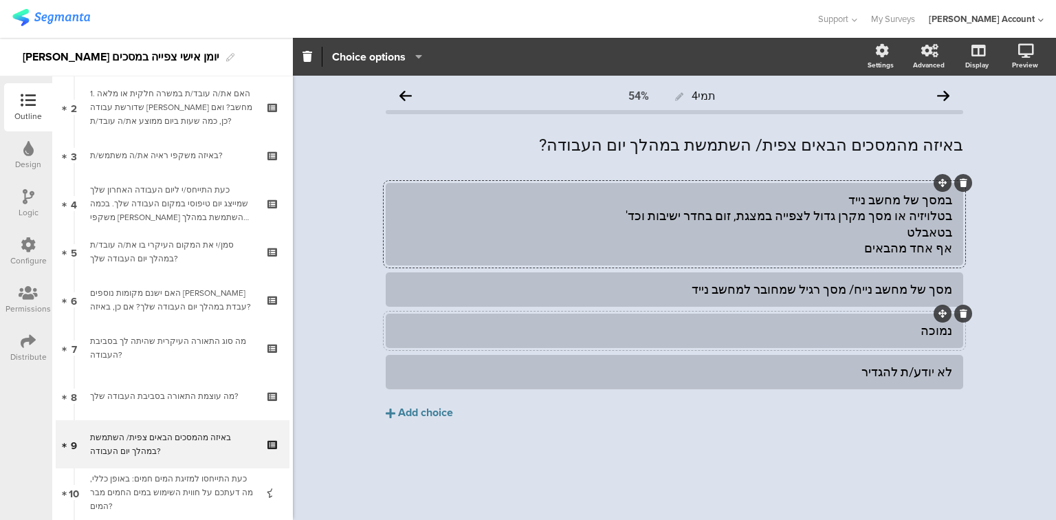
click at [933, 333] on div "נמוכה" at bounding box center [674, 330] width 555 height 16
paste div
click at [914, 216] on div "במסך של מחשב נייד בטלויזיה או מסך מקרן גדול לצפייה במצגת, זום בחדר ישיבות וכד' …" at bounding box center [674, 224] width 555 height 65
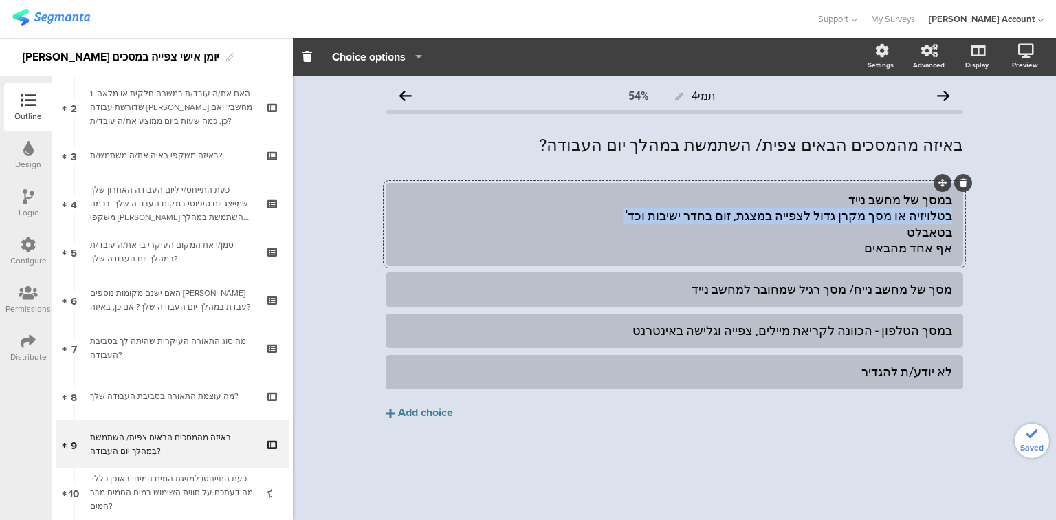
drag, startPoint x: 914, startPoint y: 216, endPoint x: 914, endPoint y: 229, distance: 13.1
click at [914, 217] on div "במסך של מחשב נייד בטלויזיה או מסך מקרן גדול לצפייה במצגת, זום בחדר ישיבות וכד' …" at bounding box center [674, 224] width 555 height 65
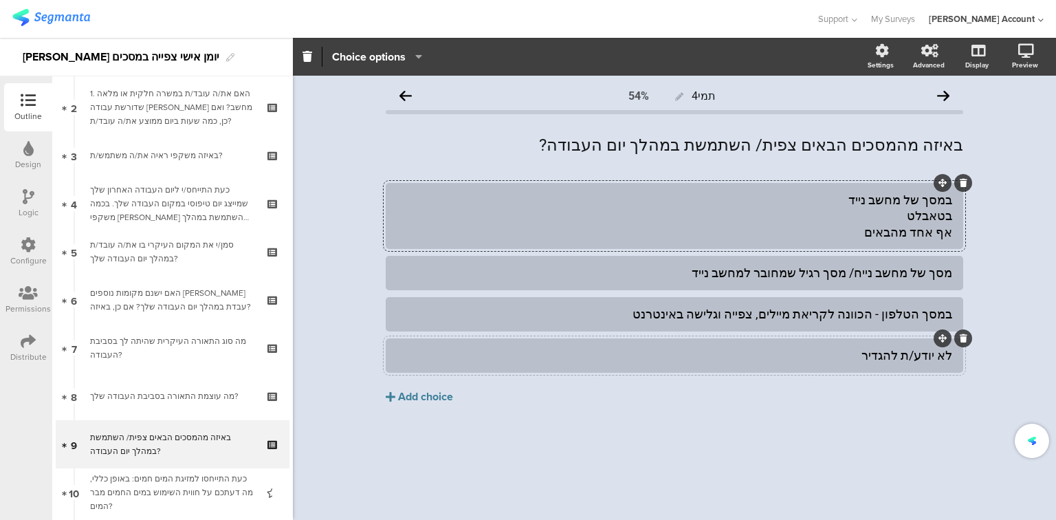
click at [903, 345] on div "לא יודע/ת להגדיר" at bounding box center [674, 355] width 555 height 23
paste div
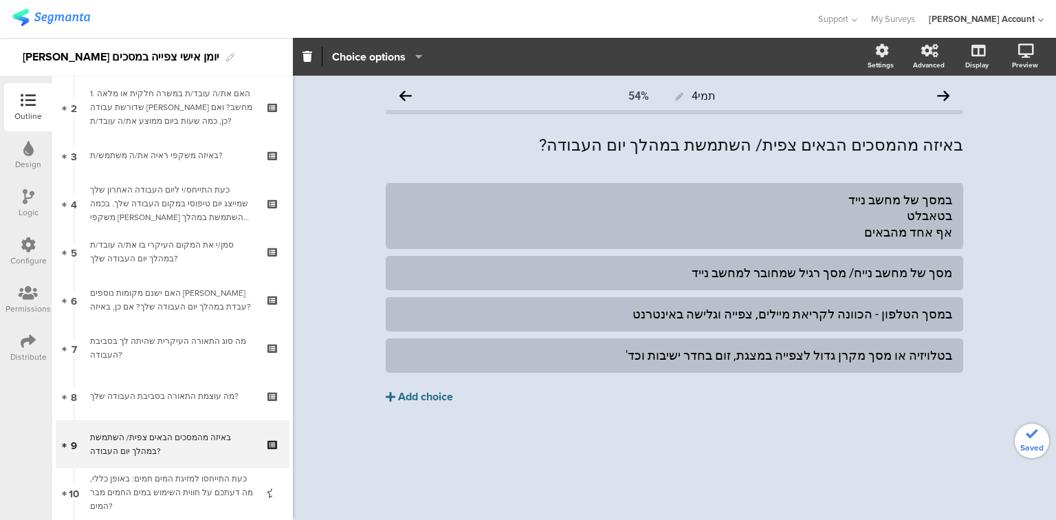
click at [434, 392] on div "Add choice" at bounding box center [425, 397] width 55 height 14
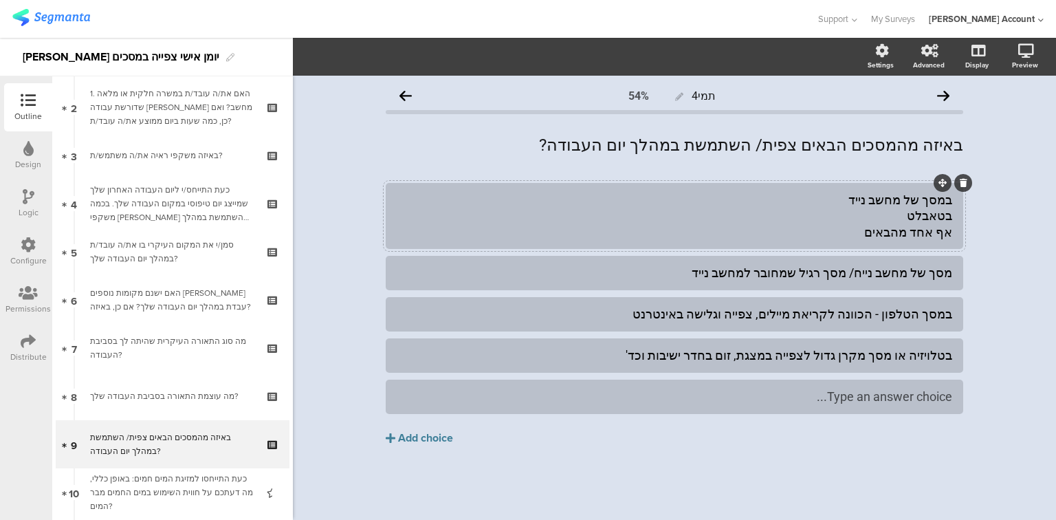
click at [931, 215] on div "במסך של מחשב נייד בטאבלט אף אחד מהבאים" at bounding box center [674, 216] width 555 height 48
click at [434, 439] on div "Add choice" at bounding box center [425, 438] width 55 height 14
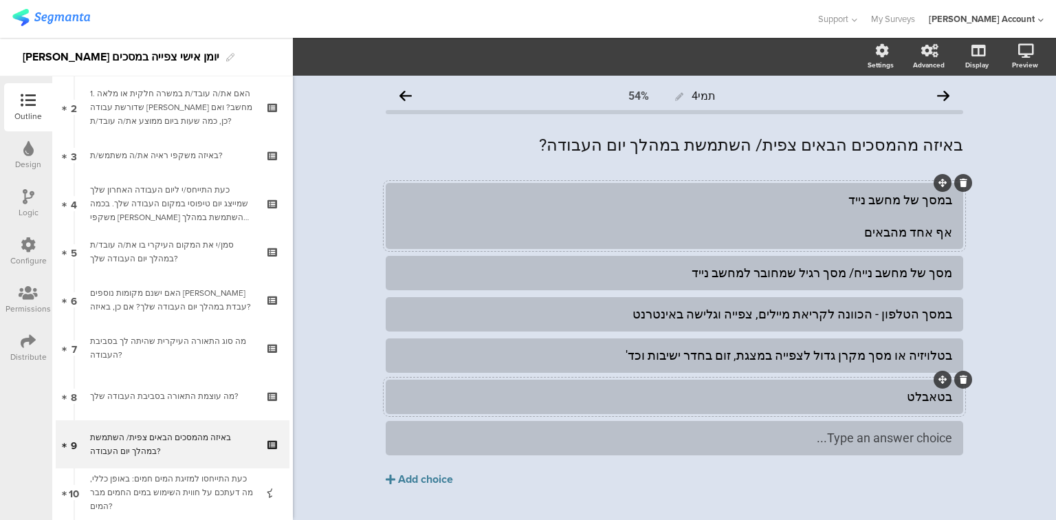
click at [894, 225] on div "במסך של מחשב נייד אף אחד מהבאים" at bounding box center [674, 216] width 555 height 48
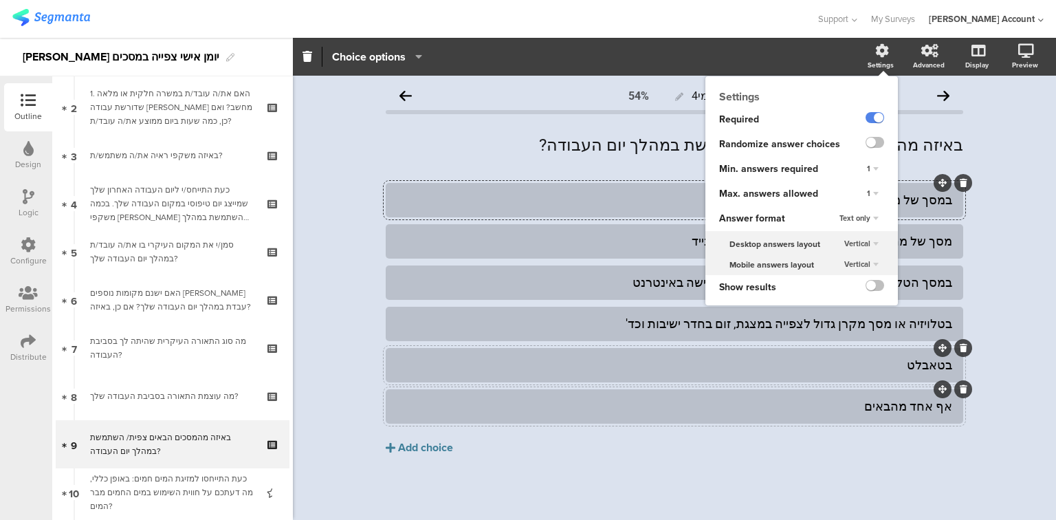
click at [861, 219] on span "Text only" at bounding box center [854, 217] width 31 height 11
click at [855, 247] on span "Choice images" at bounding box center [841, 245] width 47 height 11
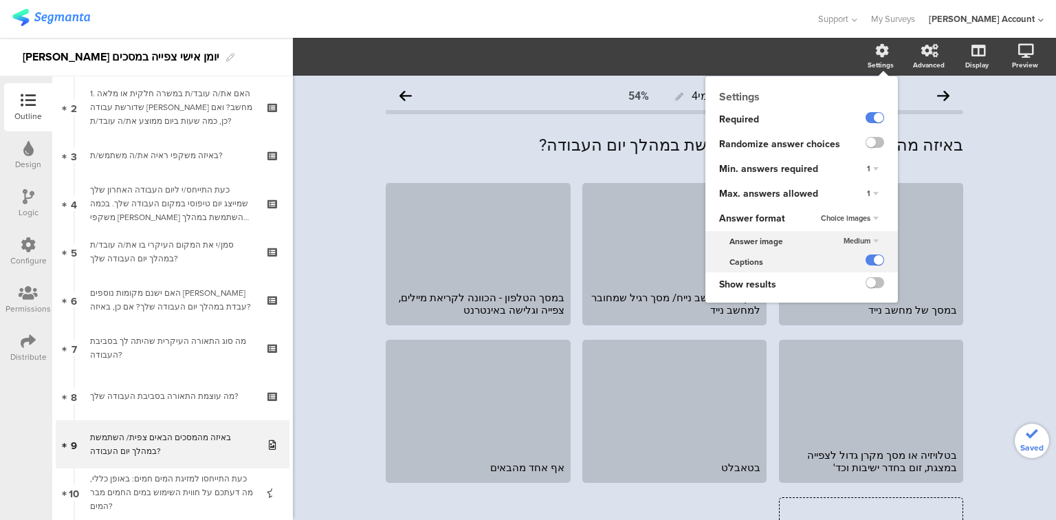
click at [858, 240] on span "Medium" at bounding box center [856, 240] width 27 height 11
click at [854, 253] on div "Small" at bounding box center [853, 254] width 81 height 14
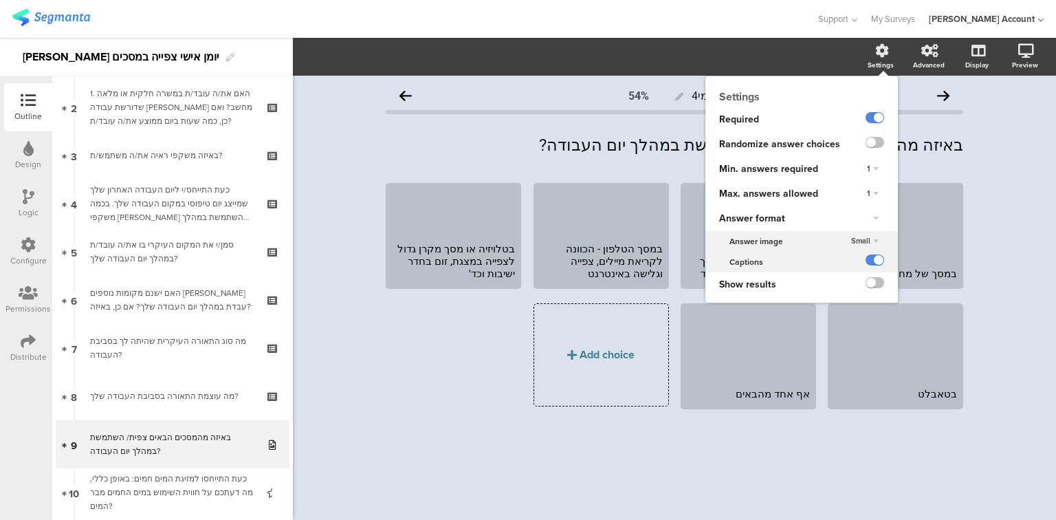
click at [872, 191] on div "1" at bounding box center [872, 194] width 23 height 16
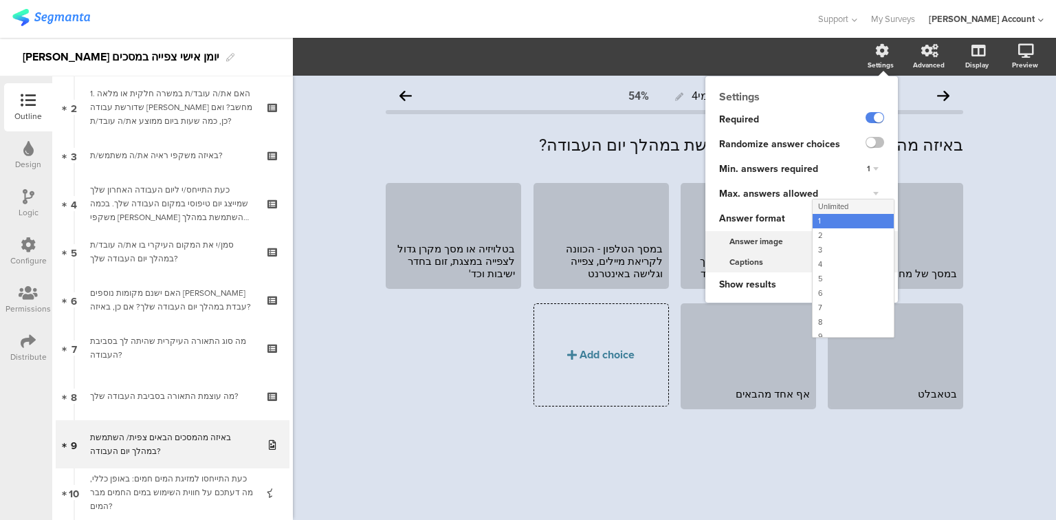
click at [860, 209] on div "Unlimited" at bounding box center [853, 206] width 81 height 14
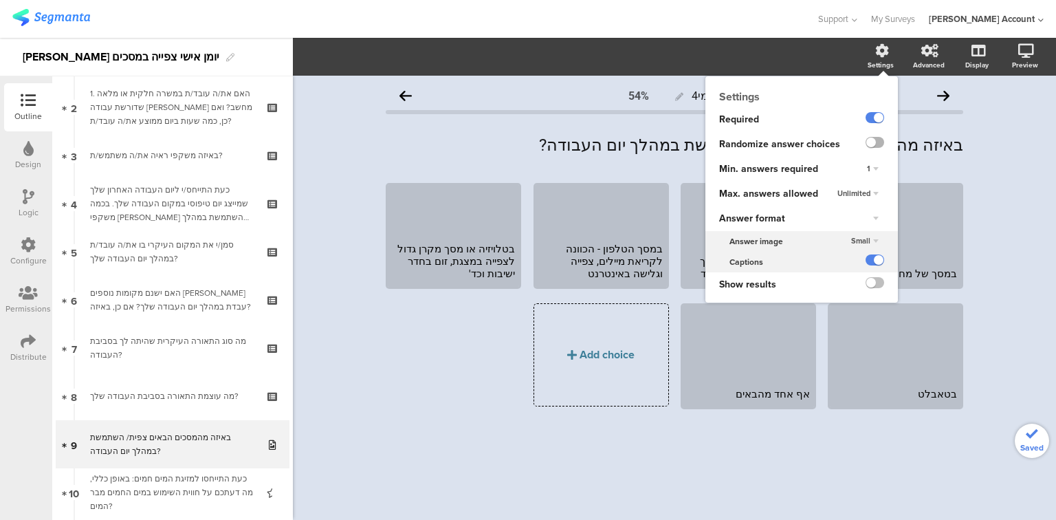
click at [878, 143] on label at bounding box center [874, 142] width 19 height 11
click at [0, 0] on input "checkbox" at bounding box center [0, 0] width 0 height 0
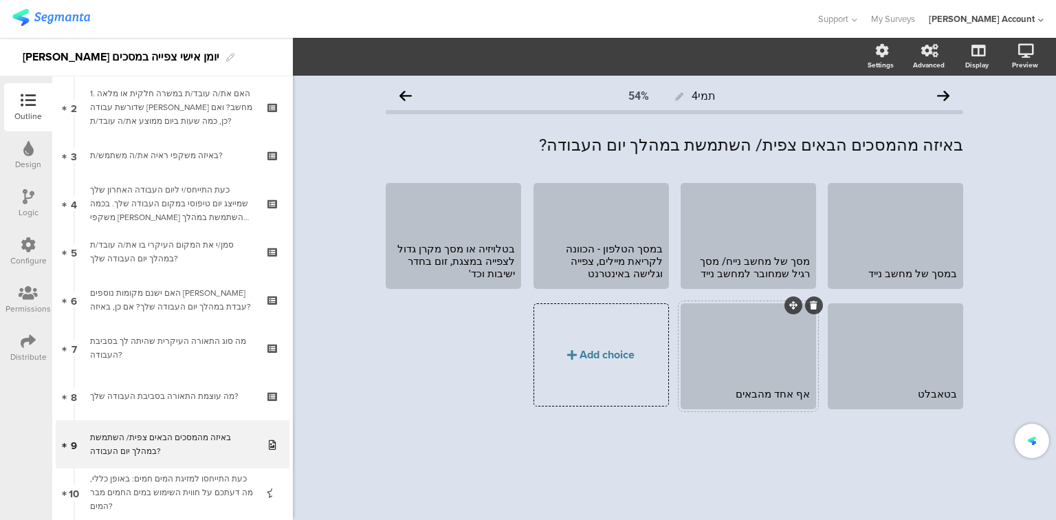
click at [783, 363] on div at bounding box center [748, 343] width 131 height 76
click at [406, 54] on span "Choice options" at bounding box center [405, 57] width 74 height 16
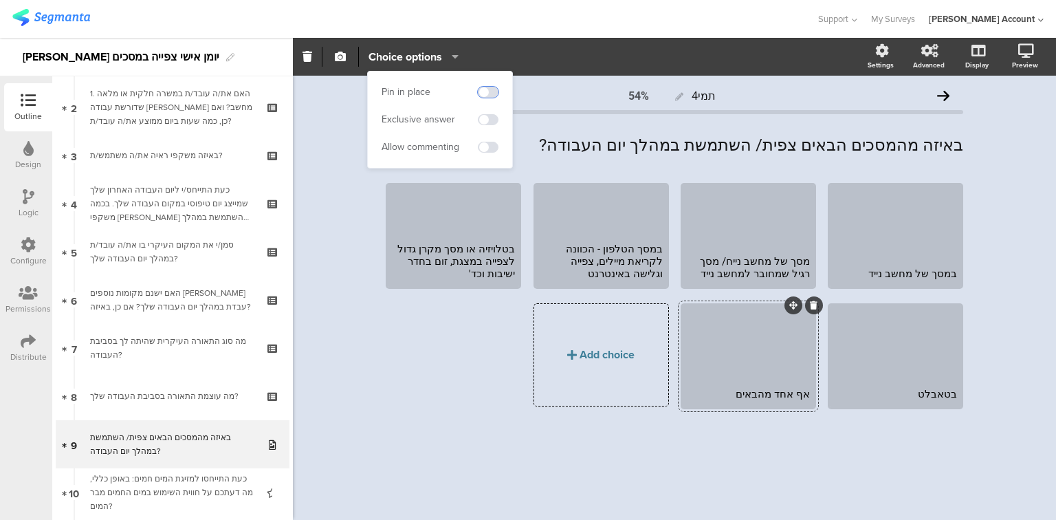
click at [487, 87] on span at bounding box center [488, 92] width 21 height 11
click at [489, 117] on span at bounding box center [488, 119] width 21 height 11
click at [883, 243] on div at bounding box center [895, 223] width 131 height 76
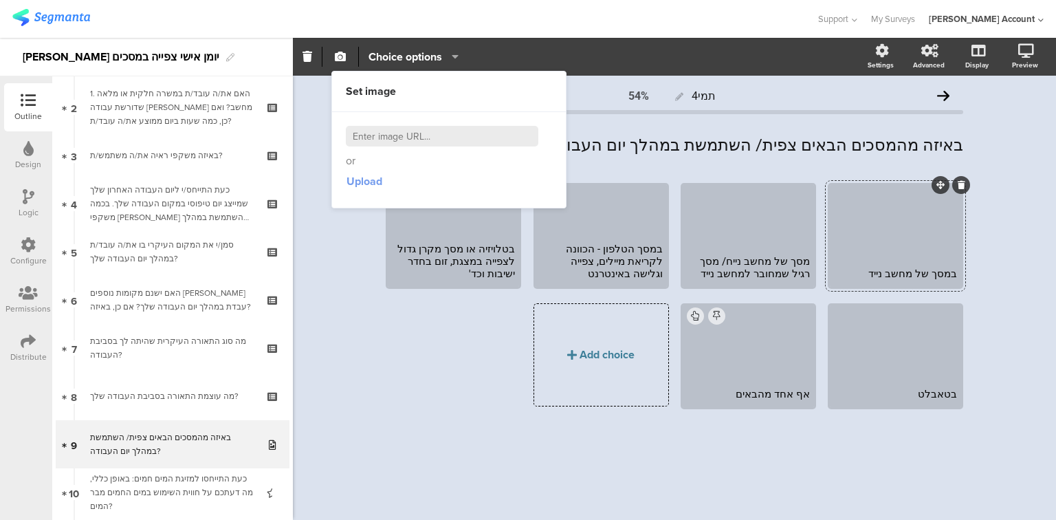
click at [374, 184] on span "Upload" at bounding box center [364, 181] width 36 height 16
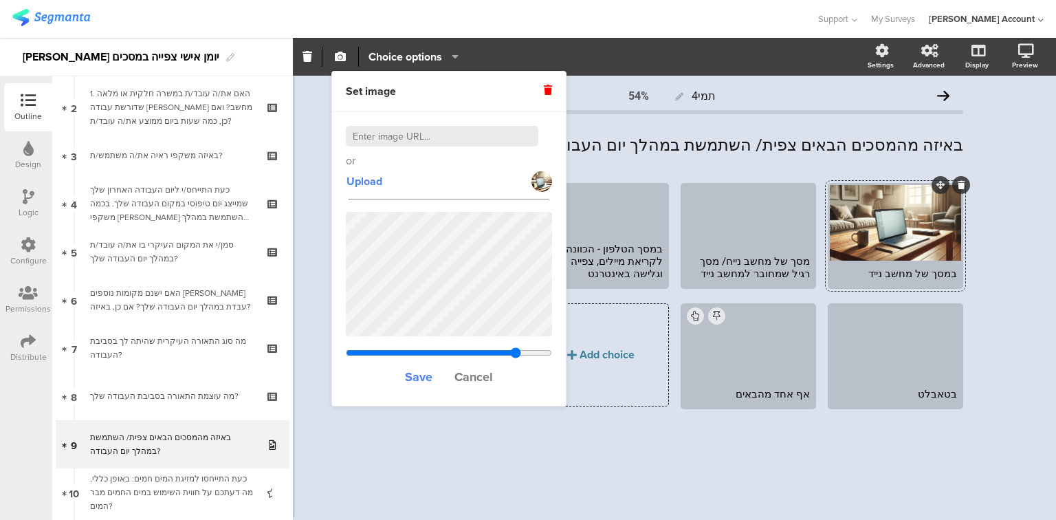
drag, startPoint x: 417, startPoint y: 353, endPoint x: 515, endPoint y: 354, distance: 98.3
click at [515, 354] on input "range" at bounding box center [449, 352] width 206 height 11
drag, startPoint x: 514, startPoint y: 353, endPoint x: 496, endPoint y: 349, distance: 18.9
type input "0.731568641050539"
click at [496, 349] on input "range" at bounding box center [449, 352] width 206 height 11
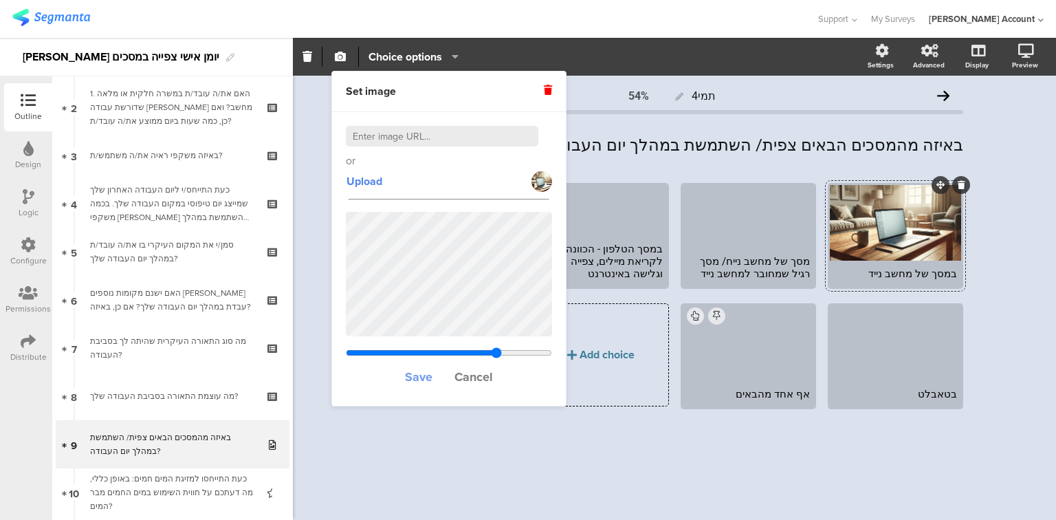
click at [421, 377] on span "Save" at bounding box center [418, 377] width 27 height 18
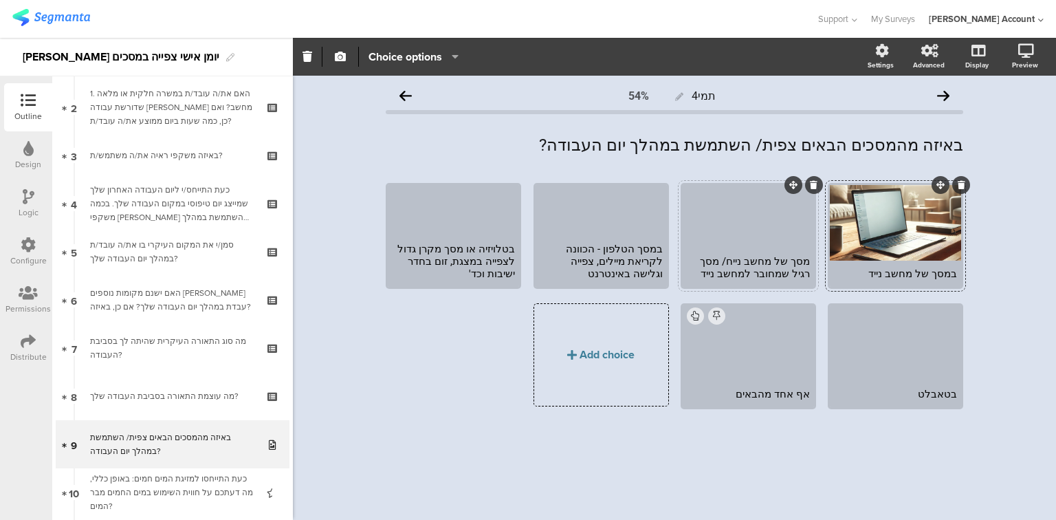
click at [725, 231] on div at bounding box center [748, 216] width 131 height 63
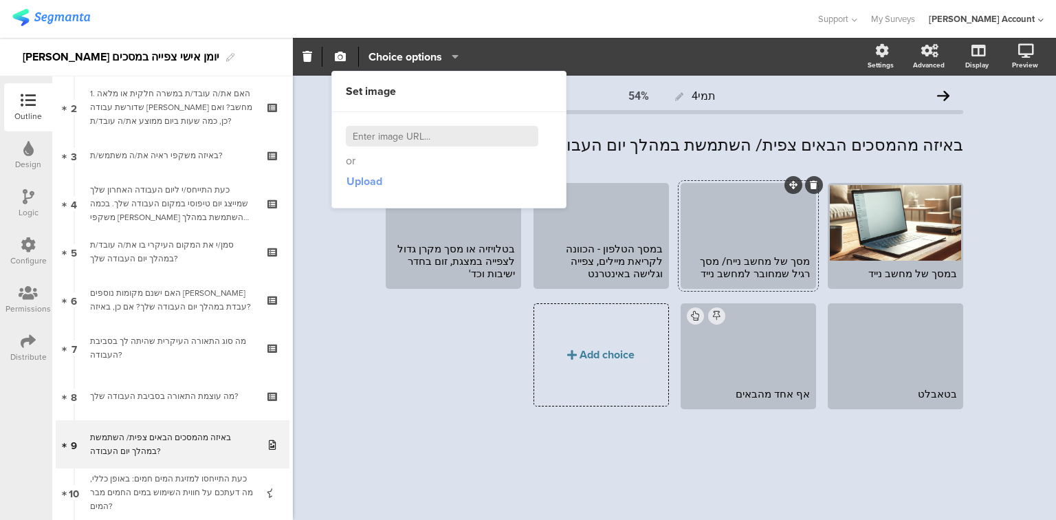
click at [371, 177] on span "Upload" at bounding box center [364, 181] width 36 height 16
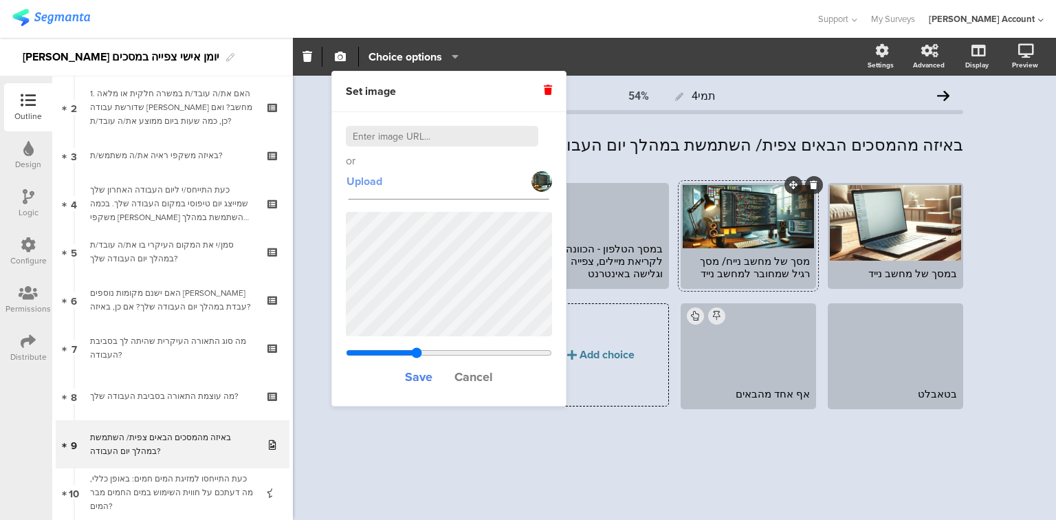
click at [366, 181] on span "Upload" at bounding box center [364, 181] width 36 height 16
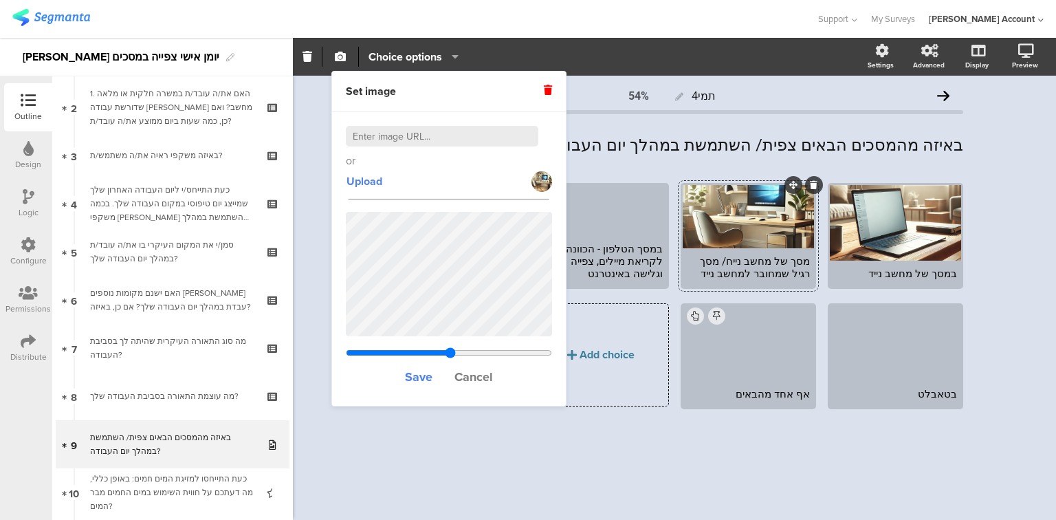
drag, startPoint x: 418, startPoint y: 353, endPoint x: 450, endPoint y: 358, distance: 32.8
type input "1.28447457627119"
click at [450, 358] on input "range" at bounding box center [449, 352] width 206 height 11
click at [425, 379] on span "Save" at bounding box center [418, 377] width 27 height 18
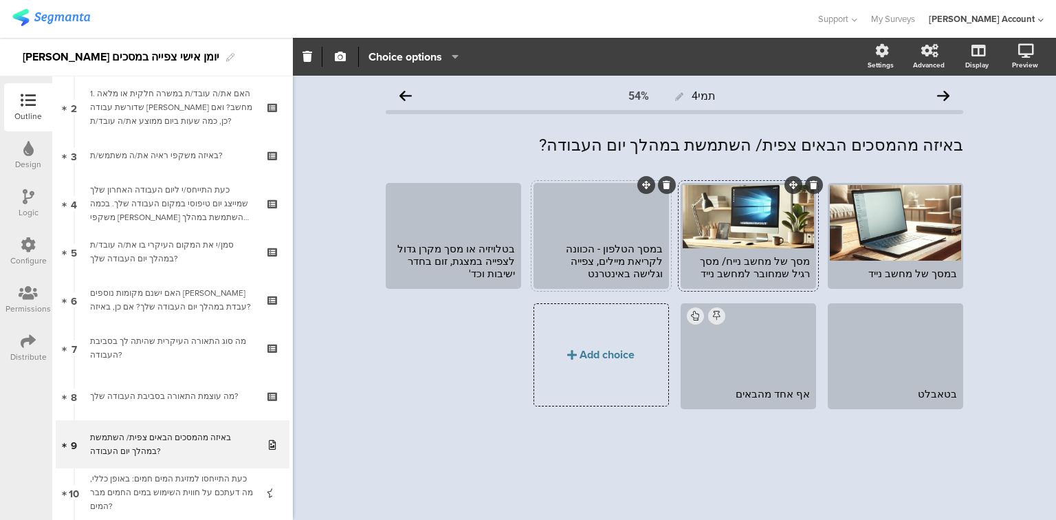
click at [592, 233] on div at bounding box center [601, 210] width 131 height 51
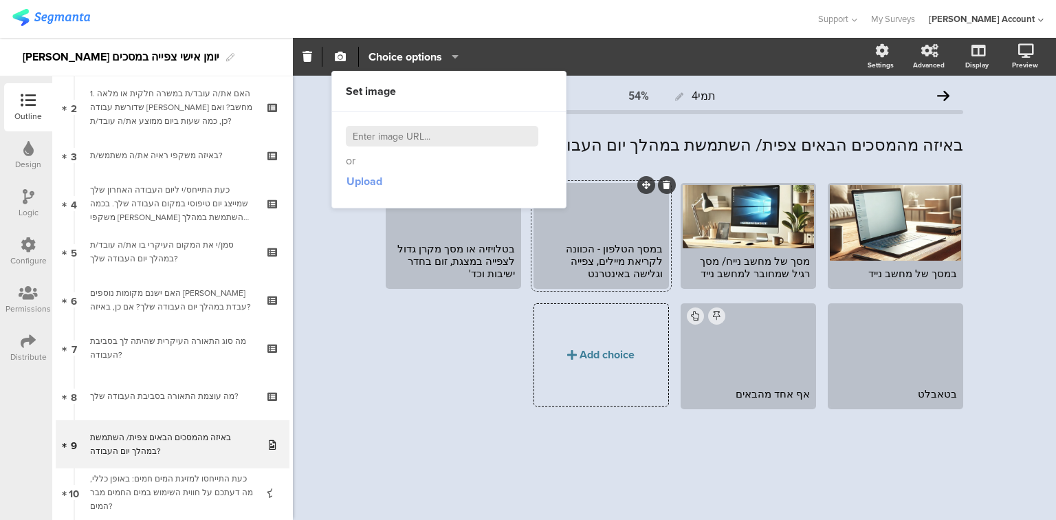
click at [370, 182] on span "Upload" at bounding box center [364, 181] width 36 height 16
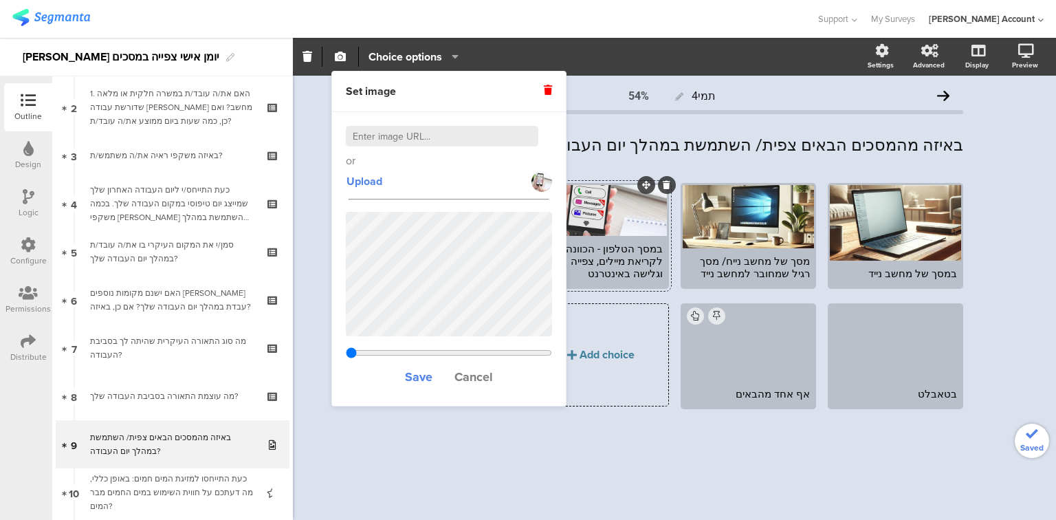
type input "0.923538461538462"
click at [415, 374] on span "Save" at bounding box center [418, 377] width 27 height 18
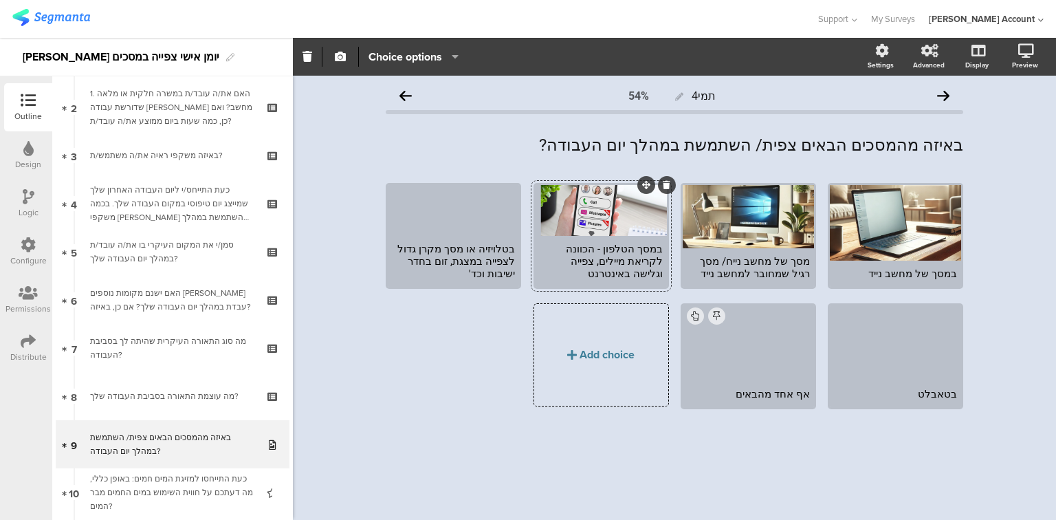
click at [593, 261] on div "במסך הטלפון - הכוונה לקריאת מיילים, צפייה וגלישה באינטרנט" at bounding box center [601, 261] width 123 height 37
click at [408, 236] on div at bounding box center [453, 210] width 131 height 51
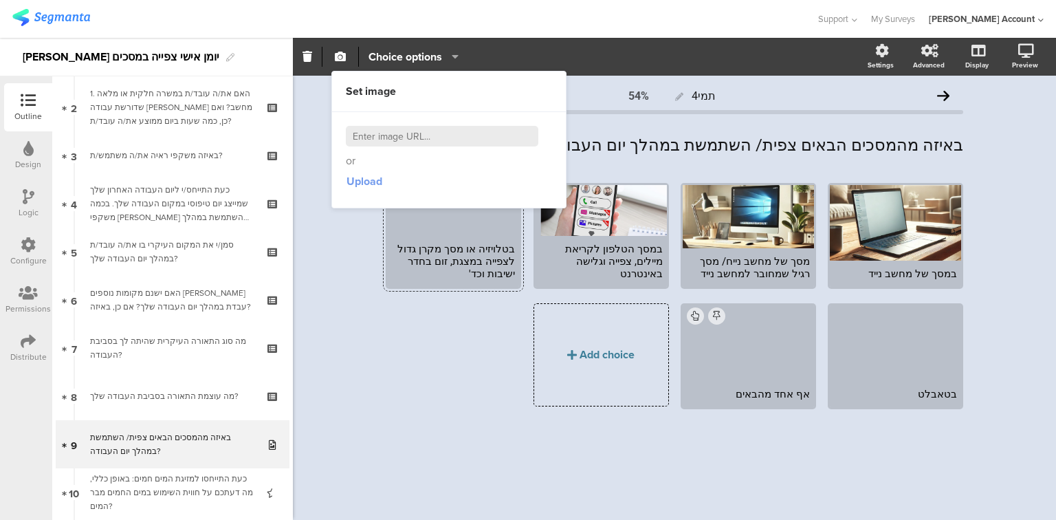
click at [367, 184] on span "Upload" at bounding box center [364, 181] width 36 height 16
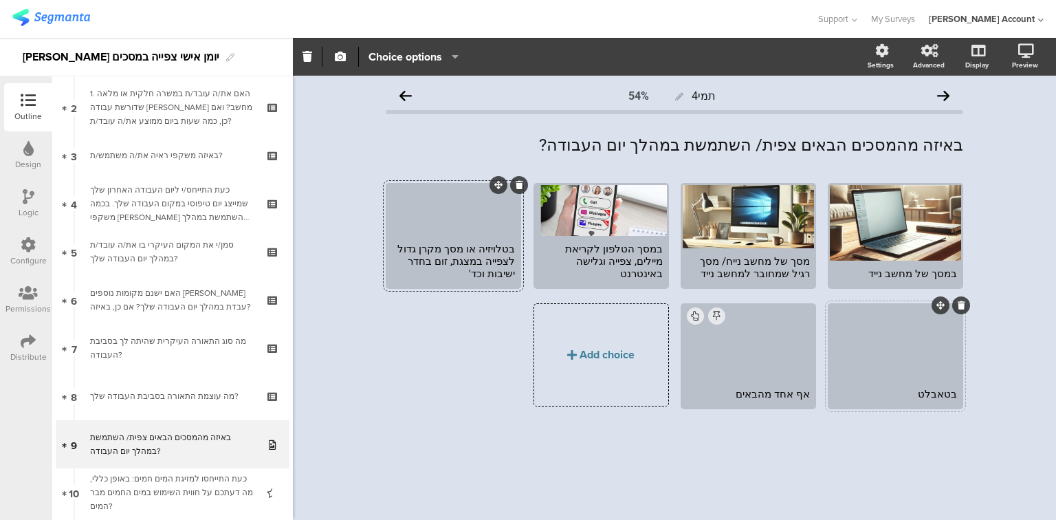
click at [896, 368] on div at bounding box center [895, 343] width 131 height 76
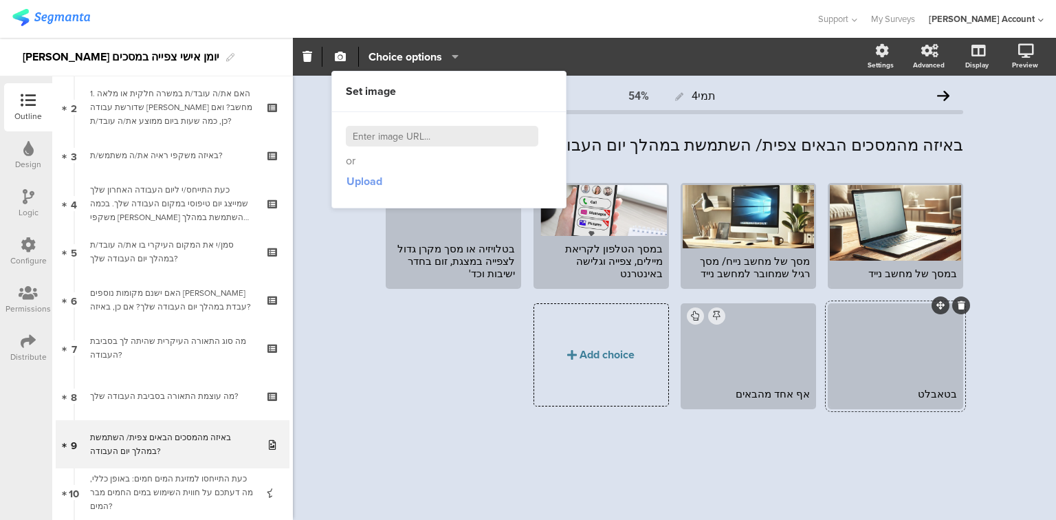
click at [372, 179] on span "Upload" at bounding box center [364, 181] width 36 height 16
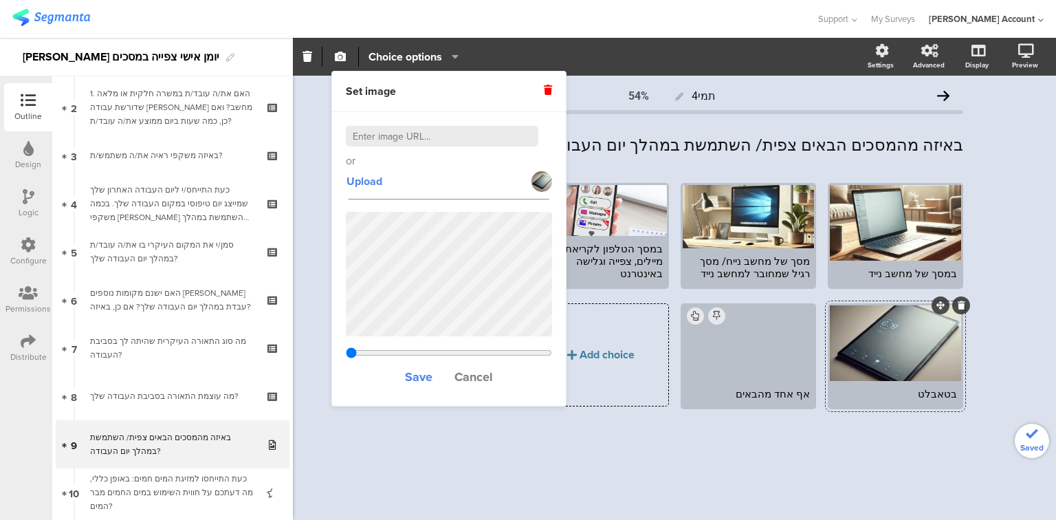
type input "2.52150420168067"
click at [418, 379] on span "Save" at bounding box center [418, 377] width 27 height 18
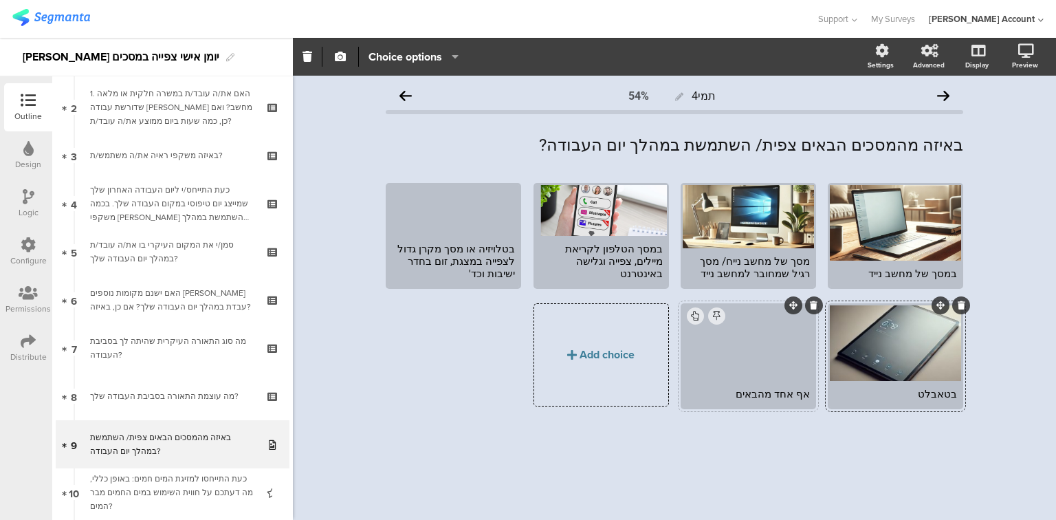
click at [716, 368] on div at bounding box center [748, 343] width 131 height 76
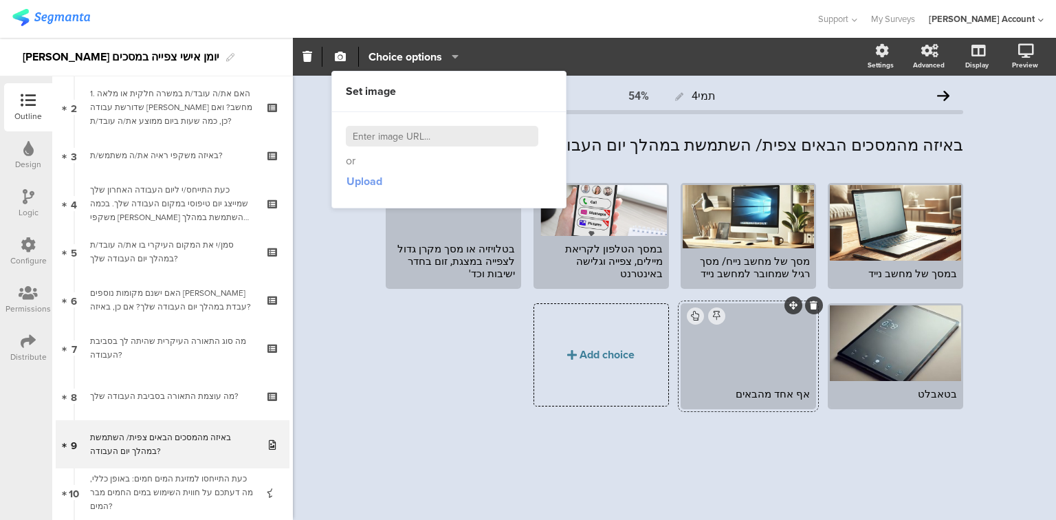
click at [357, 179] on span "Upload" at bounding box center [364, 181] width 36 height 16
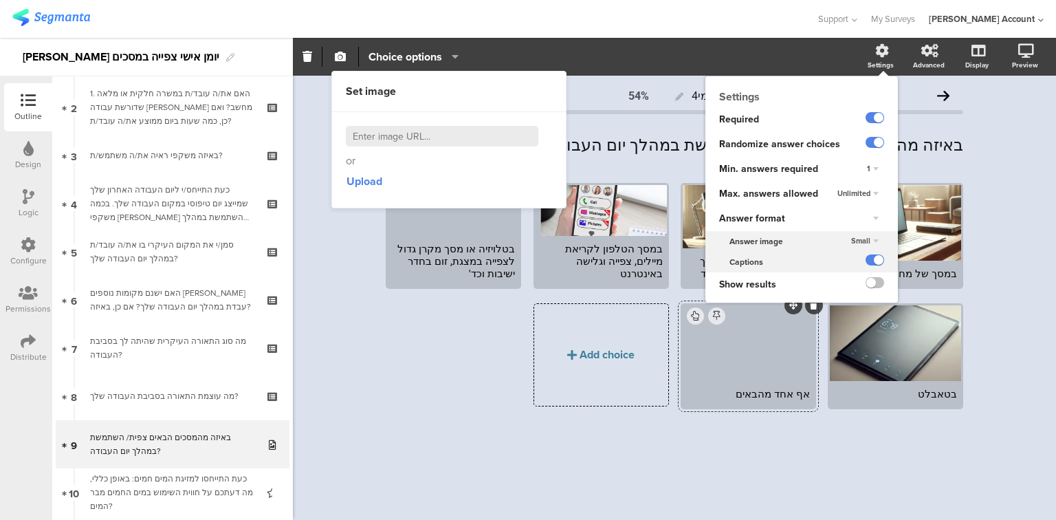
click at [861, 239] on span "Small" at bounding box center [860, 240] width 19 height 11
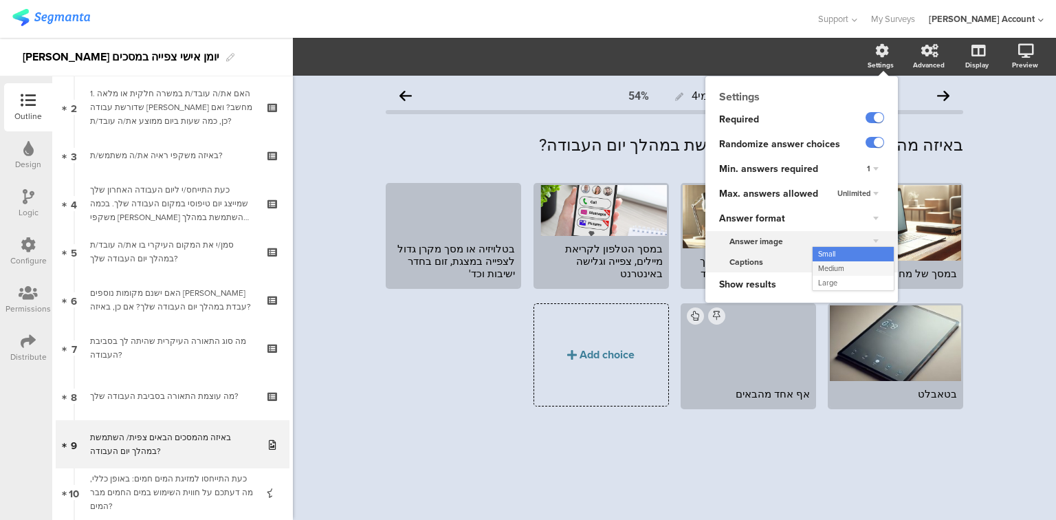
click at [854, 263] on div "Medium" at bounding box center [853, 268] width 81 height 14
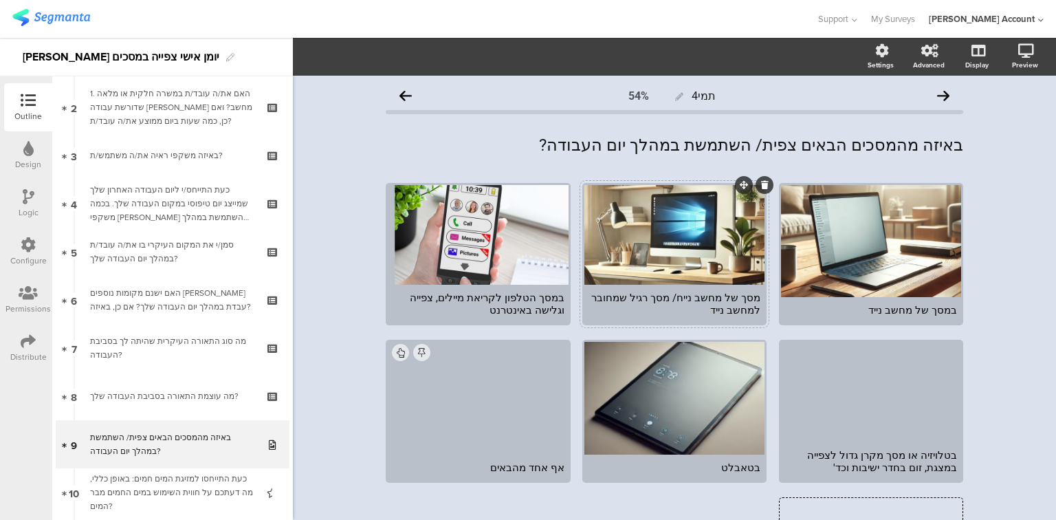
click at [681, 298] on div "מסך של מחשב נייח/ מסך רגיל שמחובר למחשב נייד" at bounding box center [674, 303] width 172 height 25
click at [740, 297] on div "מסך של מחשב נייח או מסך רגיל שמחובר למחשב נייד" at bounding box center [674, 303] width 172 height 25
click at [669, 253] on div at bounding box center [674, 235] width 180 height 100
click at [335, 52] on icon "button" at bounding box center [340, 56] width 11 height 11
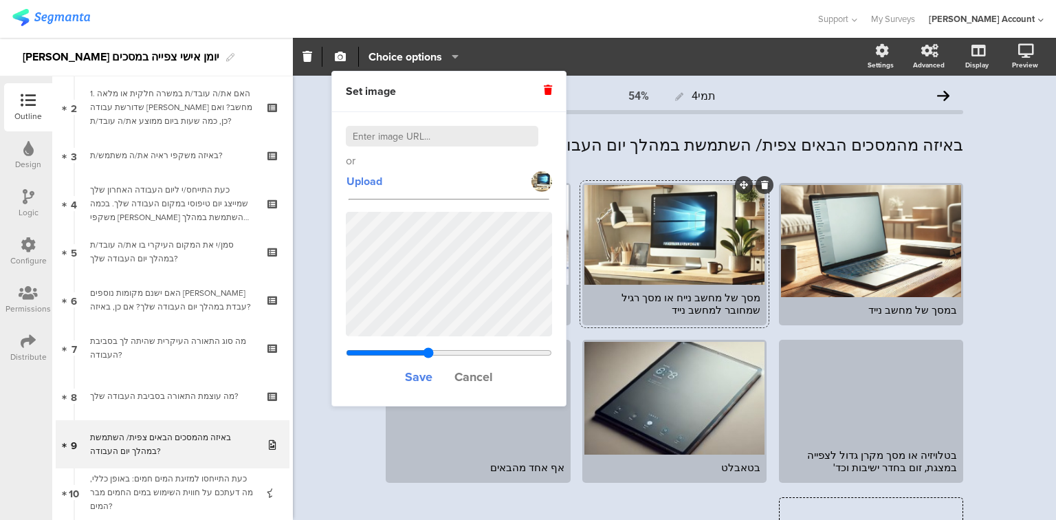
drag, startPoint x: 417, startPoint y: 351, endPoint x: 428, endPoint y: 352, distance: 11.8
type input "1.09633005934111"
click at [428, 352] on input "range" at bounding box center [449, 352] width 206 height 11
click at [418, 375] on span "Save" at bounding box center [418, 377] width 27 height 18
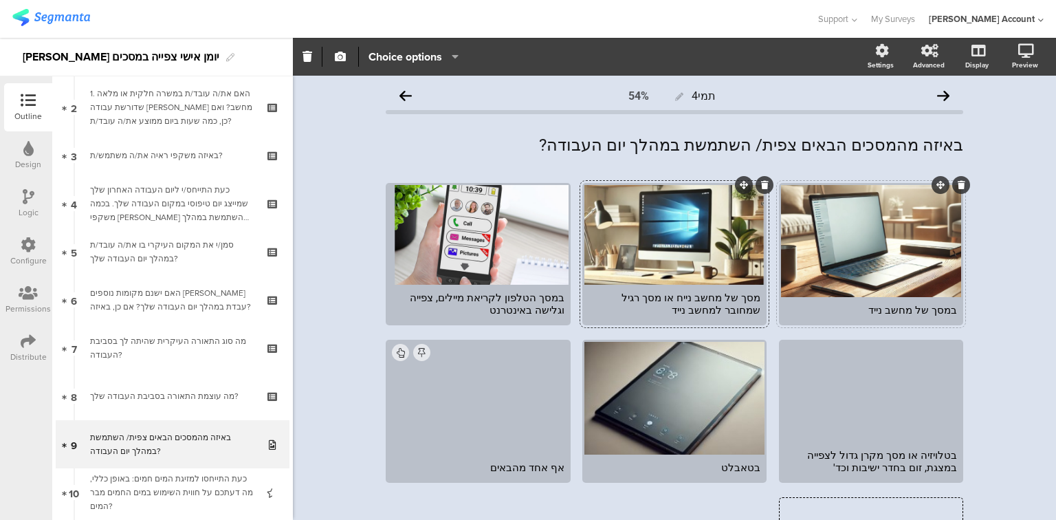
click at [800, 260] on div at bounding box center [871, 241] width 180 height 112
click at [341, 63] on button "button" at bounding box center [340, 57] width 18 height 30
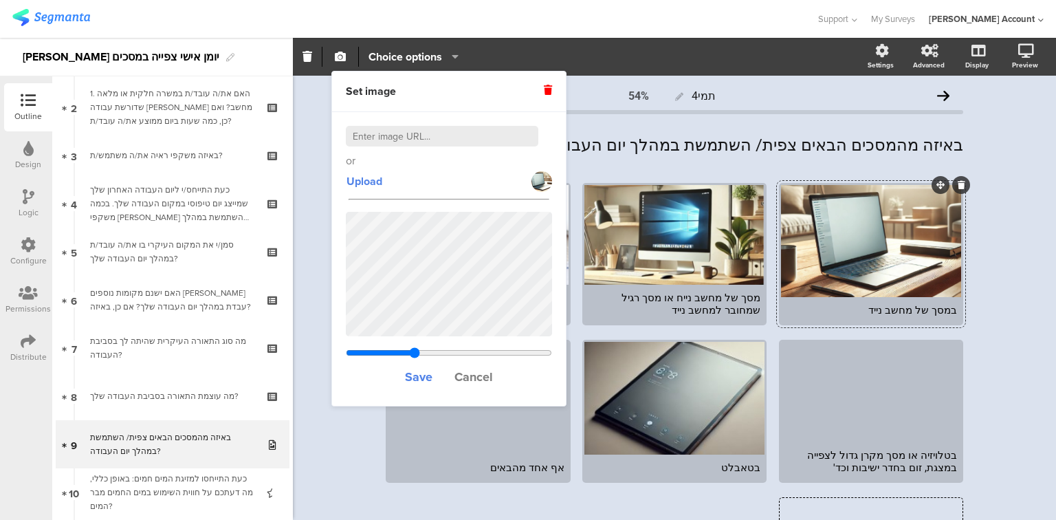
type input "0.990330059341109"
click at [415, 347] on input "range" at bounding box center [449, 352] width 206 height 11
click at [473, 368] on span "Cancel" at bounding box center [473, 377] width 38 height 18
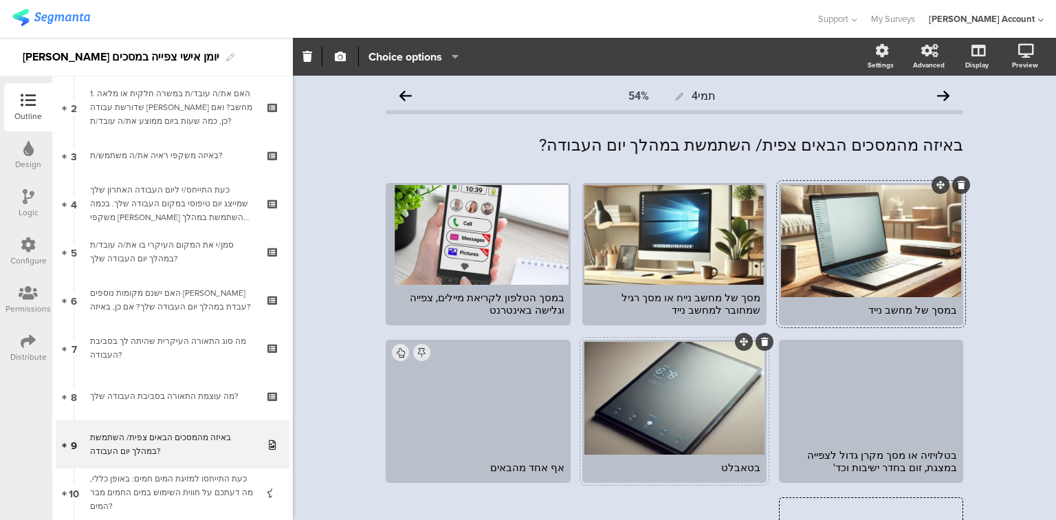
click at [718, 386] on div at bounding box center [674, 398] width 180 height 112
click at [339, 58] on icon "button" at bounding box center [340, 56] width 11 height 11
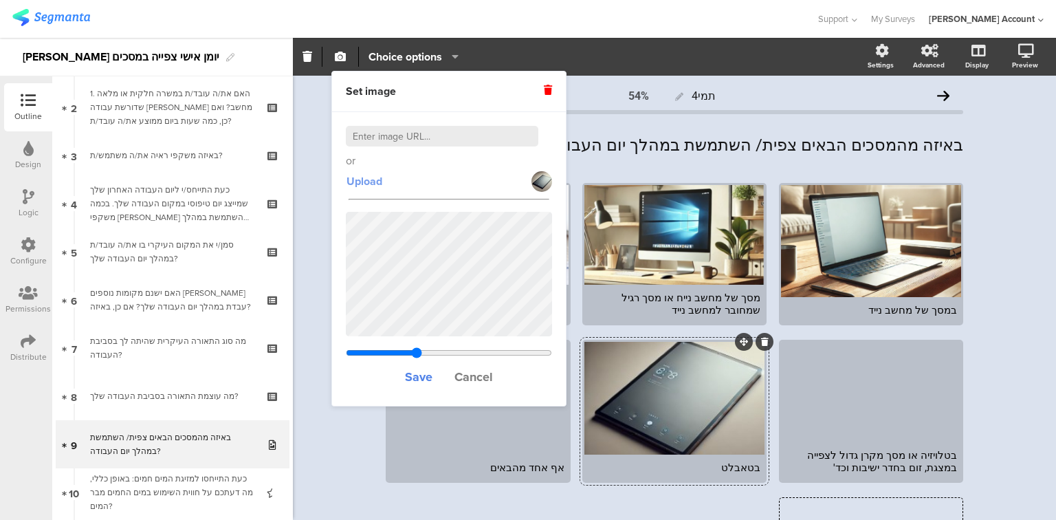
click at [371, 186] on span "Upload" at bounding box center [364, 181] width 36 height 16
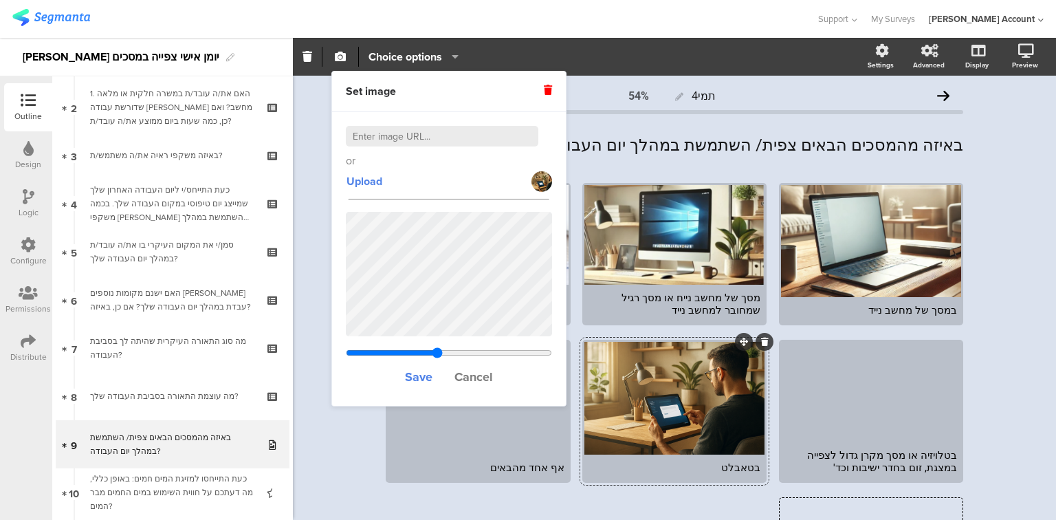
drag, startPoint x: 417, startPoint y: 349, endPoint x: 437, endPoint y: 350, distance: 19.9
click at [437, 350] on input "range" at bounding box center [449, 352] width 206 height 11
drag, startPoint x: 436, startPoint y: 349, endPoint x: 420, endPoint y: 346, distance: 16.0
type input "0.4023125"
click at [420, 347] on input "range" at bounding box center [449, 352] width 206 height 11
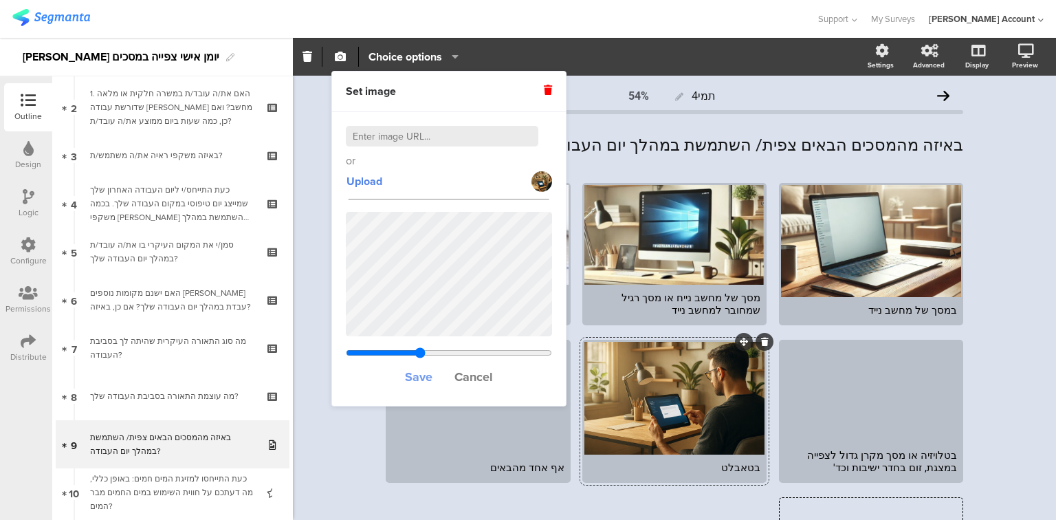
click at [426, 380] on span "Save" at bounding box center [418, 377] width 27 height 18
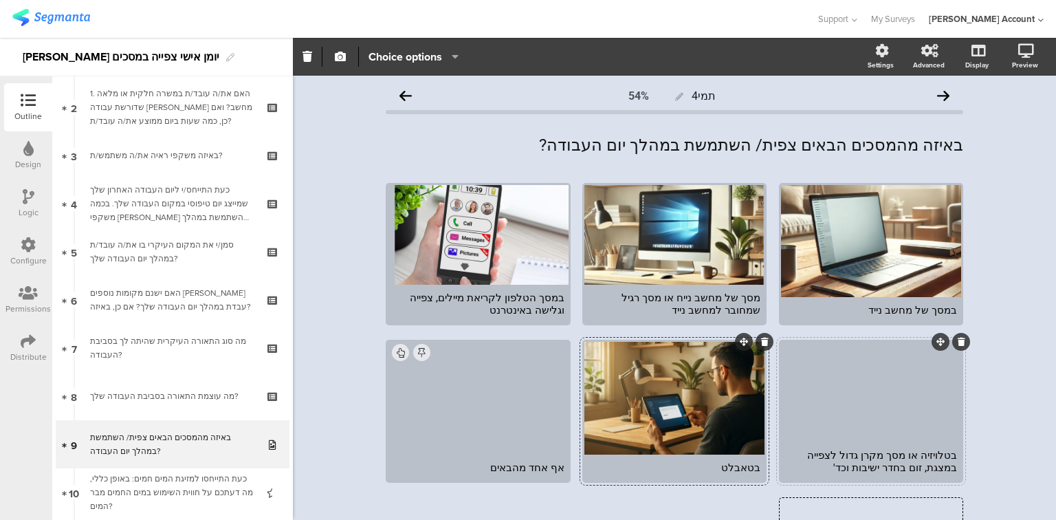
click at [850, 415] on div at bounding box center [871, 392] width 180 height 100
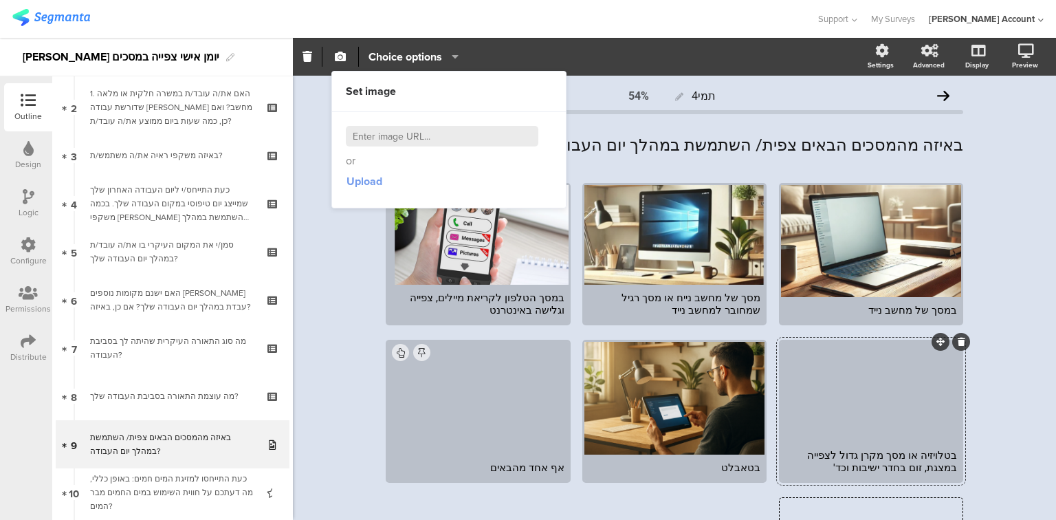
click at [357, 180] on span "Upload" at bounding box center [364, 181] width 36 height 16
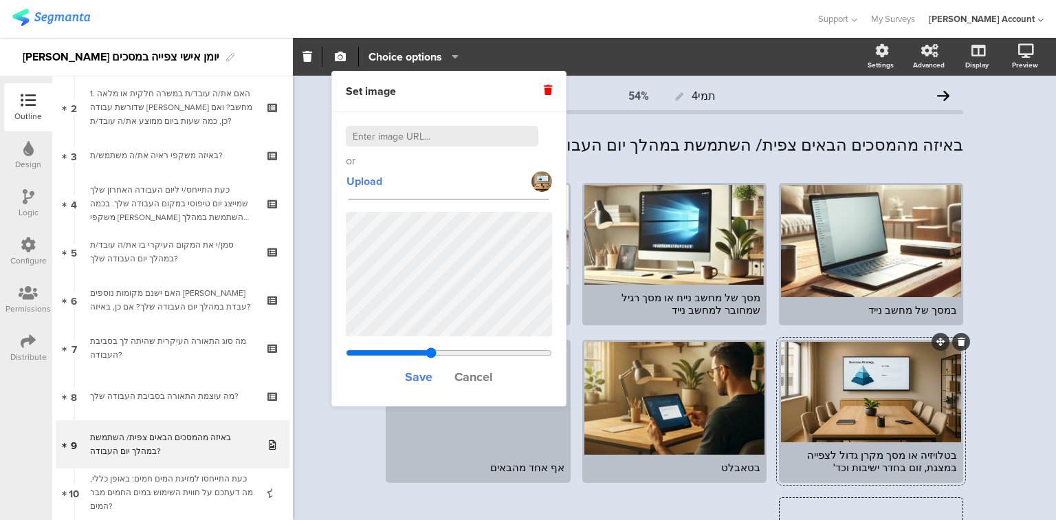
drag, startPoint x: 412, startPoint y: 351, endPoint x: 430, endPoint y: 353, distance: 18.6
type input "0.4343125"
click at [430, 353] on input "range" at bounding box center [449, 352] width 206 height 11
click at [421, 372] on span "Save" at bounding box center [418, 377] width 27 height 18
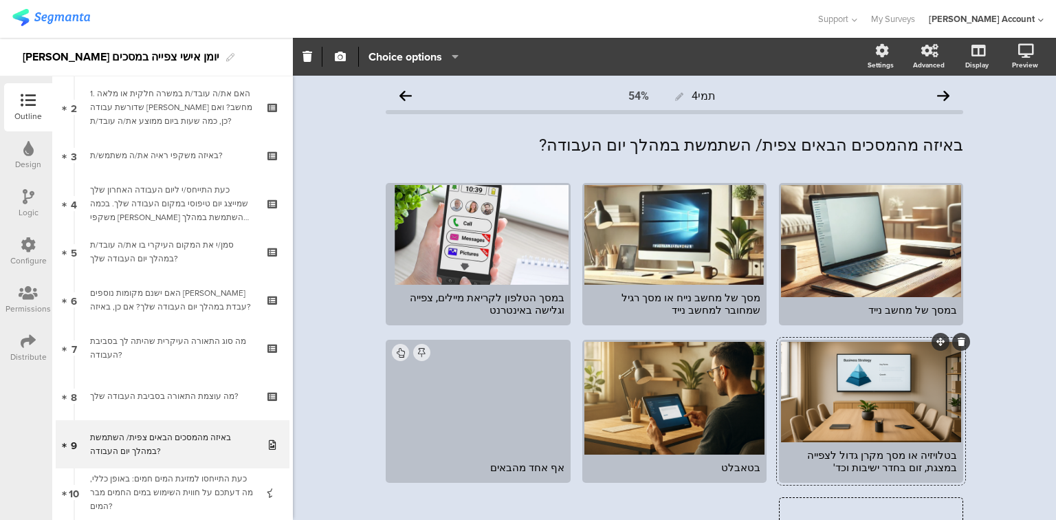
click at [872, 415] on div at bounding box center [871, 392] width 180 height 100
click at [342, 58] on icon "button" at bounding box center [340, 56] width 11 height 11
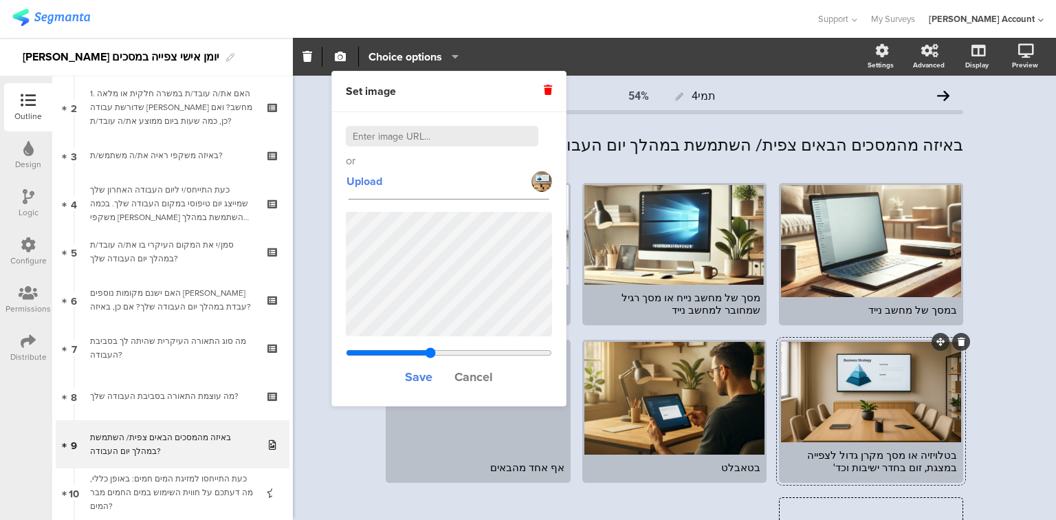
drag, startPoint x: 418, startPoint y: 353, endPoint x: 430, endPoint y: 355, distance: 11.9
type input "1.10933005934111"
click at [430, 355] on input "range" at bounding box center [449, 352] width 206 height 11
click at [418, 379] on span "Save" at bounding box center [418, 377] width 27 height 18
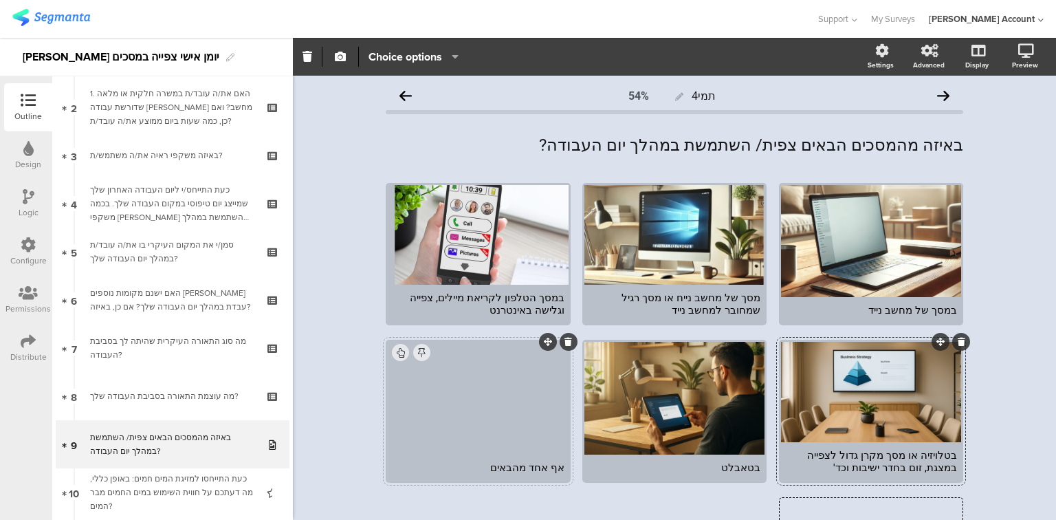
drag, startPoint x: 449, startPoint y: 425, endPoint x: 482, endPoint y: 438, distance: 35.5
click at [482, 438] on div at bounding box center [478, 398] width 180 height 112
click at [459, 406] on div at bounding box center [478, 398] width 180 height 112
click at [452, 407] on div at bounding box center [478, 398] width 180 height 112
click at [473, 381] on div at bounding box center [478, 398] width 180 height 112
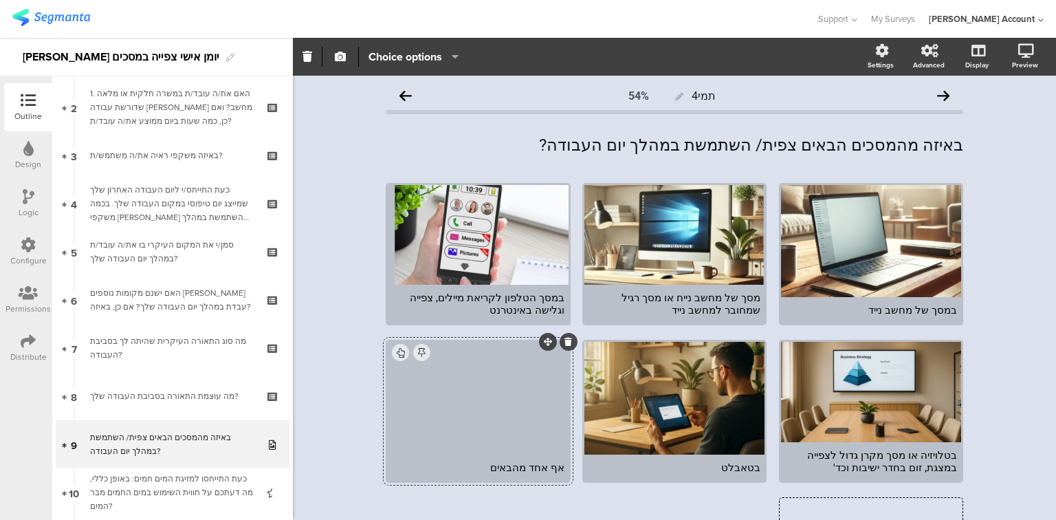
click at [480, 384] on div at bounding box center [478, 398] width 180 height 112
click at [473, 421] on div at bounding box center [478, 398] width 180 height 112
click at [533, 377] on div at bounding box center [478, 398] width 180 height 112
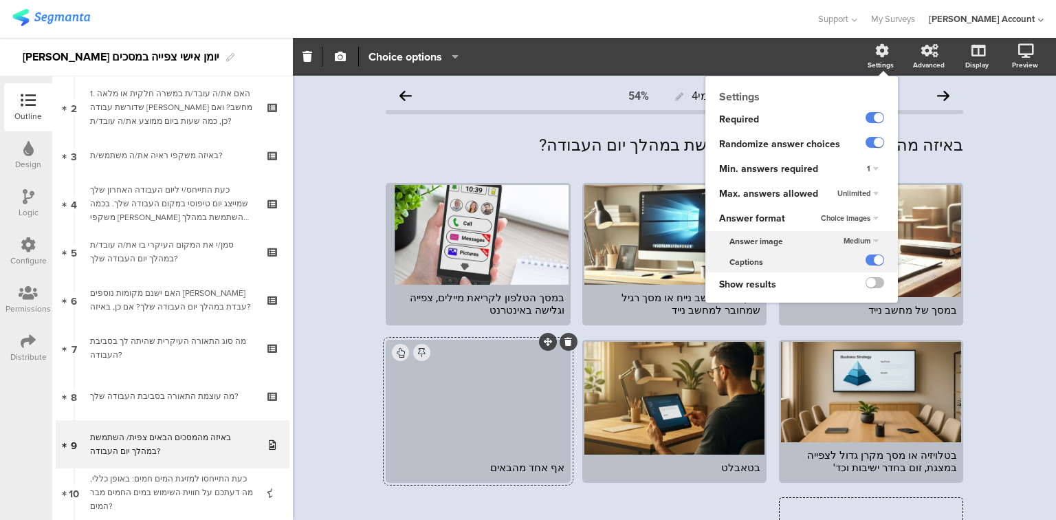
click at [875, 55] on icon at bounding box center [882, 51] width 14 height 14
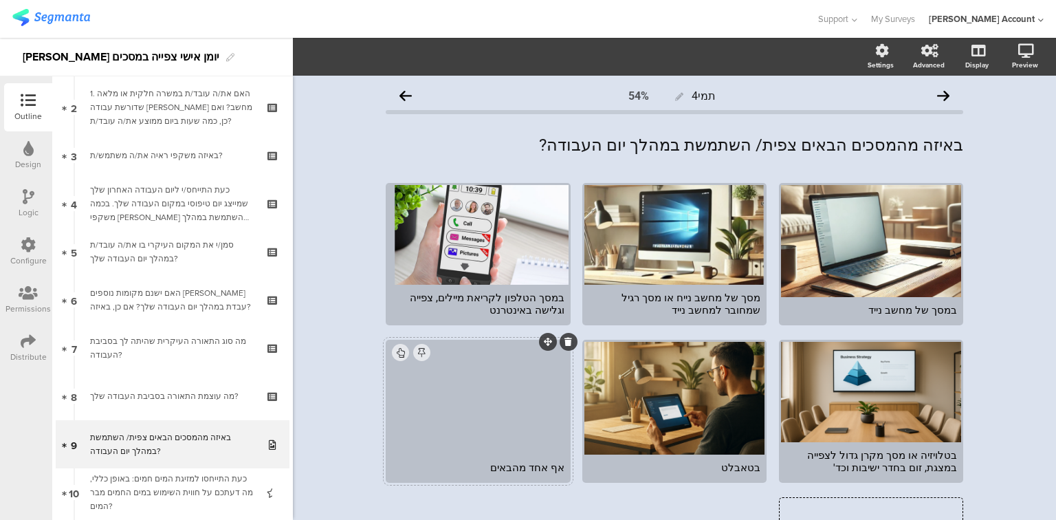
click at [487, 404] on div at bounding box center [478, 398] width 180 height 112
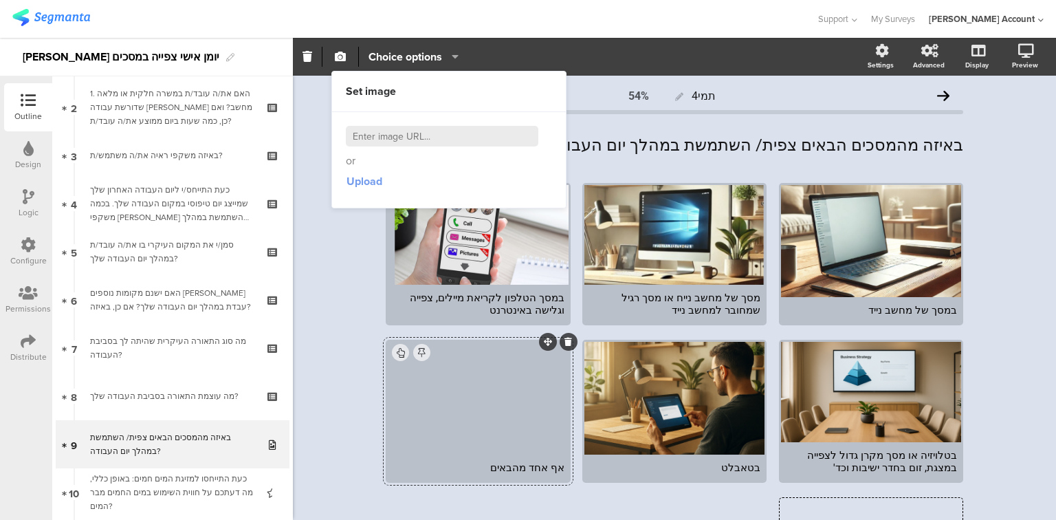
click at [365, 186] on span "Upload" at bounding box center [364, 181] width 36 height 16
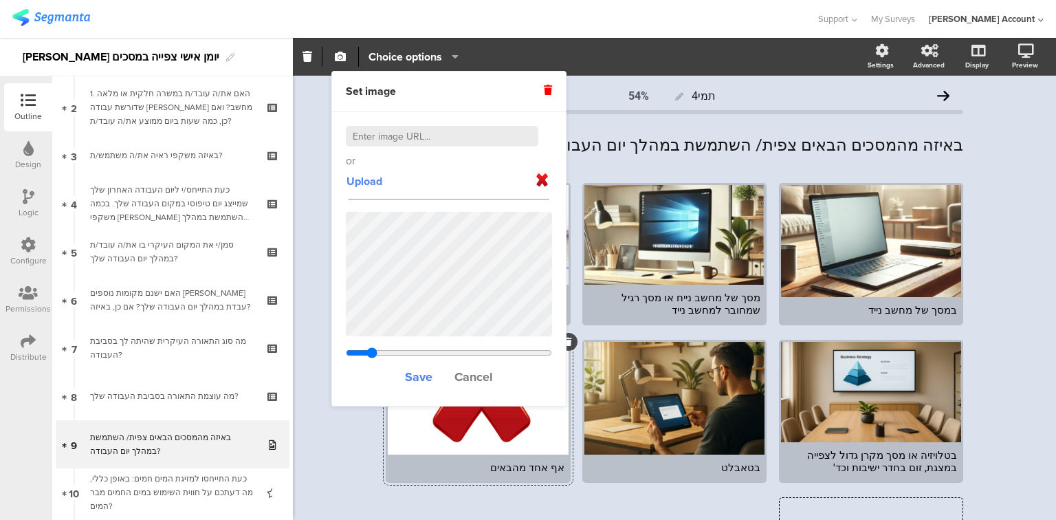
drag, startPoint x: 414, startPoint y: 349, endPoint x: 371, endPoint y: 349, distance: 42.6
type input "1.26246645367412"
click at [371, 349] on input "range" at bounding box center [449, 352] width 206 height 11
click at [425, 375] on span "Save" at bounding box center [418, 377] width 27 height 18
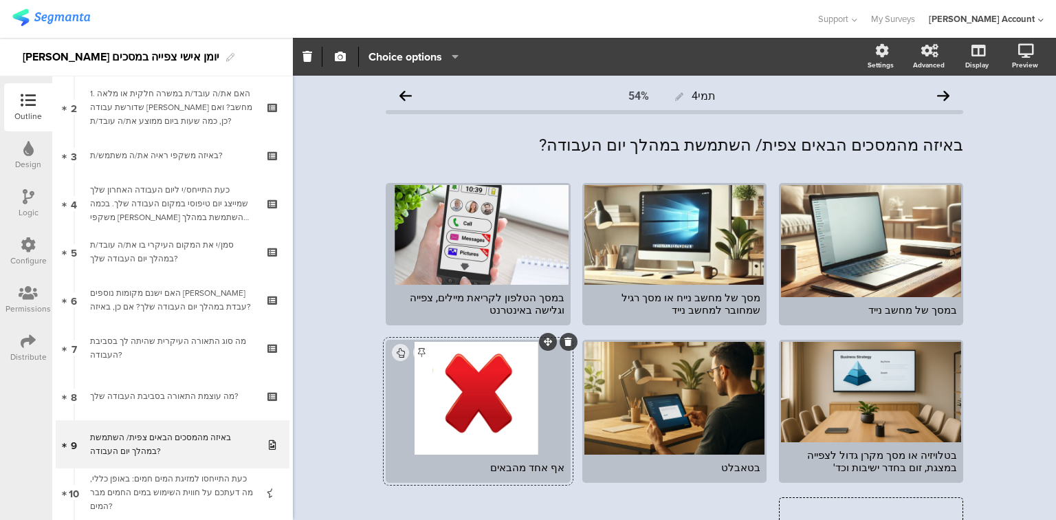
click at [733, 140] on div "באיזה מהמסכים הבאים צפית/ השתמשת במהלך יום העבודה? באיזה מהמסכים הבאים צפית/ הש…" at bounding box center [674, 144] width 584 height 27
click at [733, 140] on p "באיזה מהמסכים הבאים צפית/ השתמשת במהלך יום העבודה?" at bounding box center [674, 145] width 577 height 21
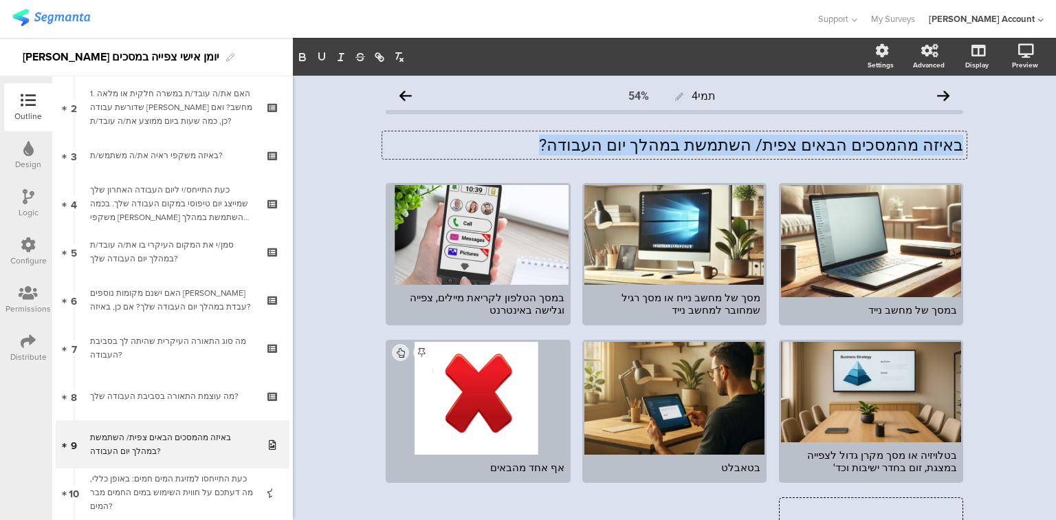
click at [733, 140] on p "באיזה מהמסכים הבאים צפית/ השתמשת במהלך יום העבודה?" at bounding box center [674, 145] width 577 height 21
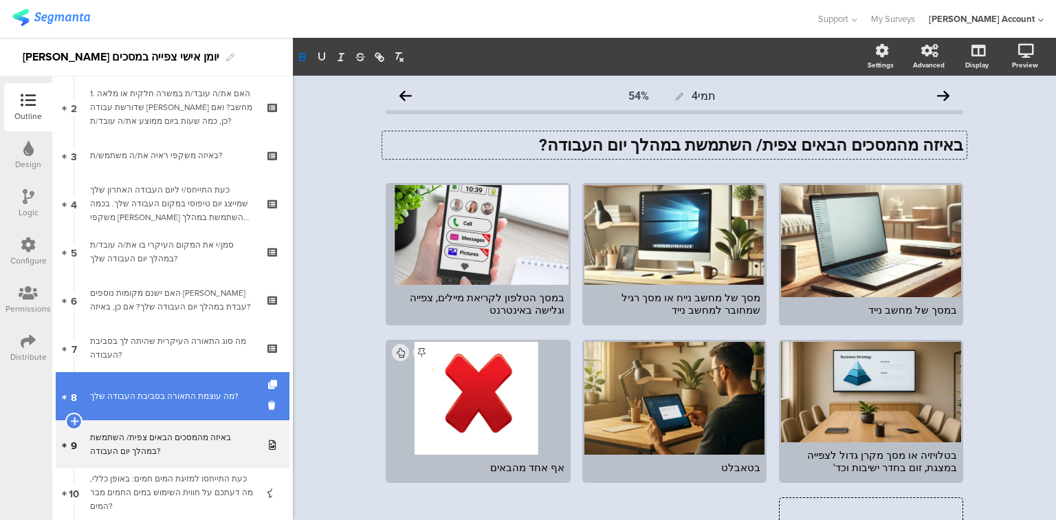
click at [159, 396] on div "מה עוצמת התאורה בסביבת העבודה שלך?" at bounding box center [172, 396] width 164 height 14
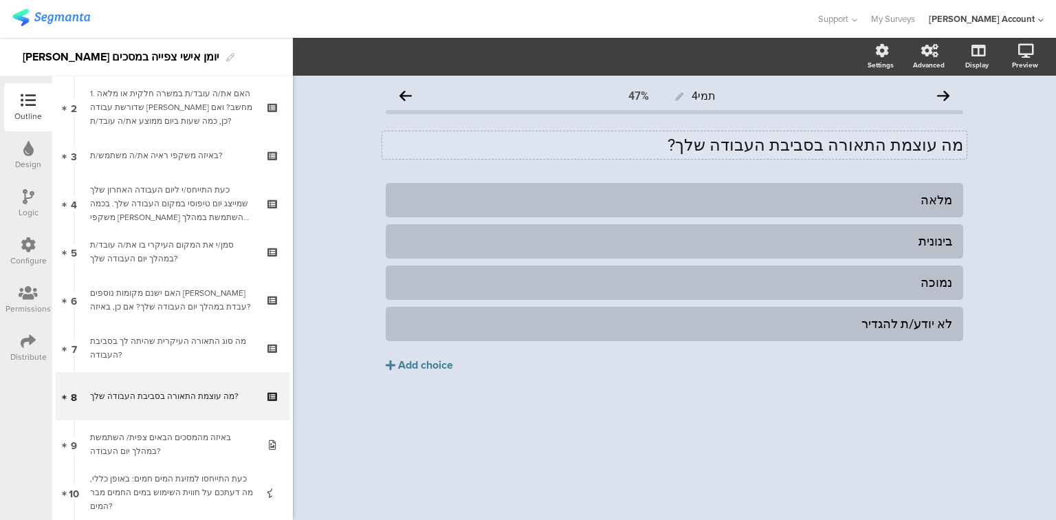
click at [751, 146] on div "מה עוצמת התאורה בסביבת העבודה שלך? מה עוצמת התאורה בסביבת העבודה שלך?" at bounding box center [674, 144] width 584 height 27
click at [751, 146] on p "מה עוצמת התאורה בסביבת העבודה שלך?" at bounding box center [674, 145] width 577 height 21
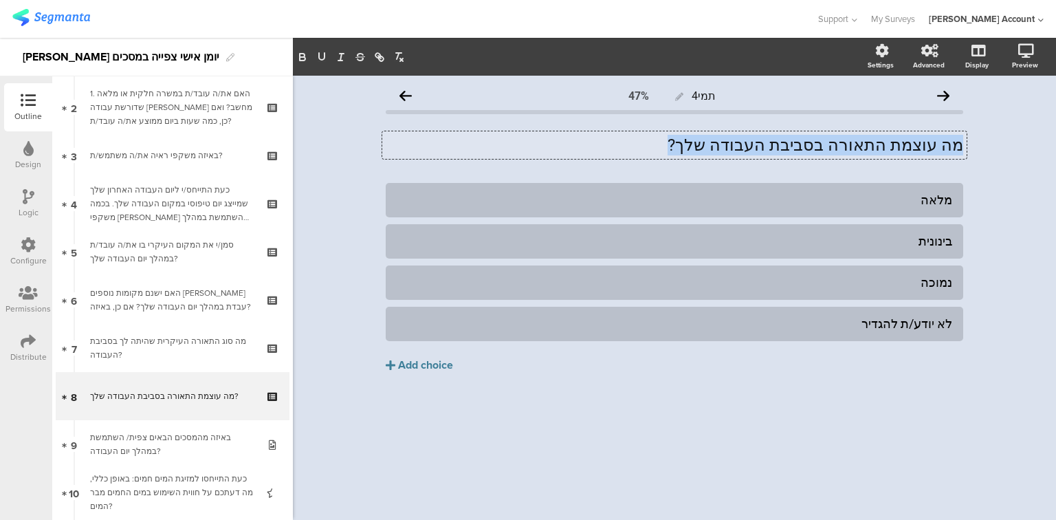
click at [751, 146] on p "מה עוצמת התאורה בסביבת העבודה שלך?" at bounding box center [674, 145] width 577 height 21
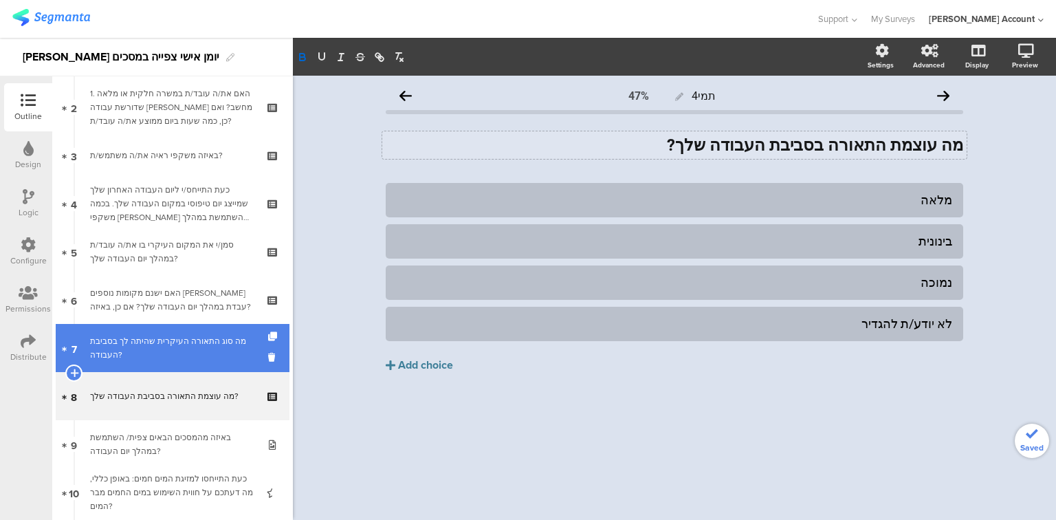
click at [113, 347] on div "מה סוג התאורה העיקרית שהיתה לך בסביבת העבודה?" at bounding box center [172, 347] width 164 height 27
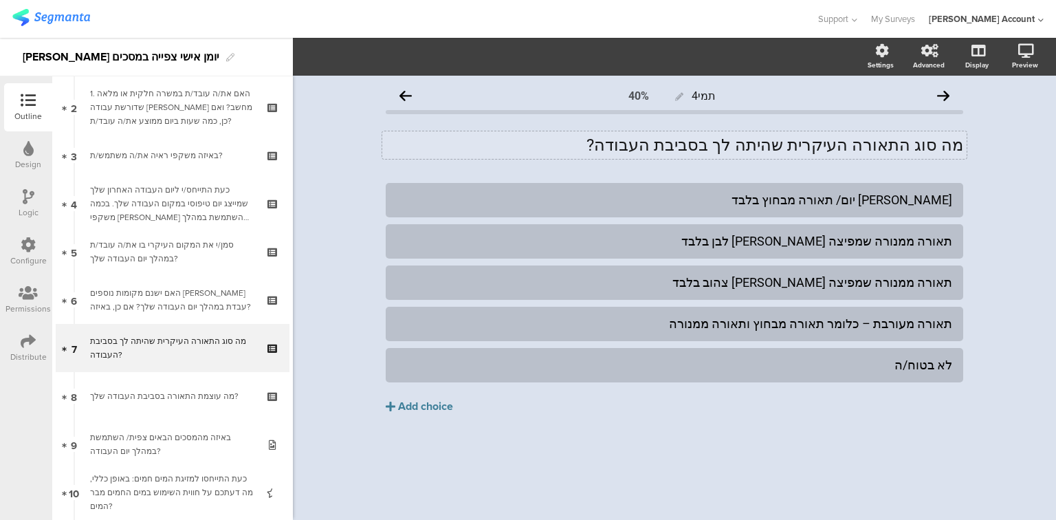
click at [787, 151] on div "מה סוג התאורה העיקרית שהיתה לך בסביבת העבודה? מה סוג התאורה העיקרית שהיתה לך בס…" at bounding box center [674, 144] width 584 height 27
click at [787, 151] on p "מה סוג התאורה העיקרית שהיתה לך בסביבת העבודה?" at bounding box center [674, 145] width 577 height 21
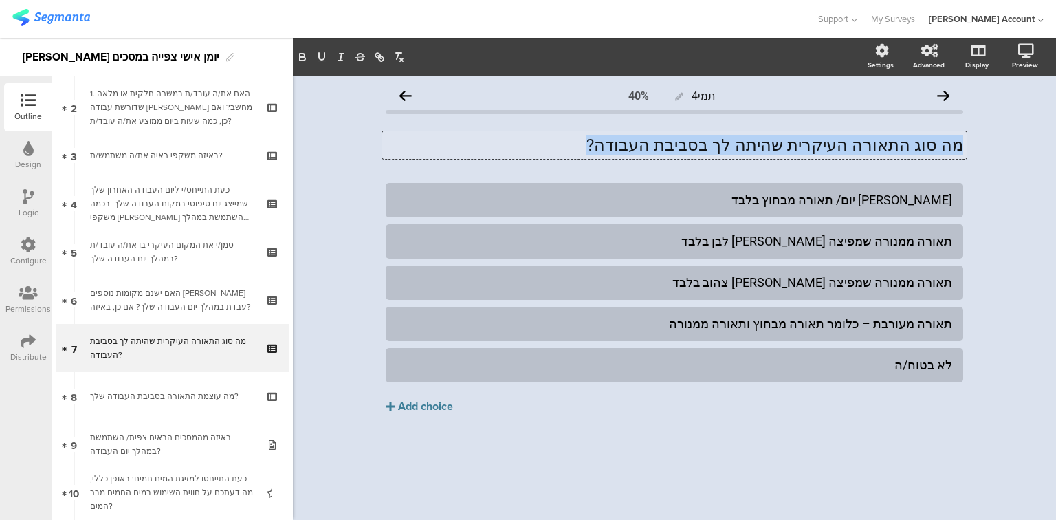
click at [787, 151] on p "מה סוג התאורה העיקרית שהיתה לך בסביבת העבודה?" at bounding box center [674, 145] width 577 height 21
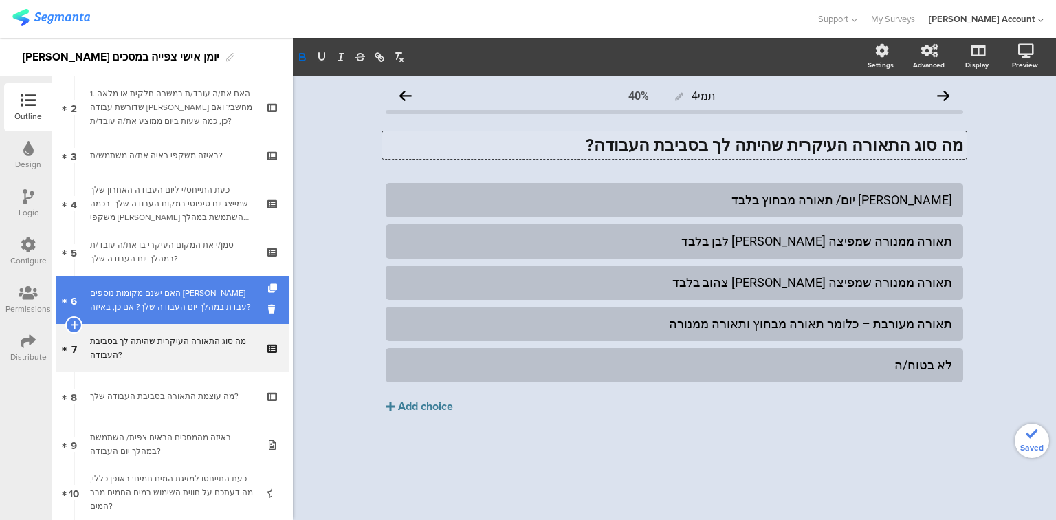
click at [146, 300] on div "האם ישנם מקומות נוספים בהם עבדת במהלך יום העבודה שלך? אם כן, באיזה?" at bounding box center [172, 299] width 164 height 27
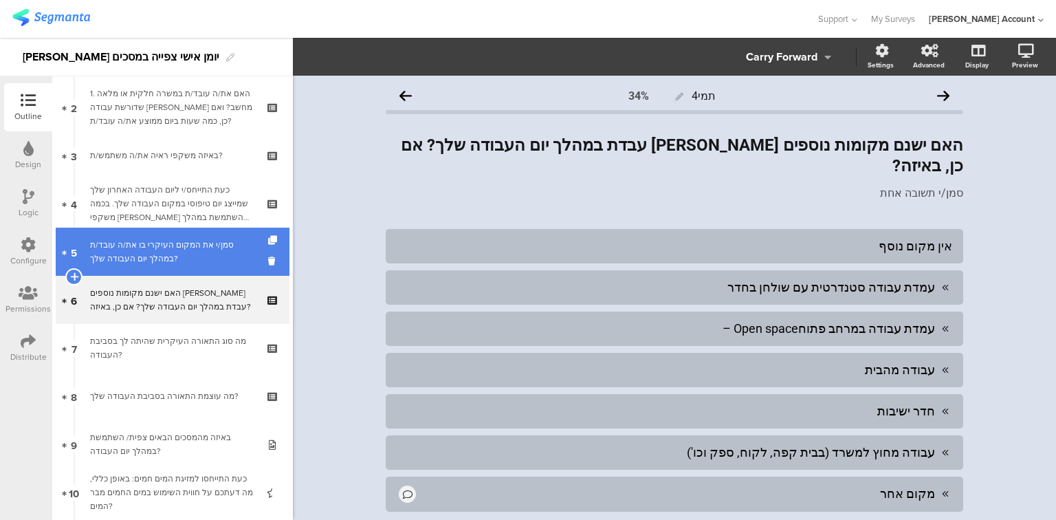
click at [195, 258] on div "סמן/י את המקום העיקרי בו את/ה עובד/ת במהלך יום העבודה שלך?" at bounding box center [172, 251] width 164 height 27
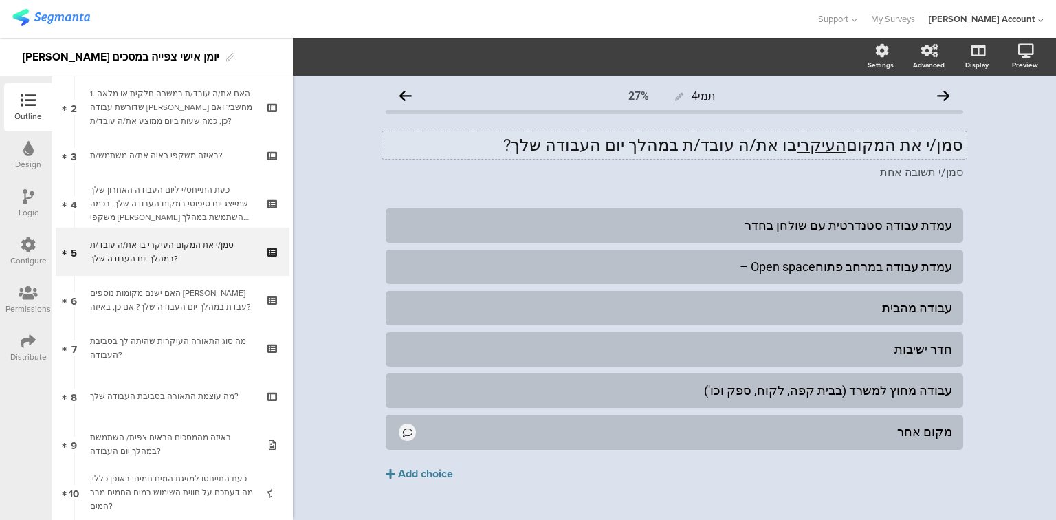
click at [762, 153] on div "סמן/י את המקום העיקרי בו את/ה עובד/ת במהלך יום העבודה שלך? סמן/י את המקום העיקר…" at bounding box center [674, 144] width 584 height 27
click at [762, 153] on p "סמן/י את המקום העיקרי בו את/ה עובד/ת במהלך יום העבודה שלך?" at bounding box center [674, 145] width 577 height 21
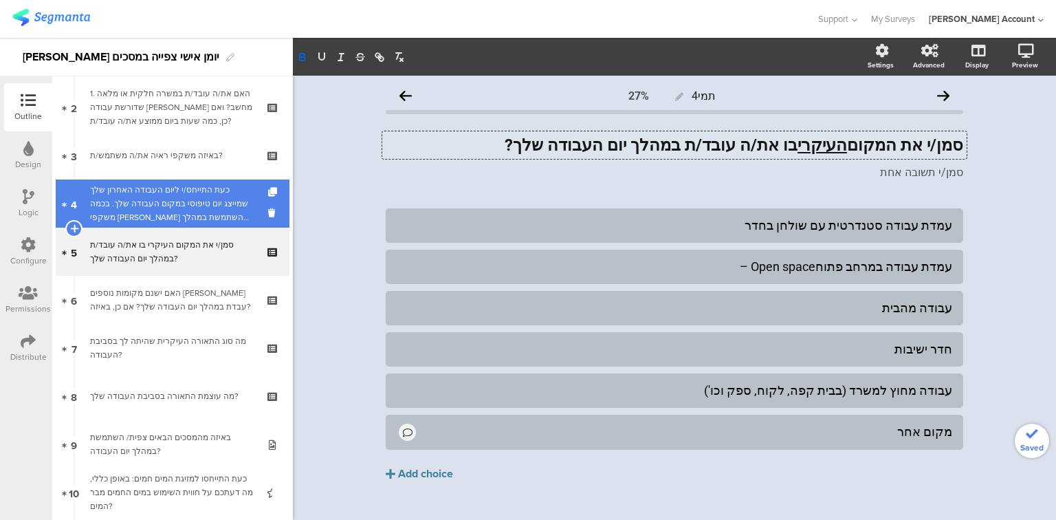
click at [132, 195] on div "כעת התייחס/י ליום העבודה האחרון שלך שמייצג יום טיפוסי במקום העבודה שלך. בכמה מש…" at bounding box center [172, 203] width 164 height 41
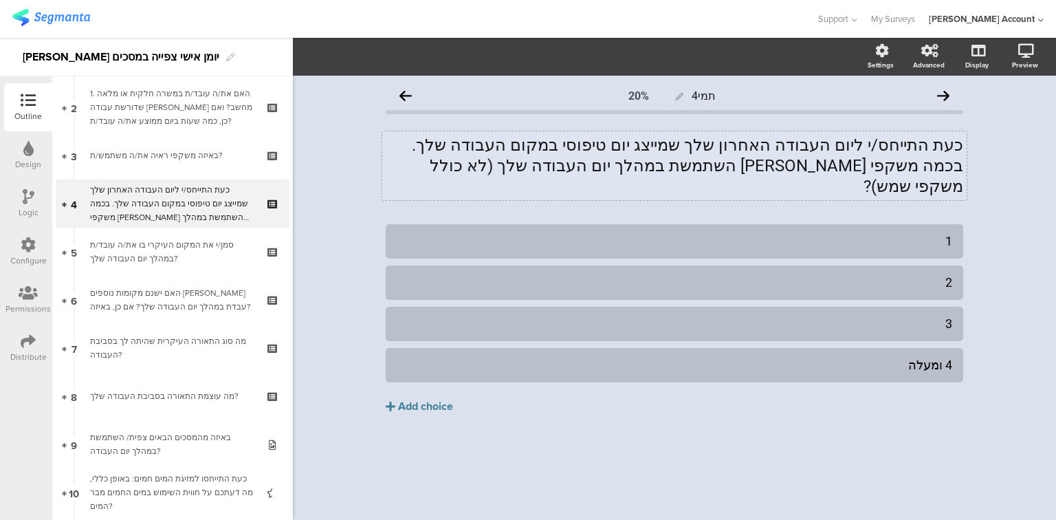
click at [599, 153] on div "כעת התייחס/י ליום העבודה האחרון שלך שמייצג יום טיפוסי במקום העבודה שלך. בכמה מש…" at bounding box center [674, 165] width 584 height 69
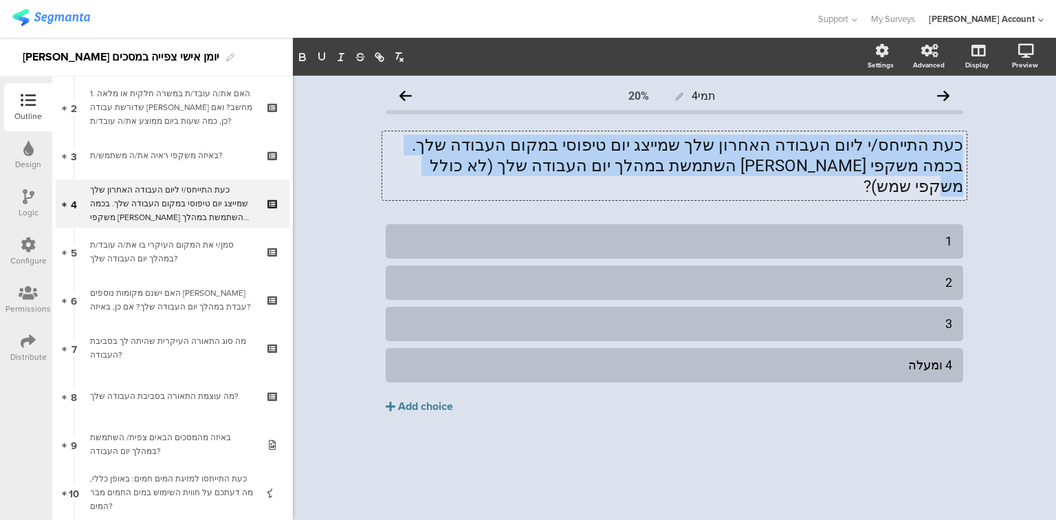
click at [599, 153] on p "כעת התייחס/י ליום העבודה האחרון שלך שמייצג יום טיפוסי במקום העבודה שלך. בכמה מש…" at bounding box center [674, 166] width 577 height 62
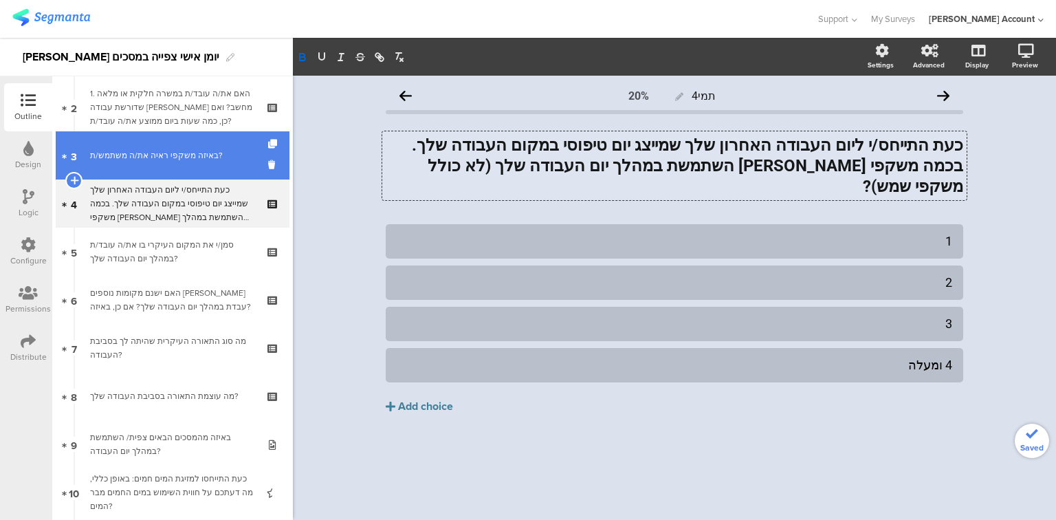
click at [148, 153] on div "באיזה משקפי ראיה את/ה משתמש/ת?" at bounding box center [172, 155] width 164 height 14
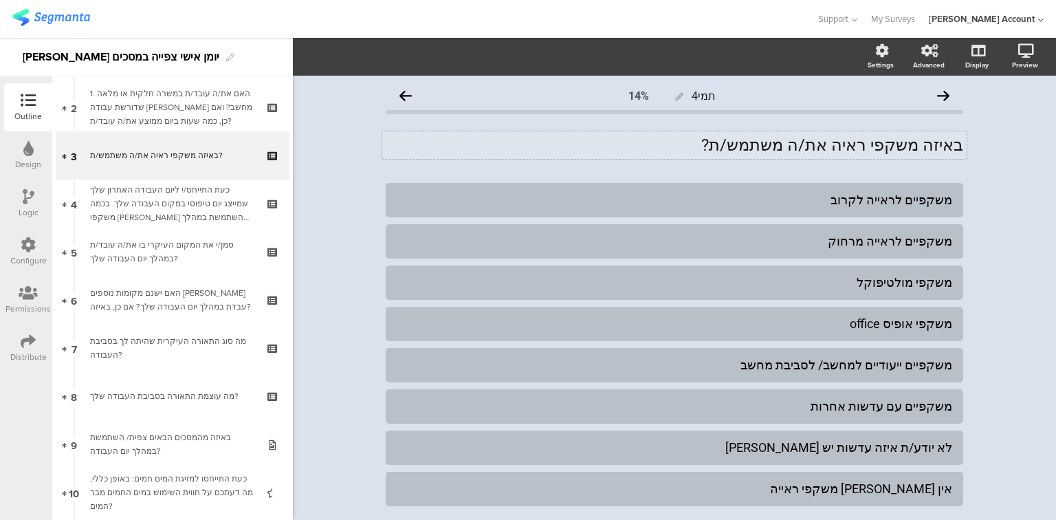
click at [859, 148] on div "באיזה משקפי ראיה את/ה משתמש/ת? באיזה משקפי ראיה את/ה משתמש/ת?" at bounding box center [674, 144] width 584 height 27
click at [859, 148] on p "באיזה משקפי ראיה את/ה משתמש/ת?" at bounding box center [674, 145] width 577 height 21
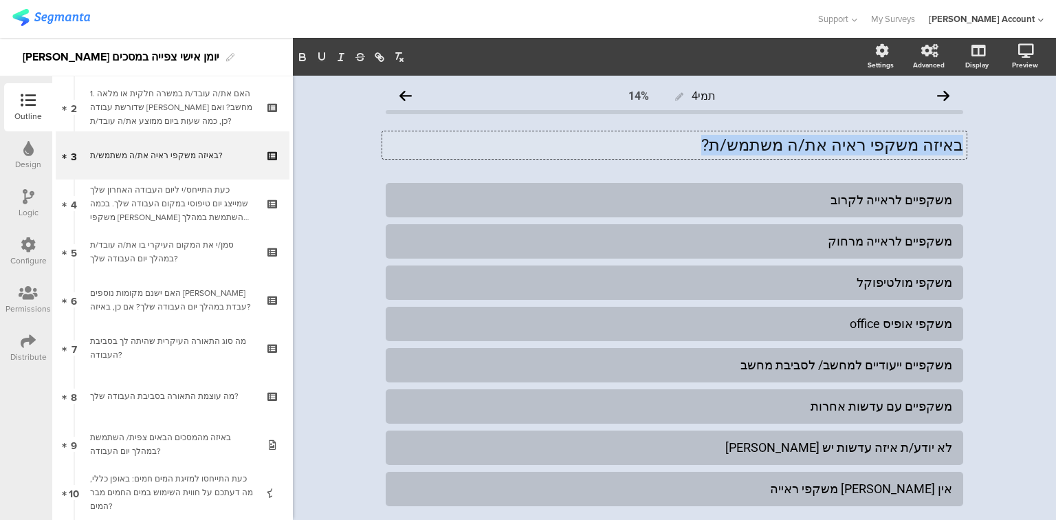
click at [859, 148] on p "באיזה משקפי ראיה את/ה משתמש/ת?" at bounding box center [674, 145] width 577 height 21
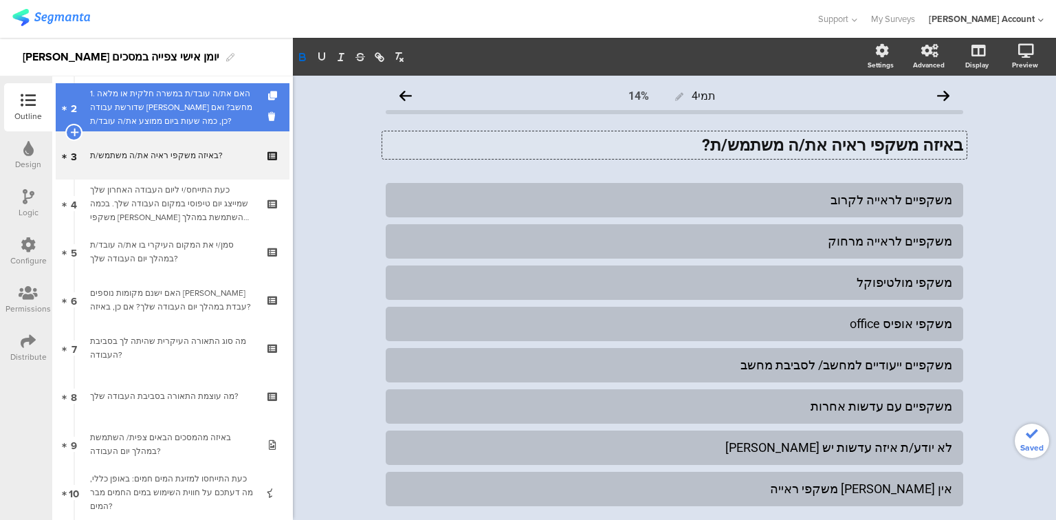
click at [188, 118] on div "1. האם את/ה עובד/ת במשרה חלקית או מלאה שדורשת עבודה מול מחשב? ואם כן, כמה שעות …" at bounding box center [172, 107] width 164 height 41
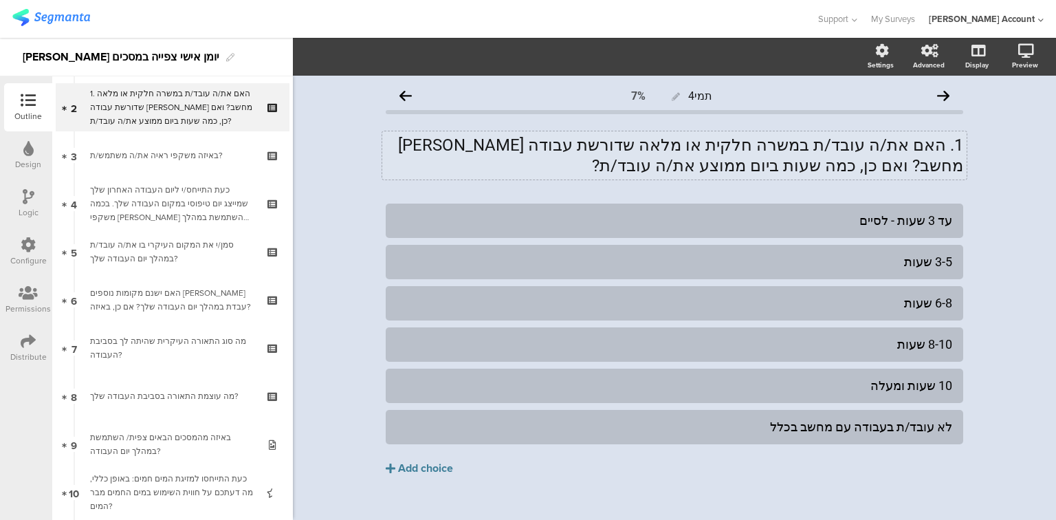
click at [744, 155] on div "1. האם את/ה עובד/ת במשרה חלקית או מלאה שדורשת עבודה מול מחשב? ואם כן, כמה שעות …" at bounding box center [674, 155] width 584 height 48
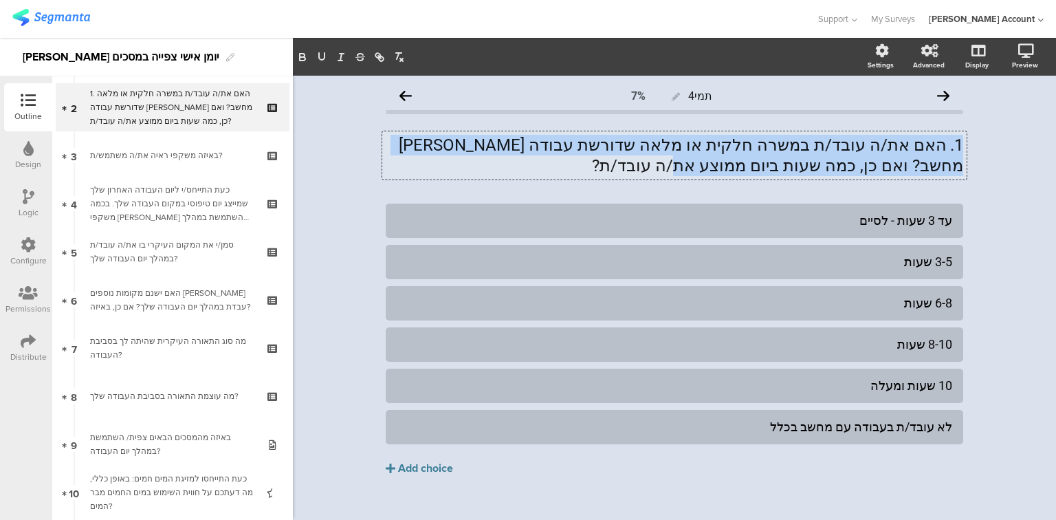
click at [744, 155] on p "1. האם את/ה עובד/ת במשרה חלקית או מלאה שדורשת עבודה מול מחשב? ואם כן, כמה שעות …" at bounding box center [674, 155] width 577 height 41
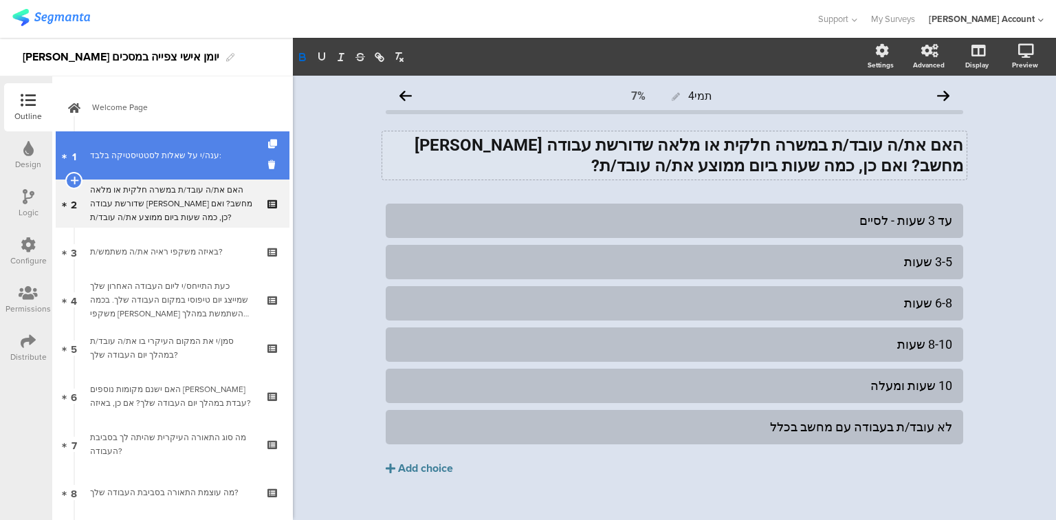
click at [138, 160] on div "ענה/י על שאלות לסטטיסטיקה בלבד:" at bounding box center [172, 155] width 164 height 14
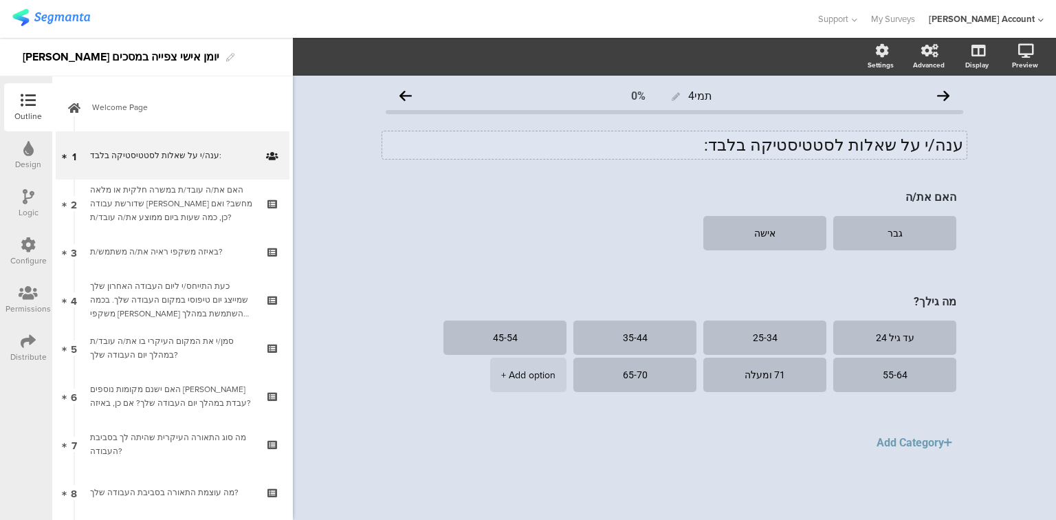
click at [846, 145] on div "ענה/י על שאלות לסטטיסטיקה בלבד: ענה/י על שאלות לסטטיסטיקה בלבד:" at bounding box center [674, 144] width 584 height 27
click at [846, 145] on p "ענה/י על שאלות לסטטיסטיקה בלבד:" at bounding box center [674, 145] width 577 height 21
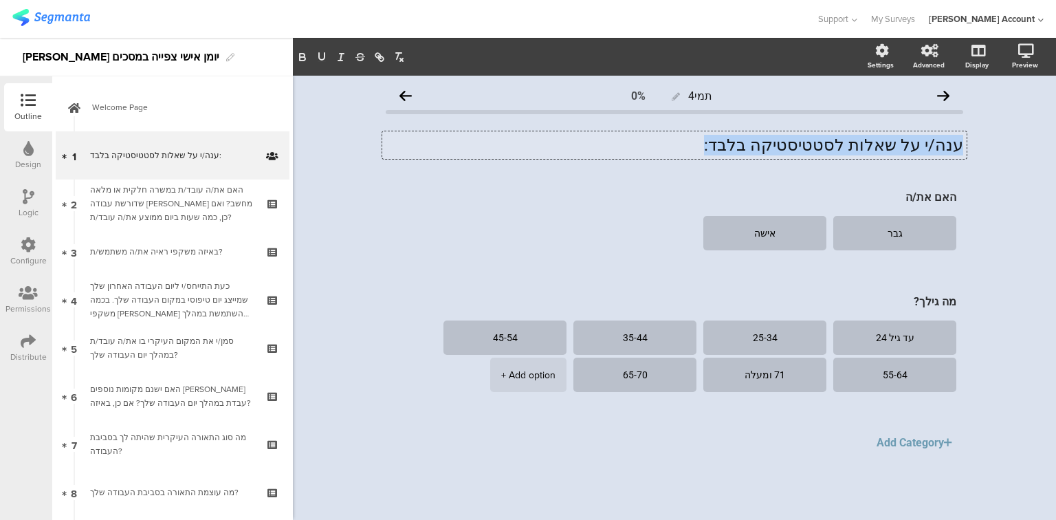
click at [846, 145] on p "ענה/י על שאלות לסטטיסטיקה בלבד:" at bounding box center [674, 145] width 577 height 21
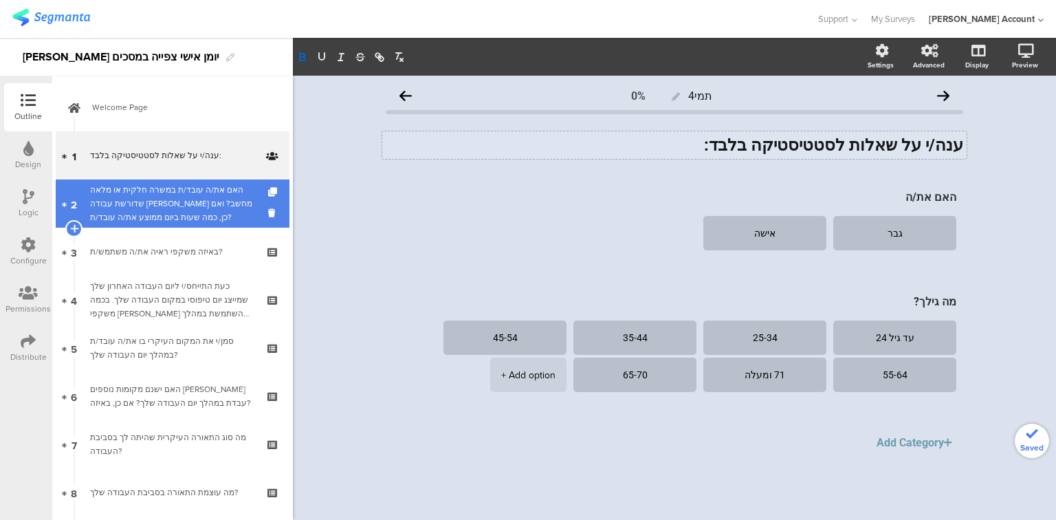
click at [147, 202] on div "האם את/ה עובד/ת במשרה חלקית או מלאה שדורשת עבודה מול מחשב? ואם כן, כמה שעות ביו…" at bounding box center [172, 203] width 164 height 41
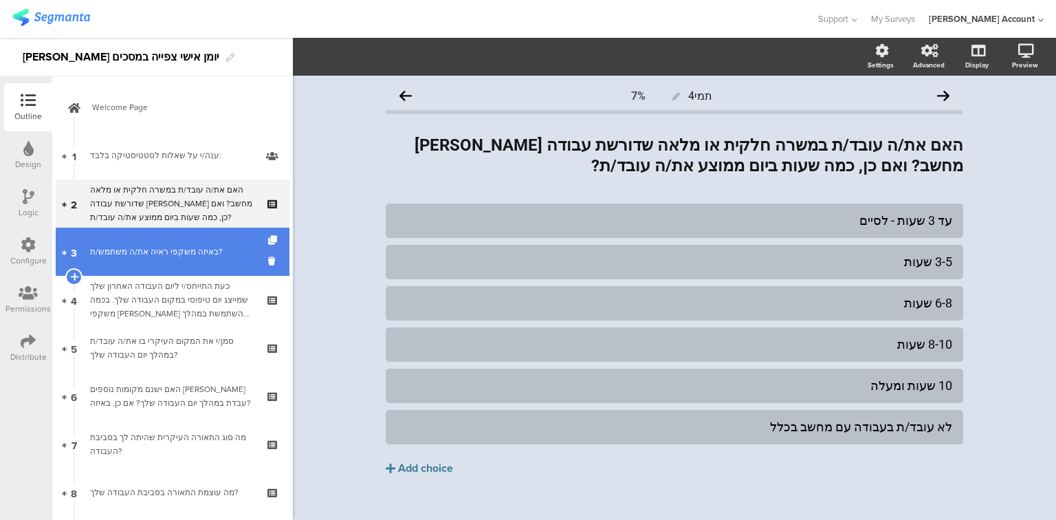
click at [157, 260] on link "3 באיזה משקפי ראיה את/ה משתמש/ת?" at bounding box center [173, 252] width 234 height 48
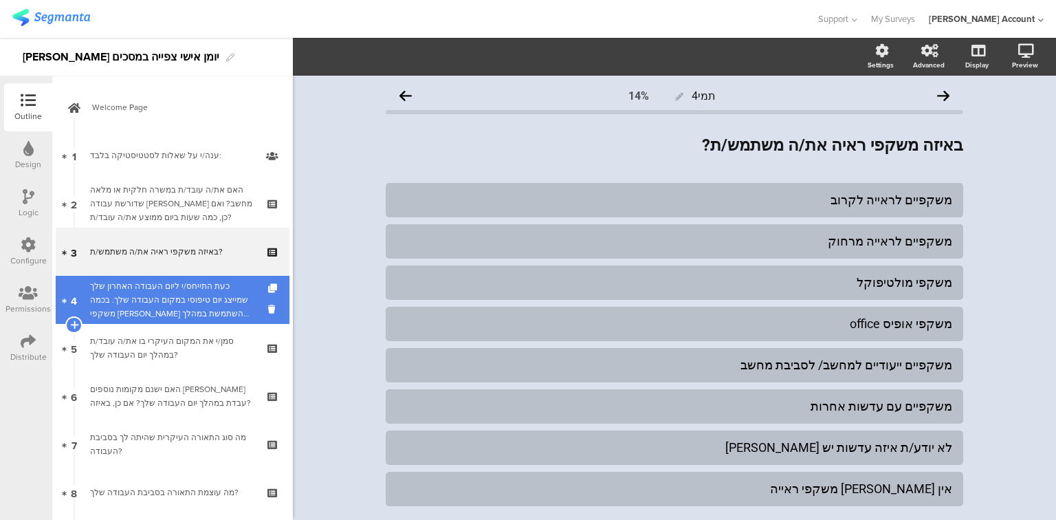
click at [158, 297] on div "כעת התייחס/י ליום העבודה האחרון שלך שמייצג יום טיפוסי במקום העבודה שלך. בכמה מש…" at bounding box center [172, 299] width 164 height 41
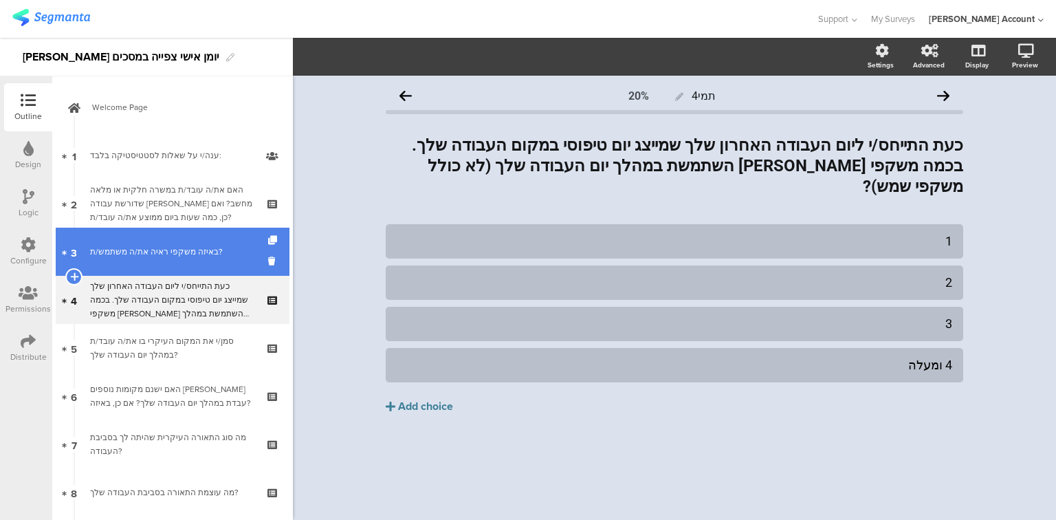
click at [170, 264] on link "3 באיזה משקפי ראיה את/ה משתמש/ת?" at bounding box center [173, 252] width 234 height 48
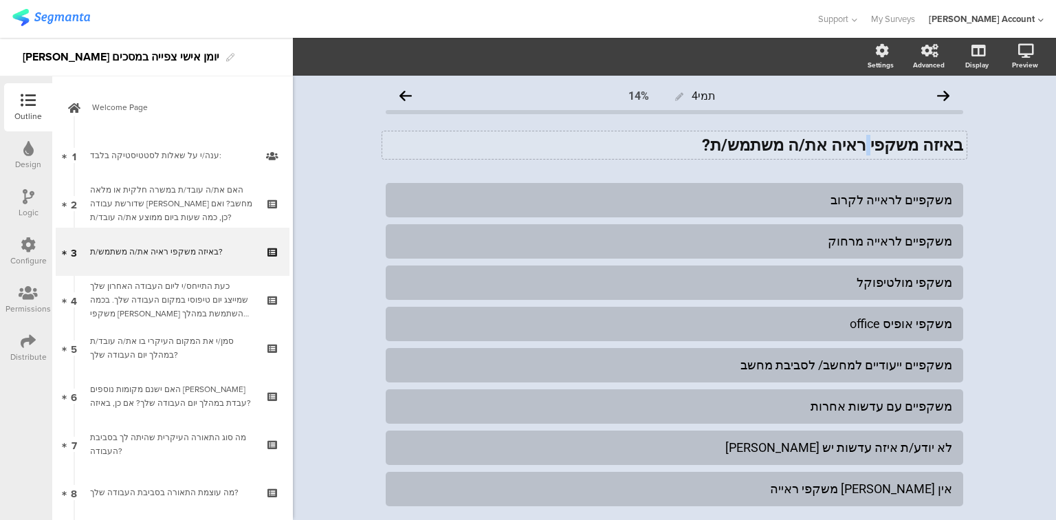
click at [875, 144] on div "באיזה משקפי ראיה את/ה משתמש/ת? באיזה משקפי ראיה את/ה משתמש/ת?" at bounding box center [674, 144] width 584 height 27
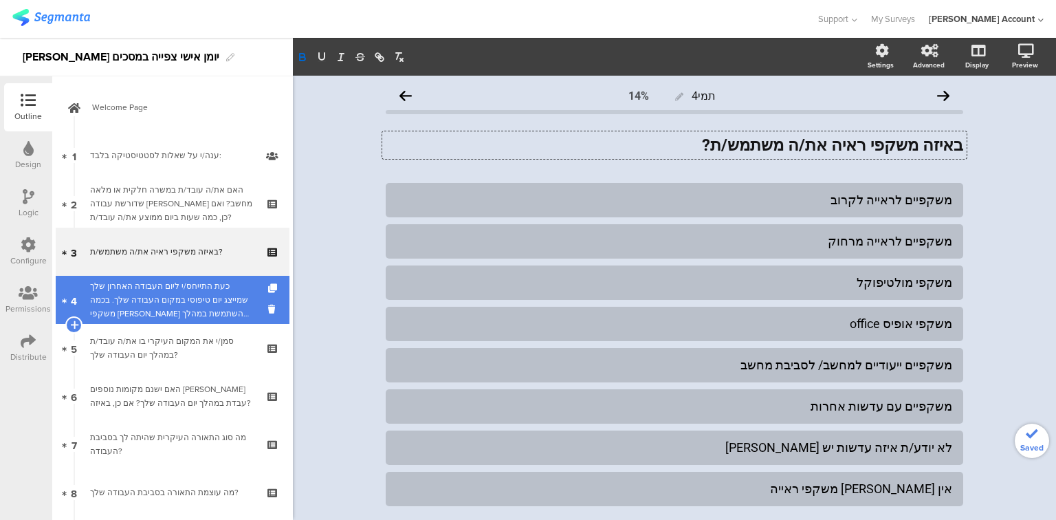
click at [135, 303] on div "כעת התייחס/י ליום העבודה האחרון שלך שמייצג יום טיפוסי במקום העבודה שלך. בכמה מש…" at bounding box center [172, 299] width 164 height 41
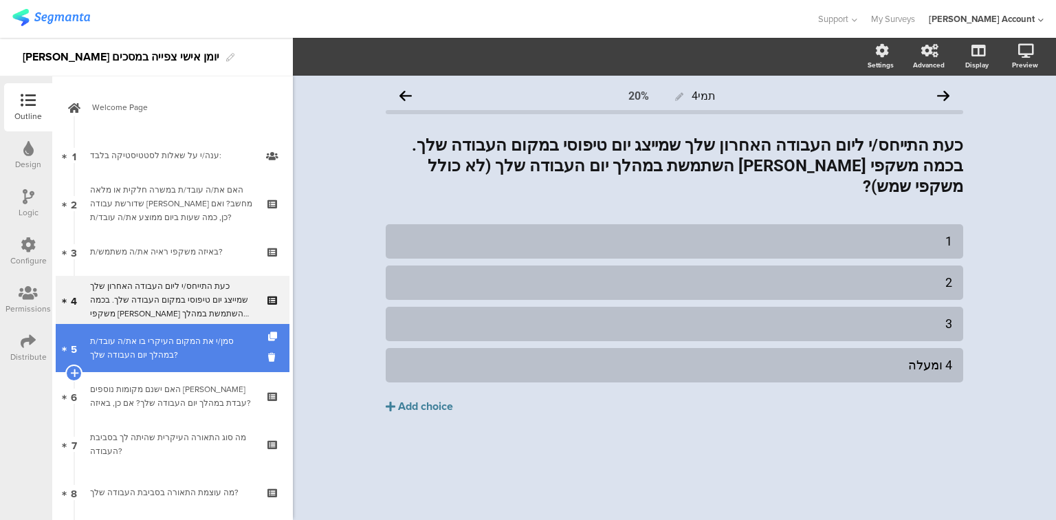
click at [144, 344] on div "סמן/י את המקום העיקרי בו את/ה עובד/ת במהלך יום העבודה שלך?" at bounding box center [172, 347] width 164 height 27
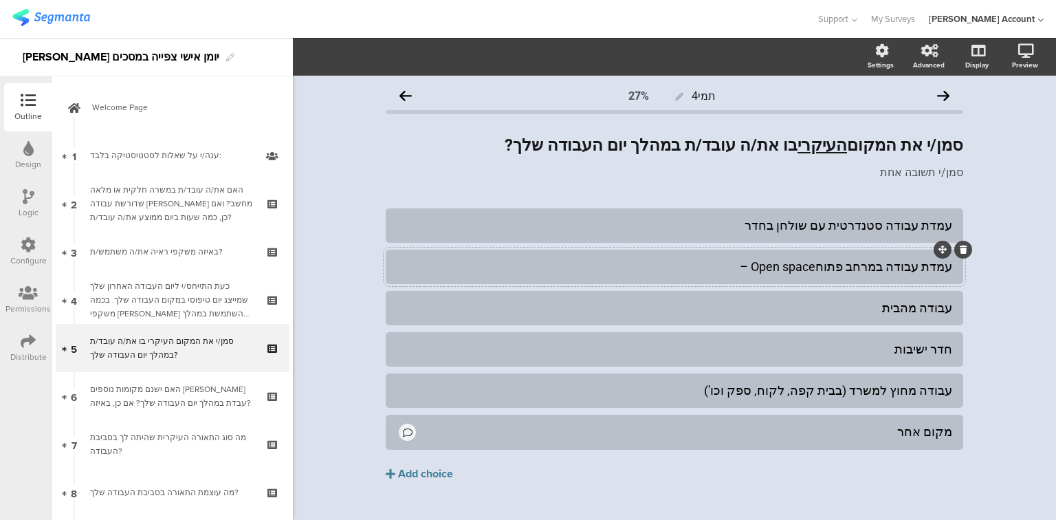
click at [843, 266] on div "עמדת עבודה במרחב פתוחOpen space –" at bounding box center [674, 266] width 555 height 16
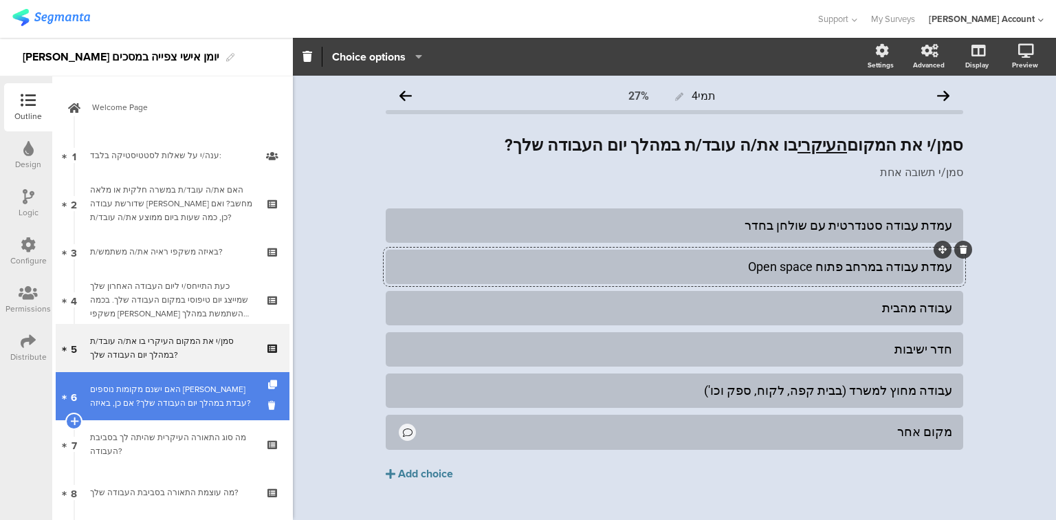
click at [134, 387] on div "האם ישנם מקומות נוספים בהם עבדת במהלך יום העבודה שלך? אם כן, באיזה?" at bounding box center [172, 395] width 164 height 27
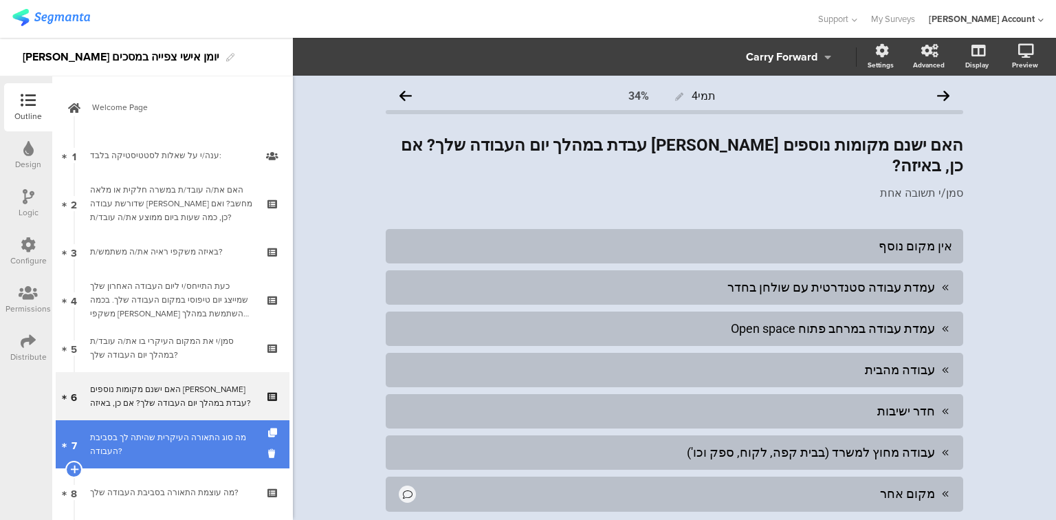
click at [124, 431] on div "מה סוג התאורה העיקרית שהיתה לך בסביבת העבודה?" at bounding box center [172, 443] width 164 height 27
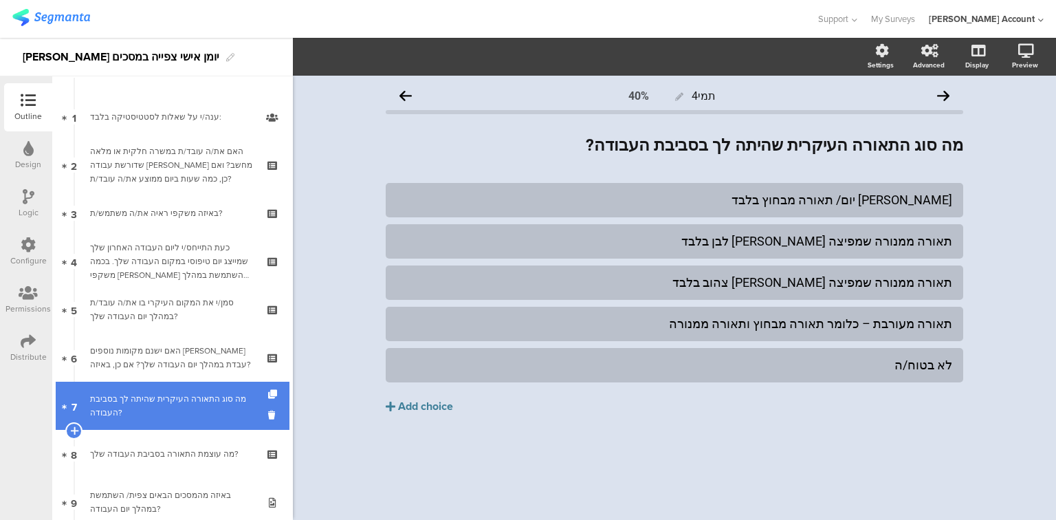
scroll to position [55, 0]
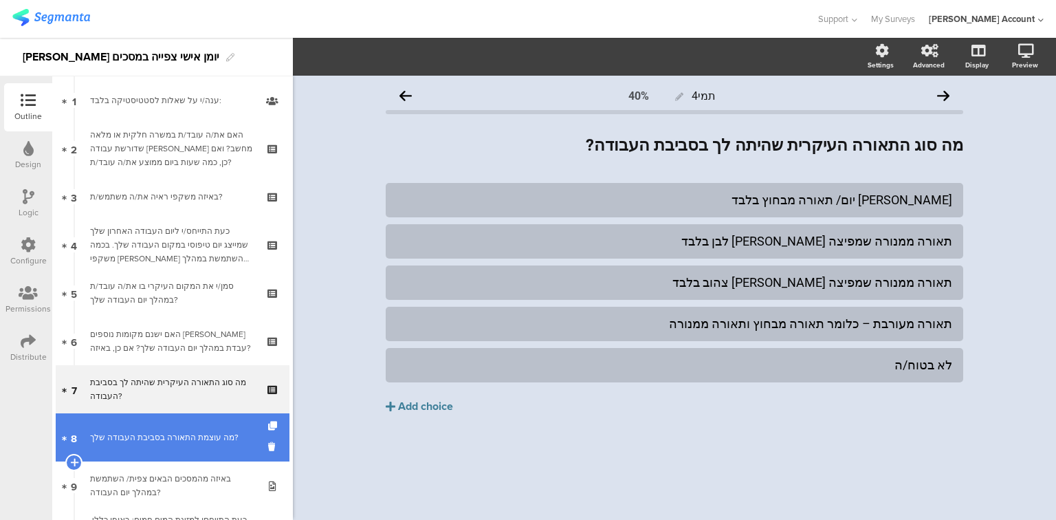
click at [128, 438] on div "מה עוצמת התאורה בסביבת העבודה שלך?" at bounding box center [172, 437] width 164 height 14
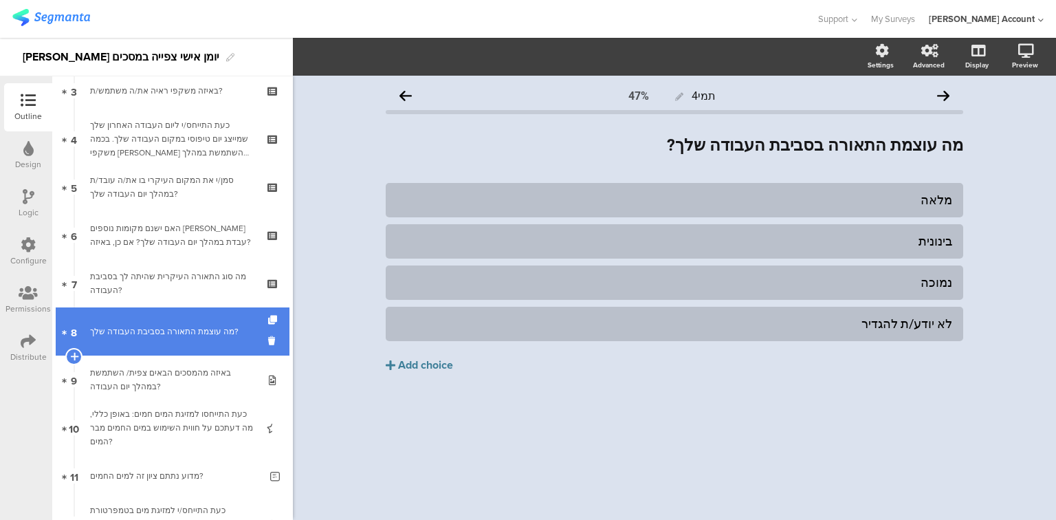
scroll to position [165, 0]
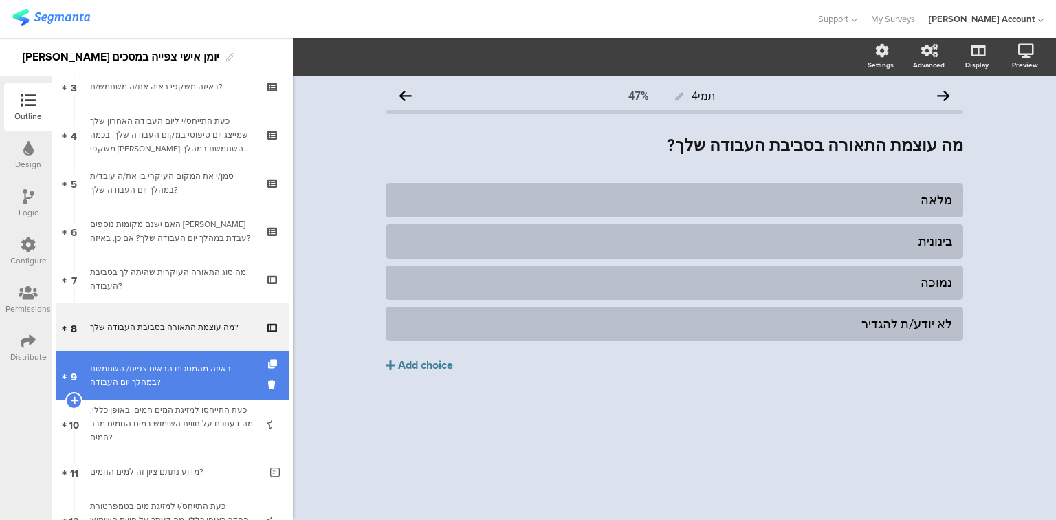
click at [143, 390] on link "9 באיזה מהמסכים הבאים צפית/ השתמשת במהלך יום העבודה?" at bounding box center [173, 375] width 234 height 48
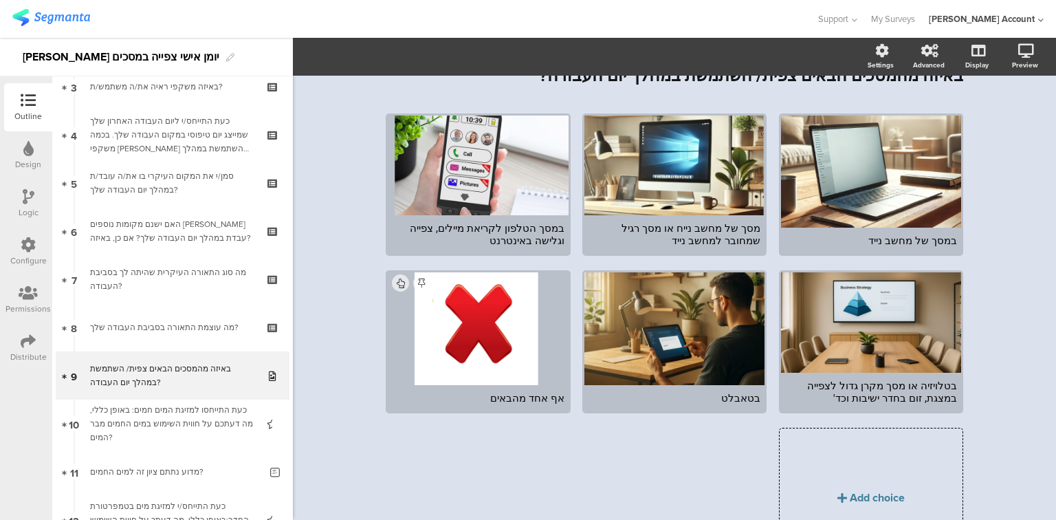
scroll to position [55, 0]
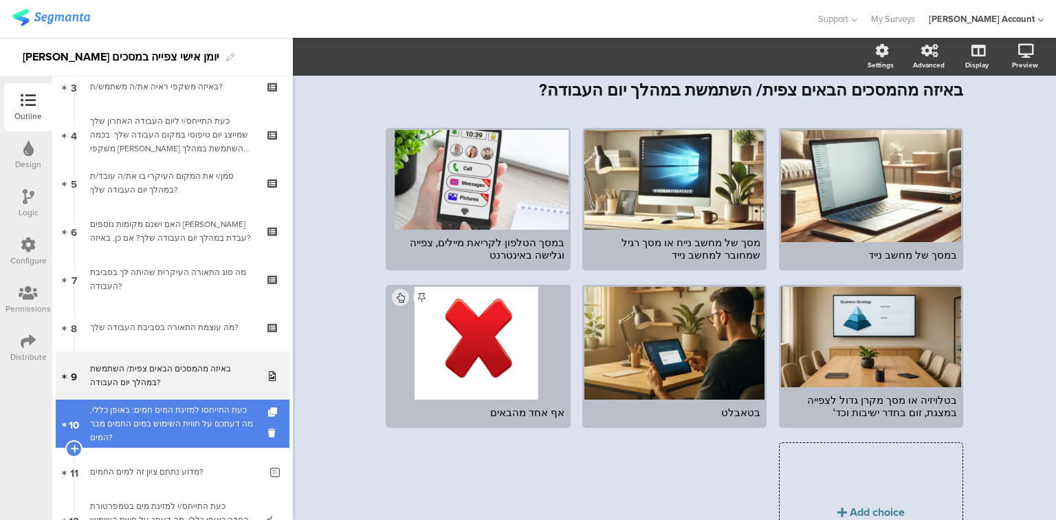
click at [162, 437] on div "כעת התייחסו למזיגת המים חמים: באופן כללי, מה דעתכם על חווית השימוש במים החמים מ…" at bounding box center [172, 423] width 164 height 41
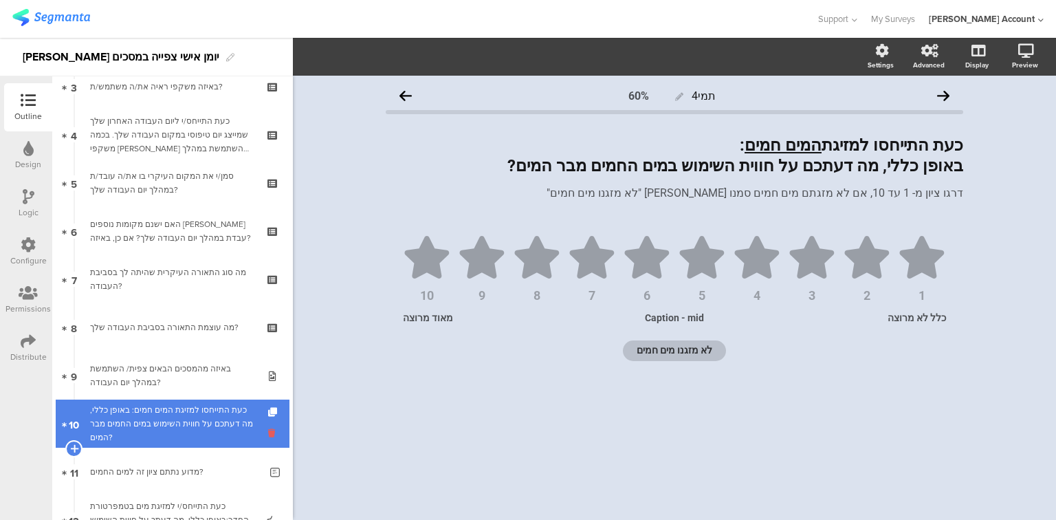
click at [268, 433] on icon at bounding box center [274, 432] width 12 height 13
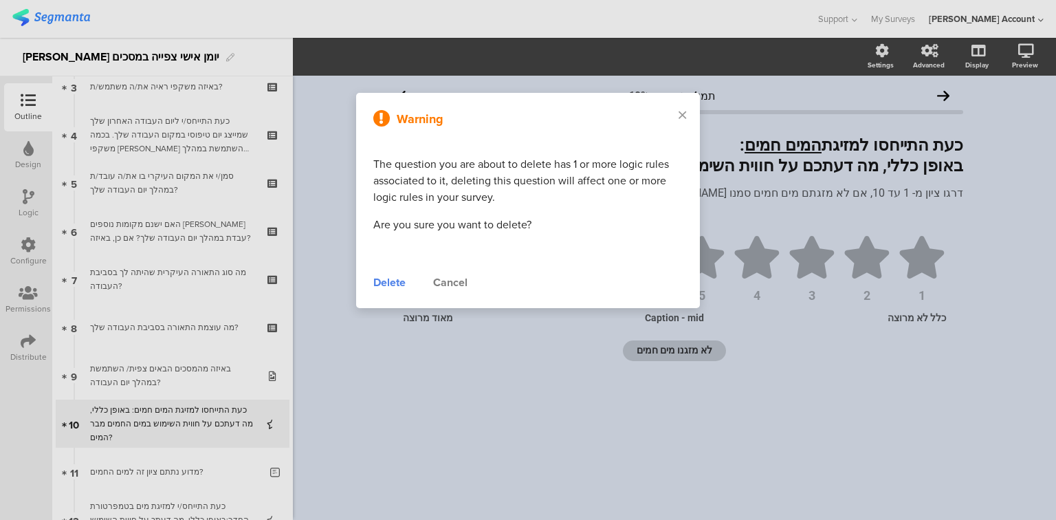
click at [389, 272] on div "Warning The question you are about to delete has 1 or more logic rules associat…" at bounding box center [528, 200] width 344 height 215
click at [395, 283] on div "Delete" at bounding box center [389, 282] width 32 height 16
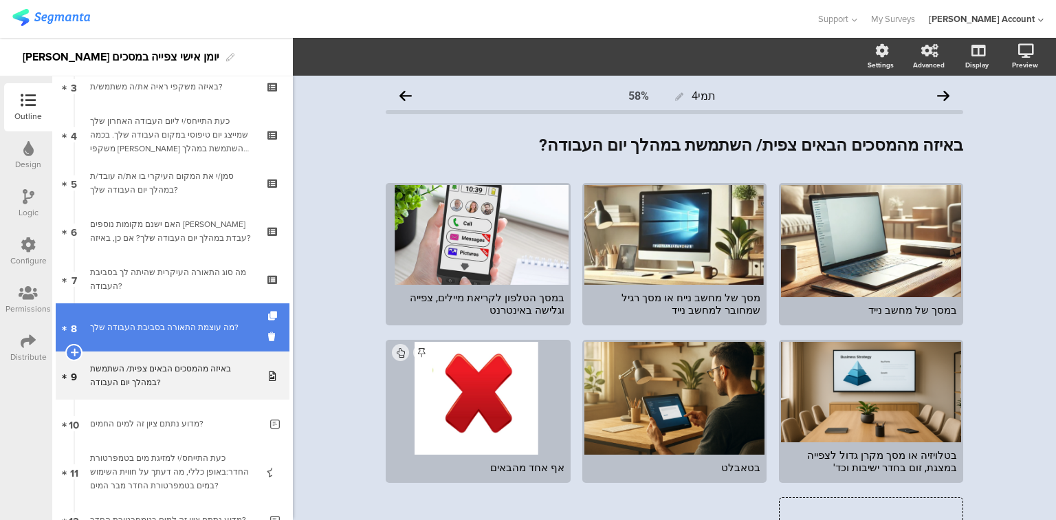
click at [184, 341] on link "8 מה עוצמת התאורה בסביבת העבודה שלך?" at bounding box center [173, 327] width 234 height 48
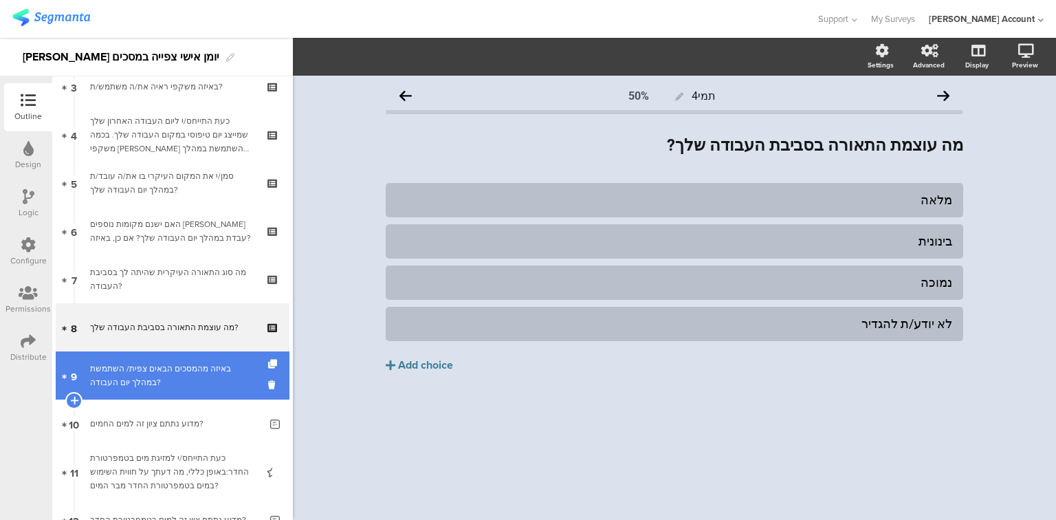
click at [184, 373] on div "באיזה מהמסכים הבאים צפית/ השתמשת במהלך יום העבודה?" at bounding box center [172, 375] width 164 height 27
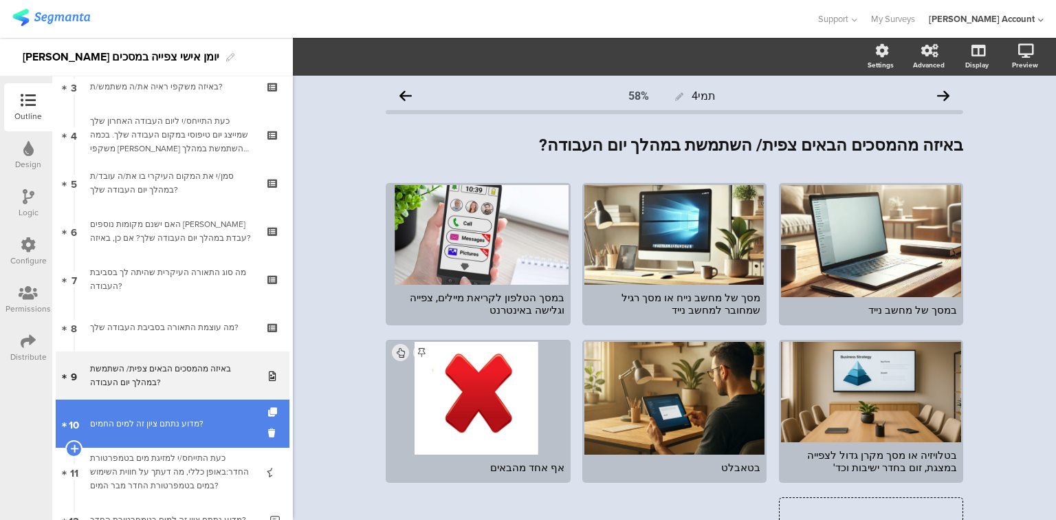
click at [173, 423] on div "מדוע נתתם ציון זה למים החמים?" at bounding box center [175, 424] width 170 height 14
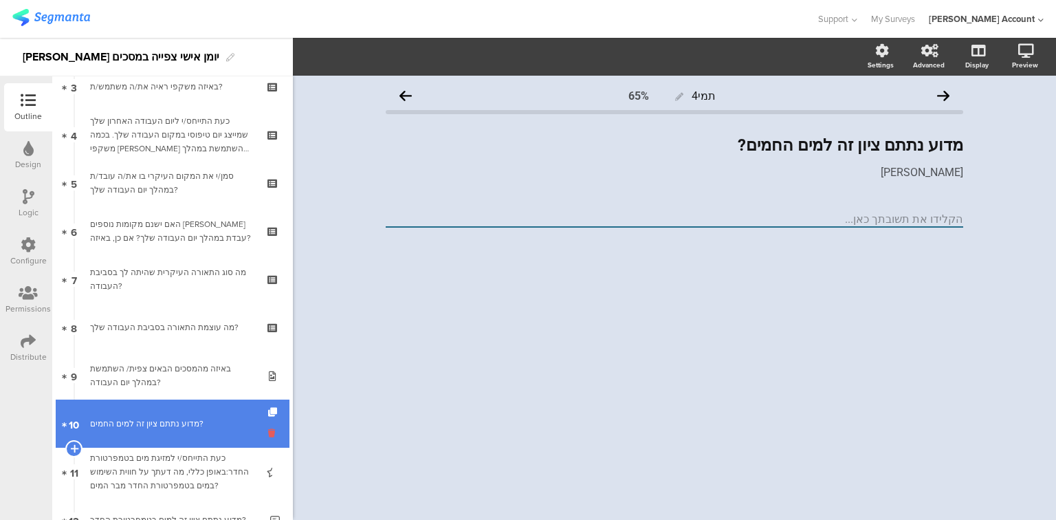
click at [268, 428] on icon at bounding box center [274, 432] width 12 height 13
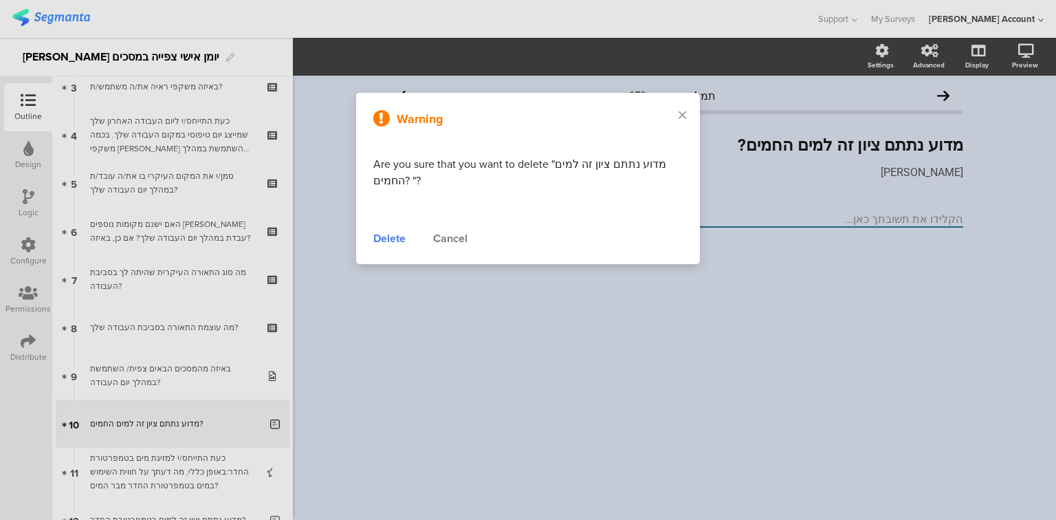
click at [388, 239] on div "Delete" at bounding box center [389, 238] width 32 height 16
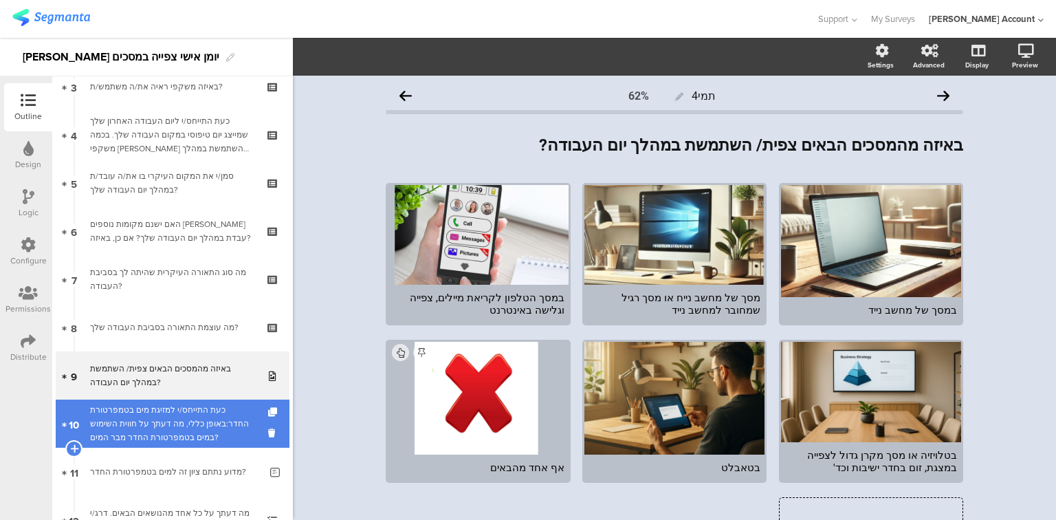
click at [157, 432] on div "כעת התייחס/י למזיגת מים בטמפרטורת החדר:באופן כללי, מה דעתך על חווית השימוש במים…" at bounding box center [172, 423] width 164 height 41
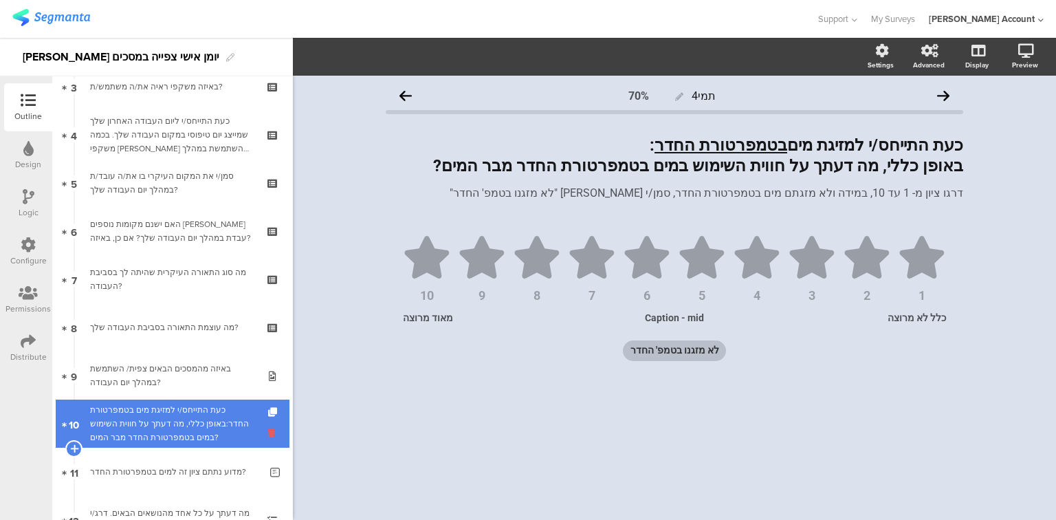
click at [268, 432] on icon at bounding box center [274, 432] width 12 height 13
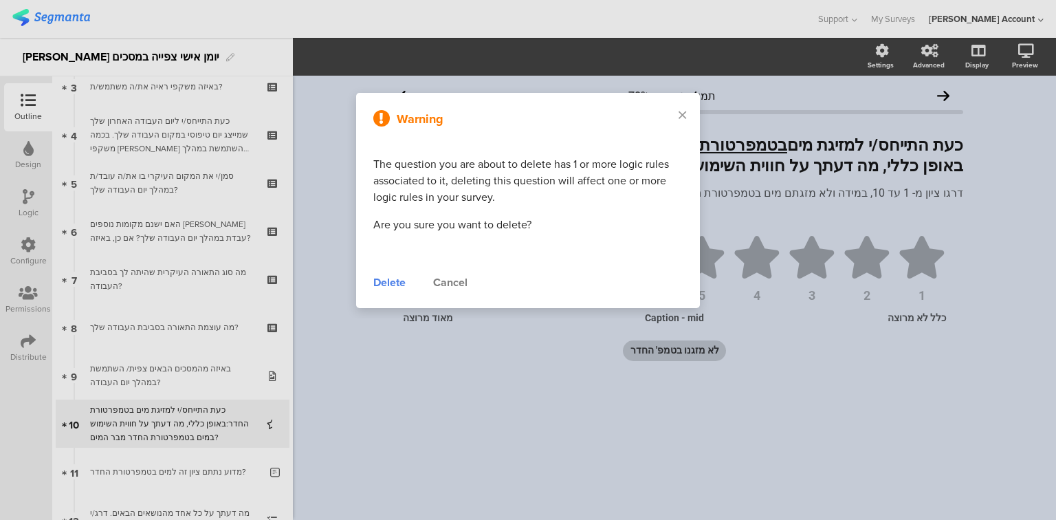
click at [394, 276] on div "Delete" at bounding box center [389, 282] width 32 height 16
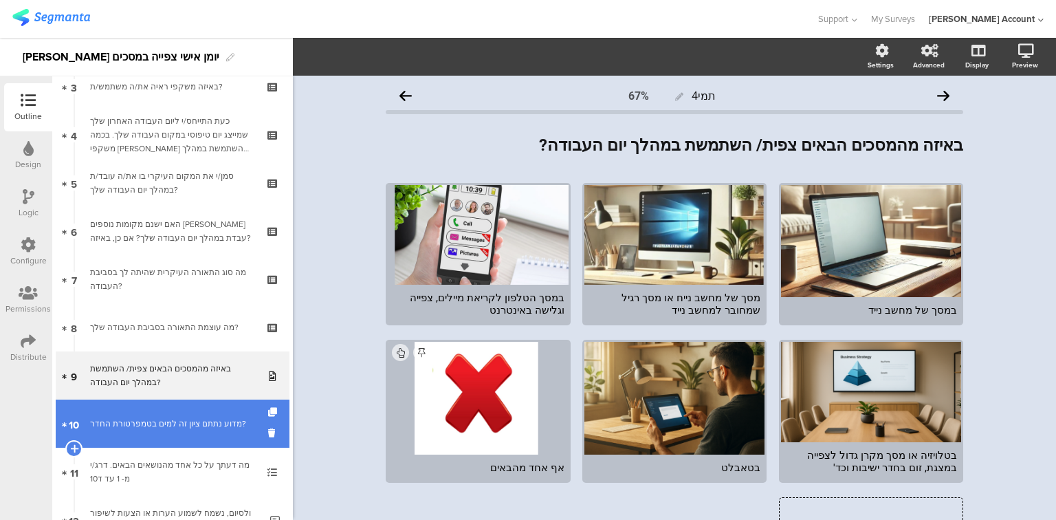
click at [175, 423] on div "מדוע נתתם ציון זה למים בטמפרטורת החדר?" at bounding box center [175, 424] width 170 height 14
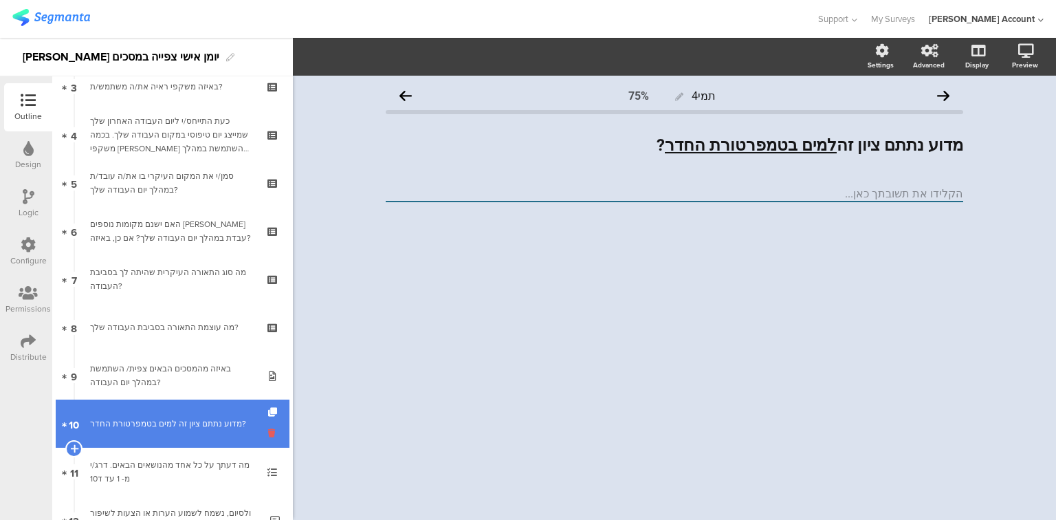
click at [268, 432] on icon at bounding box center [274, 432] width 12 height 13
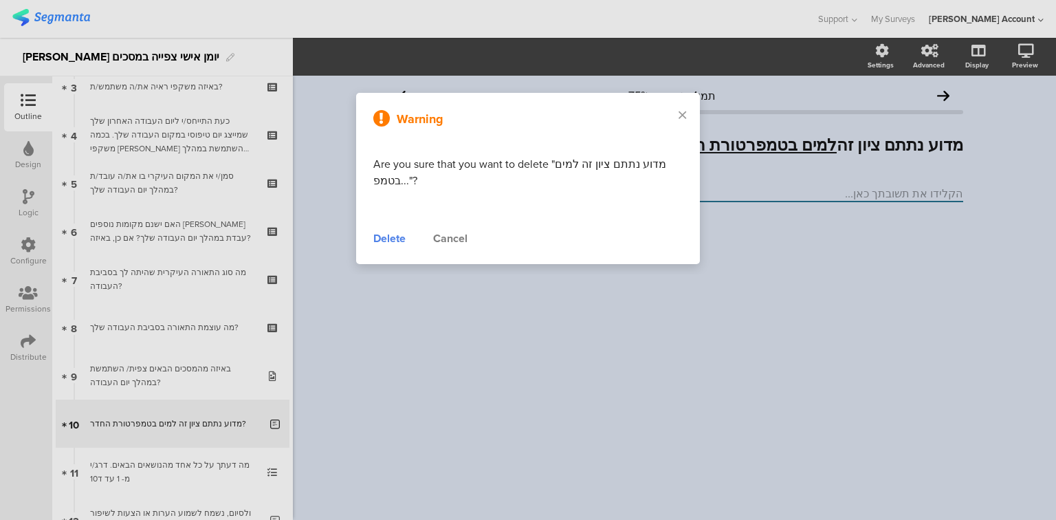
click at [385, 236] on div "Delete" at bounding box center [389, 238] width 32 height 16
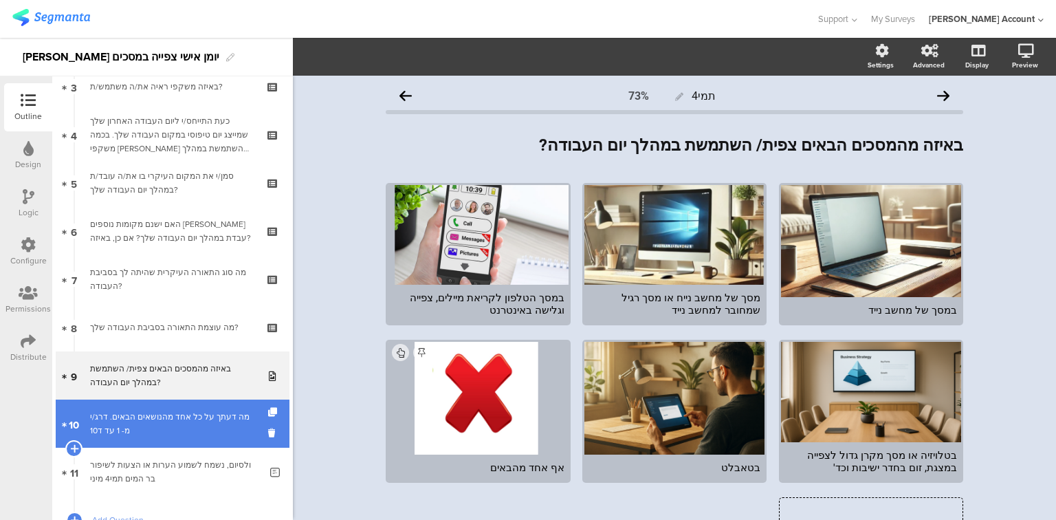
click at [179, 428] on div "מה דעתך על כל אחד מהנושאים הבאים. דרג/י מ- 1 עד ד10" at bounding box center [172, 423] width 164 height 27
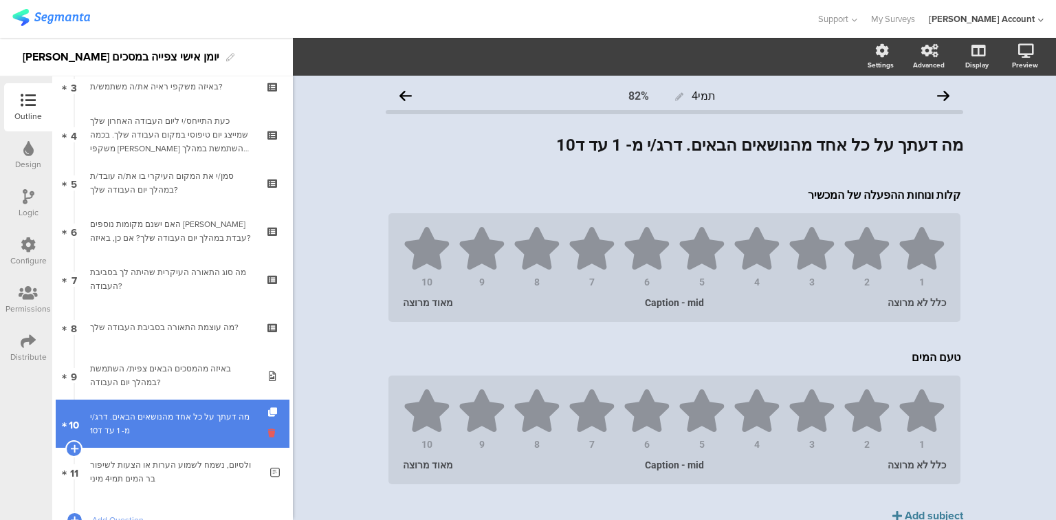
click at [268, 435] on icon at bounding box center [274, 432] width 12 height 13
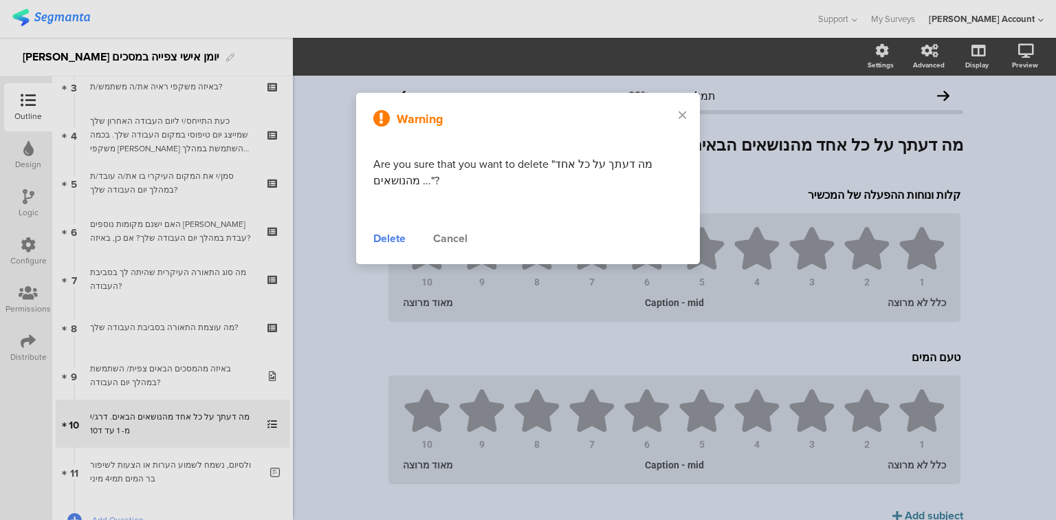
click at [384, 242] on div "Delete" at bounding box center [389, 238] width 32 height 16
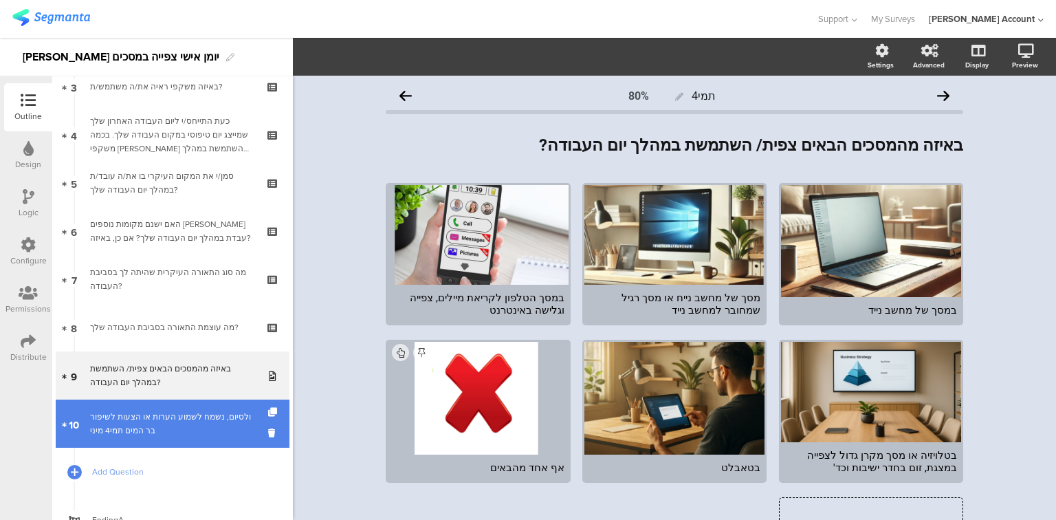
click at [199, 430] on div "ולסיום, נשמח לשמוע הערות או הצעות לשיפור בר המים תמי4 מיני" at bounding box center [175, 423] width 170 height 27
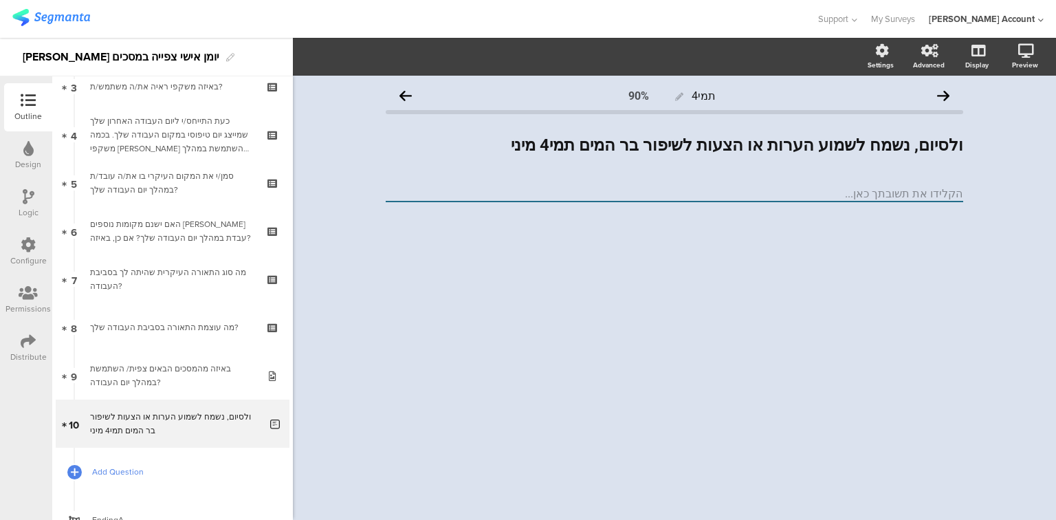
click at [113, 470] on span "Add Question" at bounding box center [180, 472] width 176 height 14
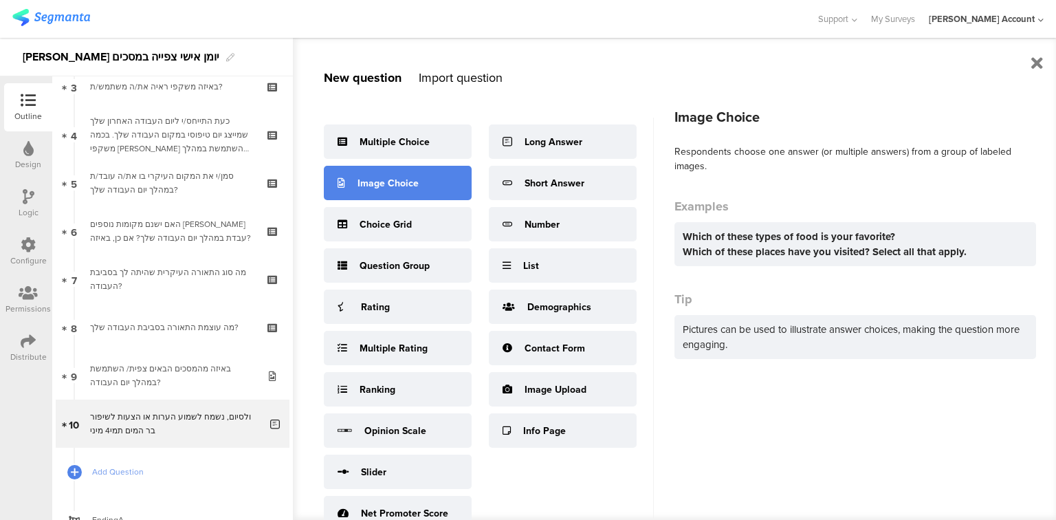
click at [356, 170] on div "Image Choice" at bounding box center [398, 183] width 148 height 34
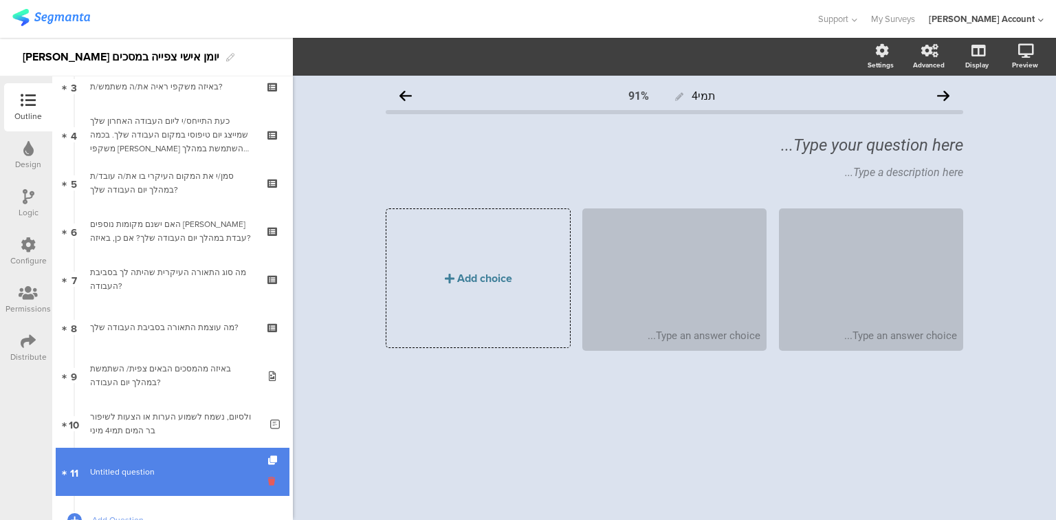
click at [268, 481] on icon at bounding box center [274, 480] width 12 height 13
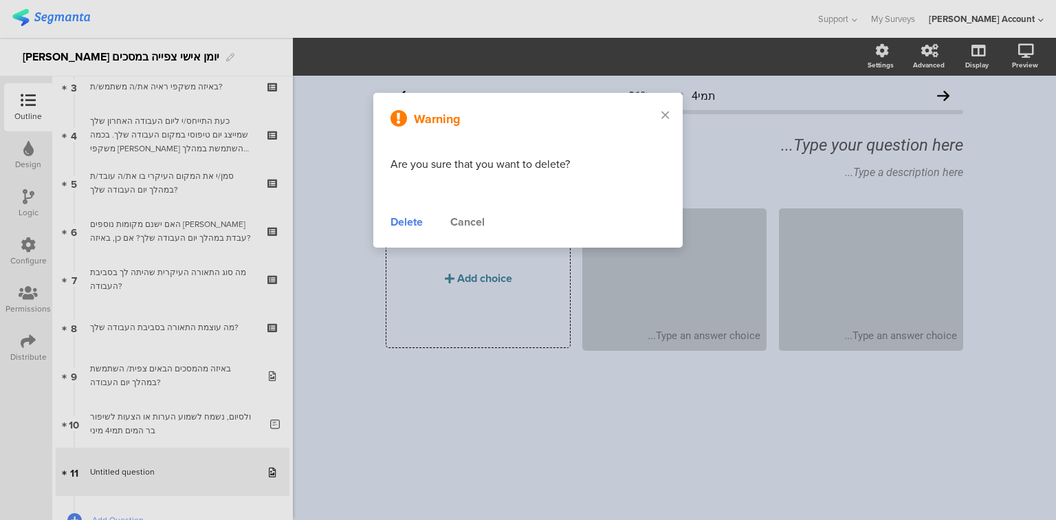
click at [408, 225] on div "Delete" at bounding box center [406, 222] width 32 height 16
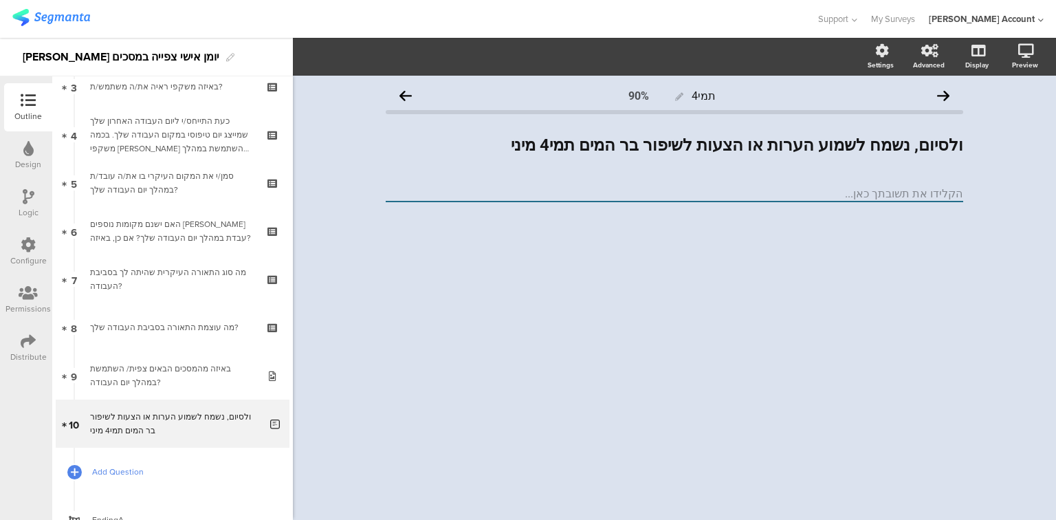
click at [93, 469] on span "Add Question" at bounding box center [180, 472] width 176 height 14
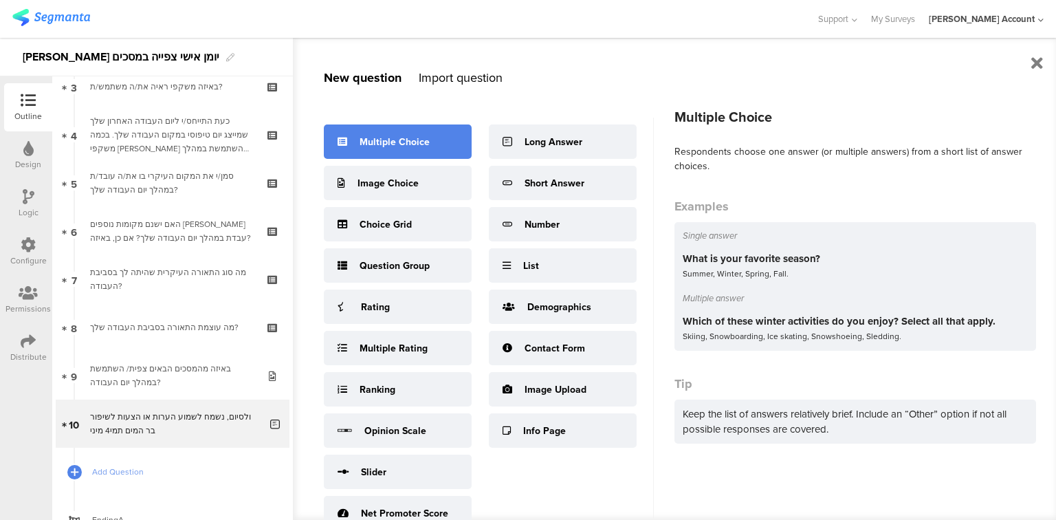
click at [404, 148] on div "Multiple Choice" at bounding box center [398, 141] width 148 height 34
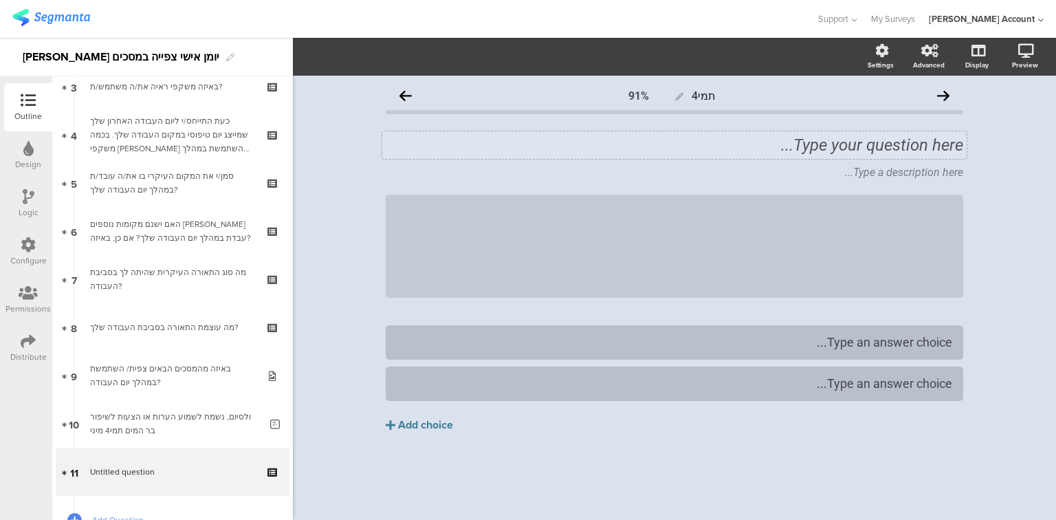
click at [745, 146] on div "Type your question here..." at bounding box center [674, 145] width 577 height 21
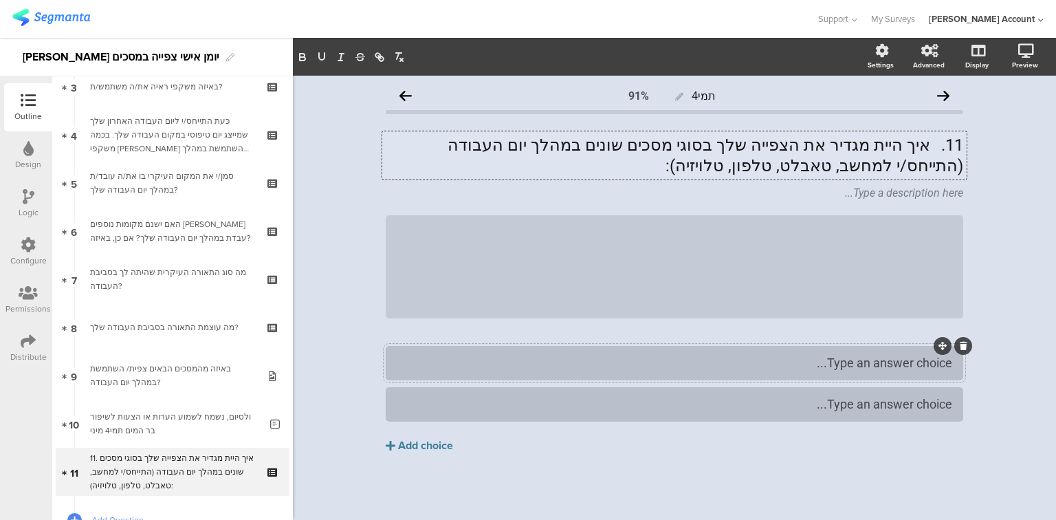
click at [597, 366] on div "Type an answer choice..." at bounding box center [674, 363] width 555 height 16
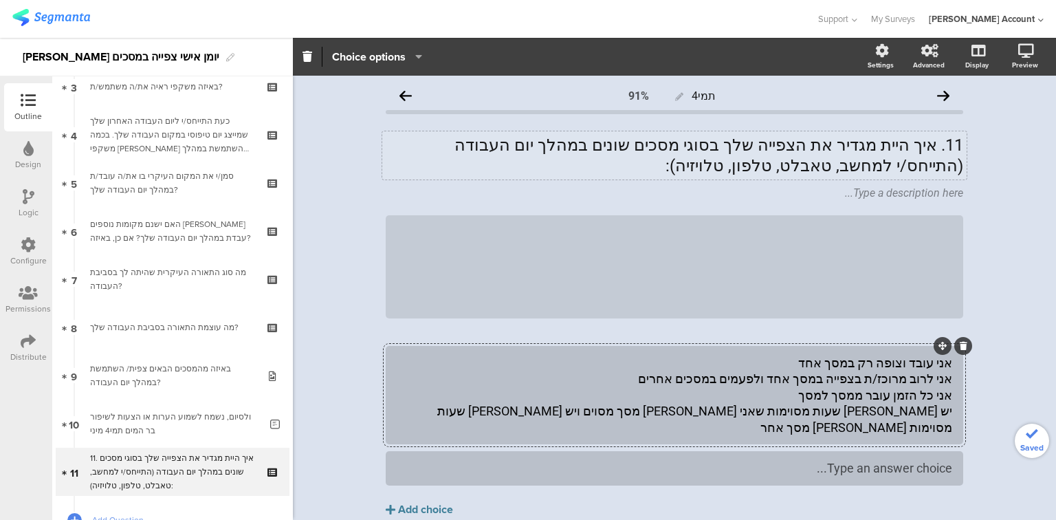
click at [742, 386] on div "אני עובד וצופה רק במסך אחד אני לרוב מרוכז/ת בצפייה במסך אחד ולפעמים במסכים אחרי…" at bounding box center [674, 395] width 555 height 80
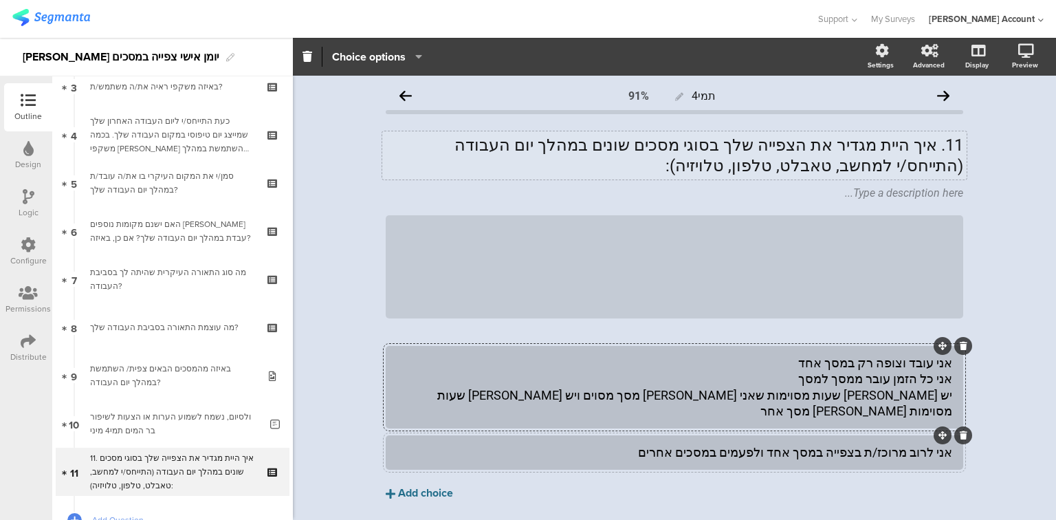
click at [426, 486] on div "Add choice" at bounding box center [425, 493] width 55 height 14
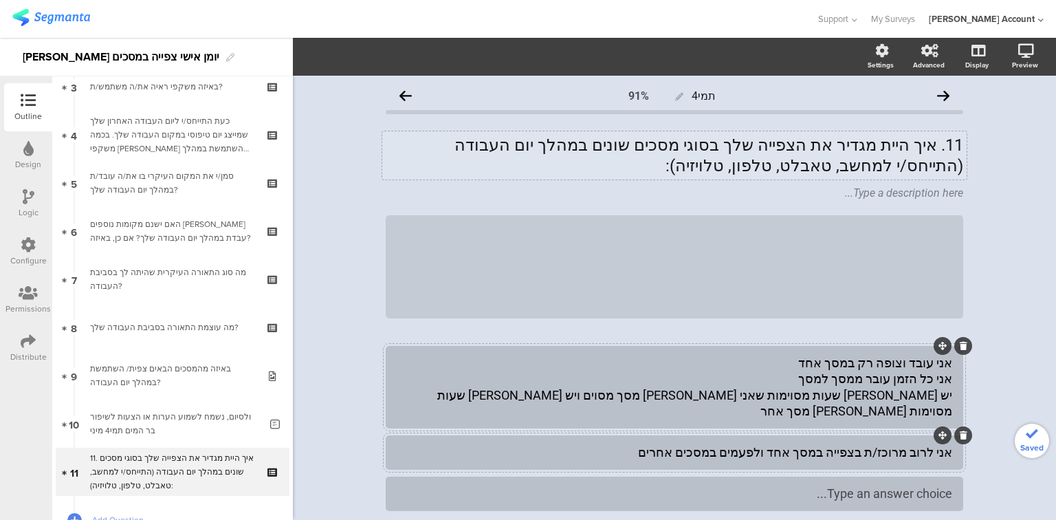
click at [850, 382] on div "אני עובד וצופה רק במסך אחד אני כל הזמן עובר ממסך למסך יש לי שעות מסוימות שאני מ…" at bounding box center [674, 387] width 555 height 65
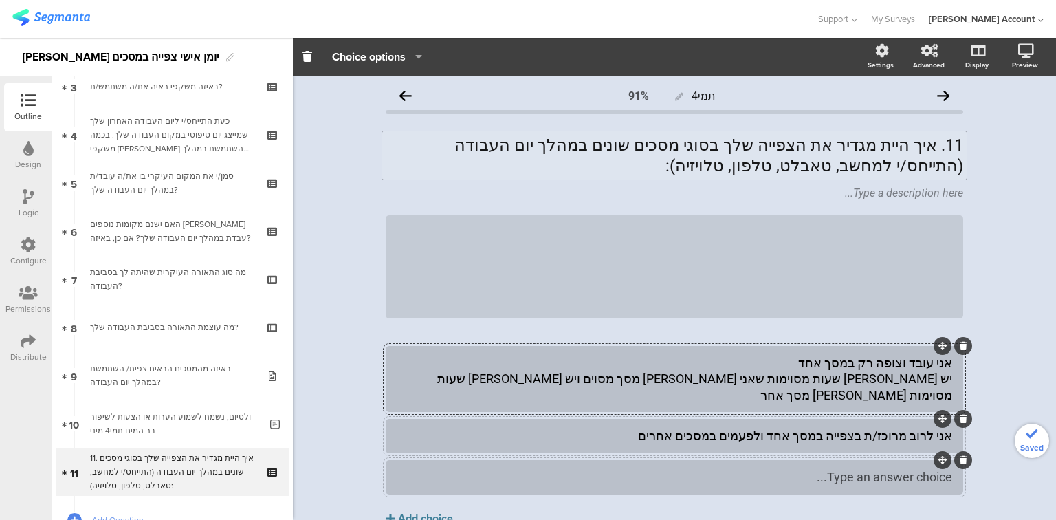
click at [879, 475] on div at bounding box center [674, 477] width 577 height 34
click at [441, 511] on div "Add choice" at bounding box center [425, 518] width 55 height 14
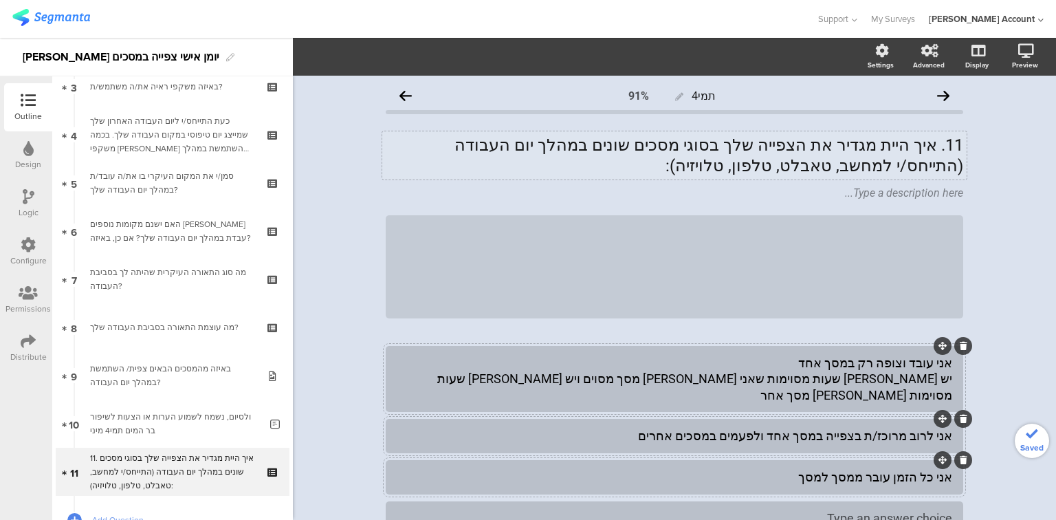
click at [729, 374] on div "אני עובד וצופה רק במסך אחד יש לי שעות מסוימות שאני מול מסך מסוים ויש לי שעות מס…" at bounding box center [674, 379] width 555 height 48
click at [729, 375] on div "אני עובד וצופה רק במסך אחד יש לי שעות מסוימות שאני מול מסך מסוים ויש לי שעות מס…" at bounding box center [674, 379] width 555 height 48
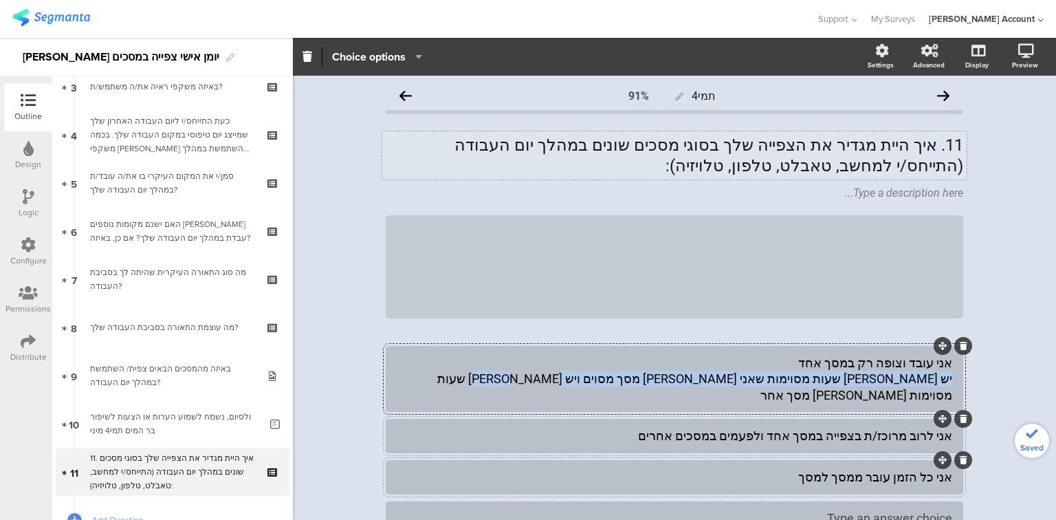
click at [729, 375] on div "אני עובד וצופה רק במסך אחד יש לי שעות מסוימות שאני מול מסך מסוים ויש לי שעות מס…" at bounding box center [674, 379] width 555 height 48
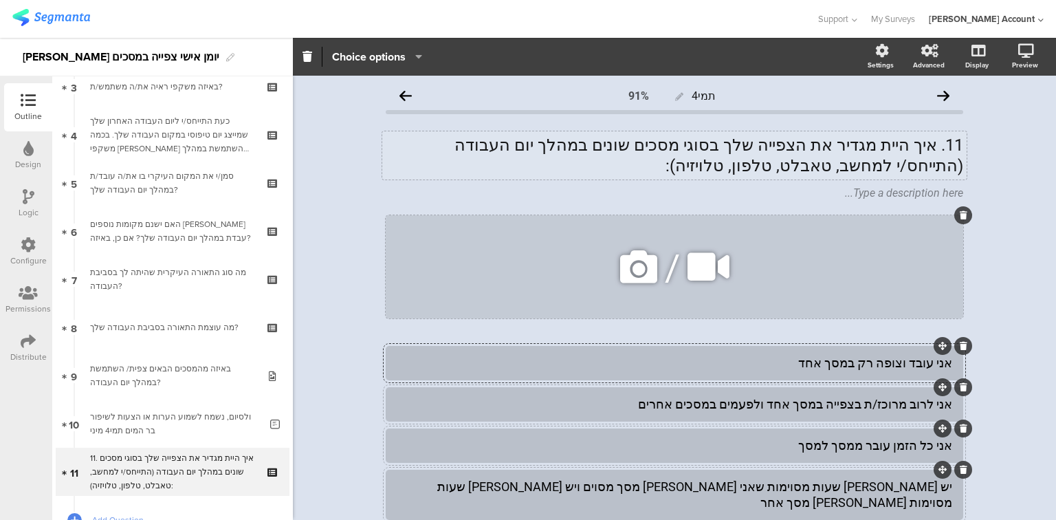
click at [960, 217] on icon at bounding box center [964, 215] width 8 height 8
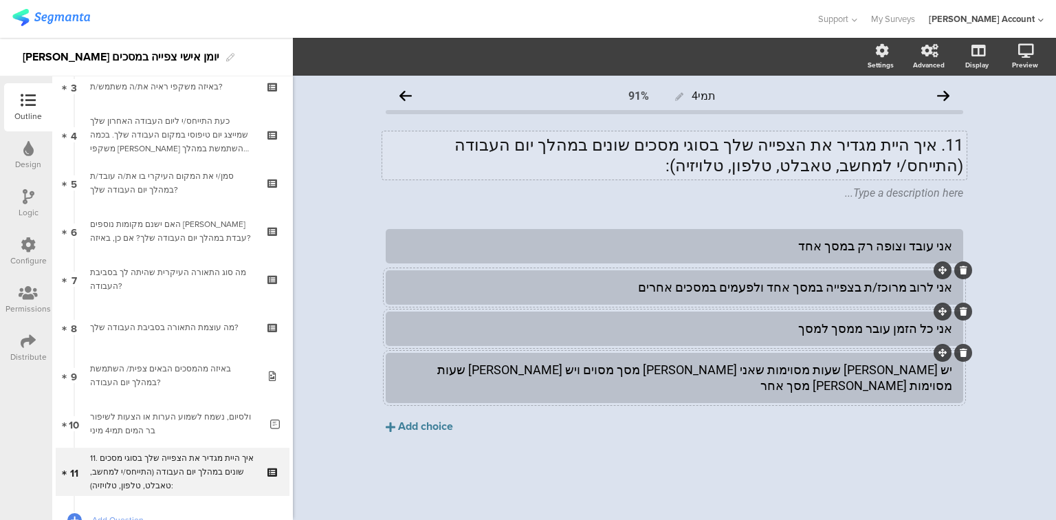
click at [937, 148] on div "11. איך היית מגדיר את הצפייה שלך בסוגי מסכים שונים במהלך יום העבודה (התייחס/י ל…" at bounding box center [674, 155] width 584 height 48
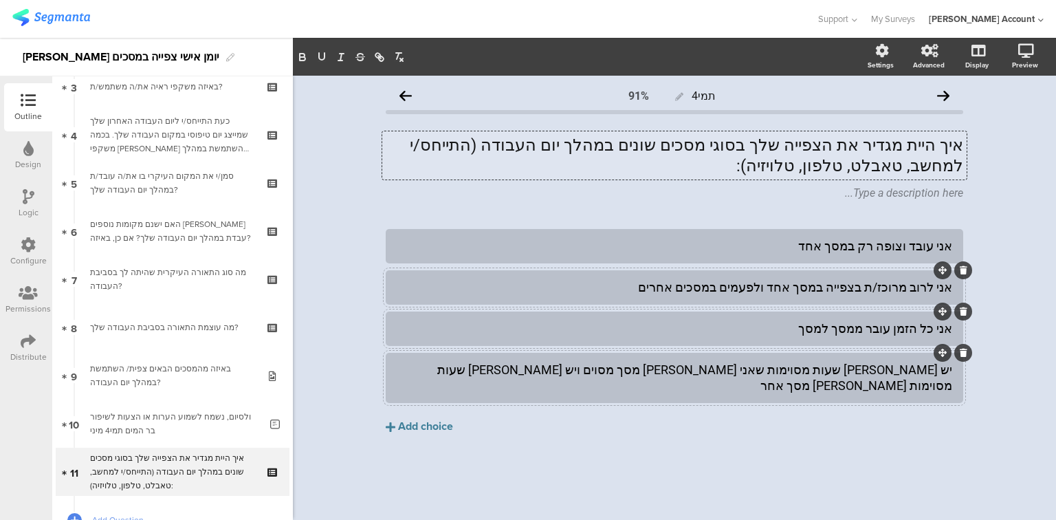
click at [806, 333] on div "אני כל הזמן עובר ממסך למסך" at bounding box center [674, 328] width 555 height 16
click at [815, 291] on div "אני לרוב מרוכז/ת בצפייה במסך אחד ולפעמים במסכים אחרים" at bounding box center [674, 287] width 555 height 16
click at [965, 181] on icon at bounding box center [967, 183] width 8 height 8
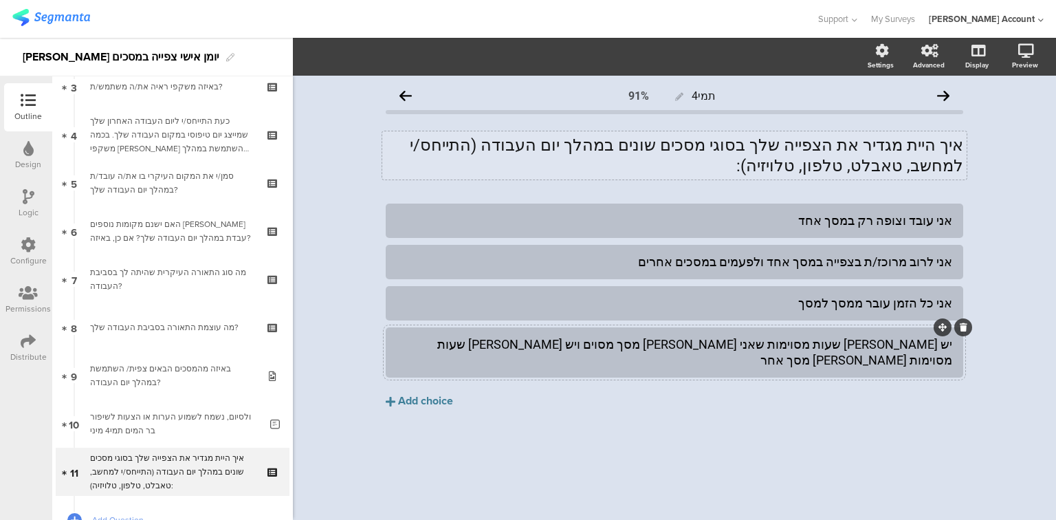
click at [831, 151] on div "איך היית מגדיר את הצפייה שלך בסוגי מסכים שונים במהלך יום העבודה (התייחס/י למחשב…" at bounding box center [674, 155] width 584 height 48
click at [831, 151] on p "איך היית מגדיר את הצפייה שלך בסוגי מסכים שונים במהלך יום העבודה (התייחס/י למחשב…" at bounding box center [674, 155] width 577 height 41
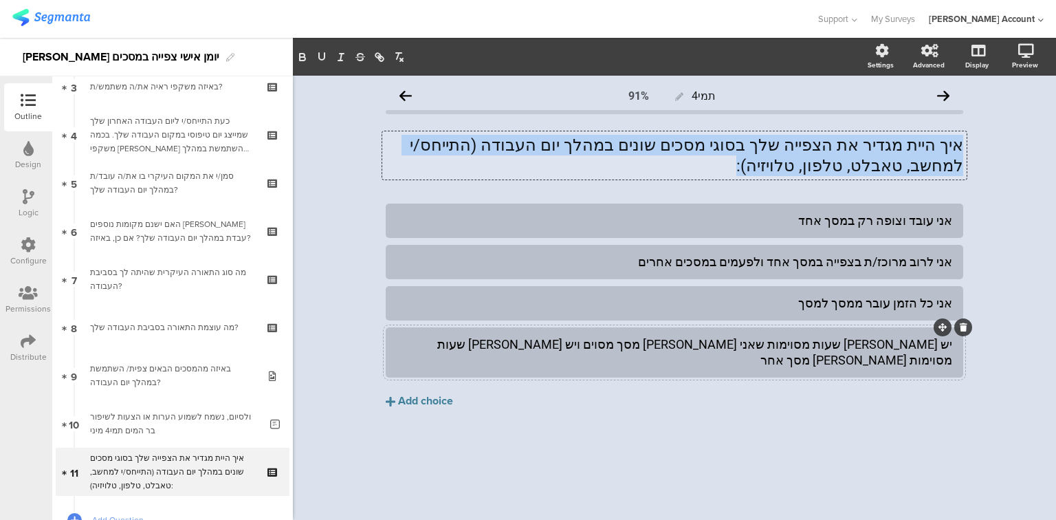
click at [831, 151] on p "איך היית מגדיר את הצפייה שלך בסוגי מסכים שונים במהלך יום העבודה (התייחס/י למחשב…" at bounding box center [674, 155] width 577 height 41
